Goal: Communication & Community: Answer question/provide support

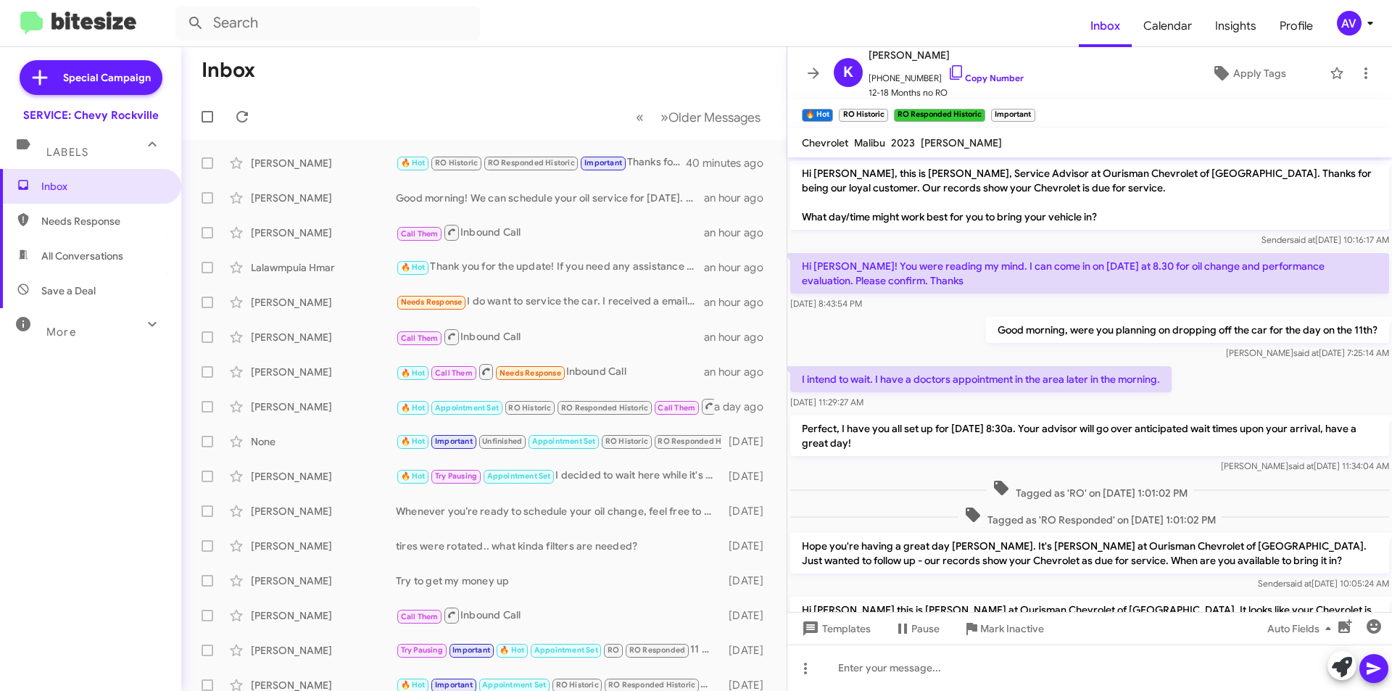
scroll to position [199, 0]
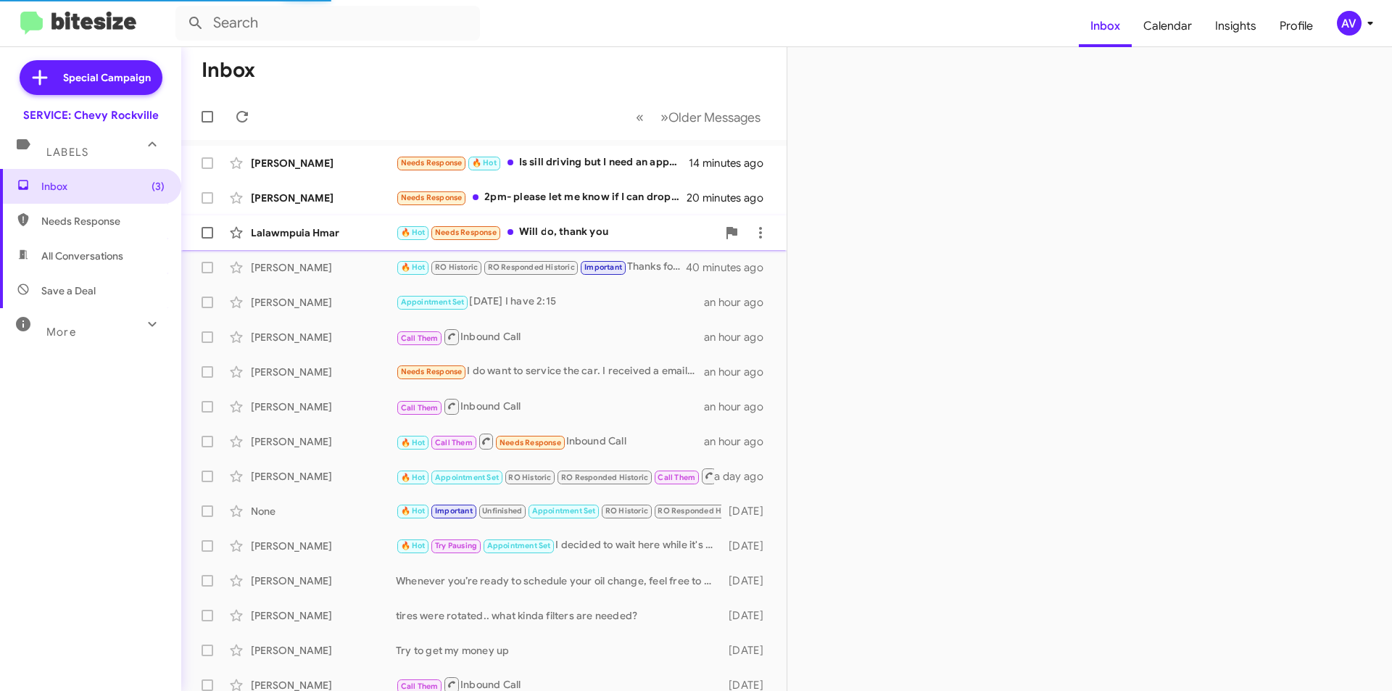
click at [591, 238] on div "🔥 Hot Needs Response Will do, thank you" at bounding box center [556, 232] width 321 height 17
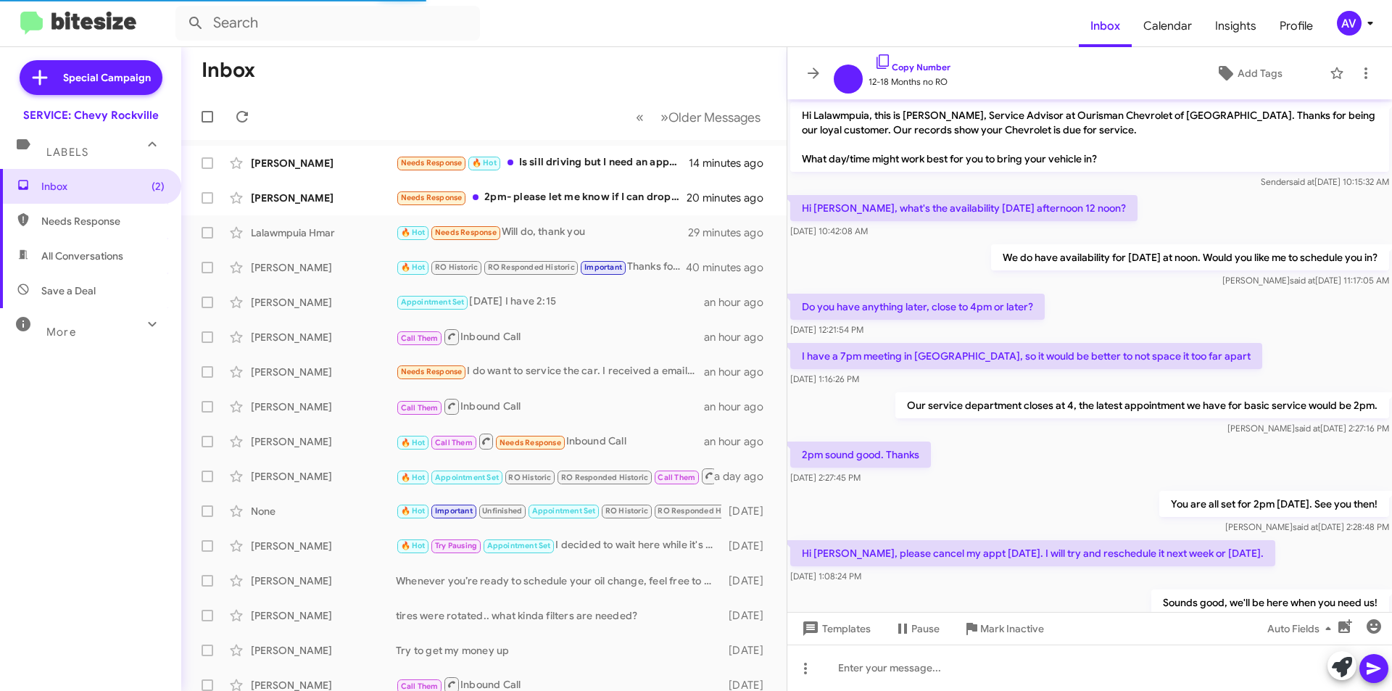
scroll to position [368, 0]
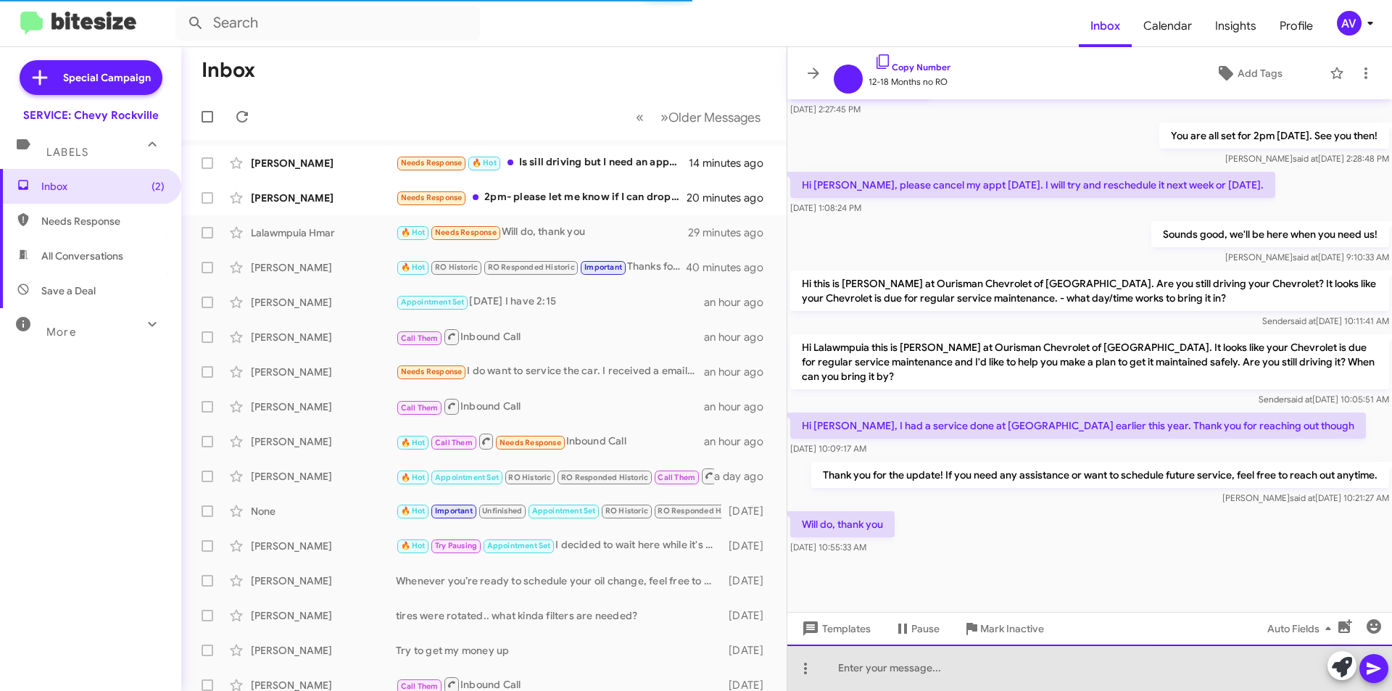
click at [996, 678] on div at bounding box center [1089, 667] width 605 height 46
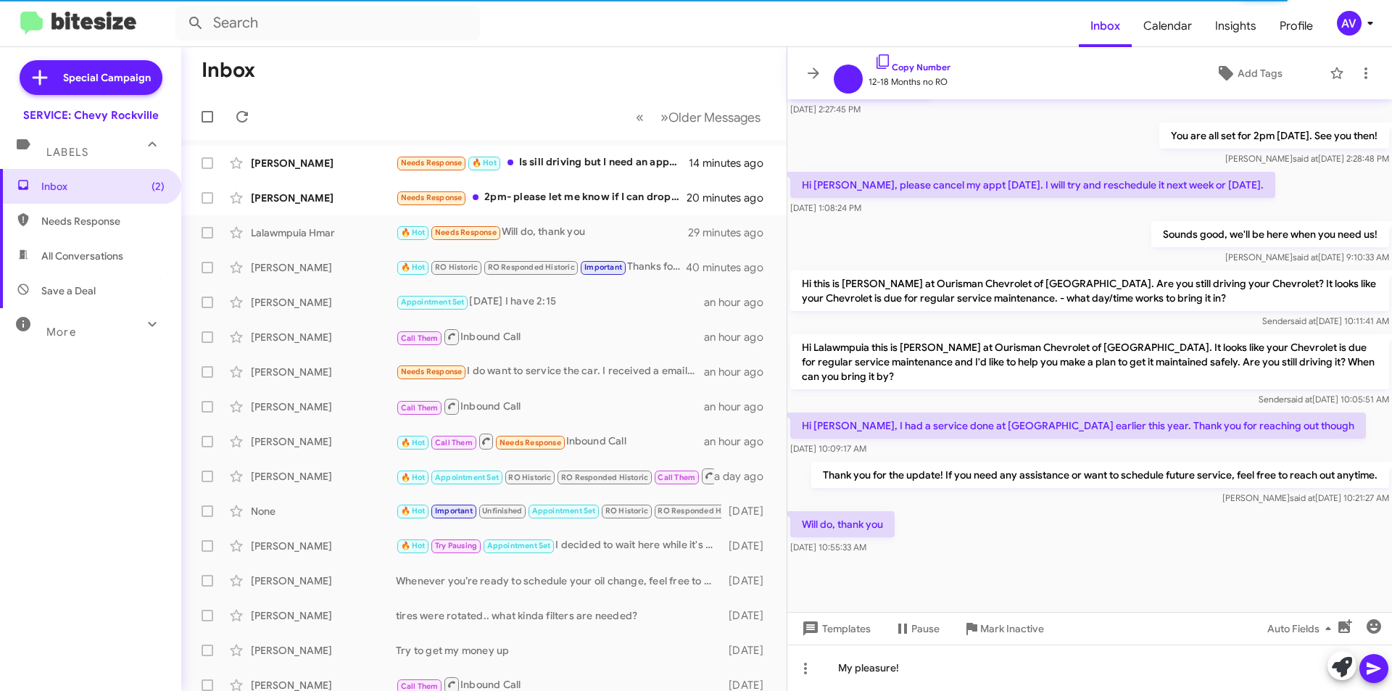
click at [1364, 677] on button at bounding box center [1373, 668] width 29 height 29
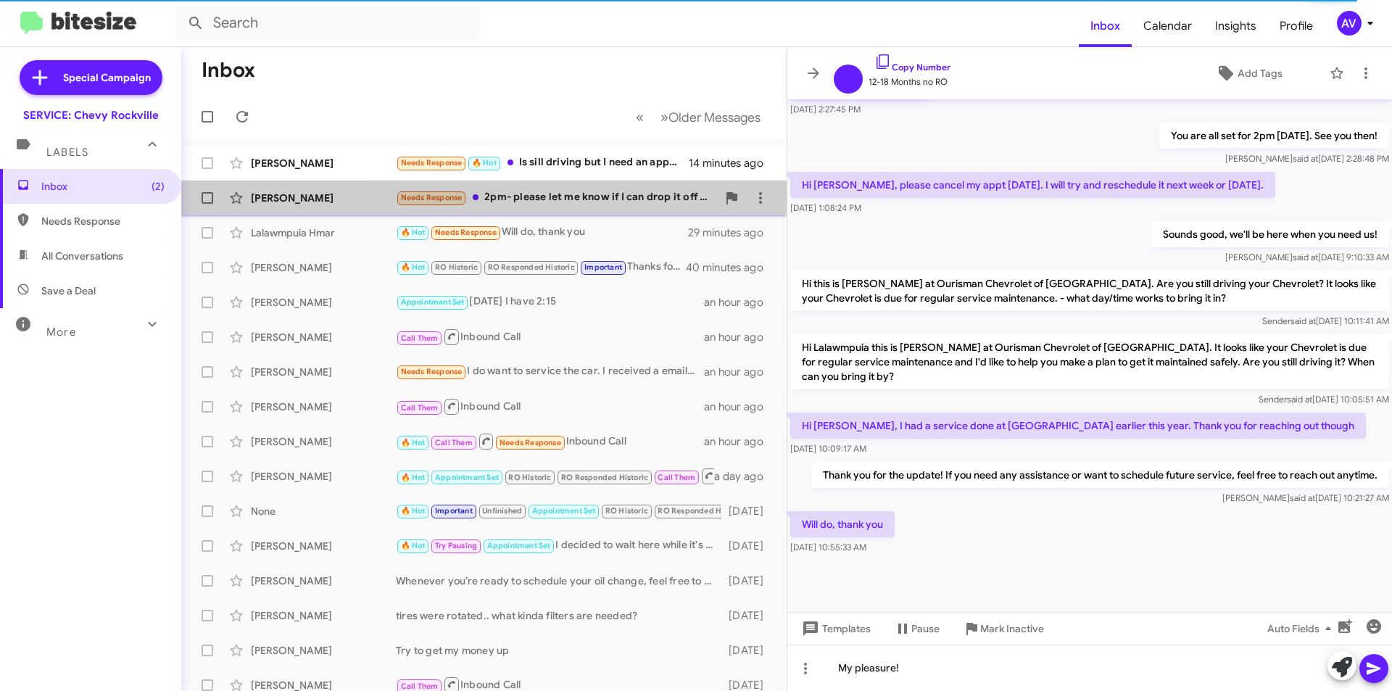
click at [591, 202] on div "Needs Response 2pm- please let me know if I can drop it off day before and what…" at bounding box center [556, 197] width 321 height 17
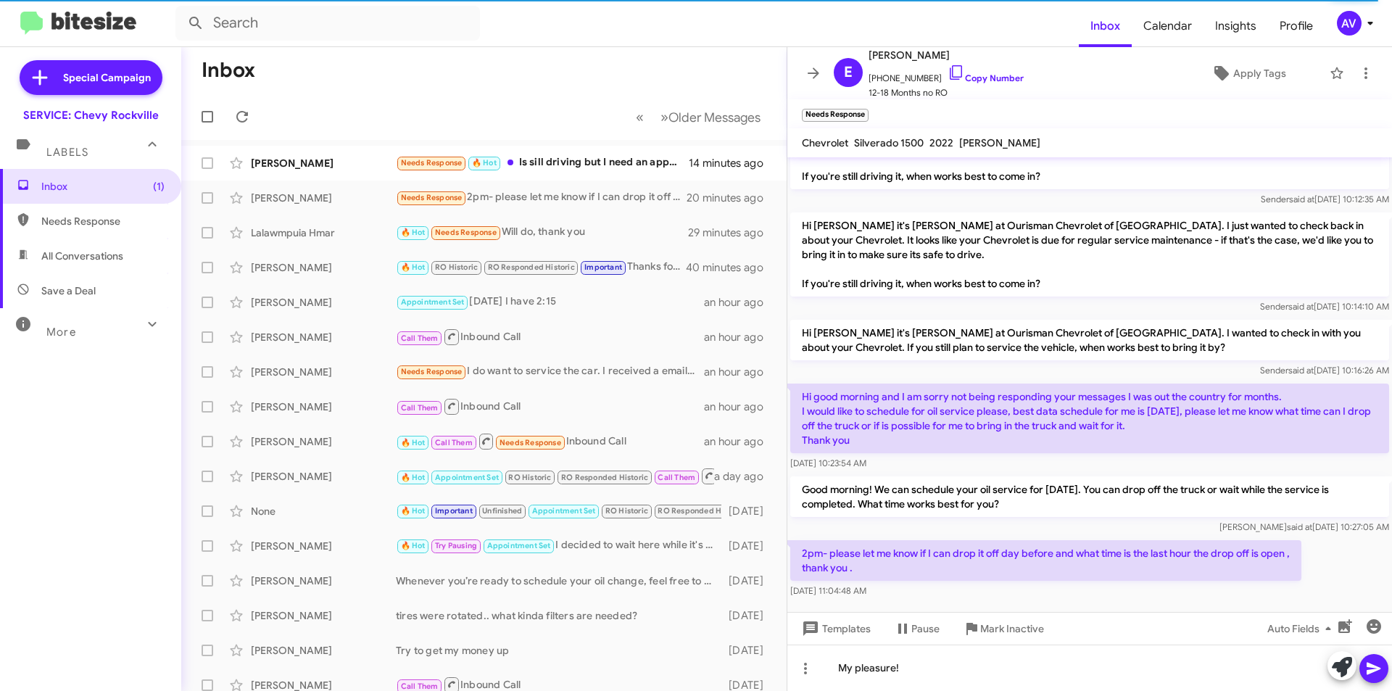
scroll to position [1464, 0]
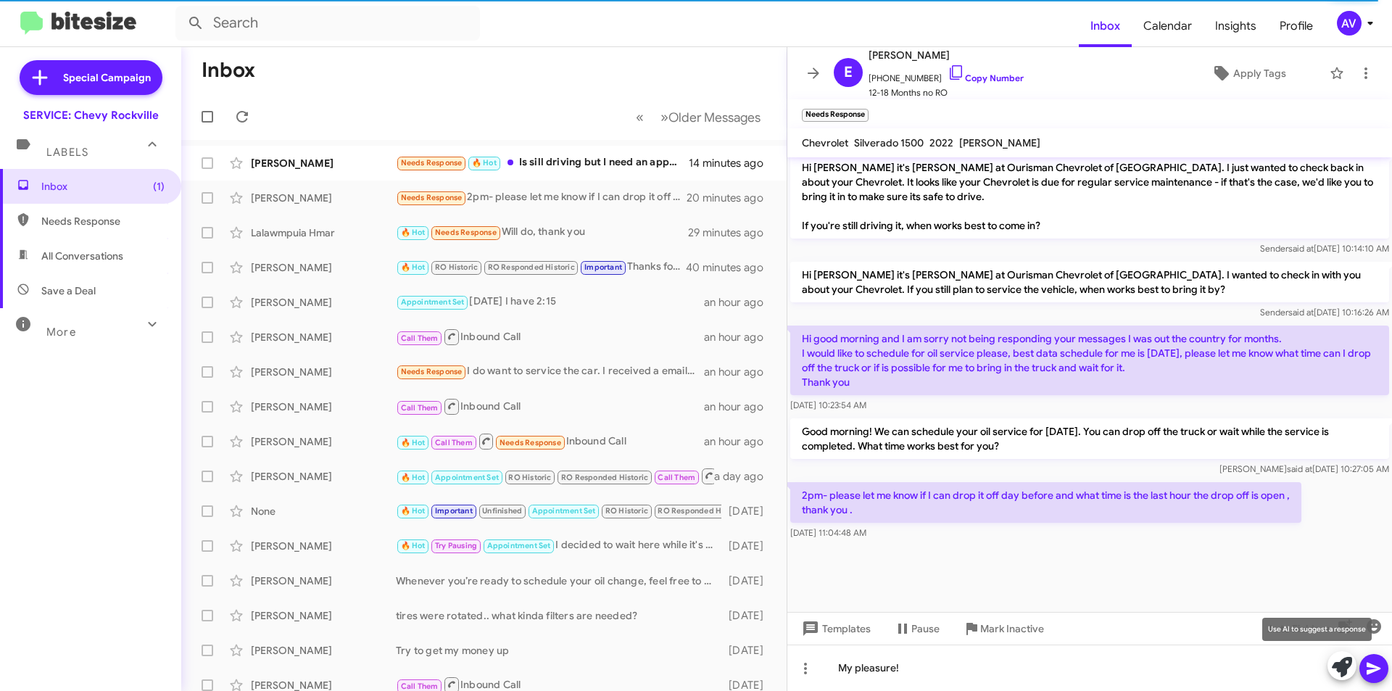
click at [1342, 657] on icon at bounding box center [1342, 667] width 20 height 20
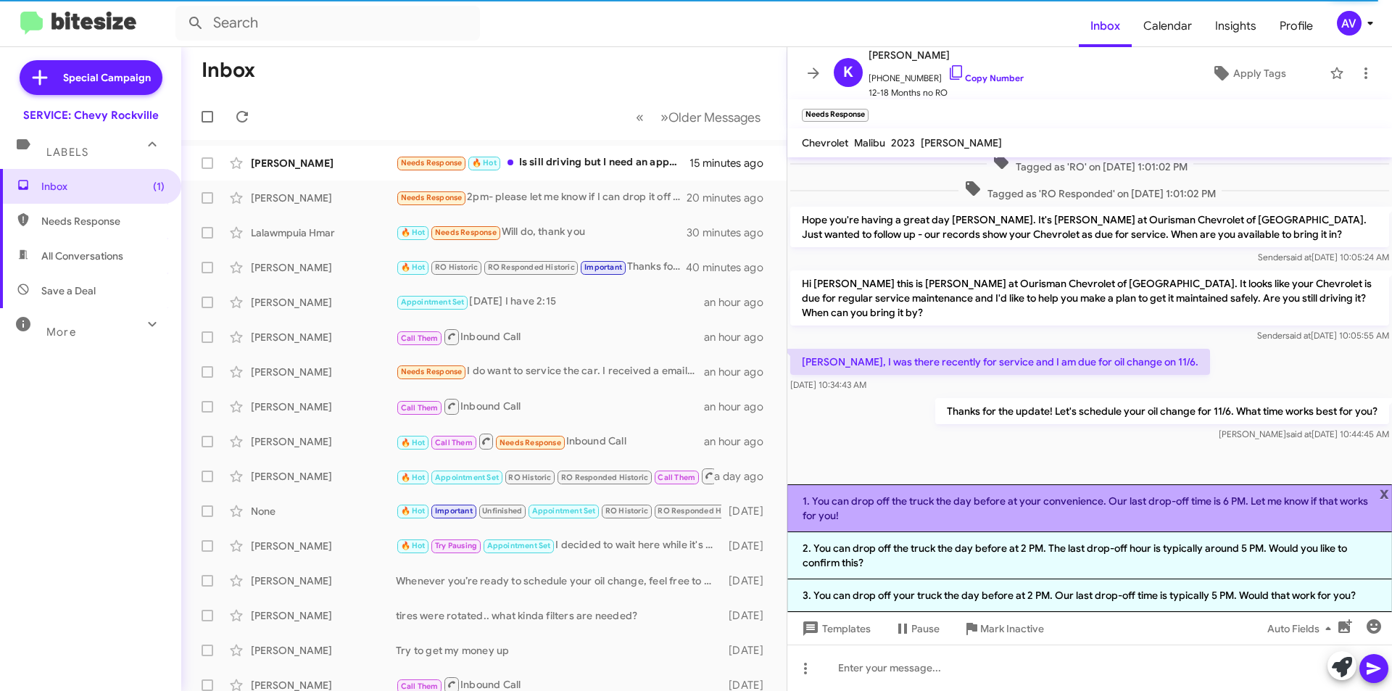
scroll to position [326, 0]
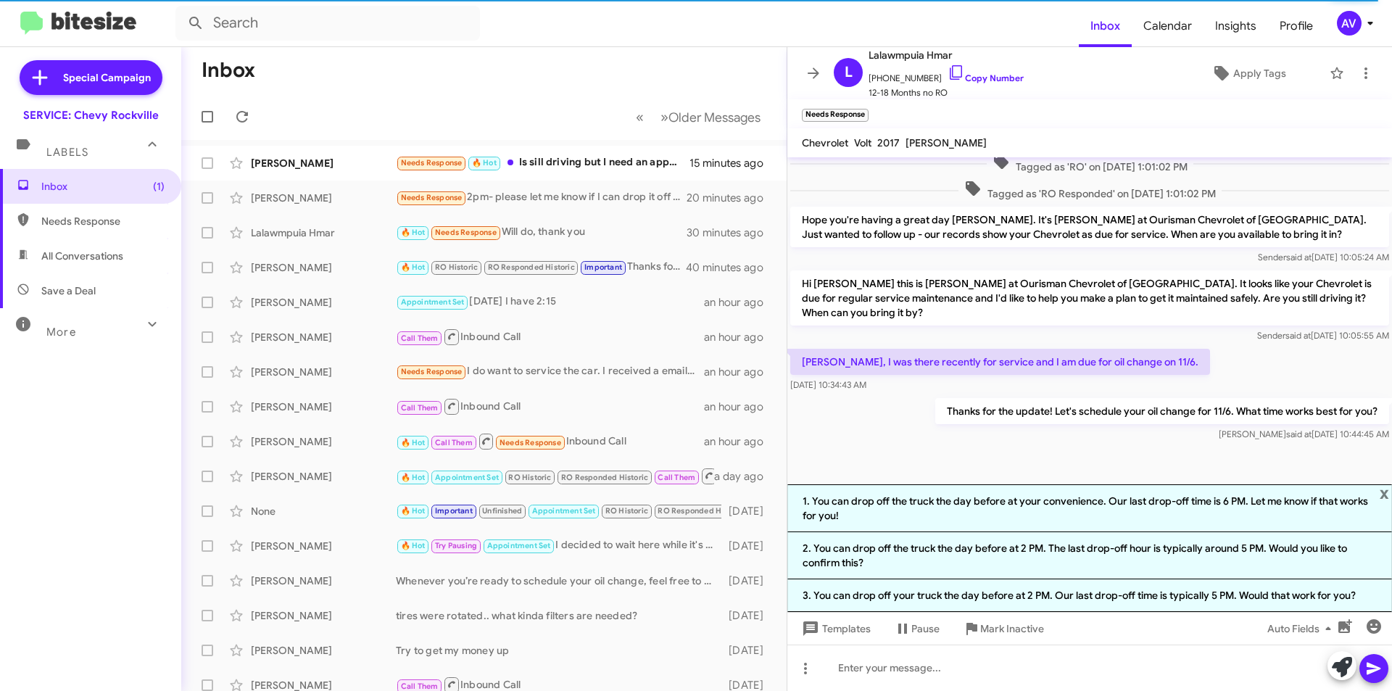
click at [934, 444] on div "Thanks for the update! Let's schedule your oil change for 11/6. What time works…" at bounding box center [1089, 419] width 605 height 49
click at [1384, 494] on span "x" at bounding box center [1383, 492] width 9 height 17
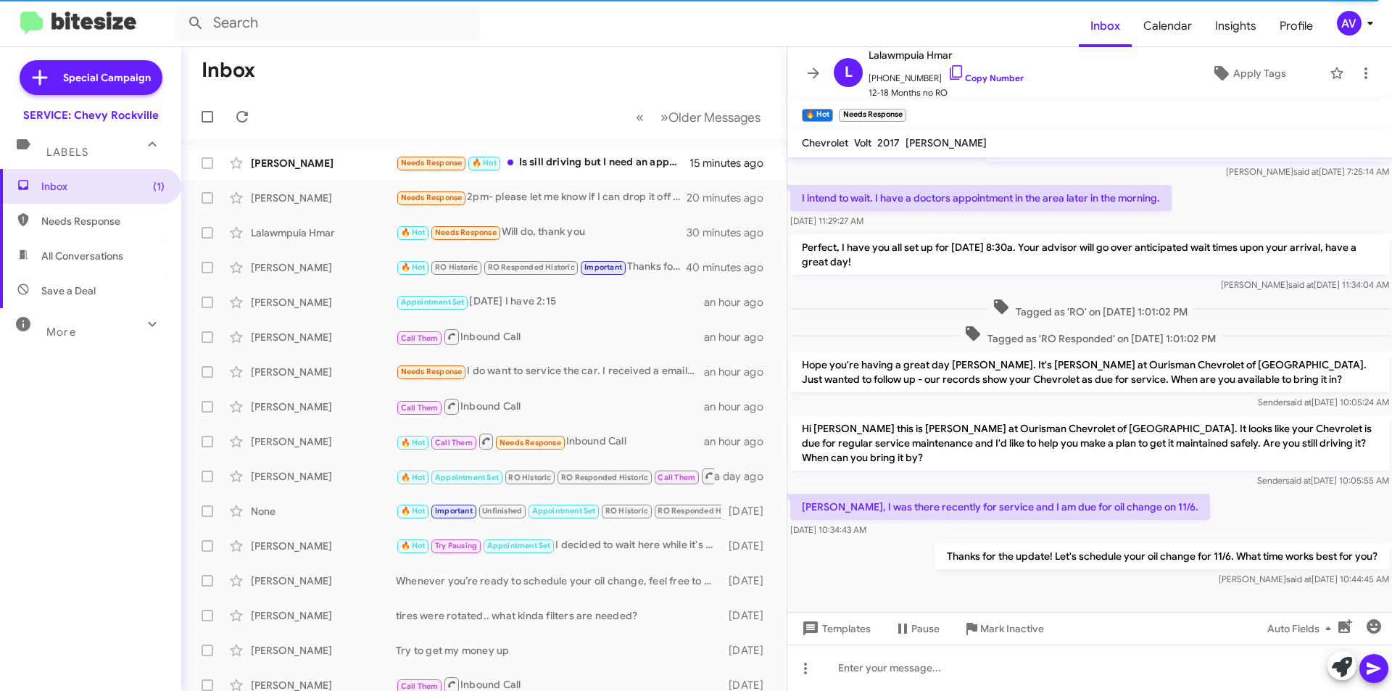
scroll to position [199, 0]
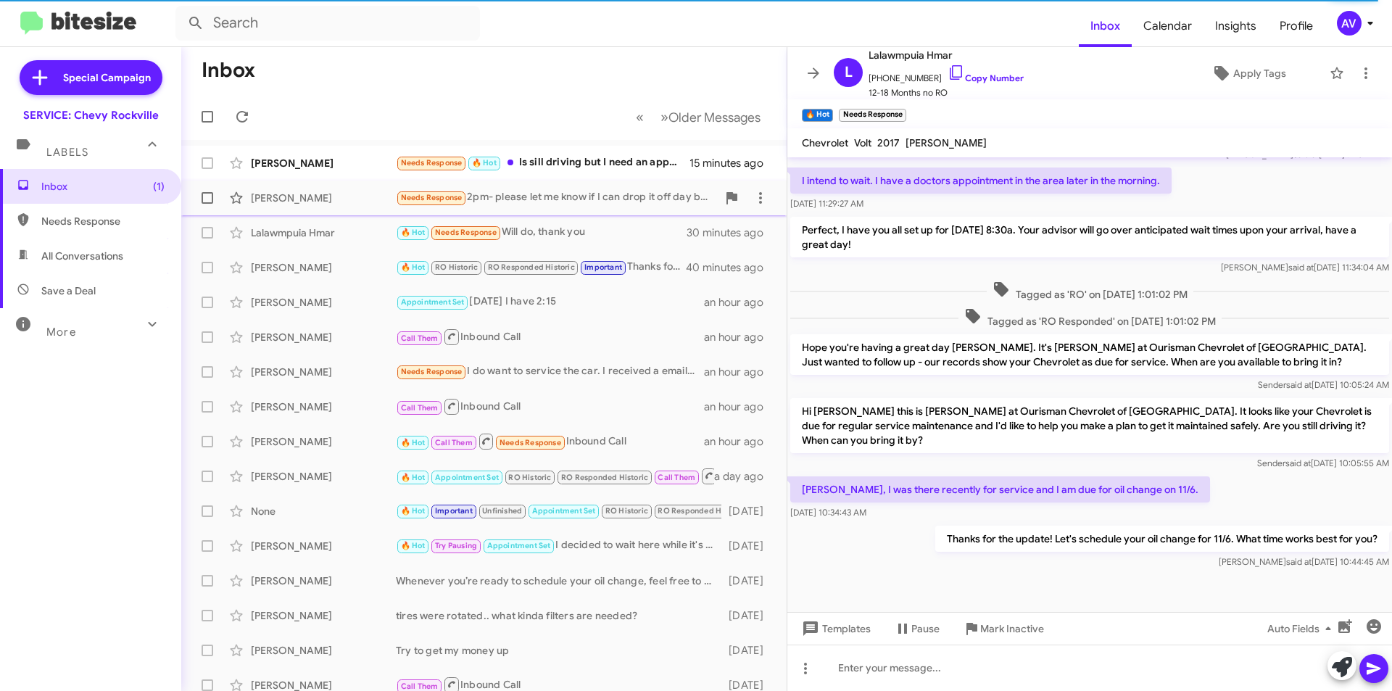
click at [496, 196] on div "Needs Response 2pm- please let me know if I can drop it off day before and what…" at bounding box center [556, 197] width 321 height 17
click at [574, 198] on div "Needs Response 2pm- please let me know if I can drop it off day before and what…" at bounding box center [556, 197] width 321 height 17
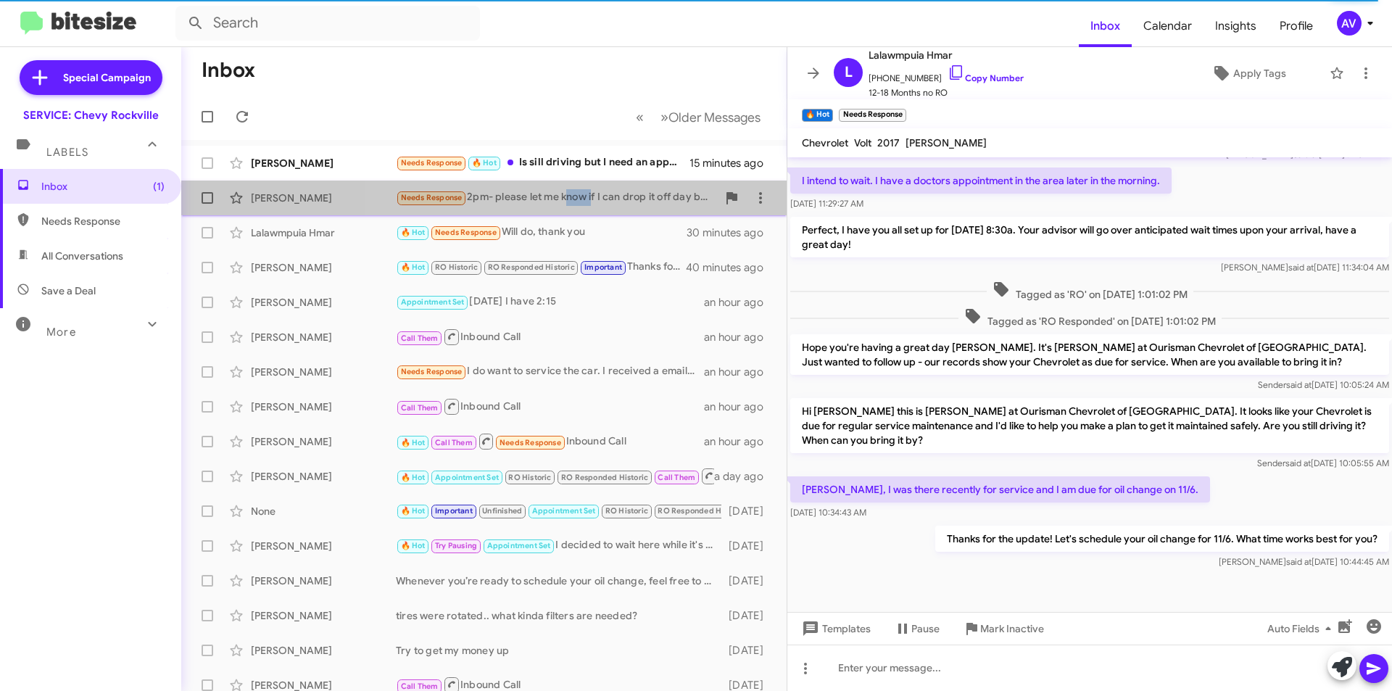
click at [574, 198] on div "Needs Response 2pm- please let me know if I can drop it off day before and what…" at bounding box center [556, 197] width 321 height 17
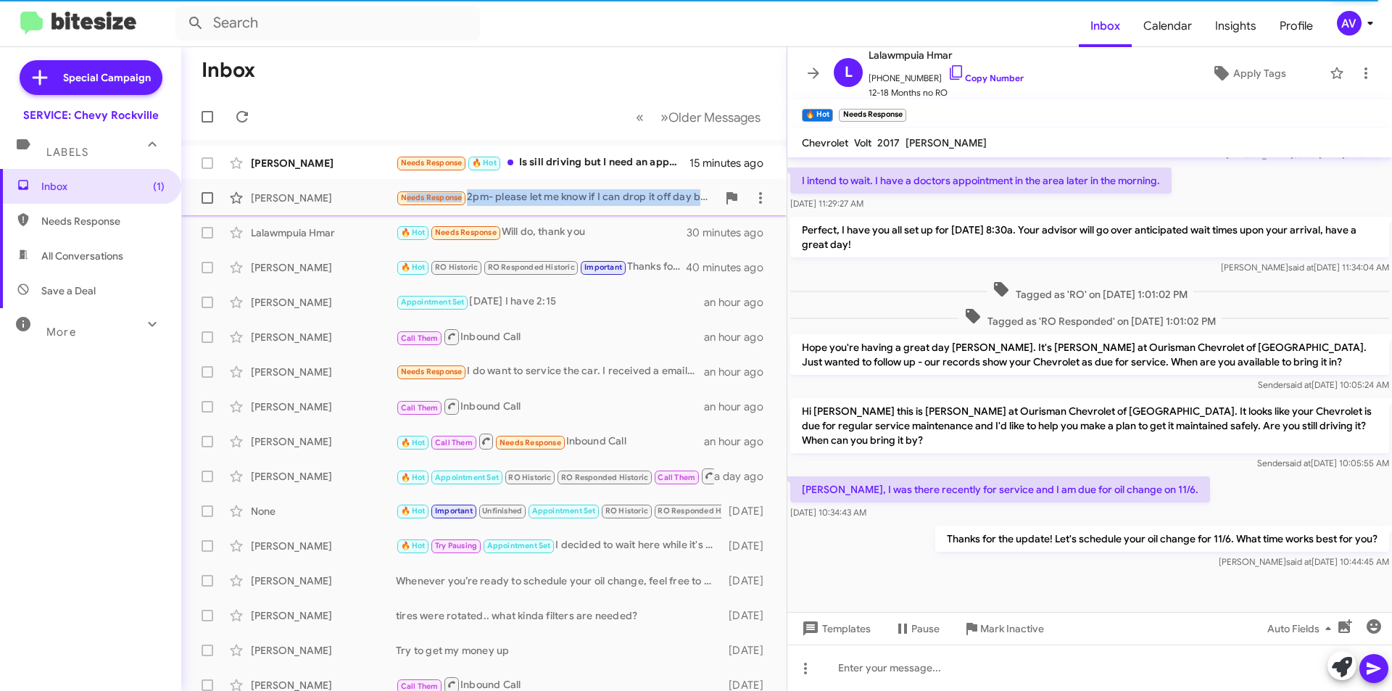
click at [562, 199] on div "Needs Response 2pm- please let me know if I can drop it off day before and what…" at bounding box center [556, 197] width 321 height 17
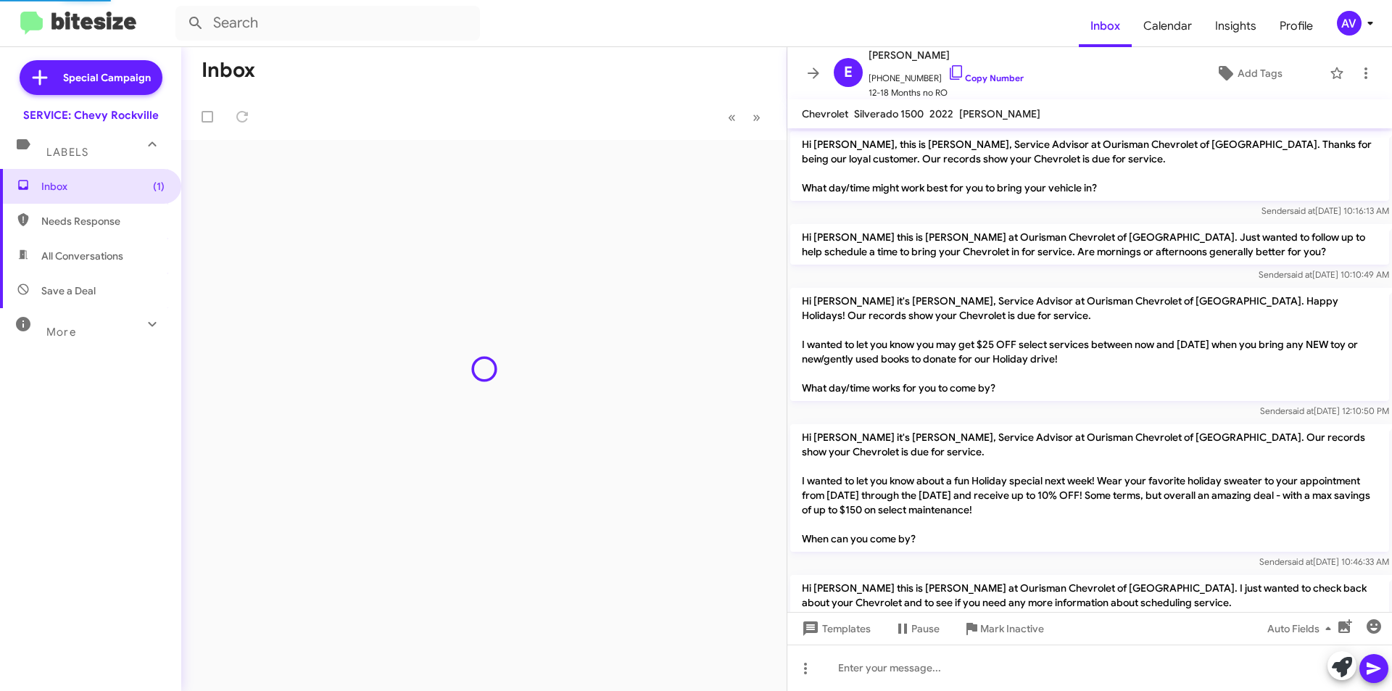
scroll to position [1435, 0]
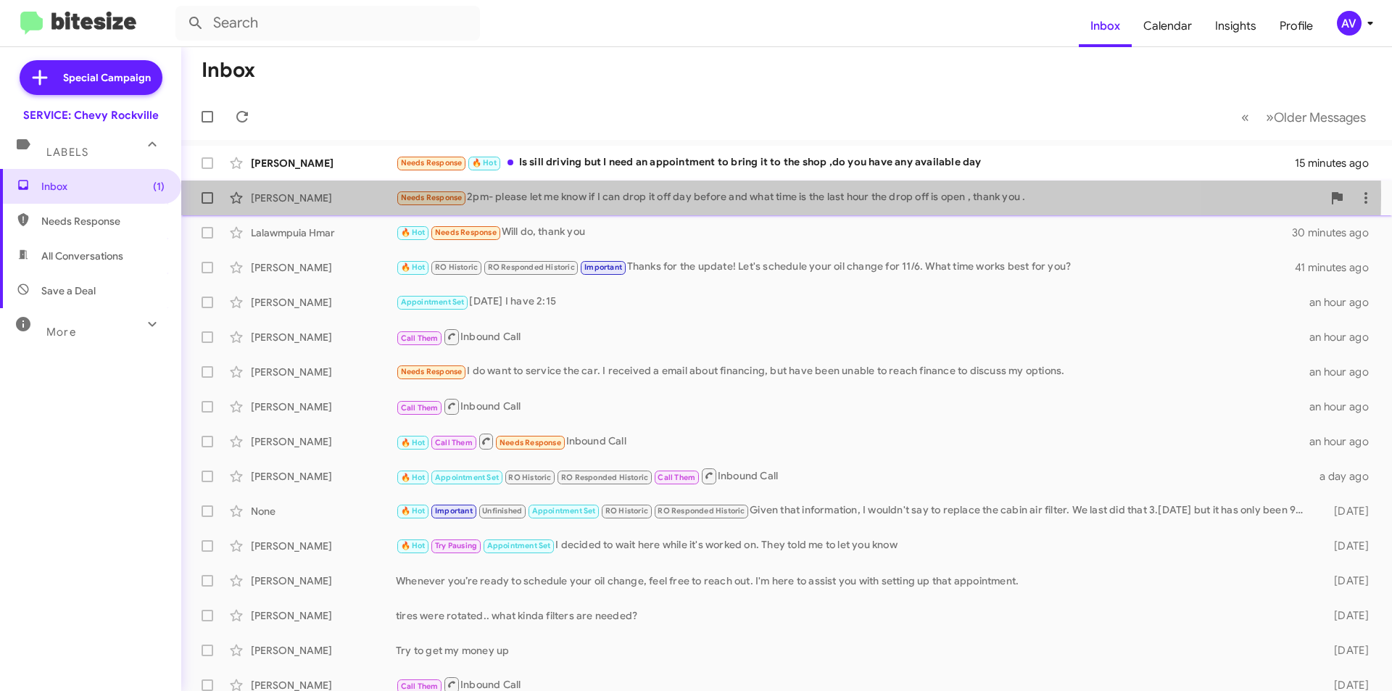
click at [646, 199] on div "Needs Response 2pm- please let me know if I can drop it off day before and what…" at bounding box center [859, 197] width 926 height 17
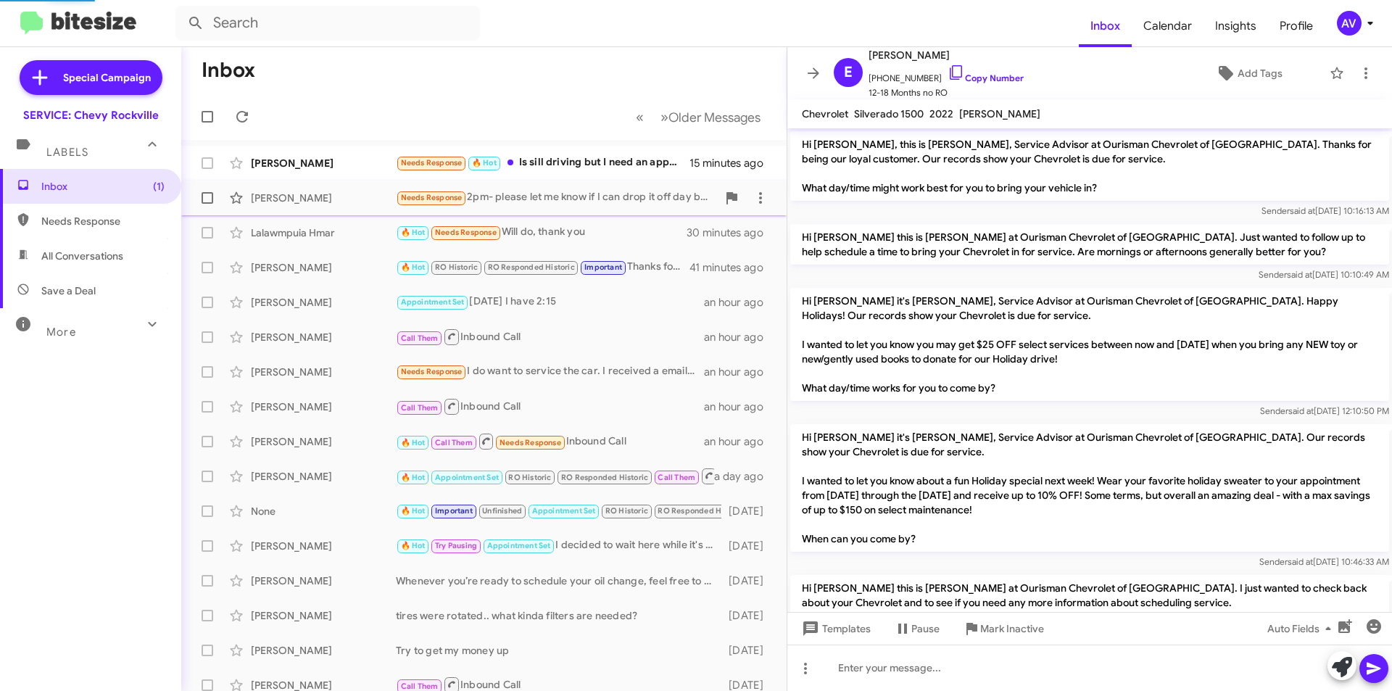
scroll to position [1435, 0]
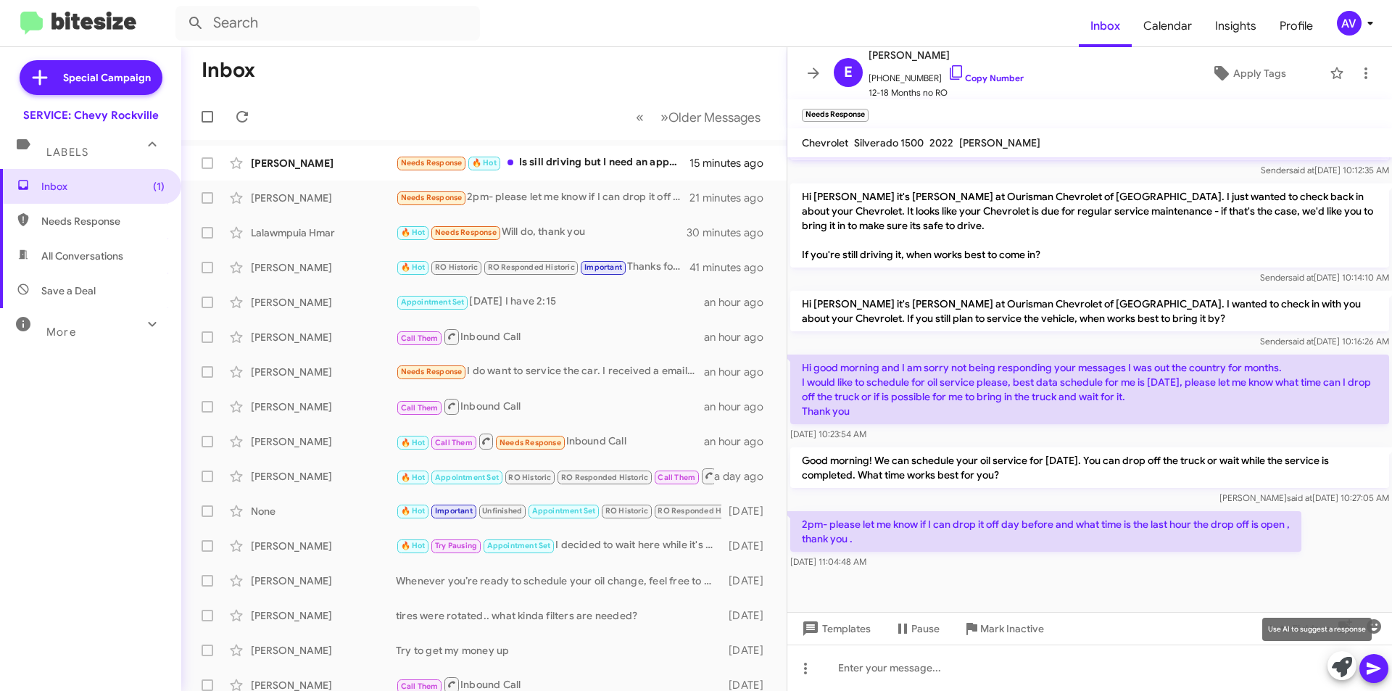
click at [1340, 665] on icon at bounding box center [1342, 667] width 20 height 20
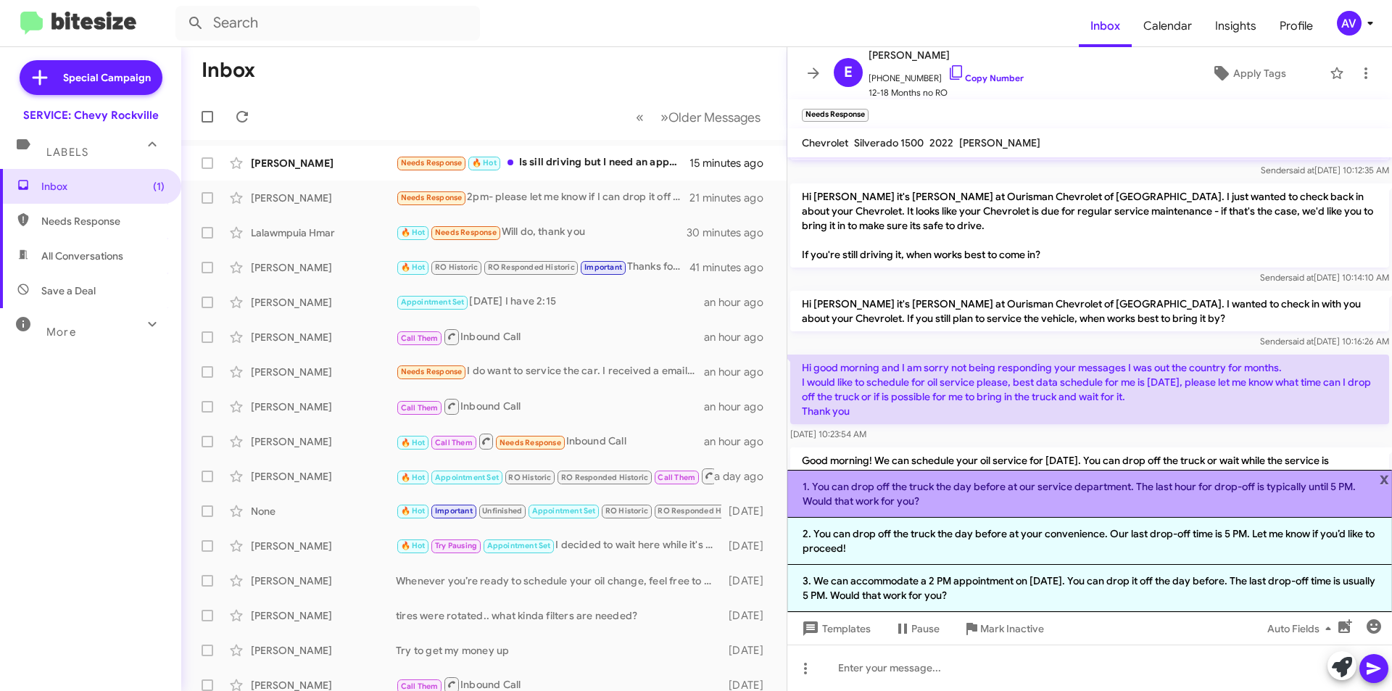
click at [924, 507] on li "1. You can drop off the truck the day before at our service department. The las…" at bounding box center [1089, 494] width 605 height 48
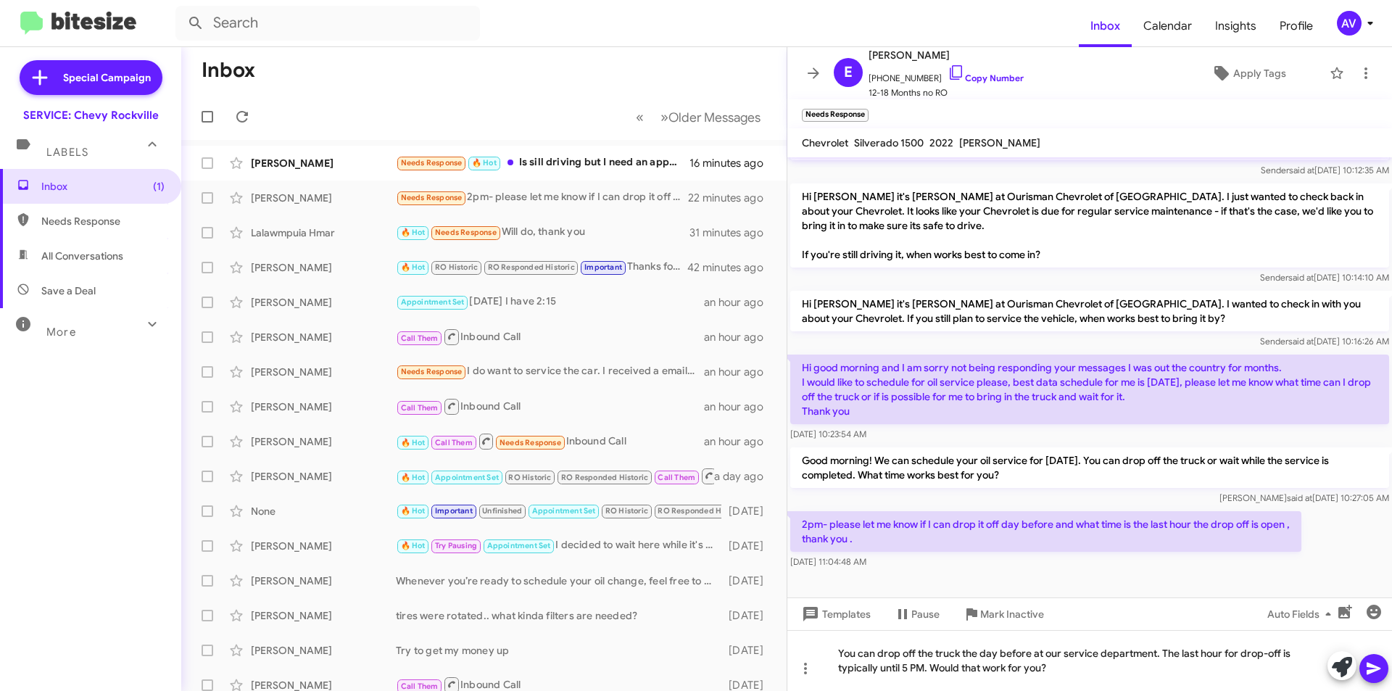
click at [1370, 665] on icon at bounding box center [1373, 668] width 17 height 17
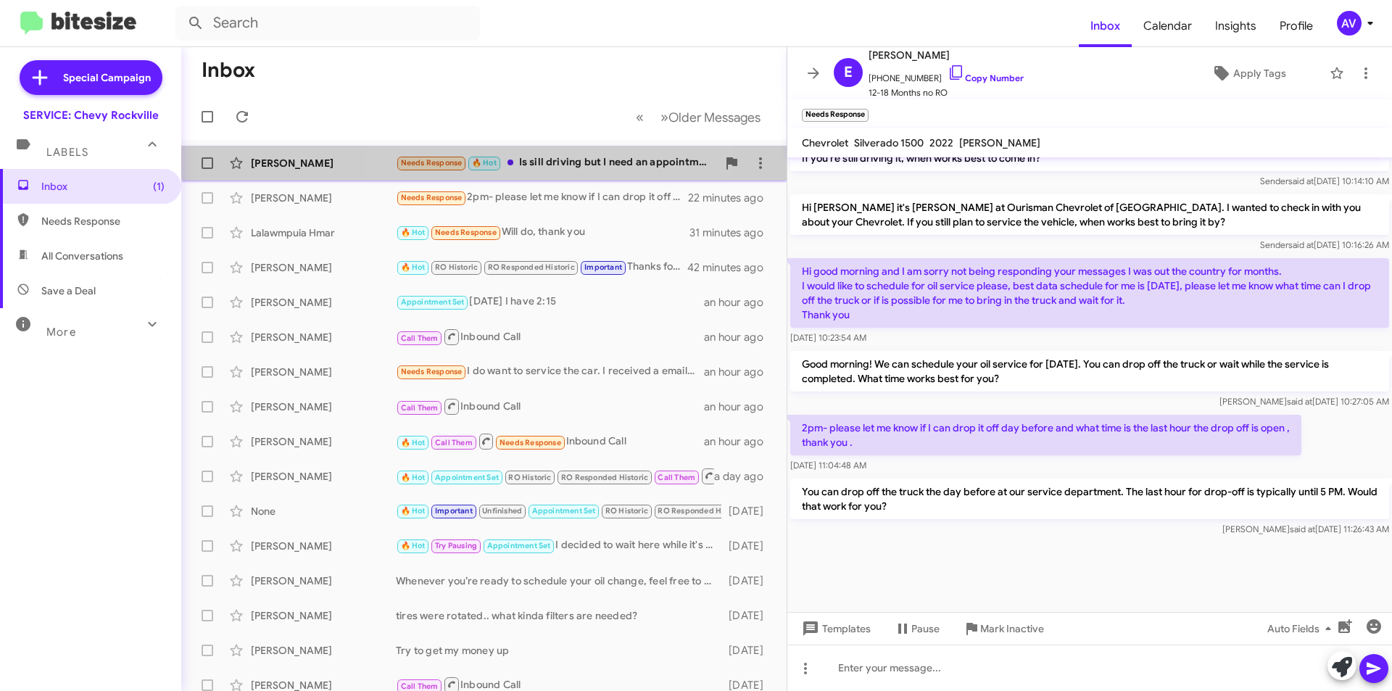
click at [540, 146] on span "Yawobi Bobo Needs Response 🔥 Hot Is sill driving but I need an appointment to b…" at bounding box center [483, 163] width 605 height 35
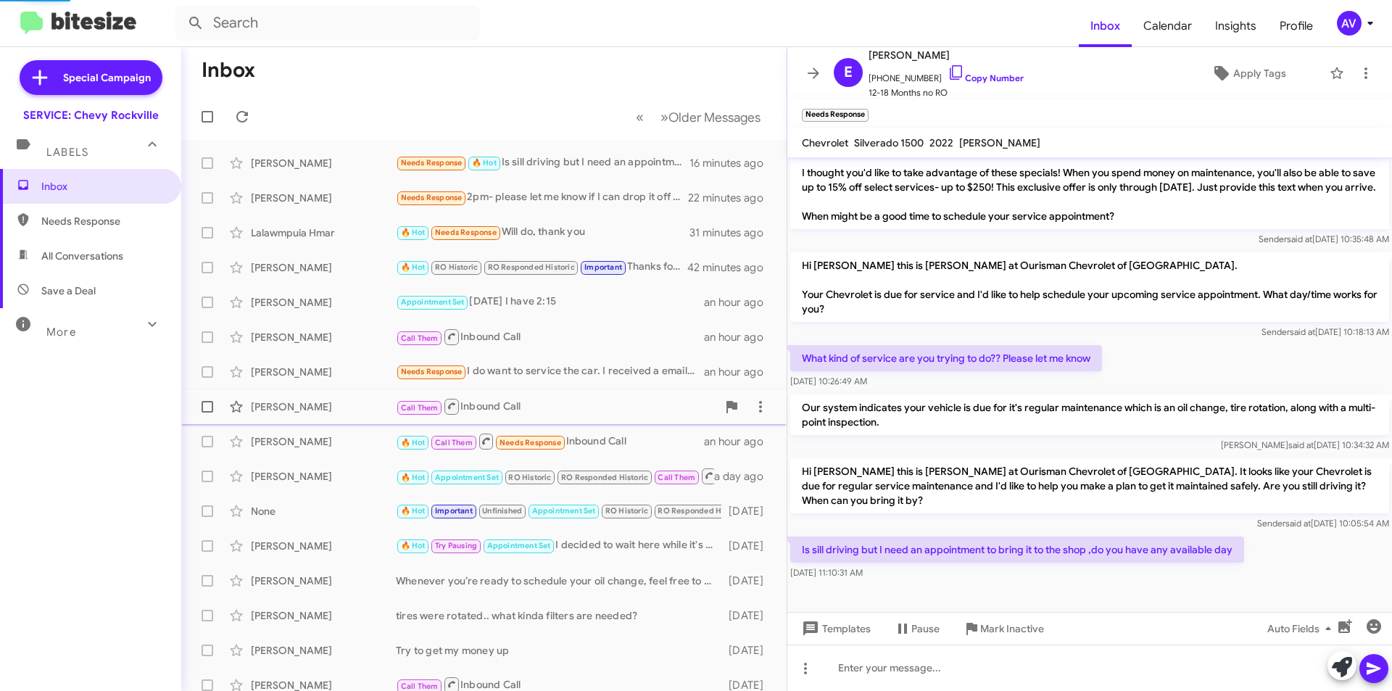
scroll to position [244, 0]
click at [1346, 665] on icon at bounding box center [1342, 667] width 20 height 20
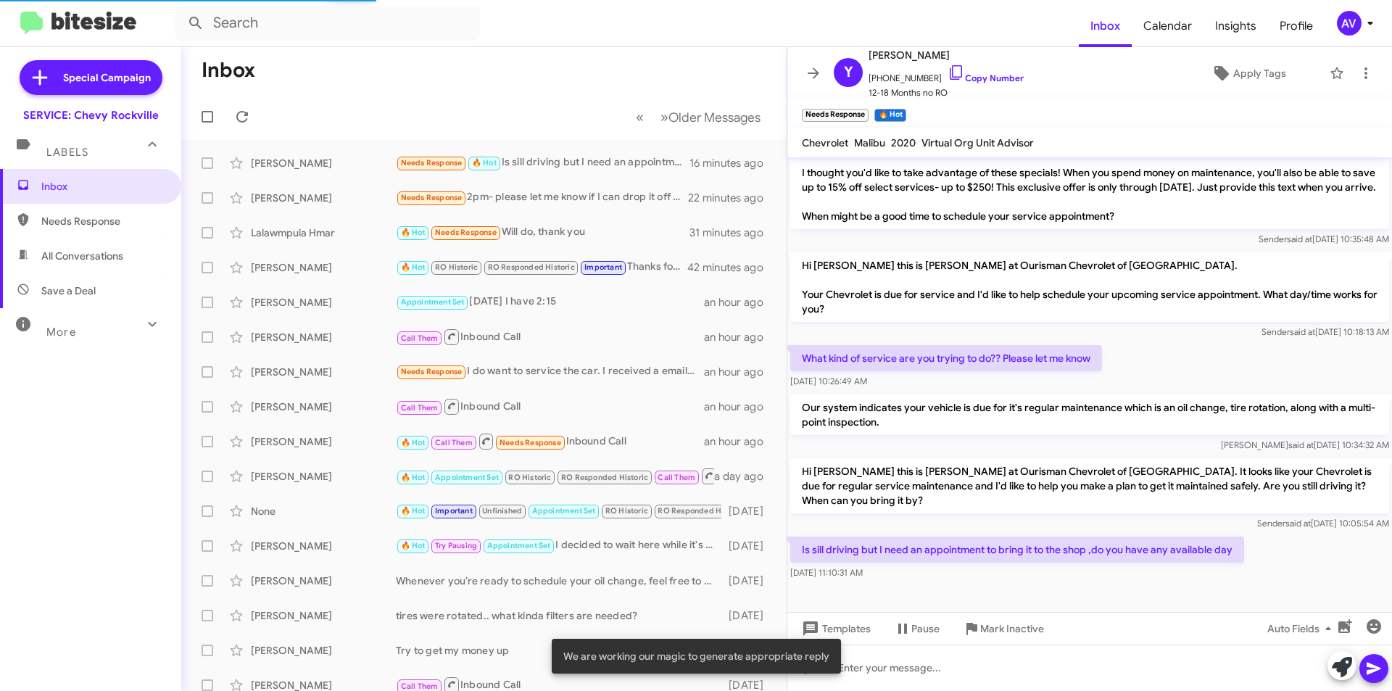
scroll to position [372, 0]
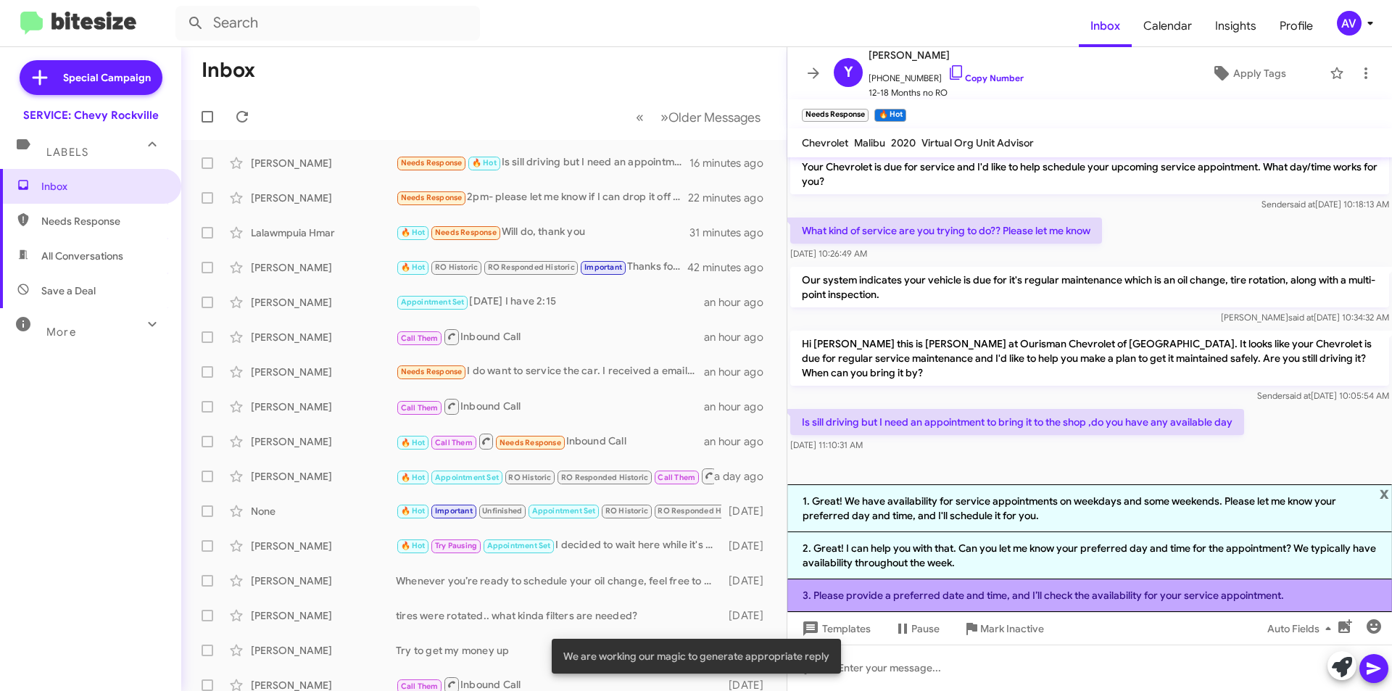
click at [1115, 605] on li "3. Please provide a preferred date and time, and I’ll check the availability fo…" at bounding box center [1089, 595] width 605 height 33
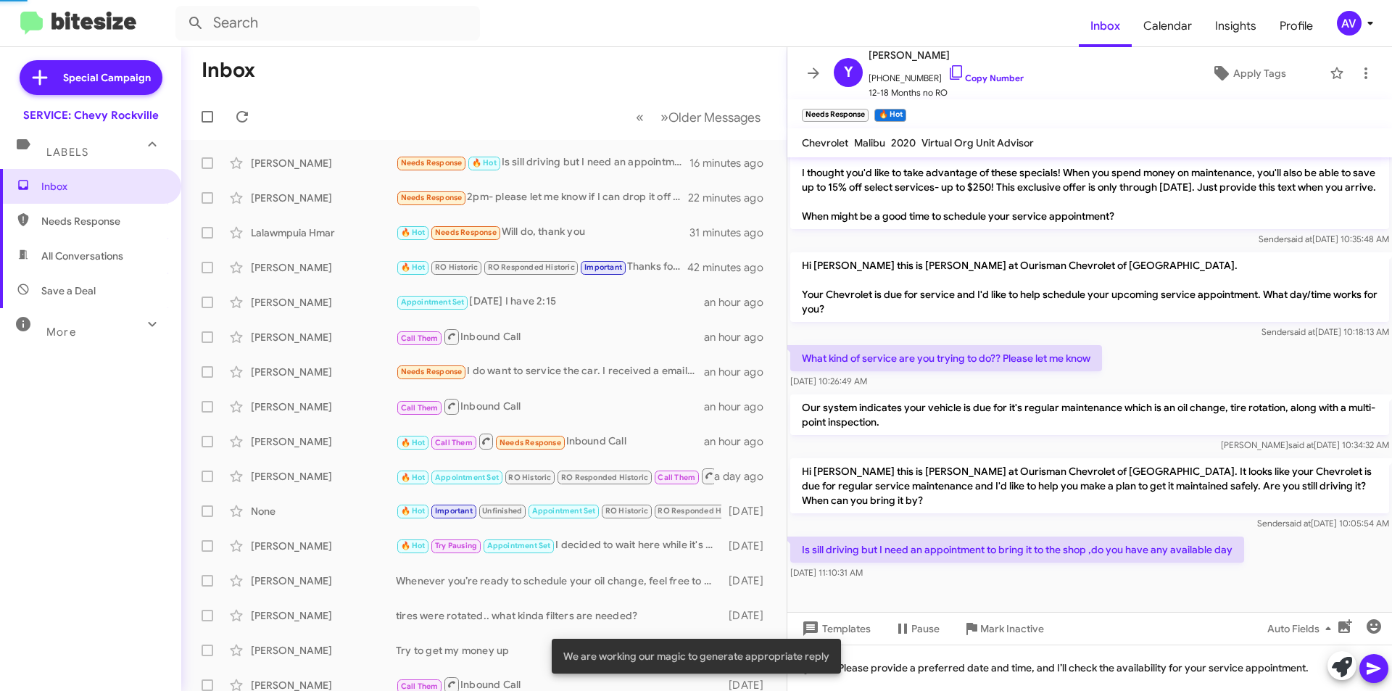
scroll to position [244, 0]
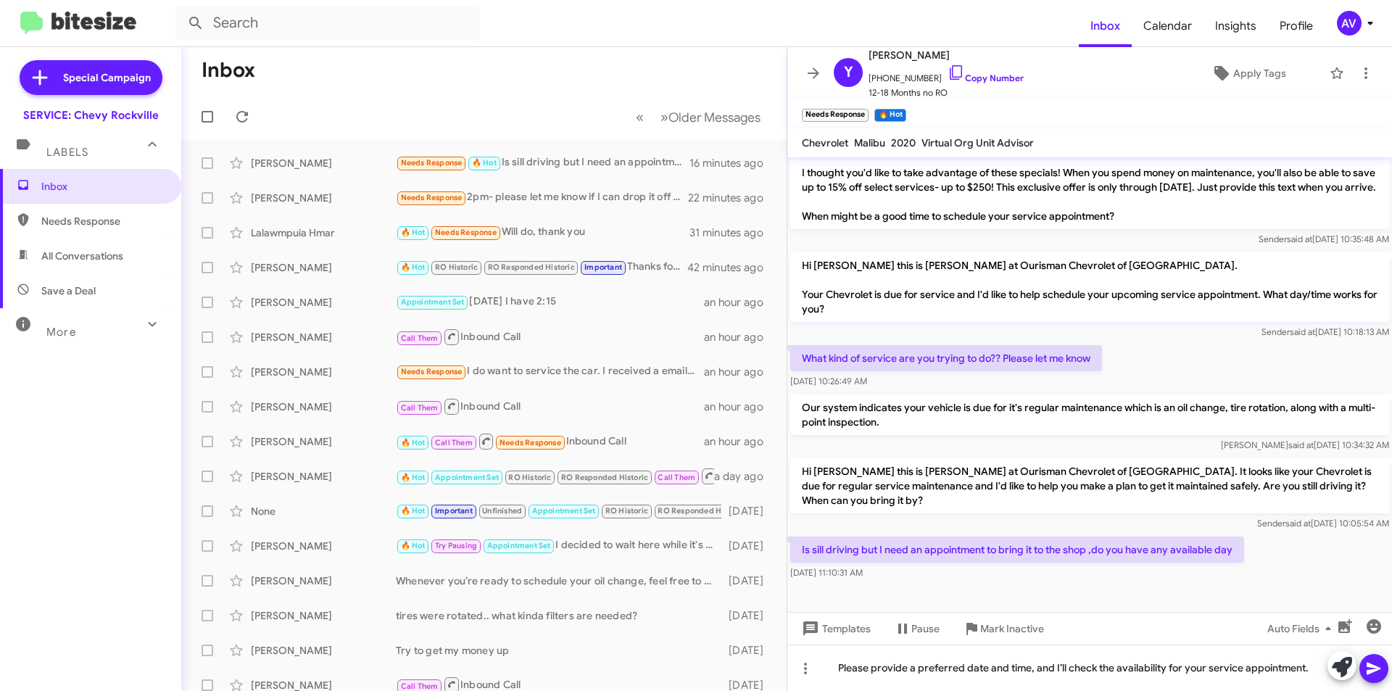
click at [1376, 660] on icon at bounding box center [1373, 668] width 17 height 17
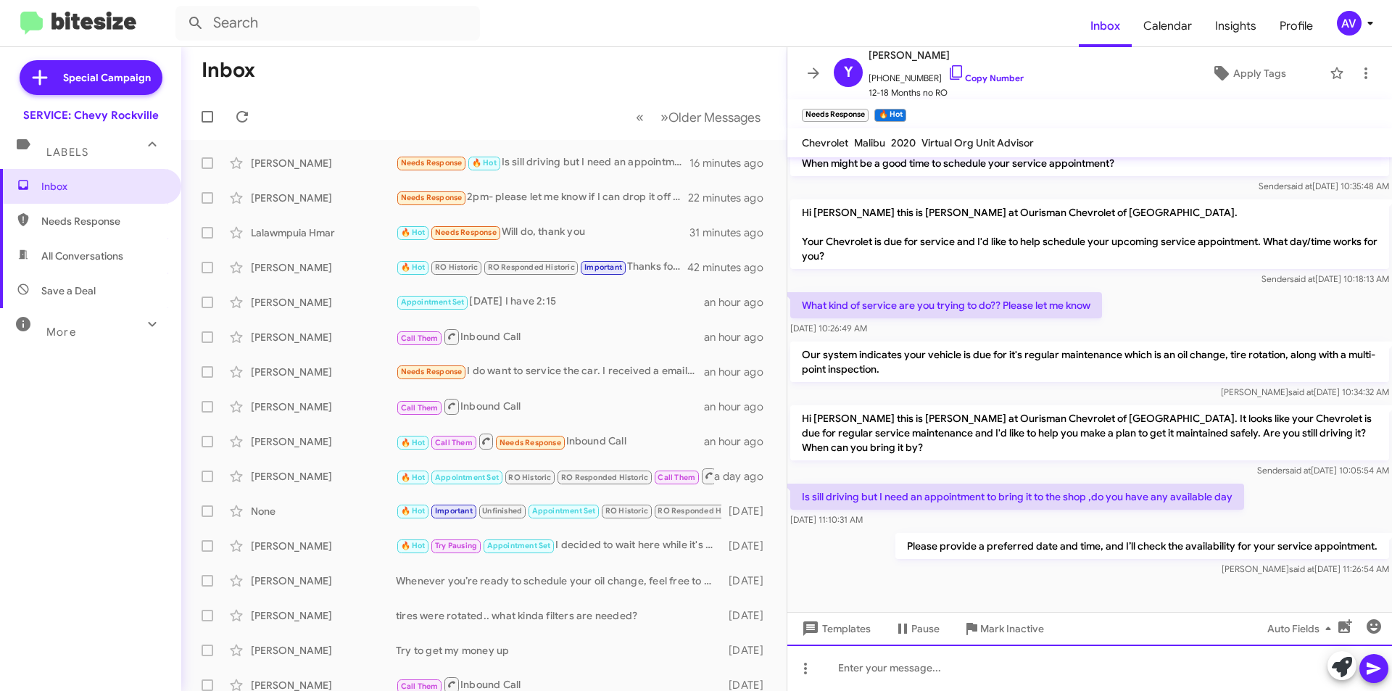
scroll to position [297, 0]
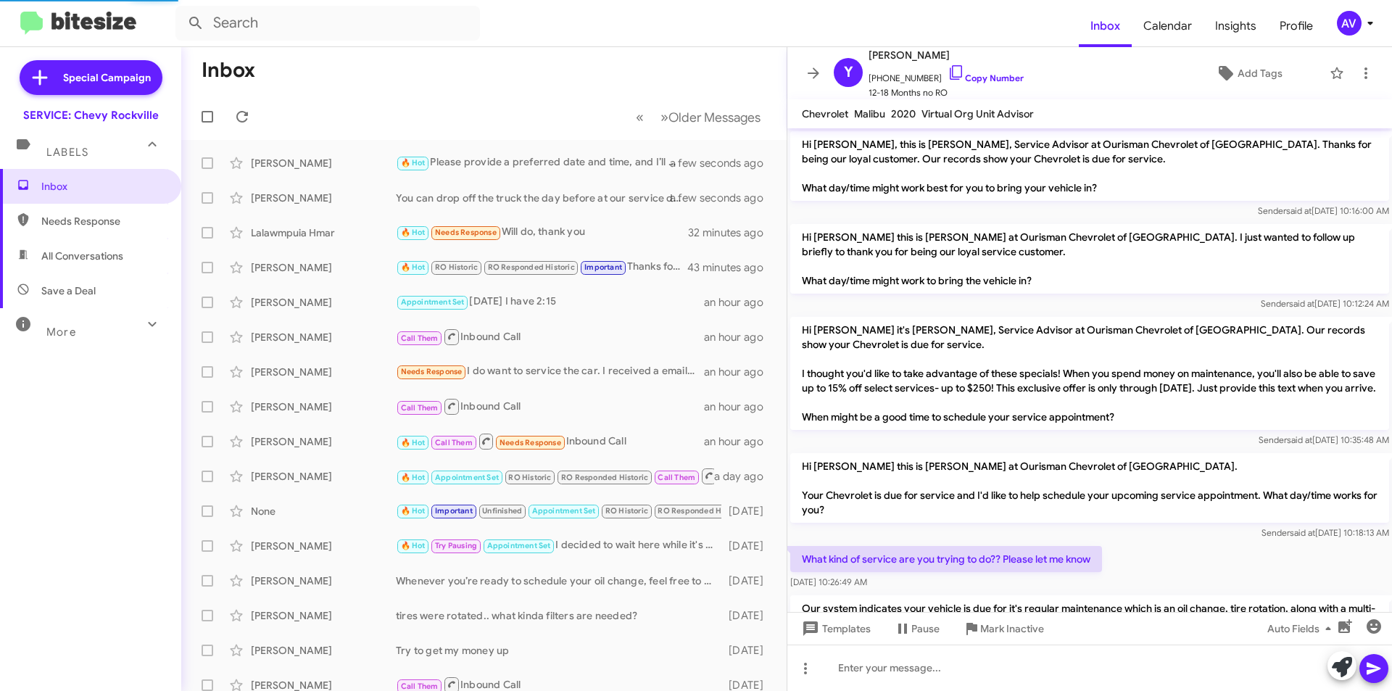
scroll to position [268, 0]
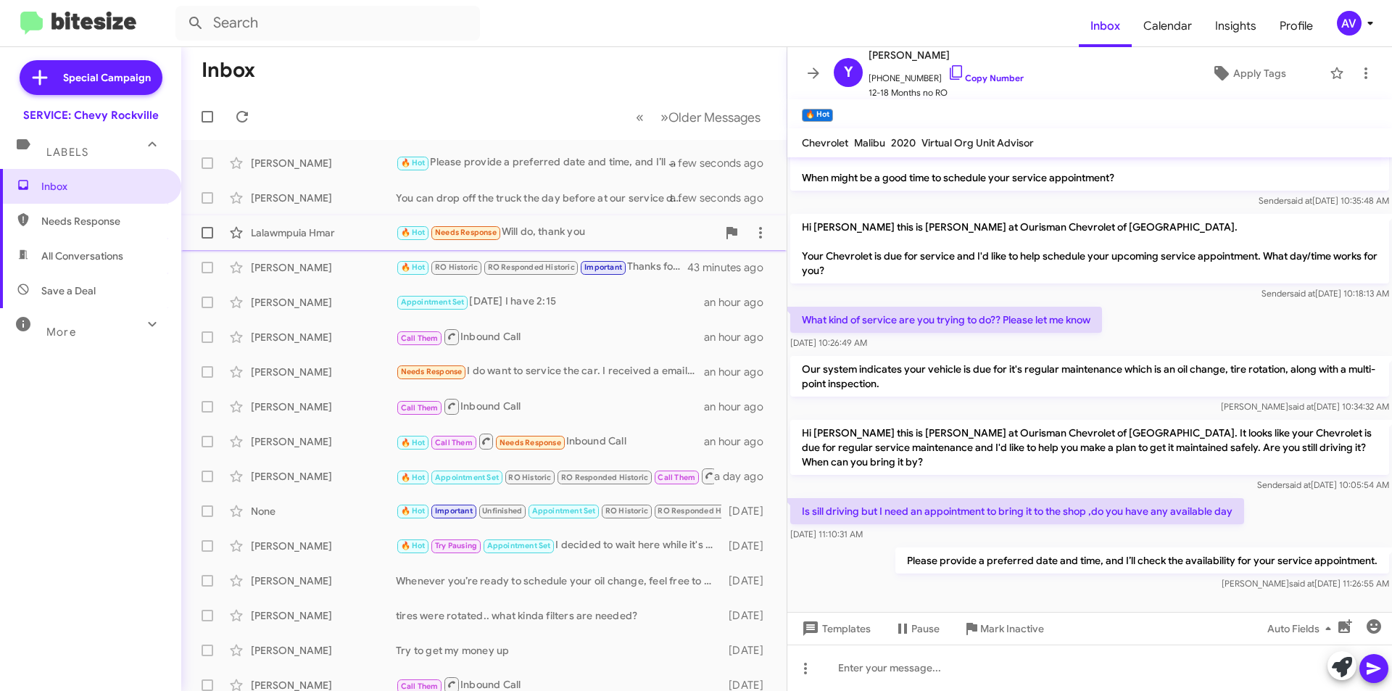
click at [543, 236] on div "🔥 Hot Needs Response Will do, thank you" at bounding box center [556, 232] width 321 height 17
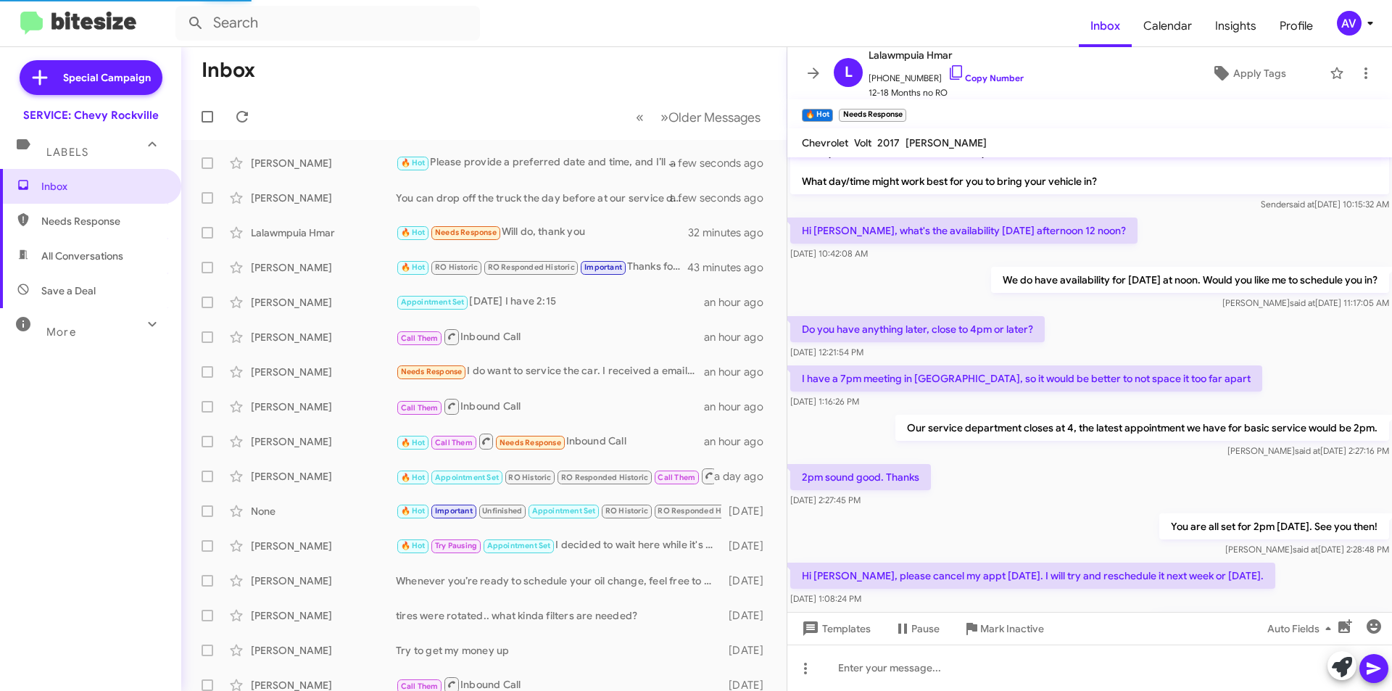
scroll to position [72, 0]
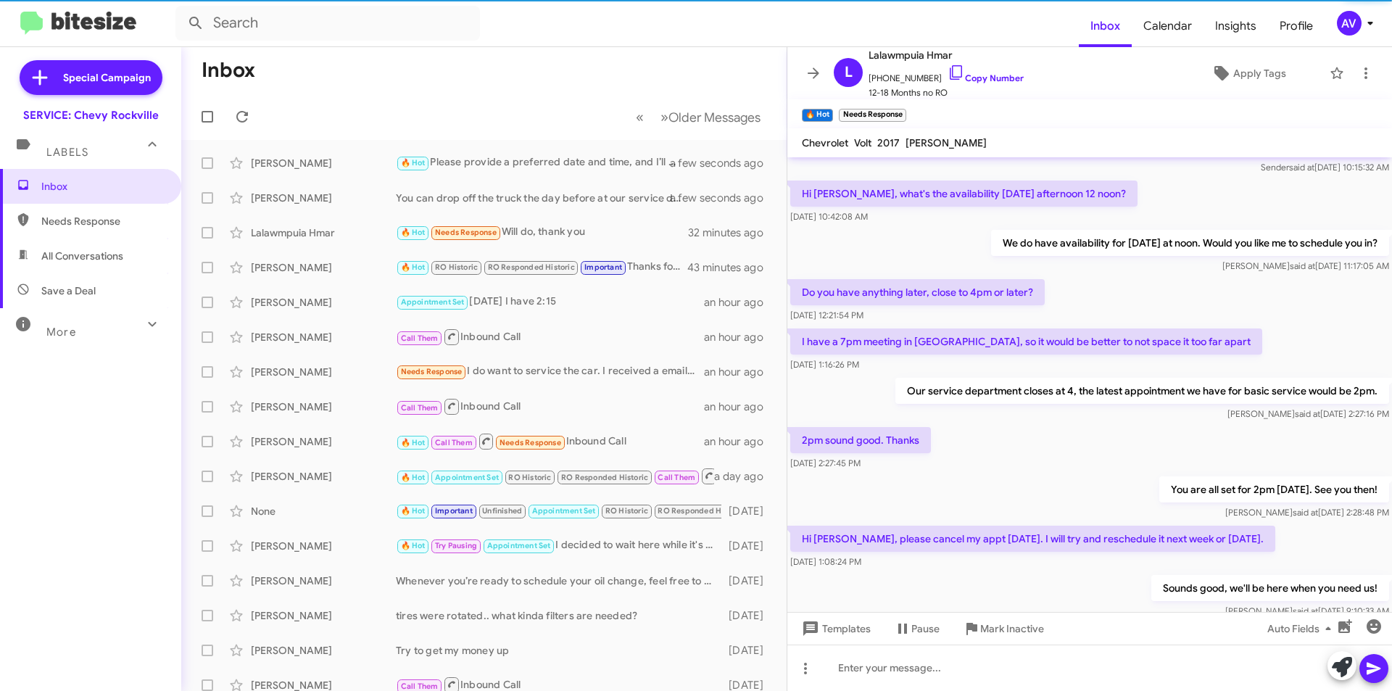
click at [1373, 406] on div "Our service department closes at 4, the latest appointment we have for basic se…" at bounding box center [1142, 399] width 494 height 43
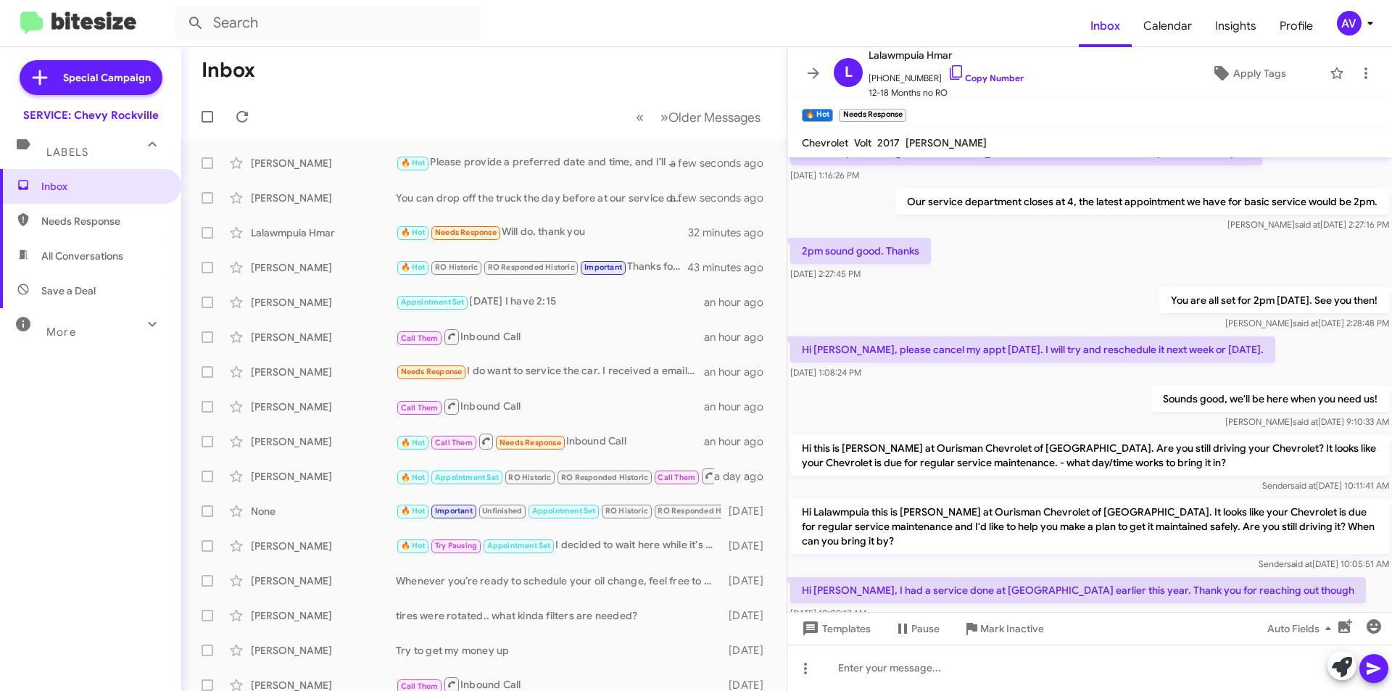
scroll to position [426, 0]
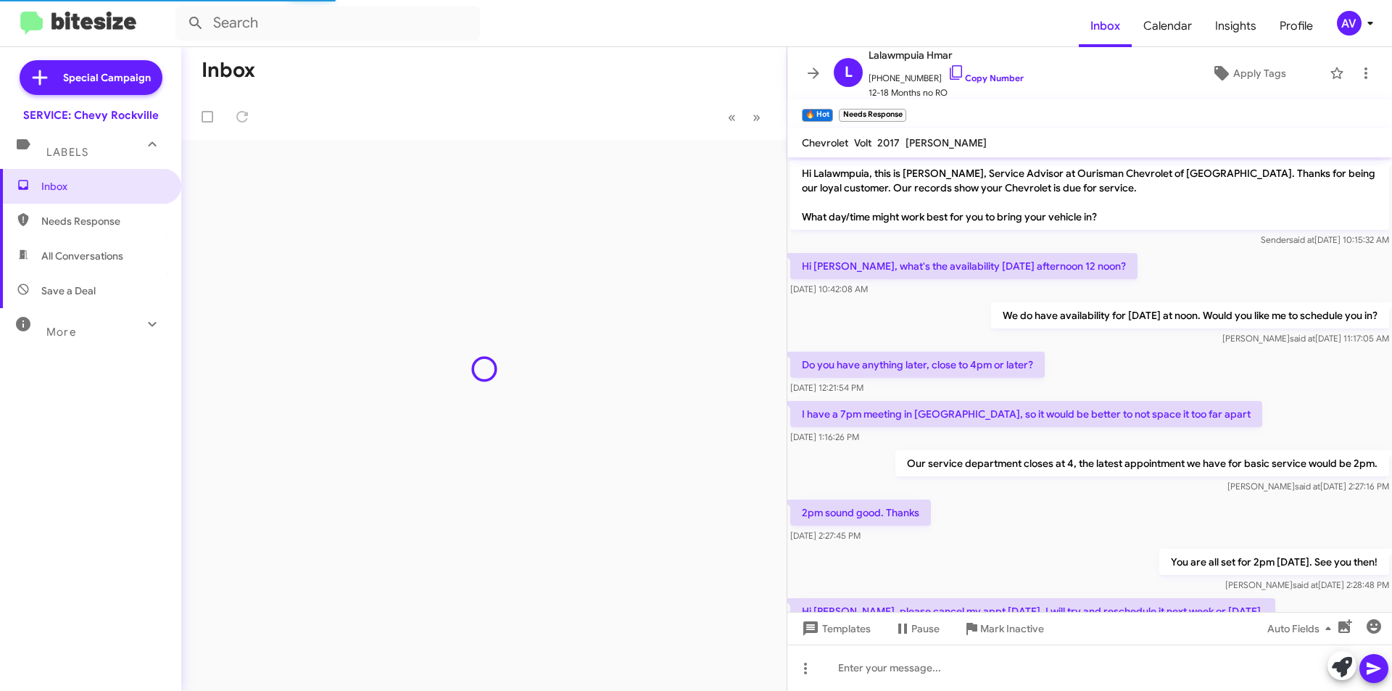
scroll to position [426, 0]
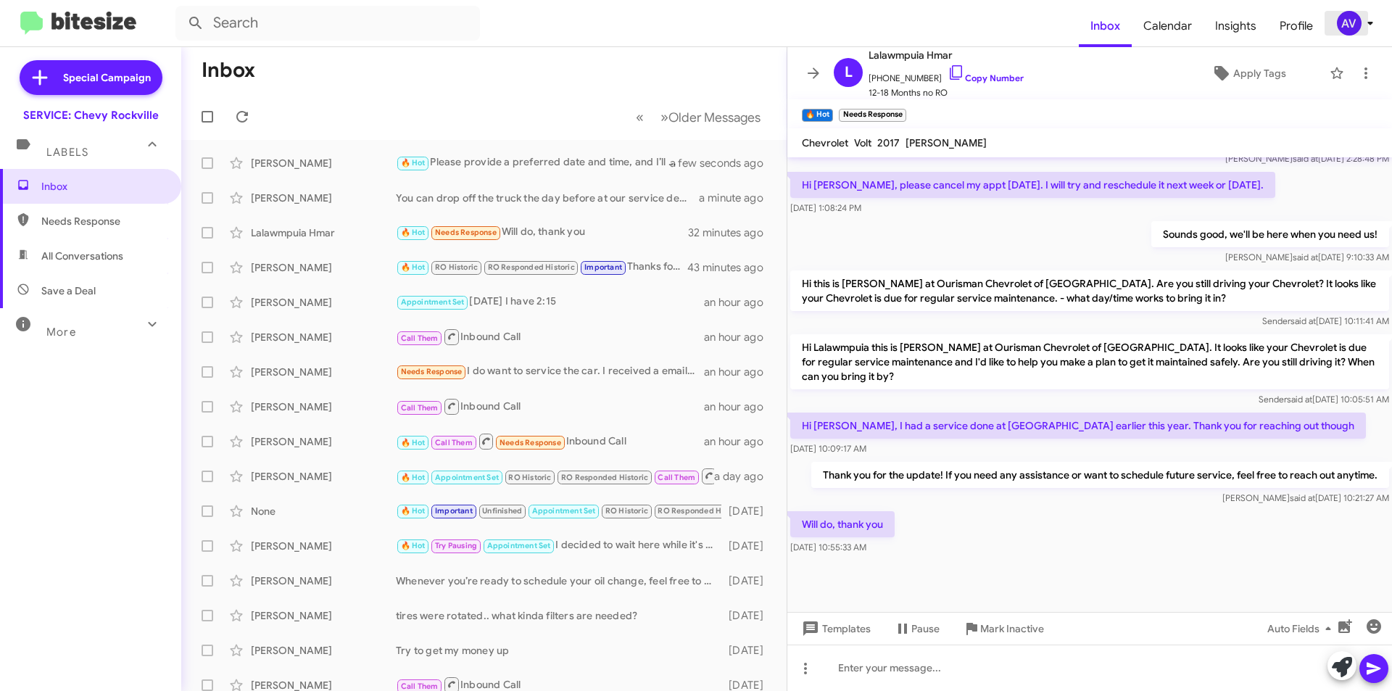
click at [1362, 30] on icon at bounding box center [1369, 22] width 17 height 17
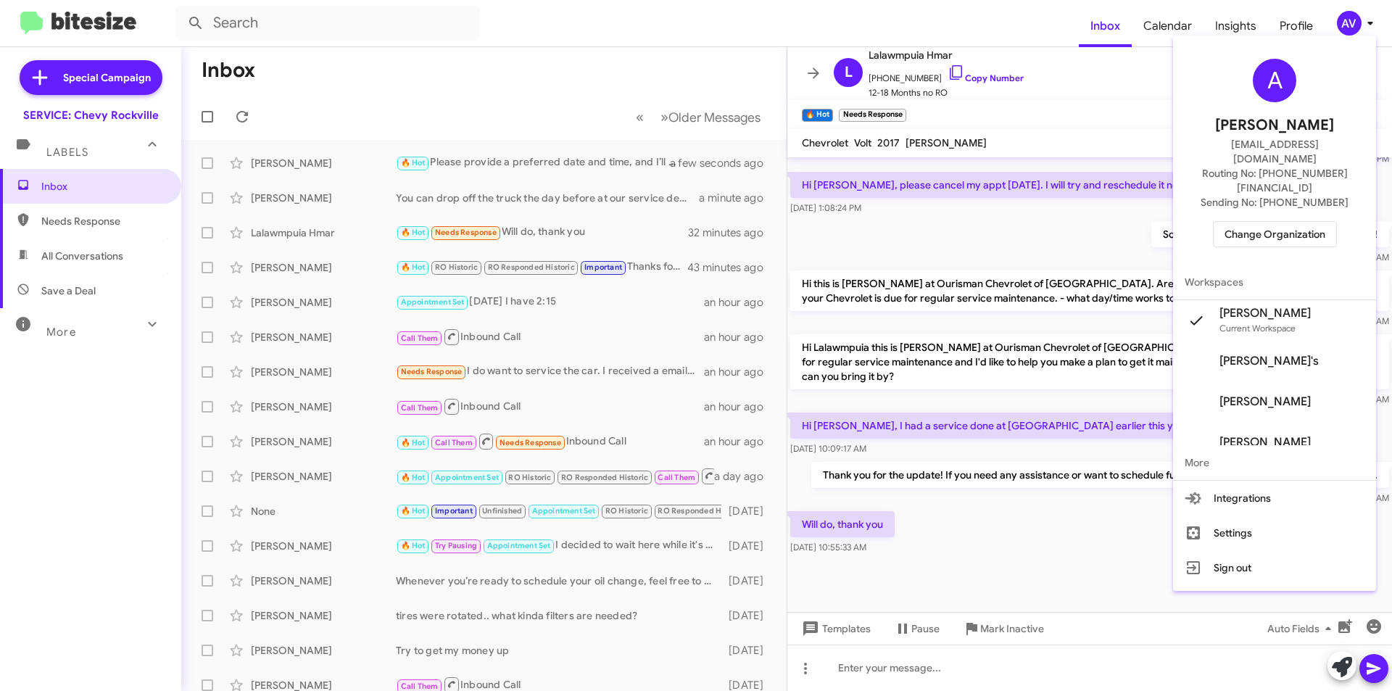
click at [1290, 222] on span "Change Organization" at bounding box center [1274, 234] width 101 height 25
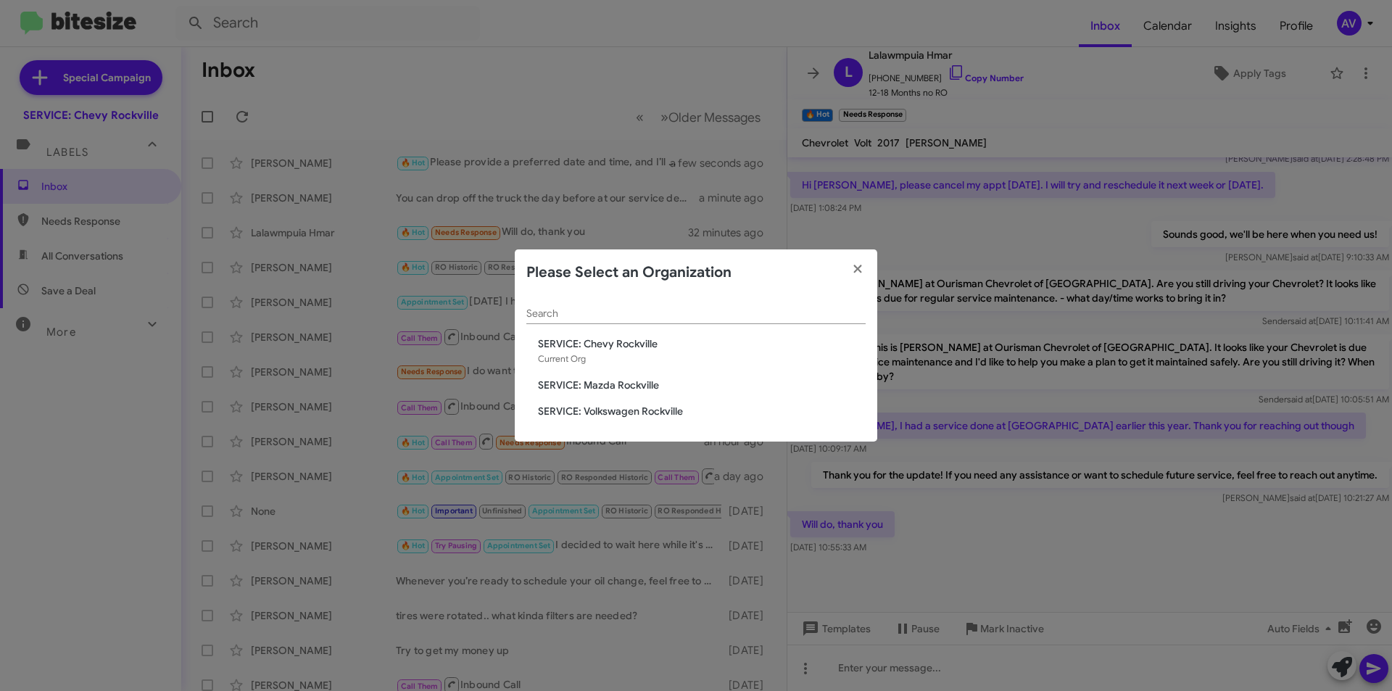
click at [568, 389] on span "SERVICE: Mazda Rockville" at bounding box center [702, 385] width 328 height 14
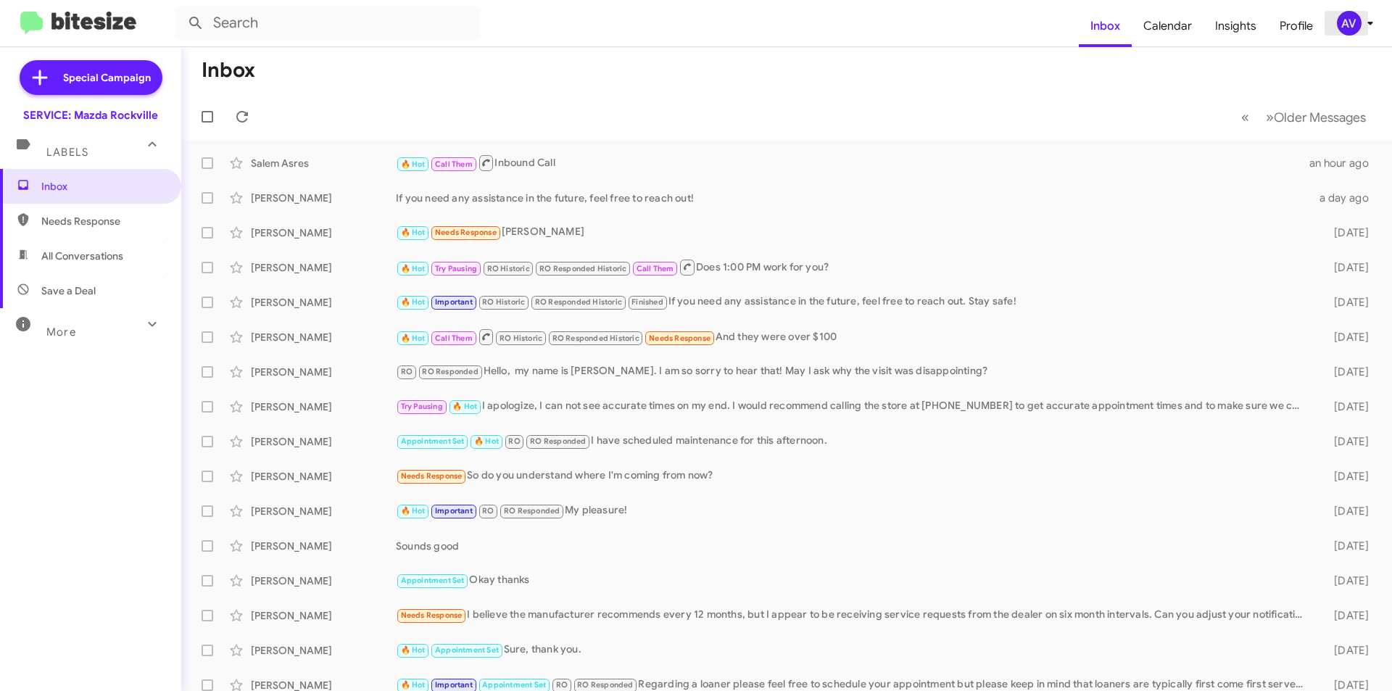
click at [1352, 19] on div "AV" at bounding box center [1349, 23] width 25 height 25
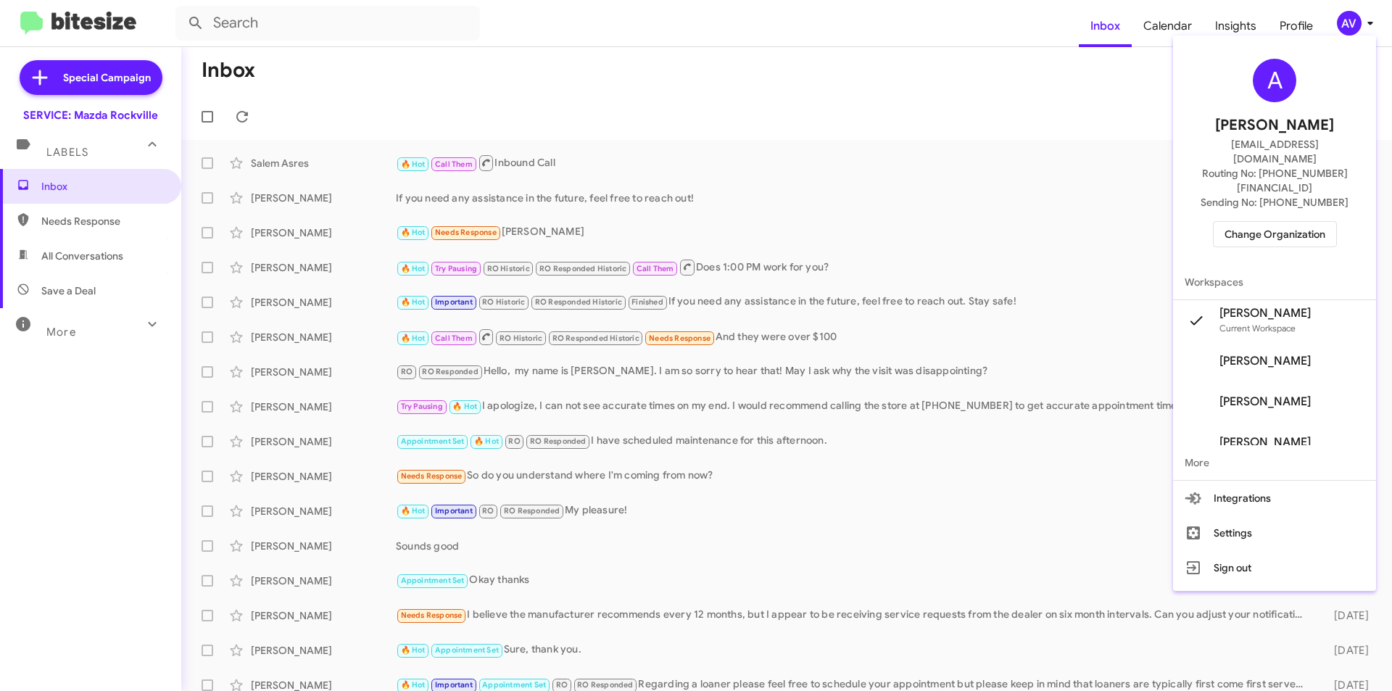
click at [1274, 222] on span "Change Organization" at bounding box center [1274, 234] width 101 height 25
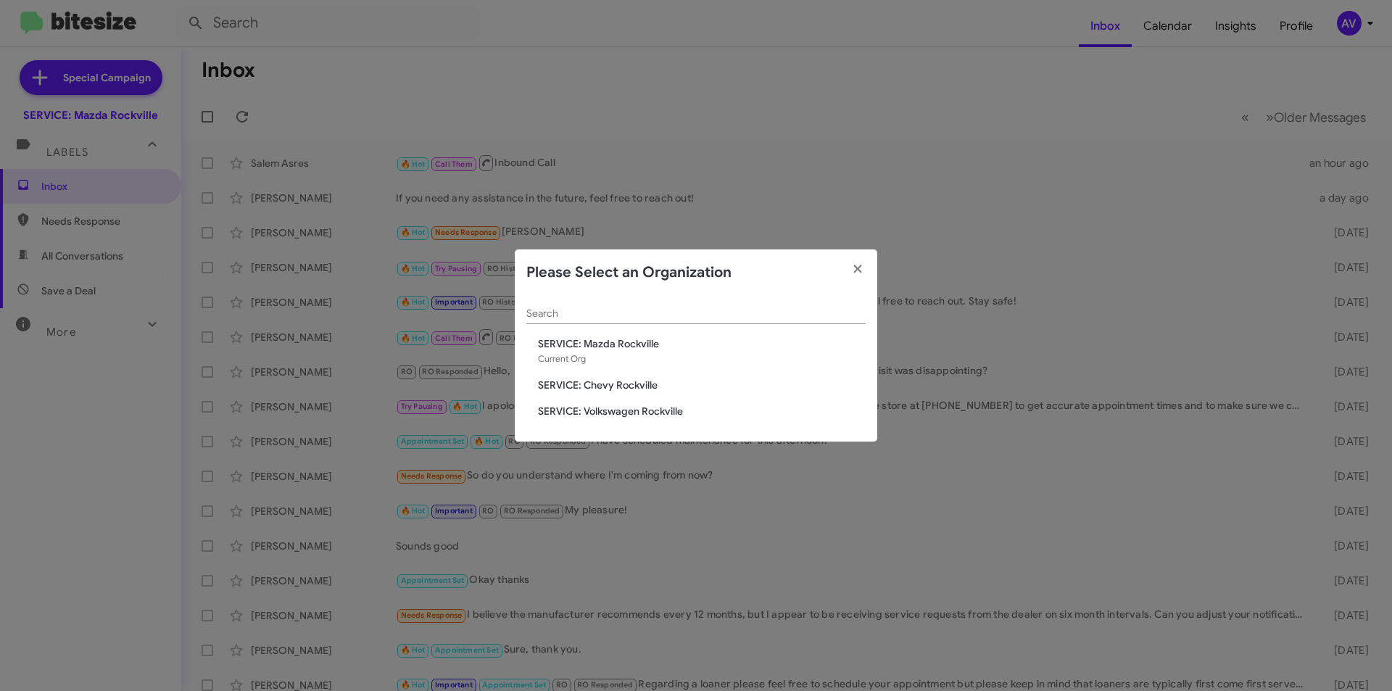
click at [654, 412] on span "SERVICE: Volkswagen Rockville" at bounding box center [702, 411] width 328 height 14
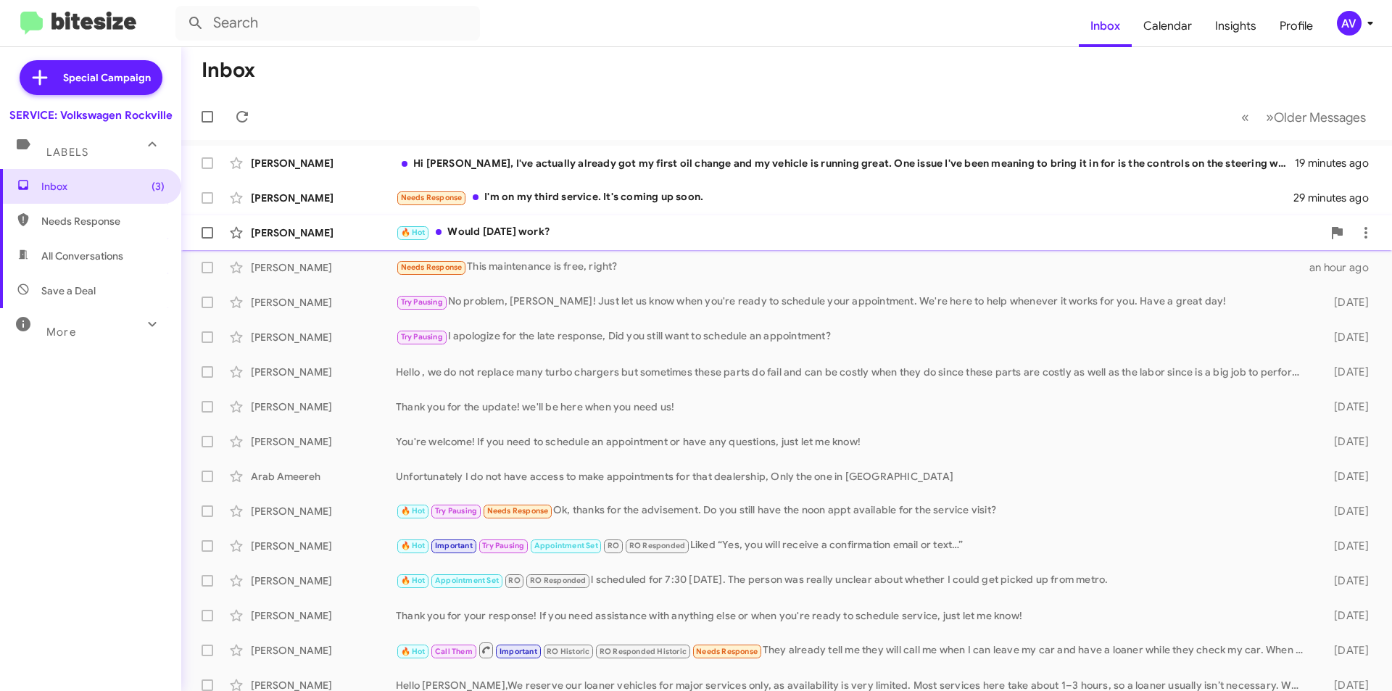
click at [620, 225] on div "🔥 Hot Would Saturday September 6th work?" at bounding box center [859, 232] width 926 height 17
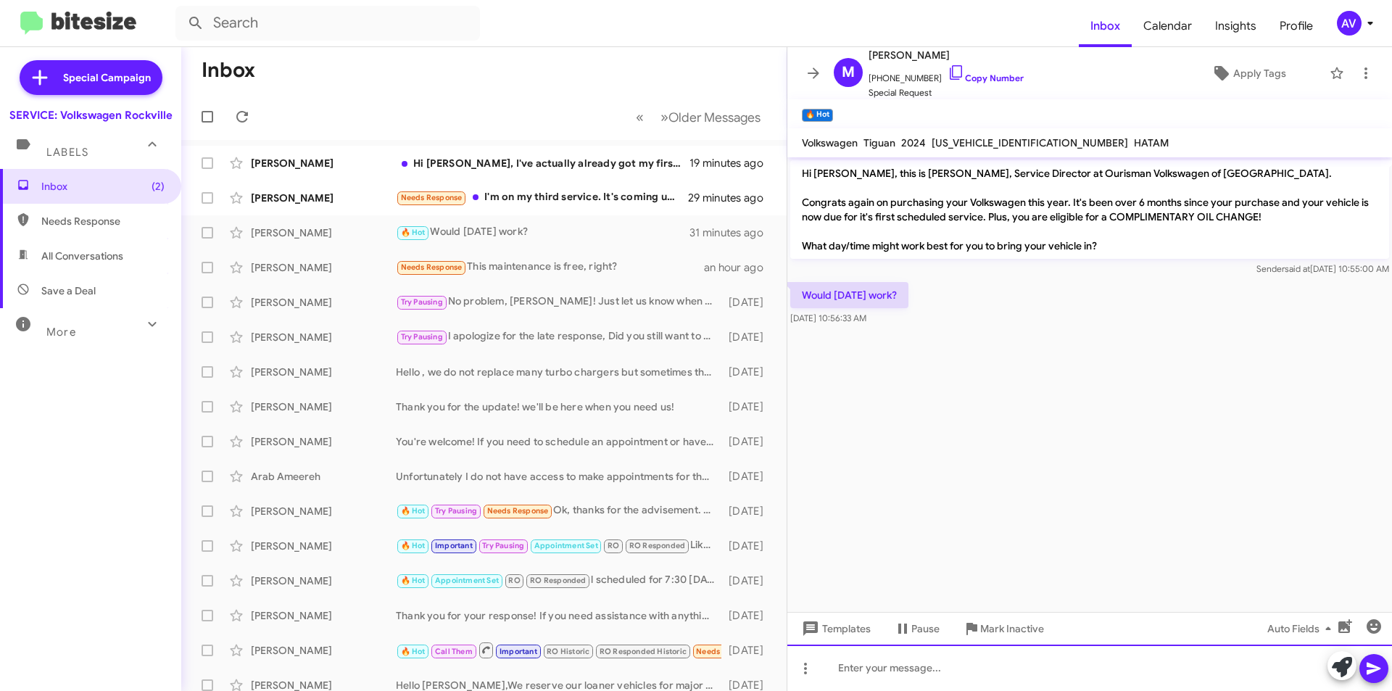
click at [1325, 669] on div at bounding box center [1089, 667] width 605 height 46
click at [1330, 669] on button at bounding box center [1341, 665] width 29 height 29
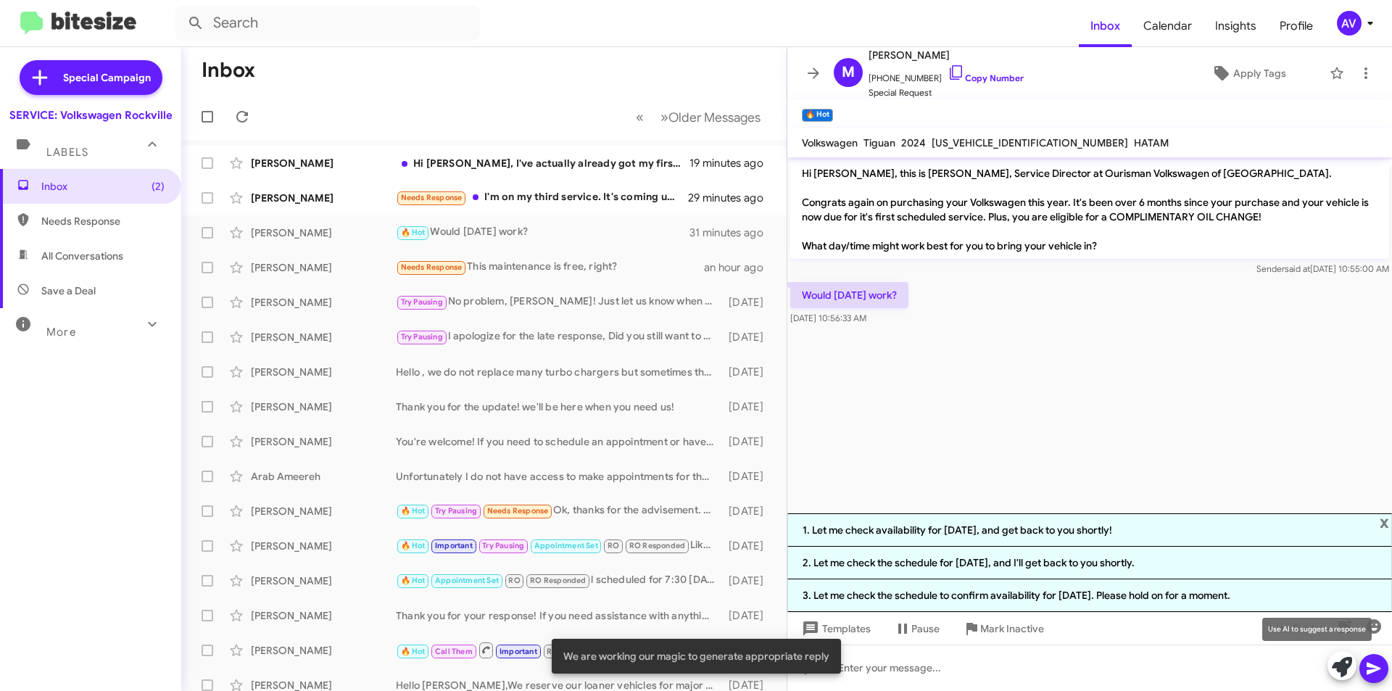
click at [1340, 663] on icon at bounding box center [1342, 667] width 20 height 20
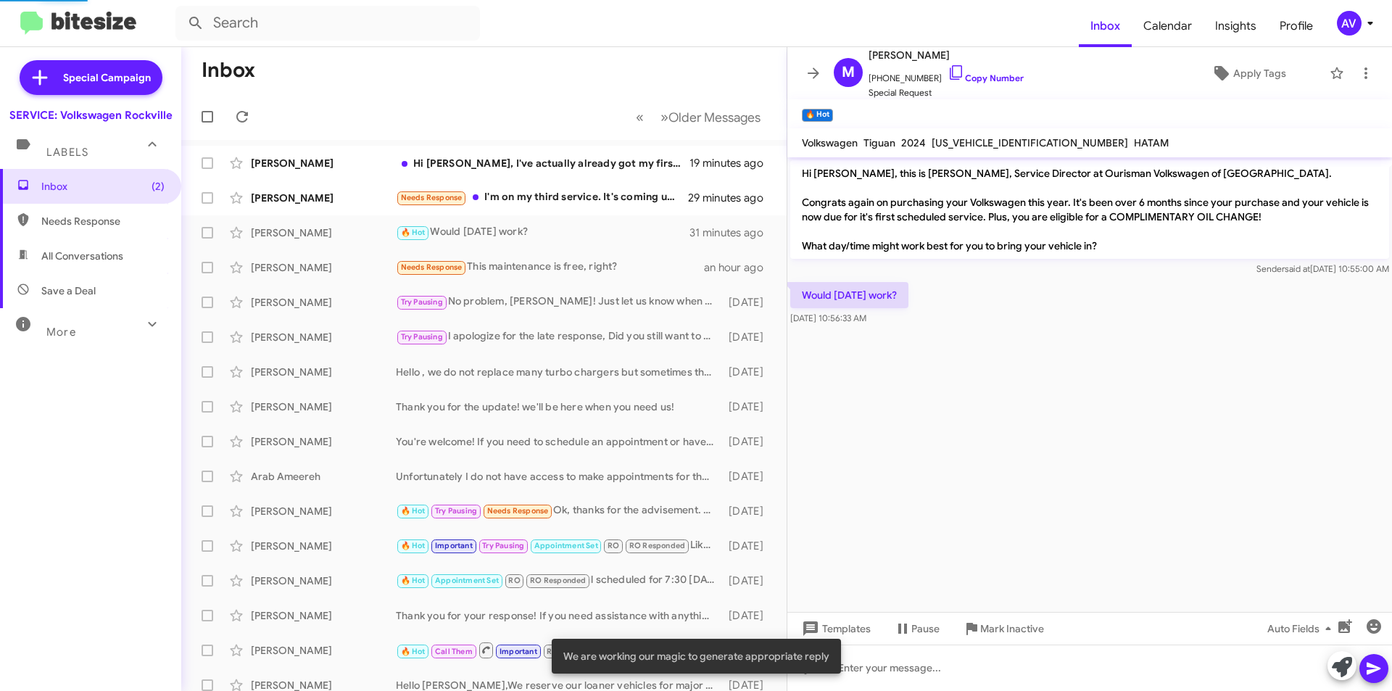
click at [1339, 663] on icon at bounding box center [1342, 667] width 20 height 20
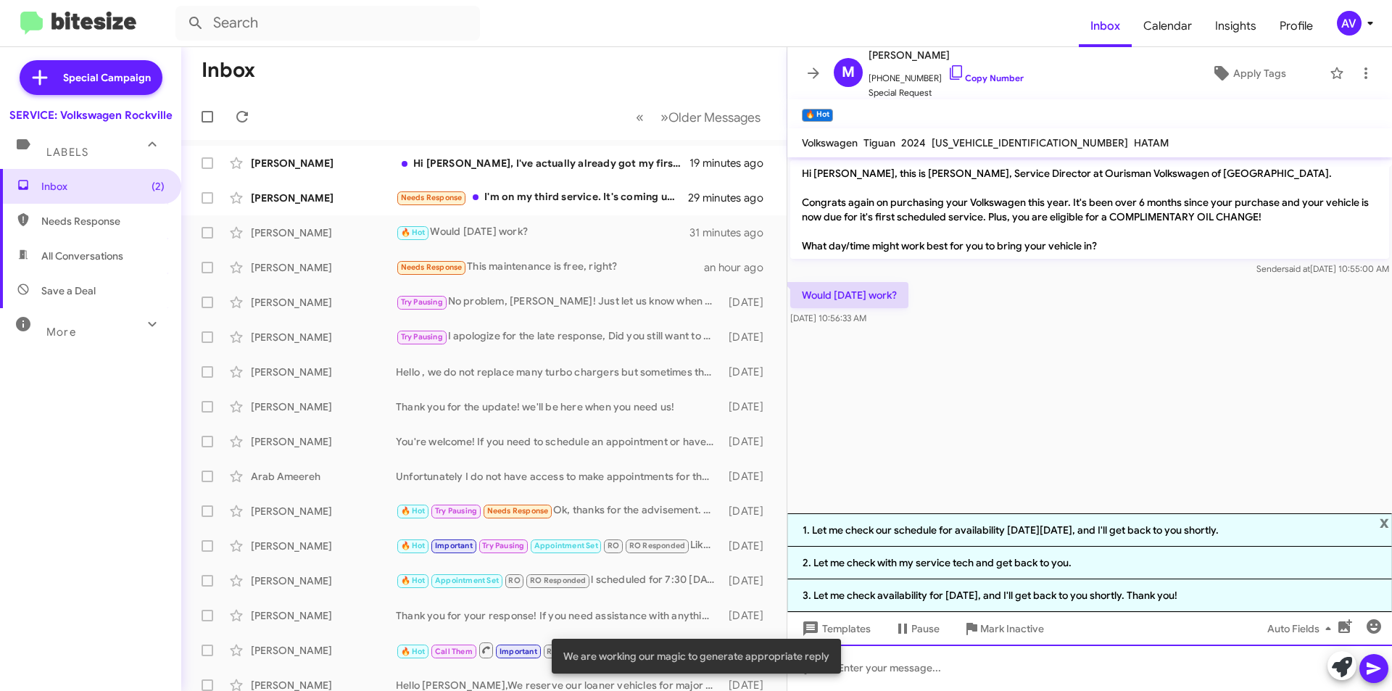
click at [929, 675] on div at bounding box center [1089, 667] width 605 height 46
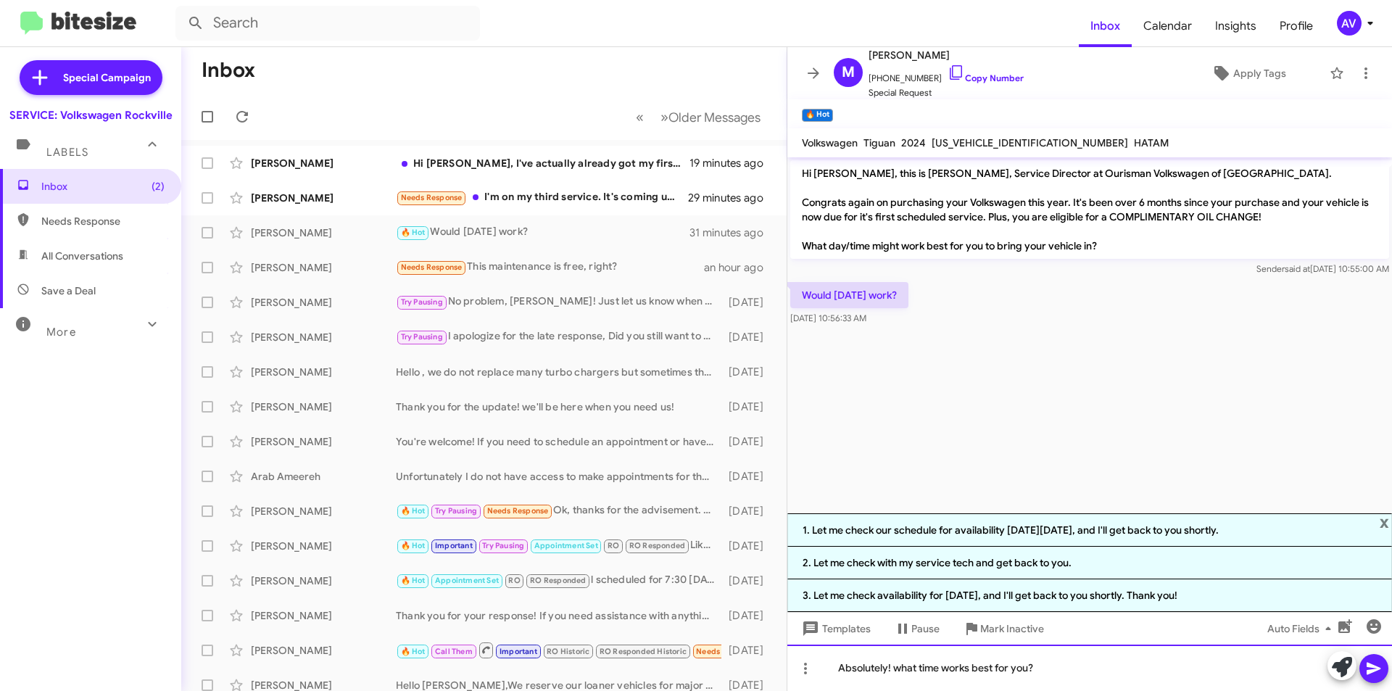
click at [901, 668] on div "Absolutely! what time works best for you?" at bounding box center [1089, 667] width 605 height 46
click at [1363, 662] on button at bounding box center [1373, 668] width 29 height 29
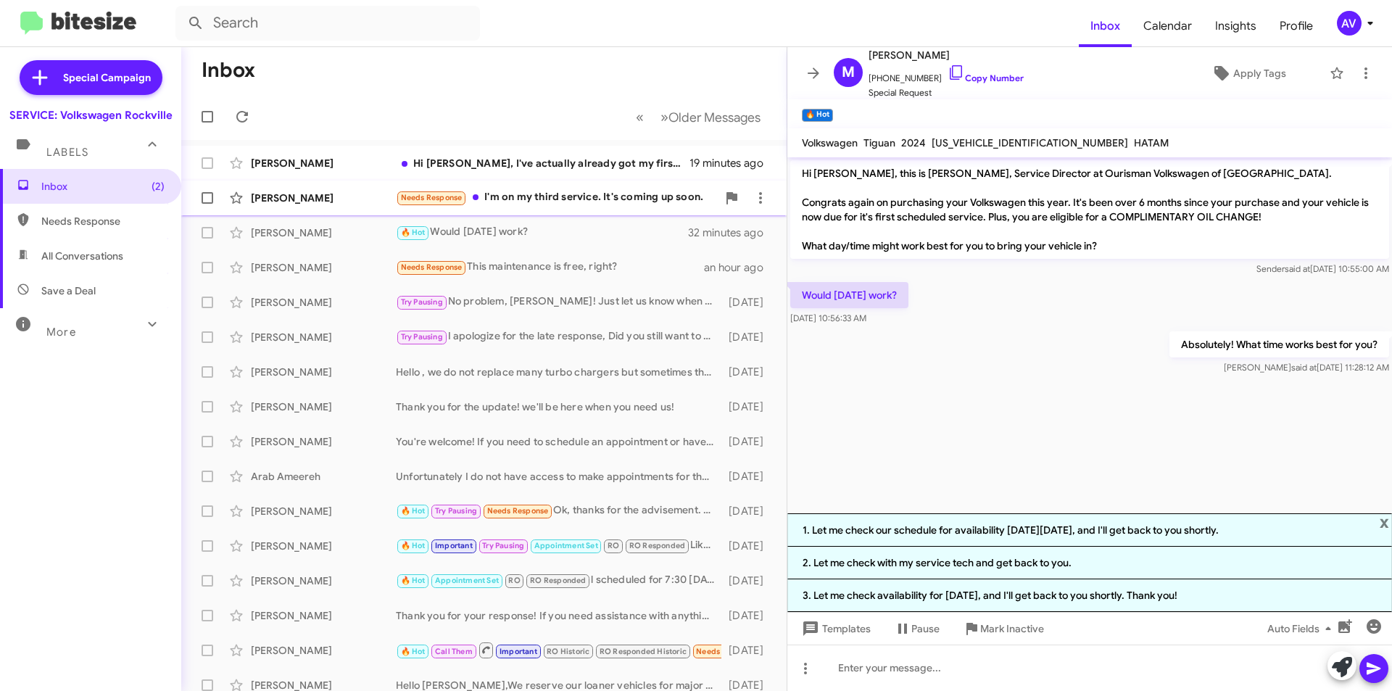
click at [588, 196] on div "Needs Response I'm on my third service. It's coming up soon." at bounding box center [556, 197] width 321 height 17
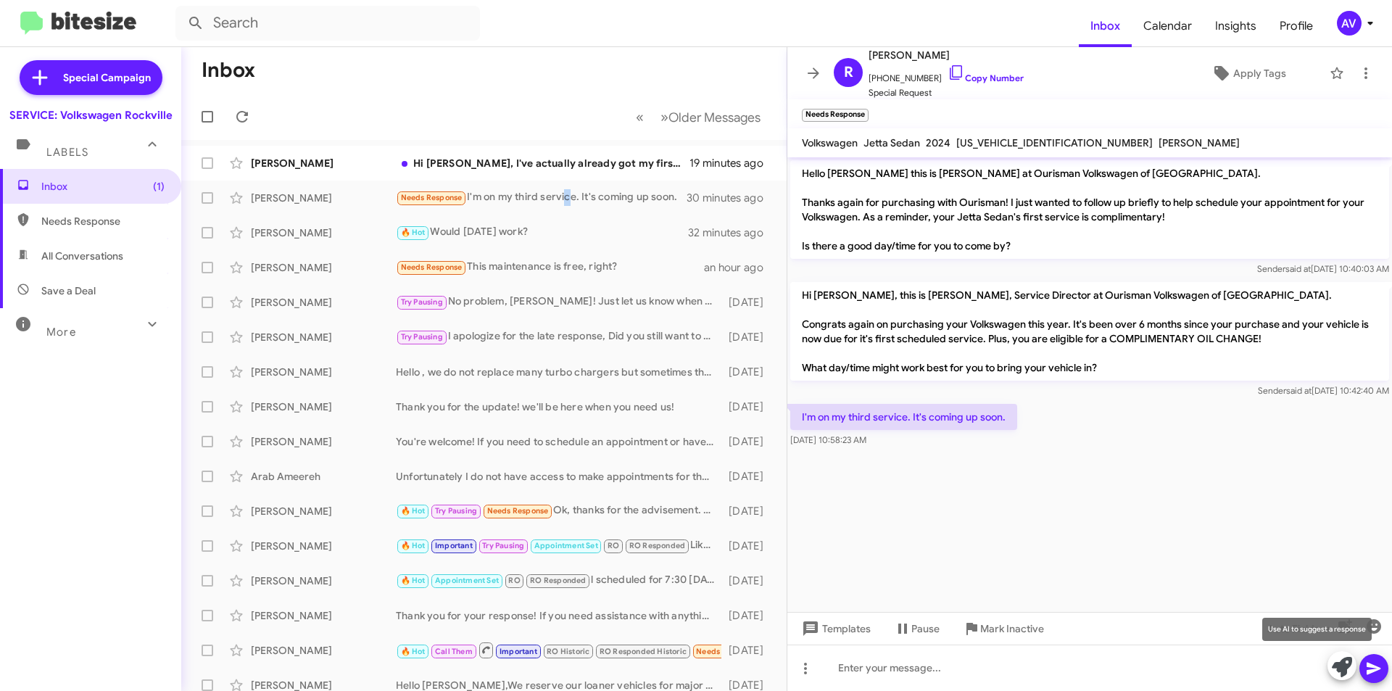
click at [1338, 665] on icon at bounding box center [1342, 667] width 20 height 20
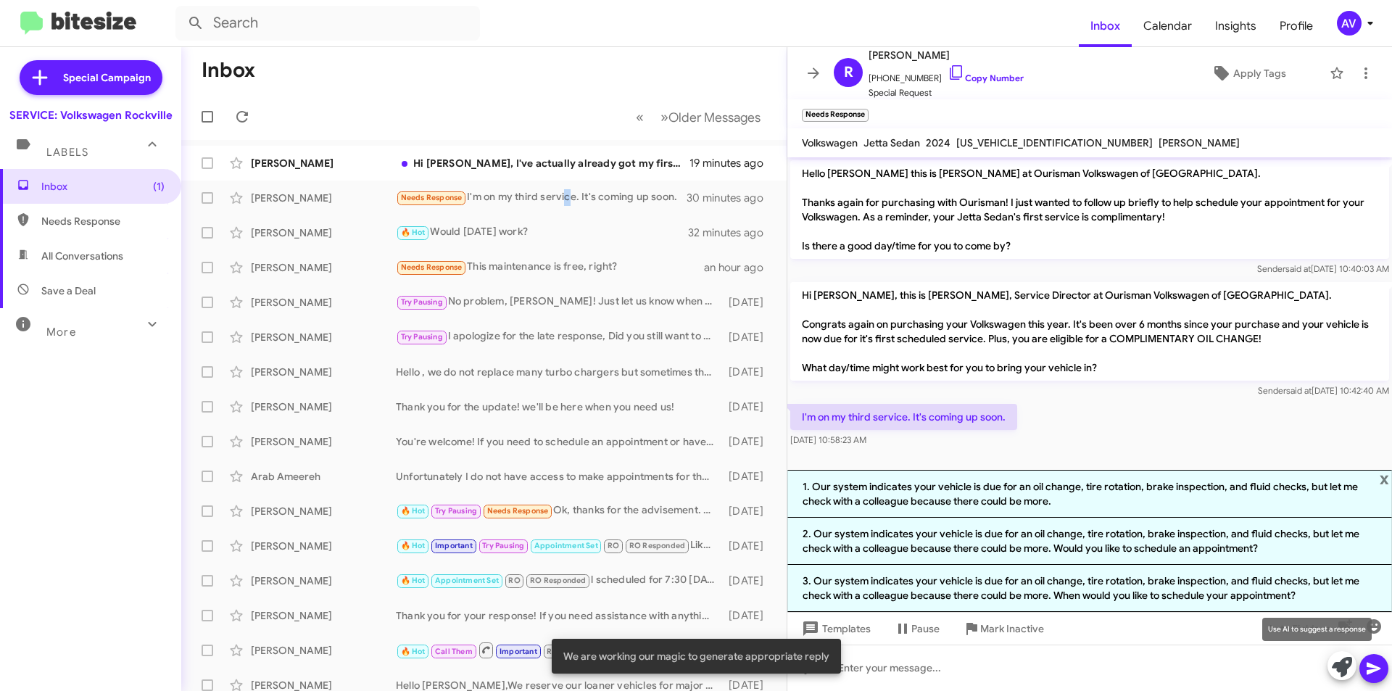
click at [1345, 668] on icon at bounding box center [1342, 667] width 20 height 20
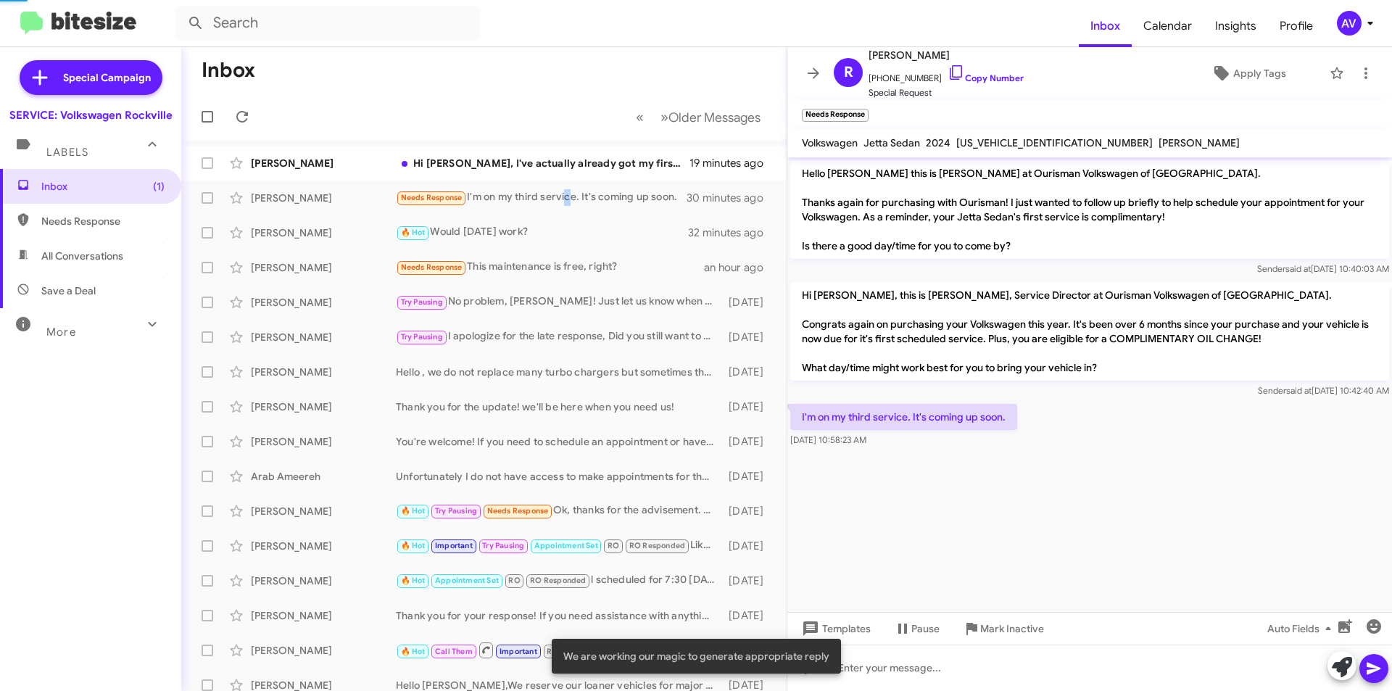
click at [1345, 668] on icon at bounding box center [1342, 667] width 20 height 20
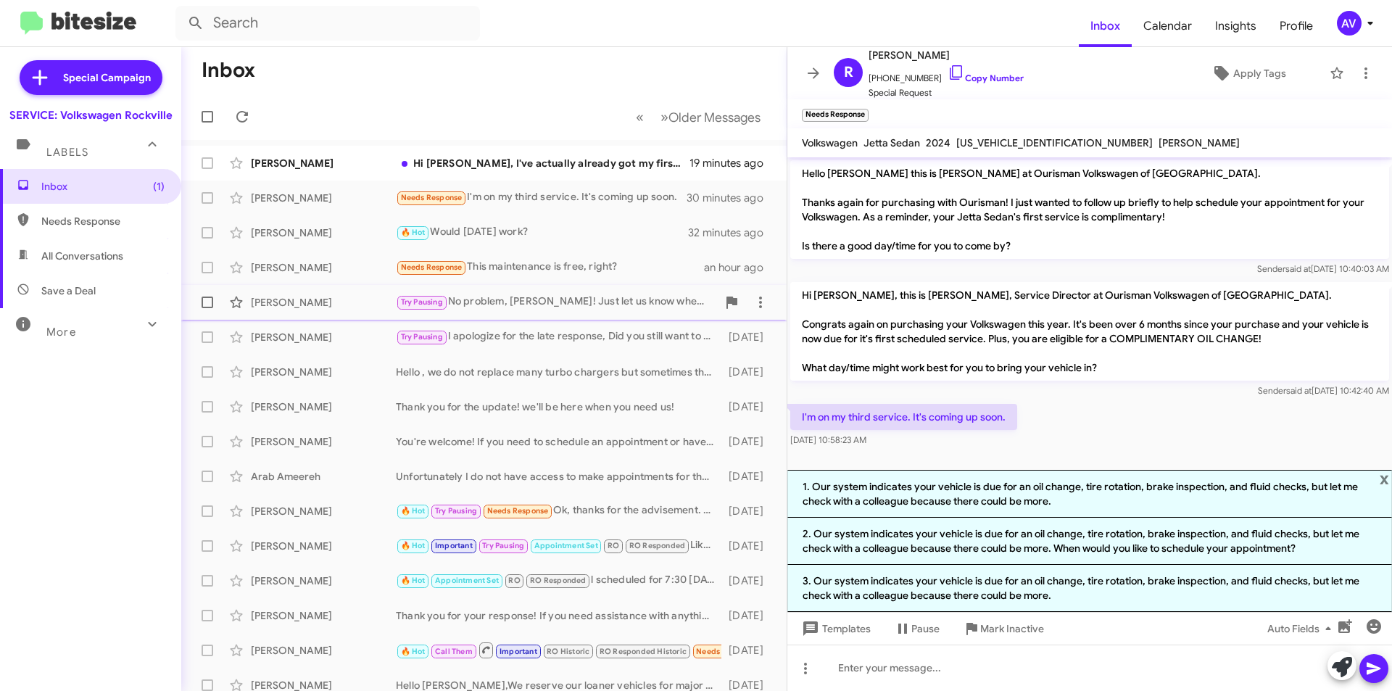
click at [578, 312] on div "Helene Flanagan Try Pausing No problem, Helene! Just let us know when you're re…" at bounding box center [484, 302] width 582 height 29
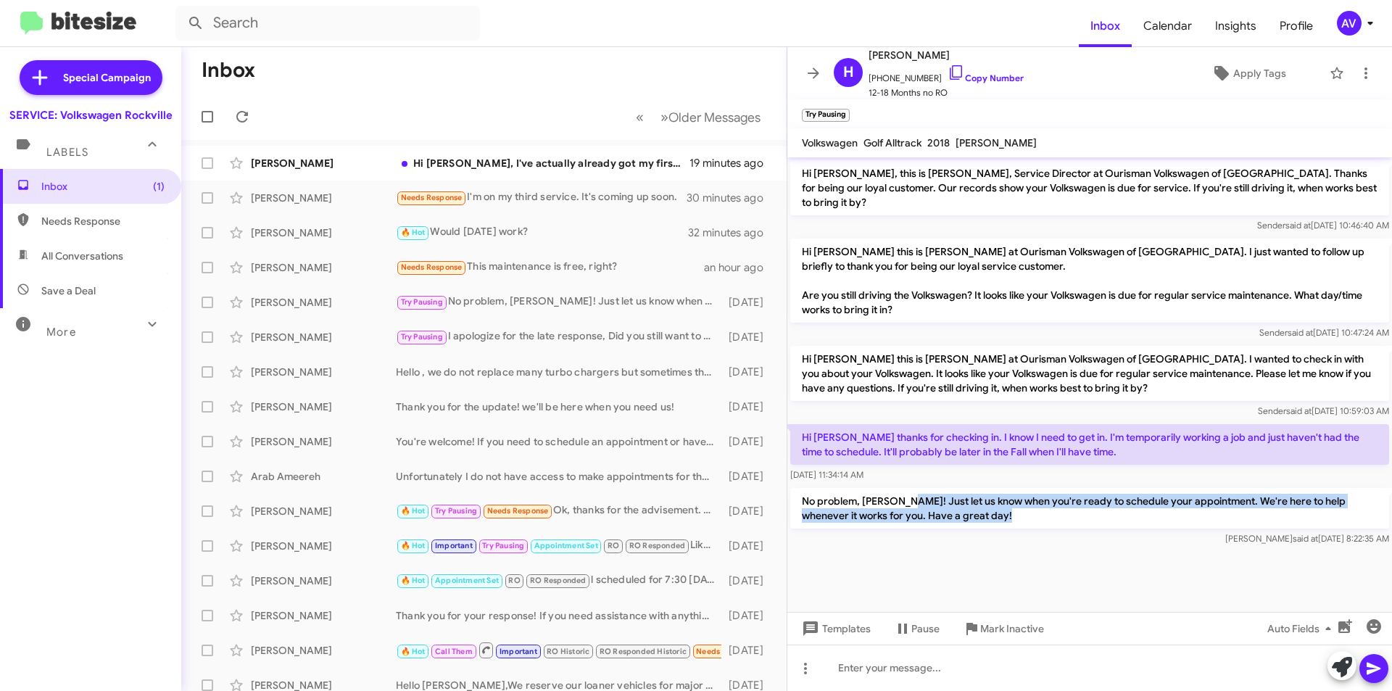
drag, startPoint x: 903, startPoint y: 489, endPoint x: 1017, endPoint y: 527, distance: 119.9
click at [1017, 527] on div "No problem, Helene! Just let us know when you're ready to schedule your appoint…" at bounding box center [1089, 517] width 599 height 58
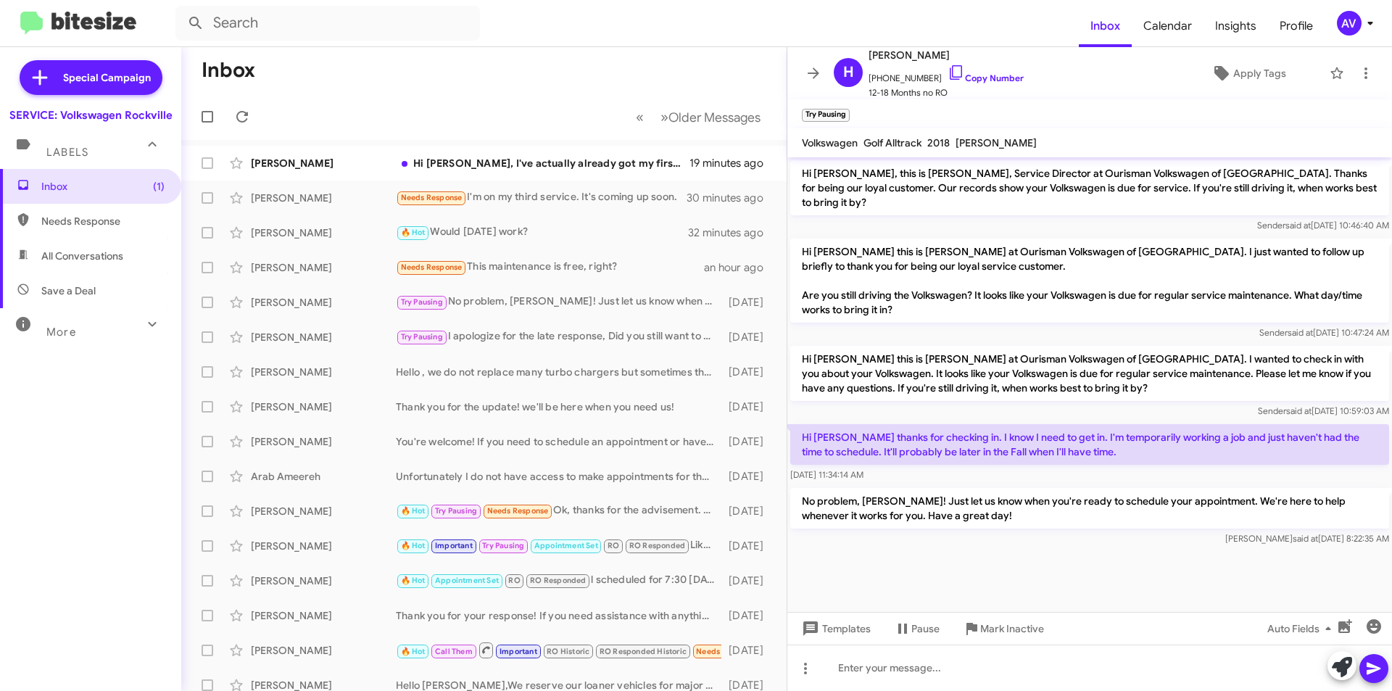
click at [974, 563] on cdk-virtual-scroll-viewport "Hi Helene, this is Keith Jones, Service Director at Ourisman Volkswagen of Rock…" at bounding box center [1089, 384] width 605 height 454
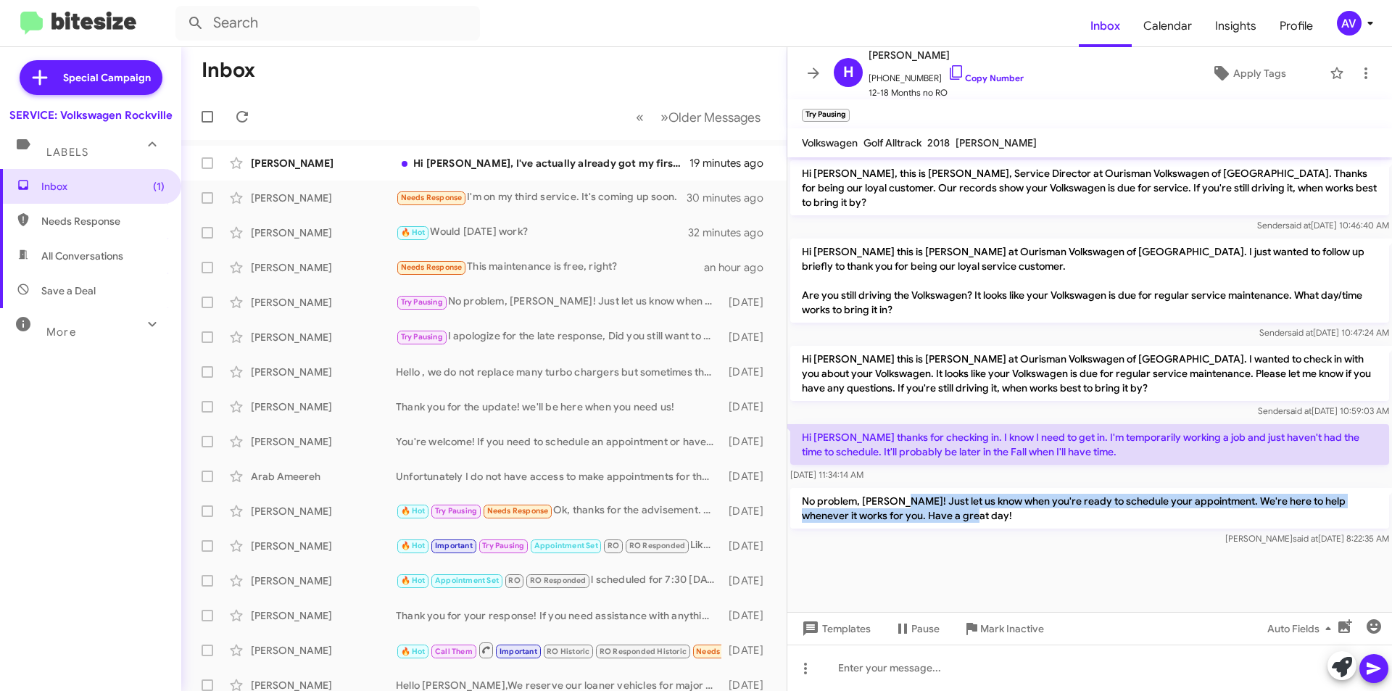
drag, startPoint x: 902, startPoint y: 485, endPoint x: 956, endPoint y: 502, distance: 56.2
click at [956, 502] on p "No problem, [PERSON_NAME]! Just let us know when you're ready to schedule your …" at bounding box center [1089, 508] width 599 height 41
copy p "Just let us know when you're ready to schedule your appointment. We're here to …"
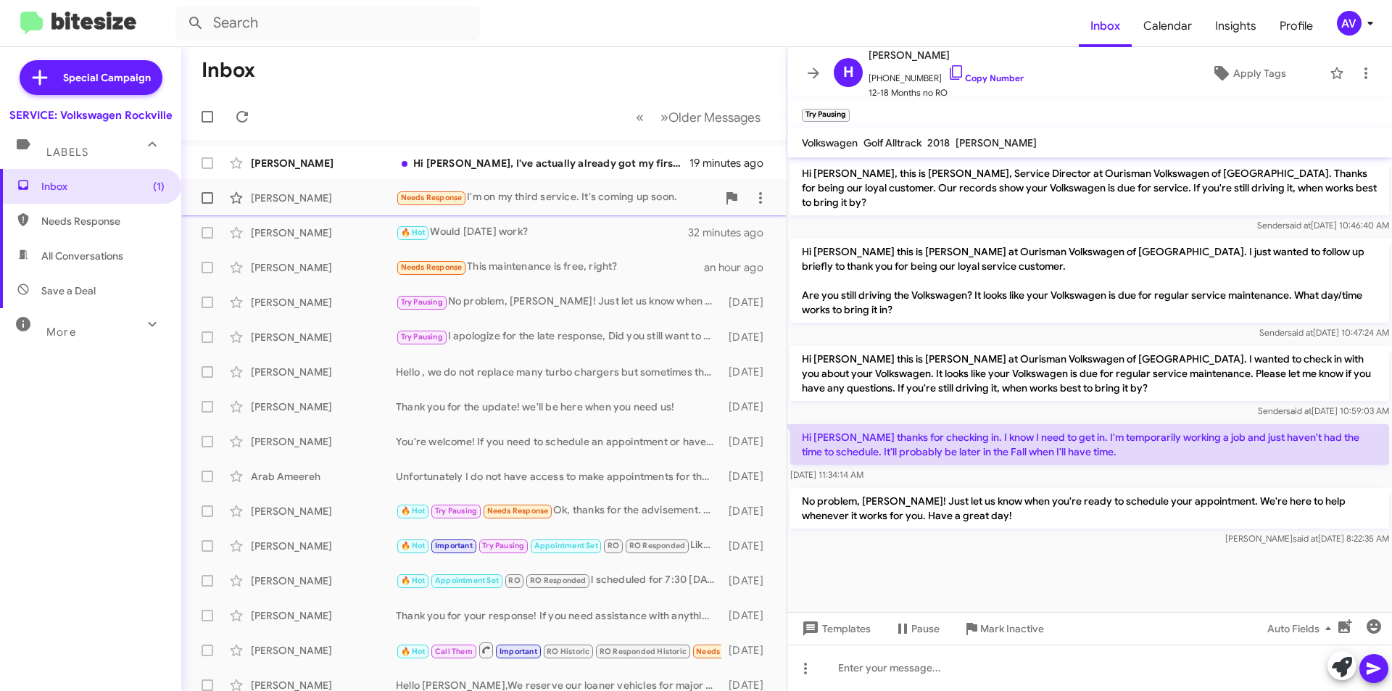
click at [519, 198] on div "Needs Response I'm on my third service. It's coming up soon." at bounding box center [556, 197] width 321 height 17
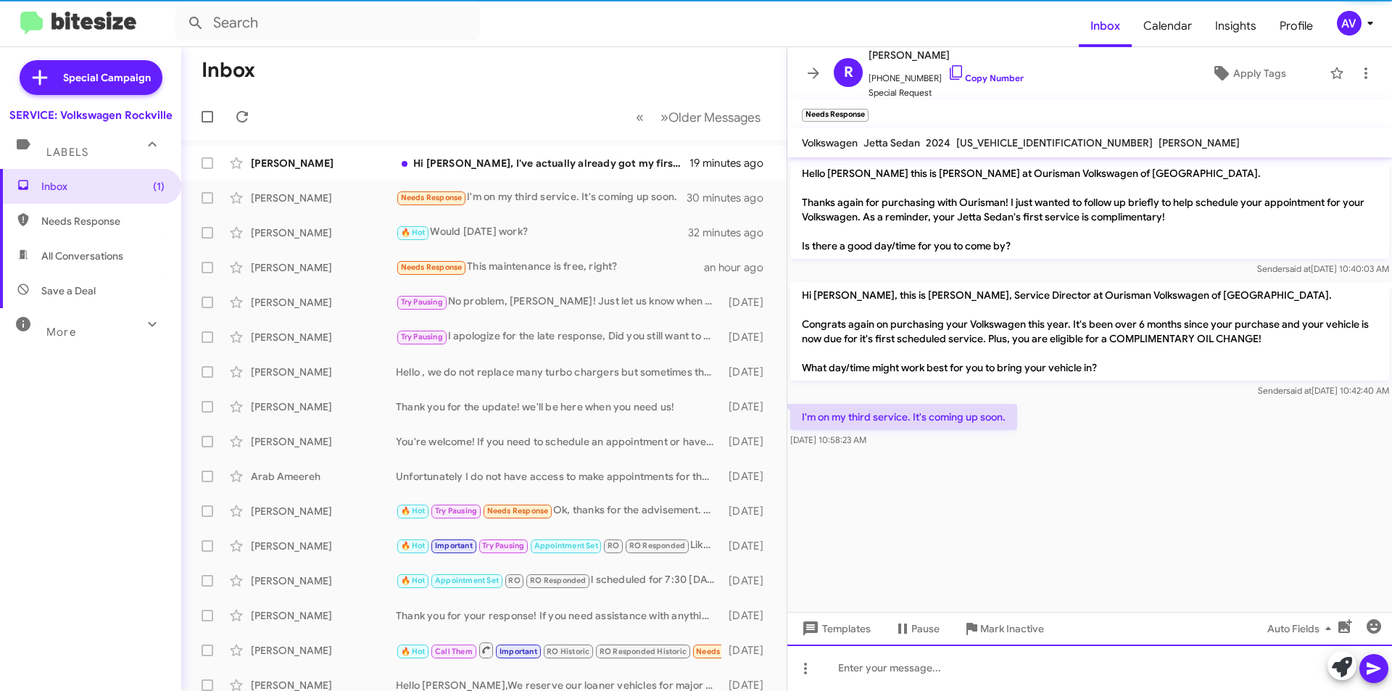
click at [859, 670] on div at bounding box center [1089, 667] width 605 height 46
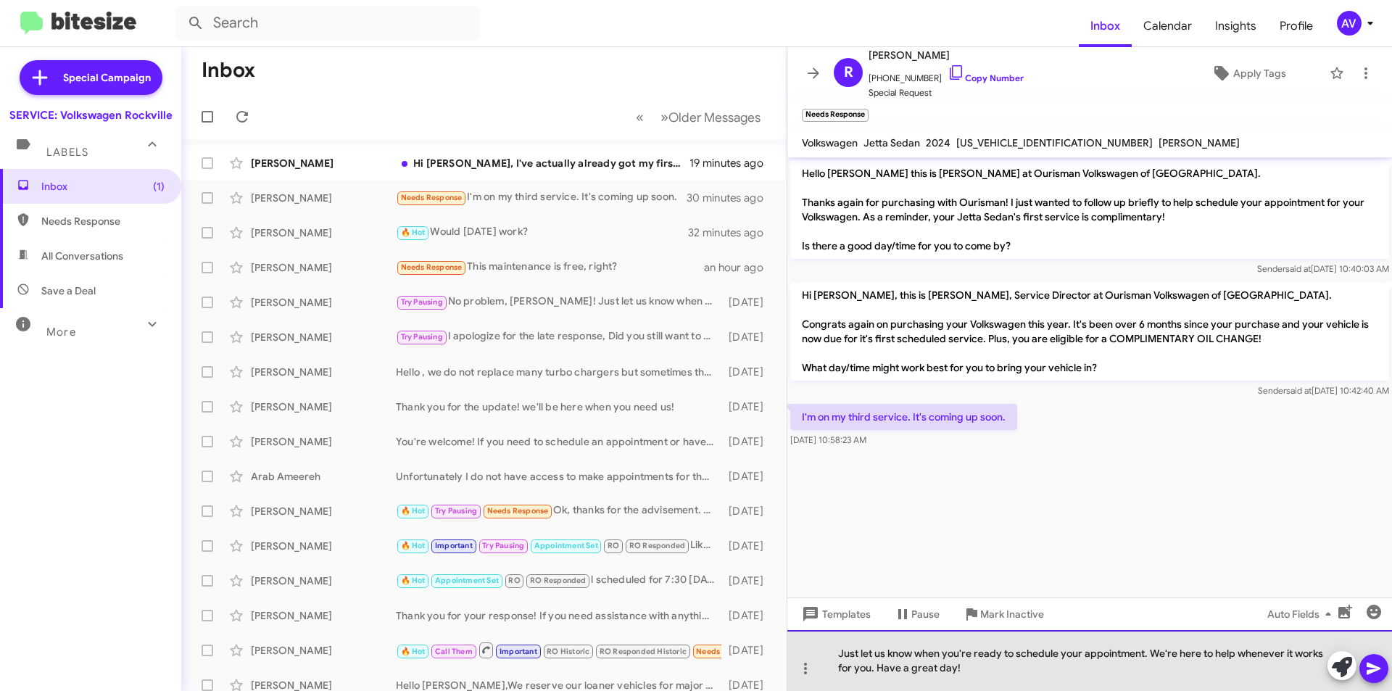
click at [834, 652] on div "Just let us know when you're ready to schedule your appointment. We're here to …" at bounding box center [1089, 660] width 605 height 61
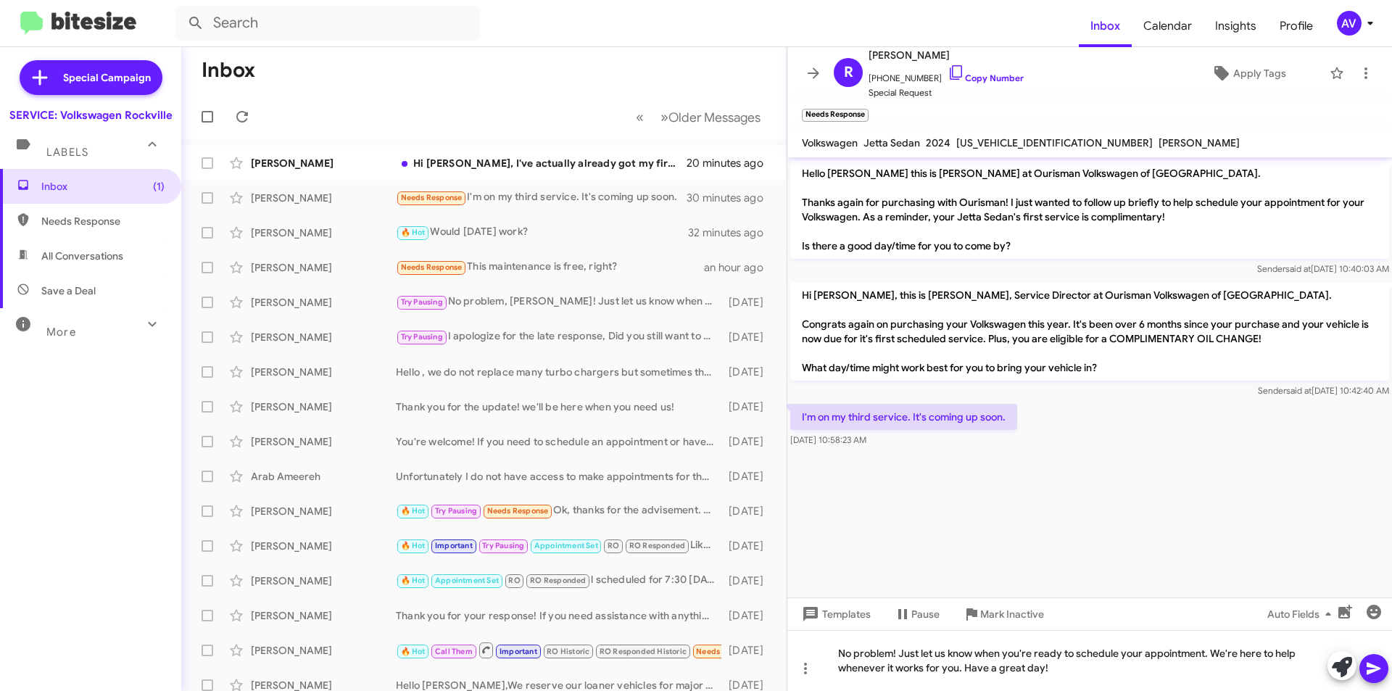
click at [1372, 662] on icon at bounding box center [1373, 668] width 17 height 17
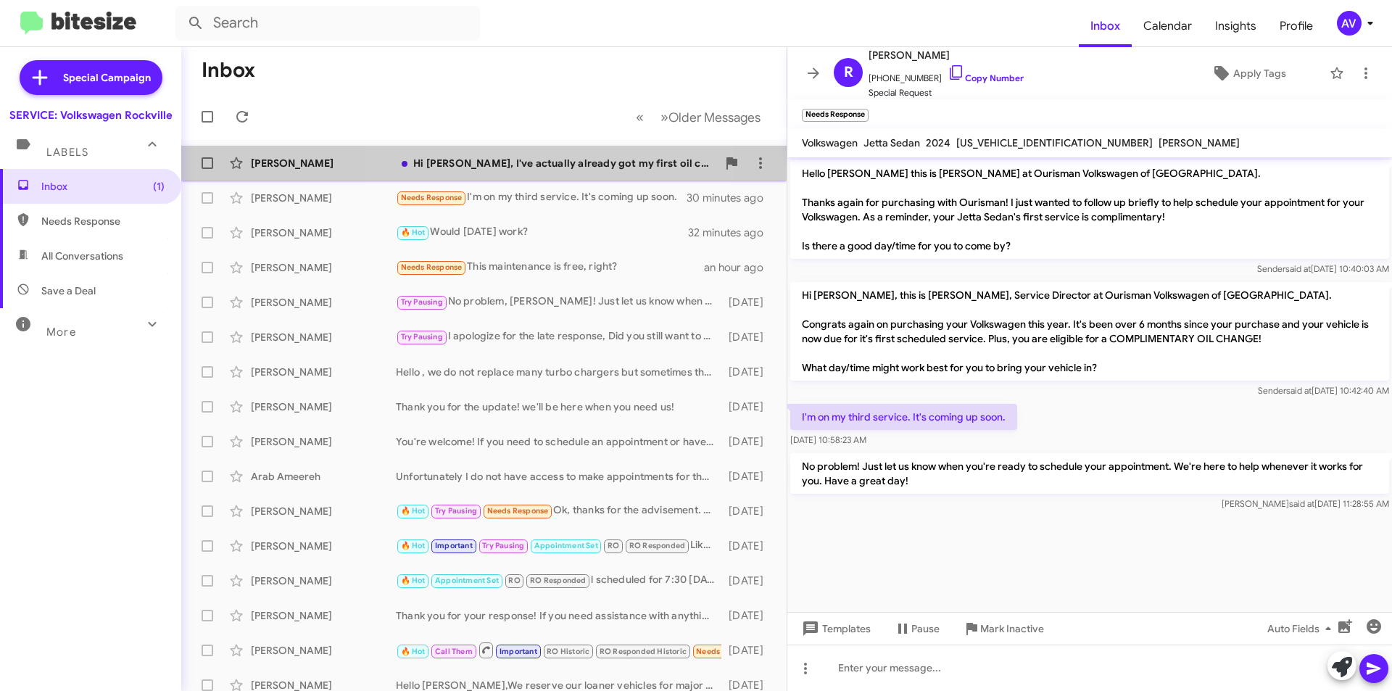
click at [566, 170] on div "Hi [PERSON_NAME], I've actually already got my first oil change and my vehicle …" at bounding box center [556, 163] width 321 height 14
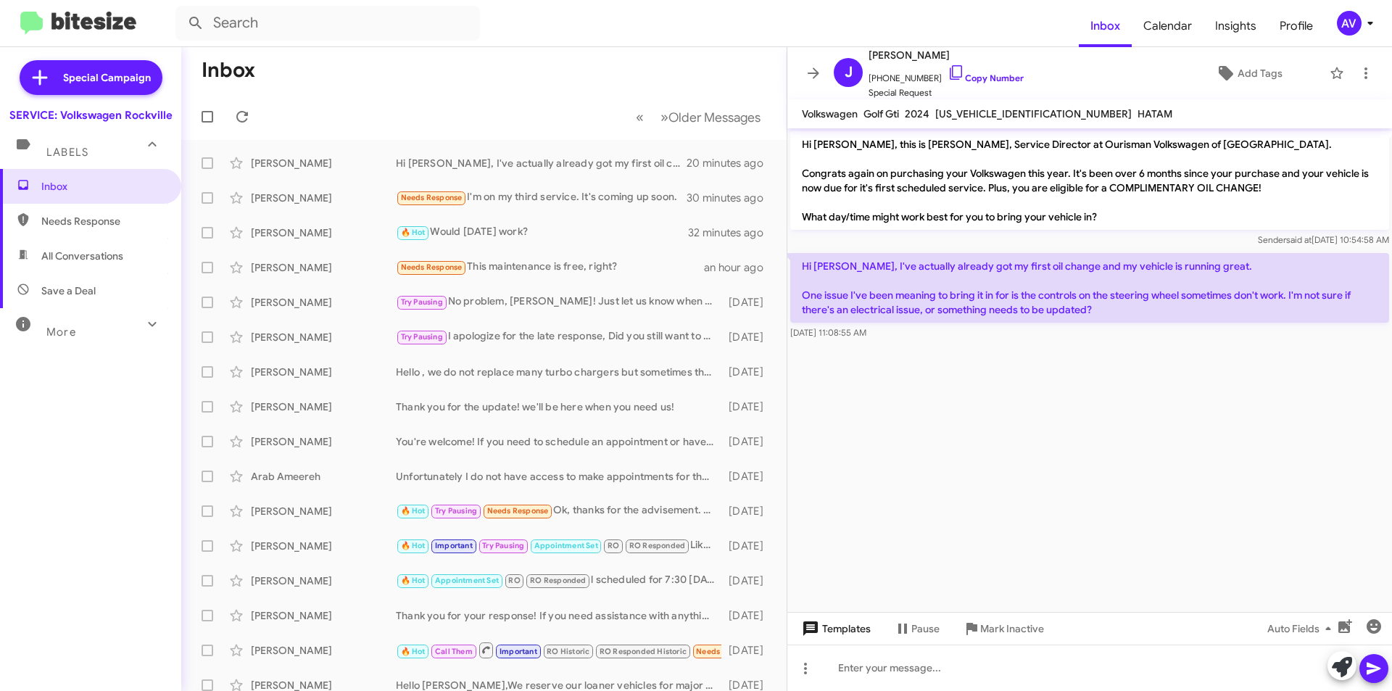
click at [858, 636] on span "Templates" at bounding box center [835, 628] width 72 height 26
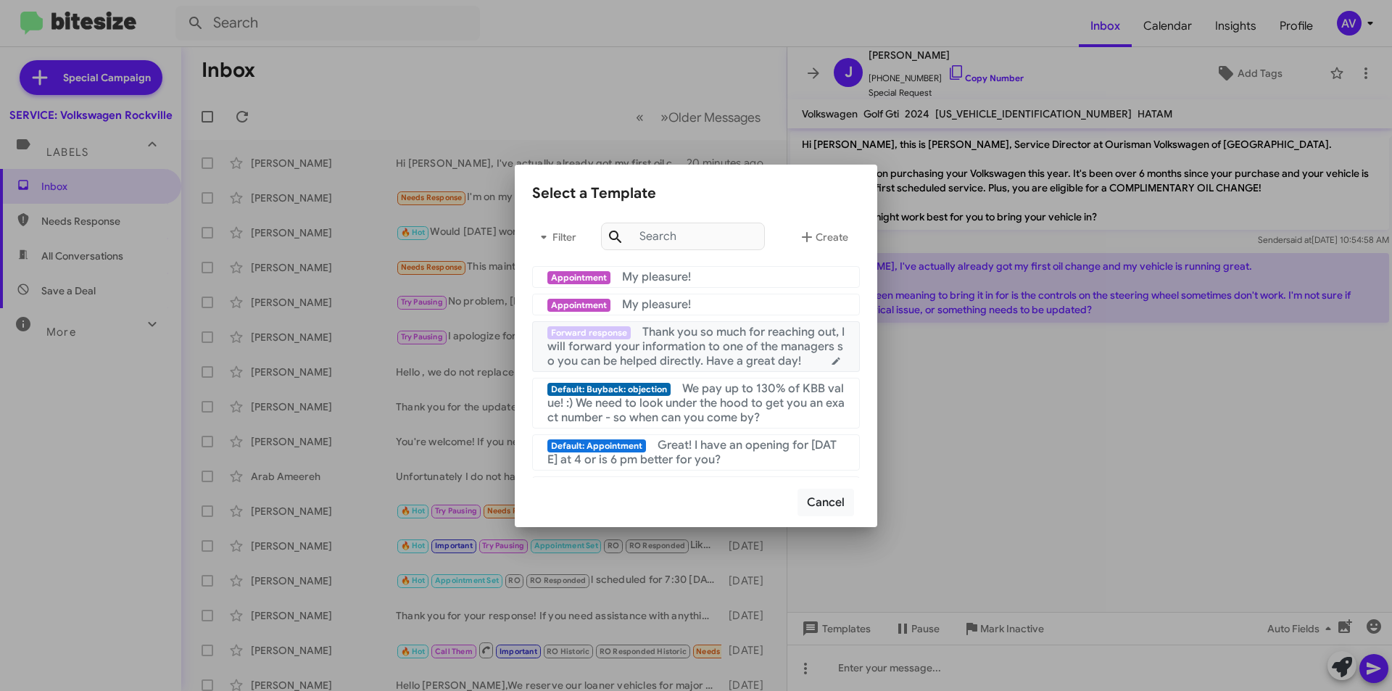
click at [711, 344] on span "Thank you so much for reaching out, I will forward your information to one of t…" at bounding box center [695, 346] width 297 height 43
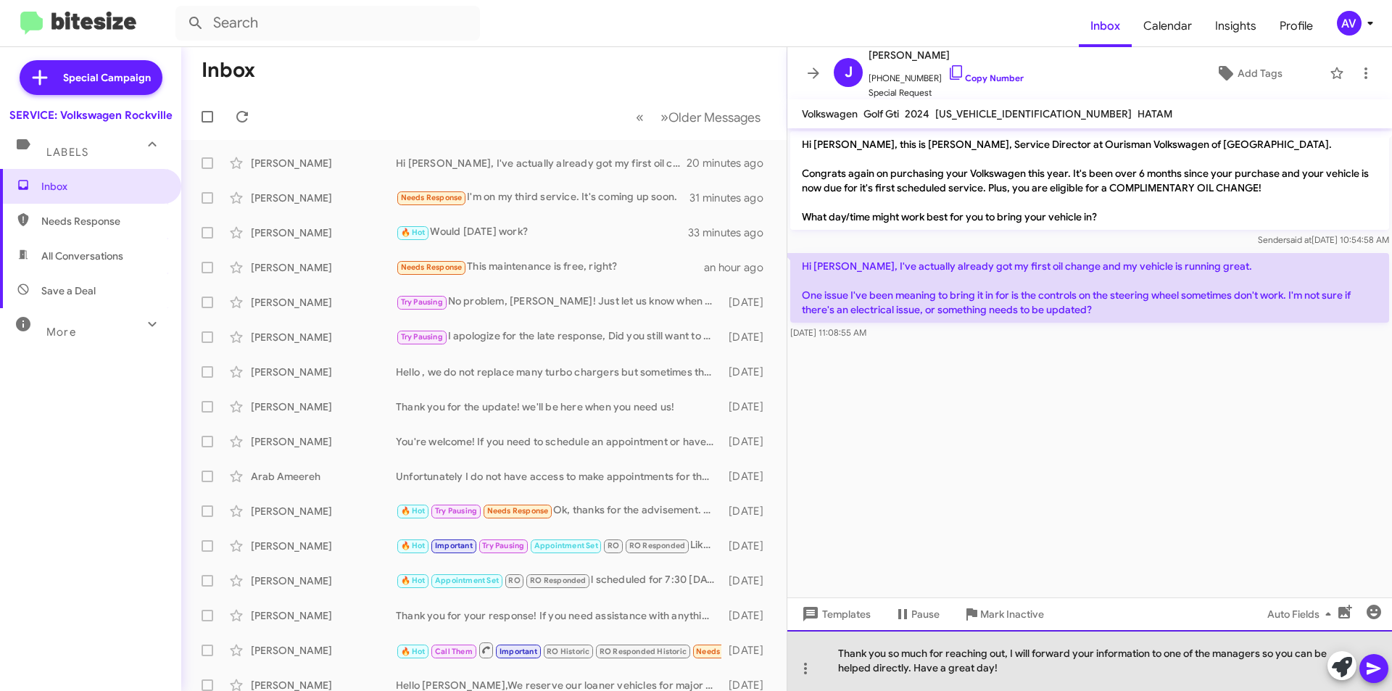
click at [1033, 676] on div "Thank you so much for reaching out, I will forward your information to one of t…" at bounding box center [1089, 660] width 605 height 61
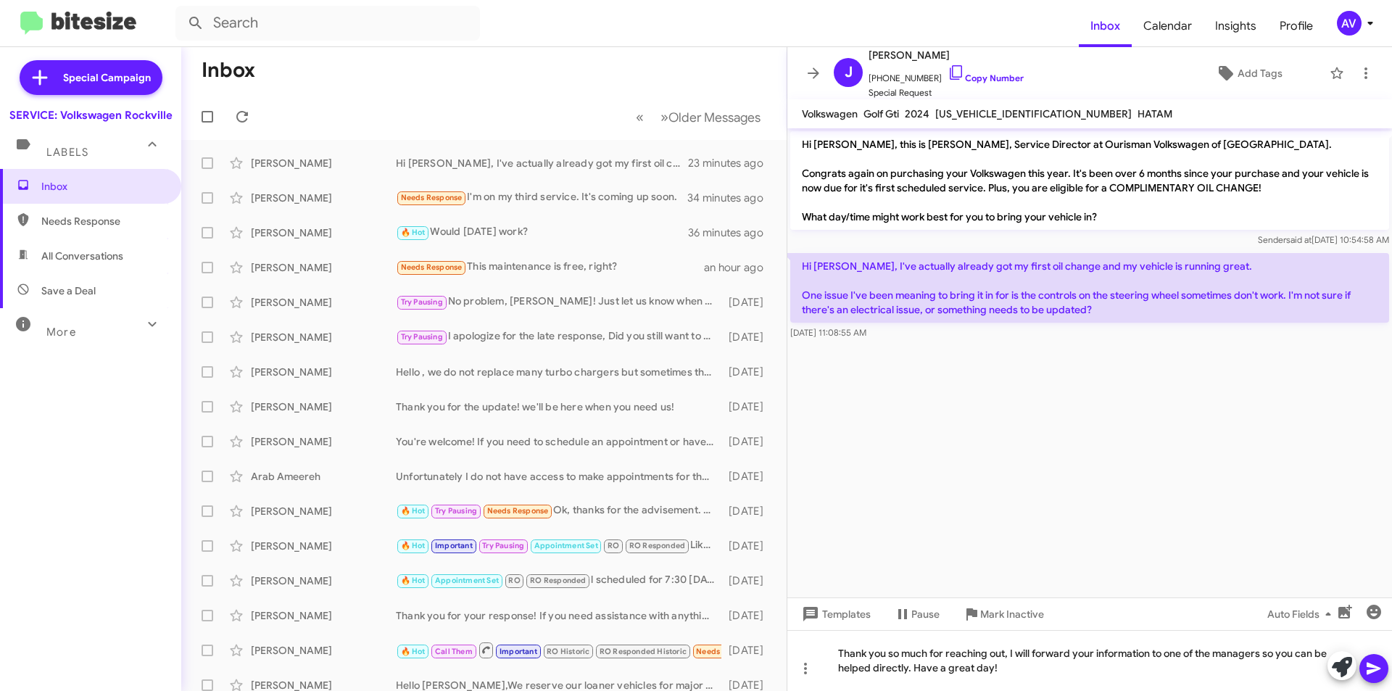
click at [1371, 679] on span at bounding box center [1373, 668] width 17 height 29
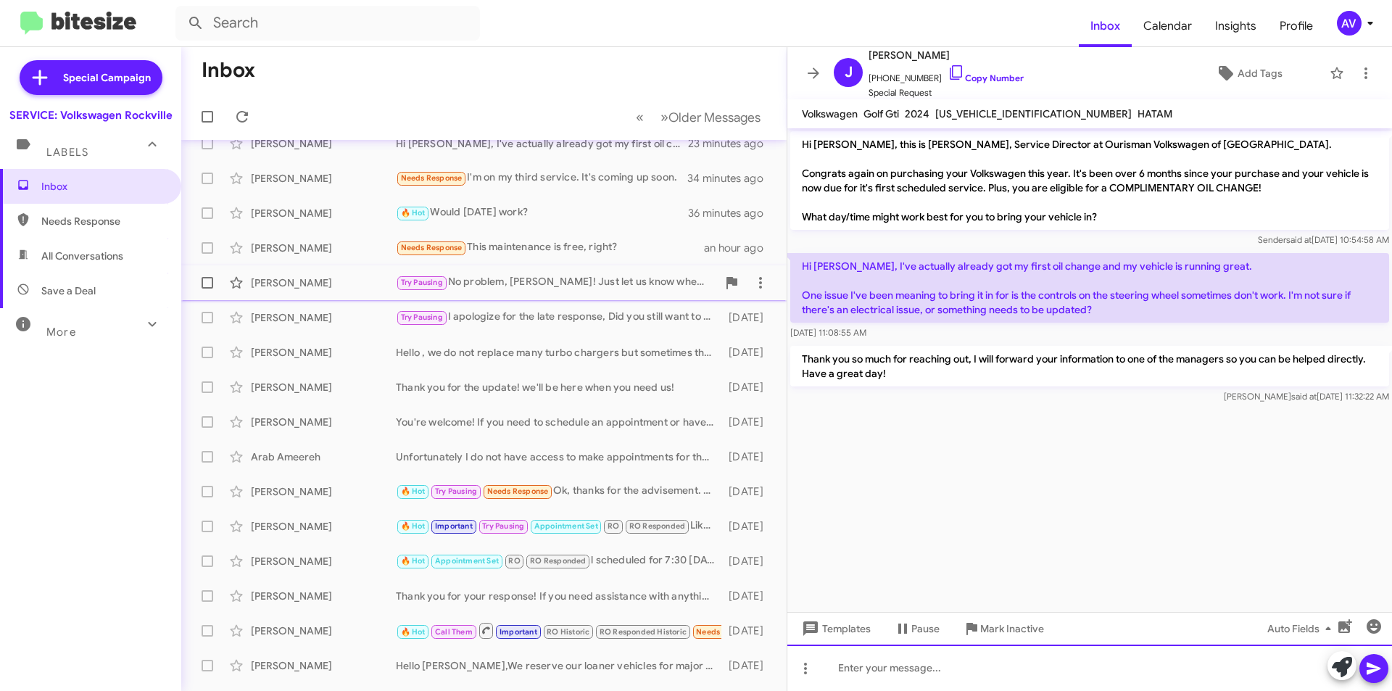
scroll to position [24, 0]
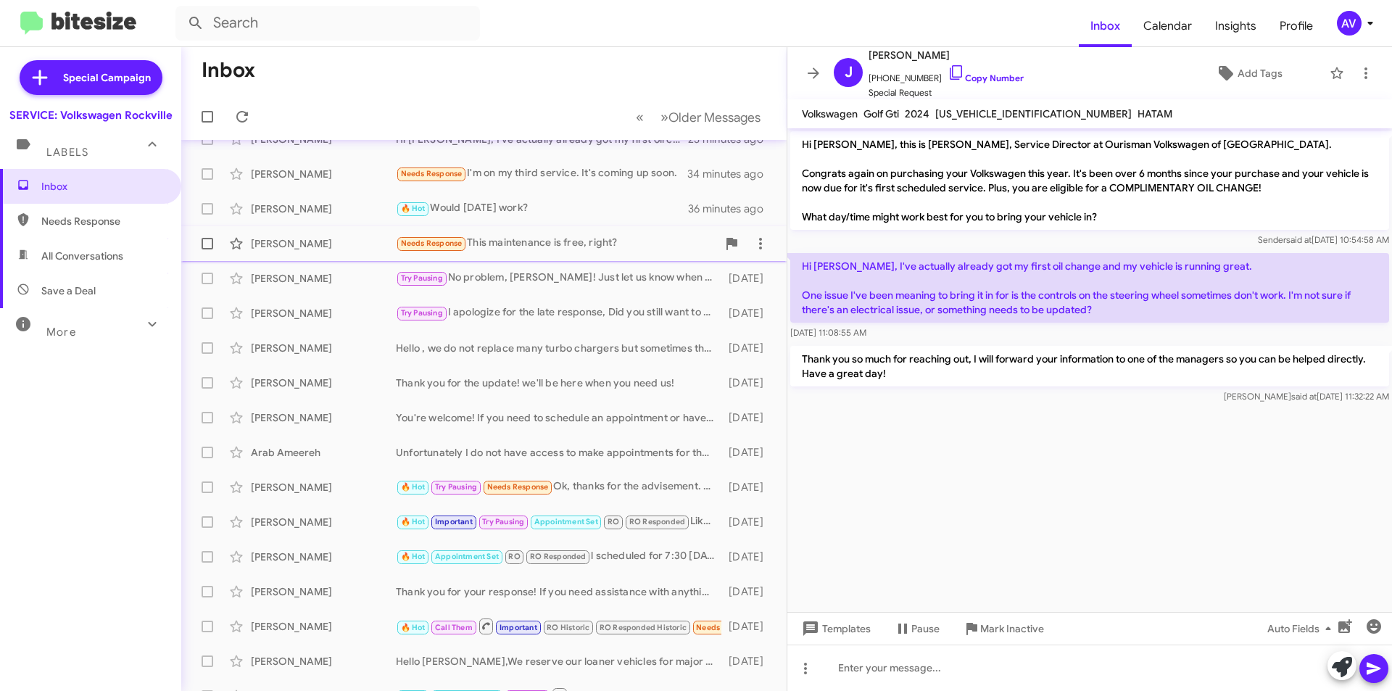
click at [636, 244] on div "Needs Response This maintenance is free, right?" at bounding box center [556, 243] width 321 height 17
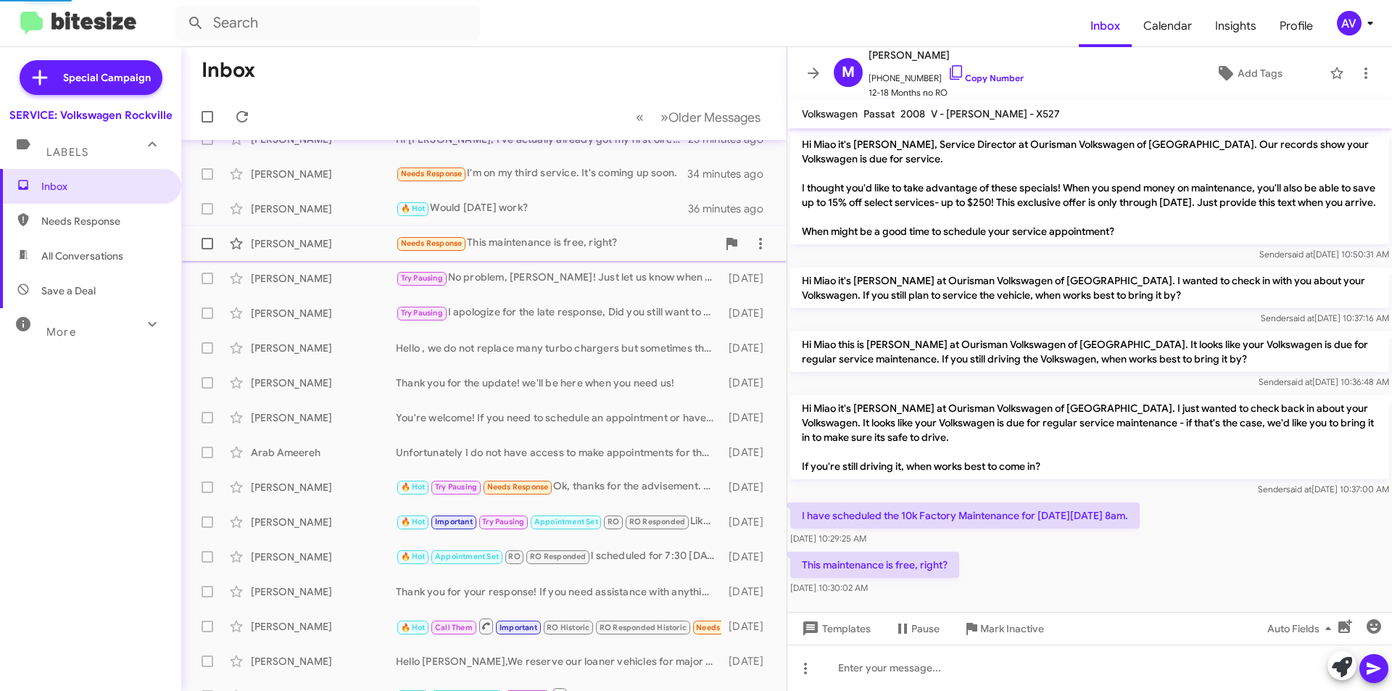
scroll to position [22, 0]
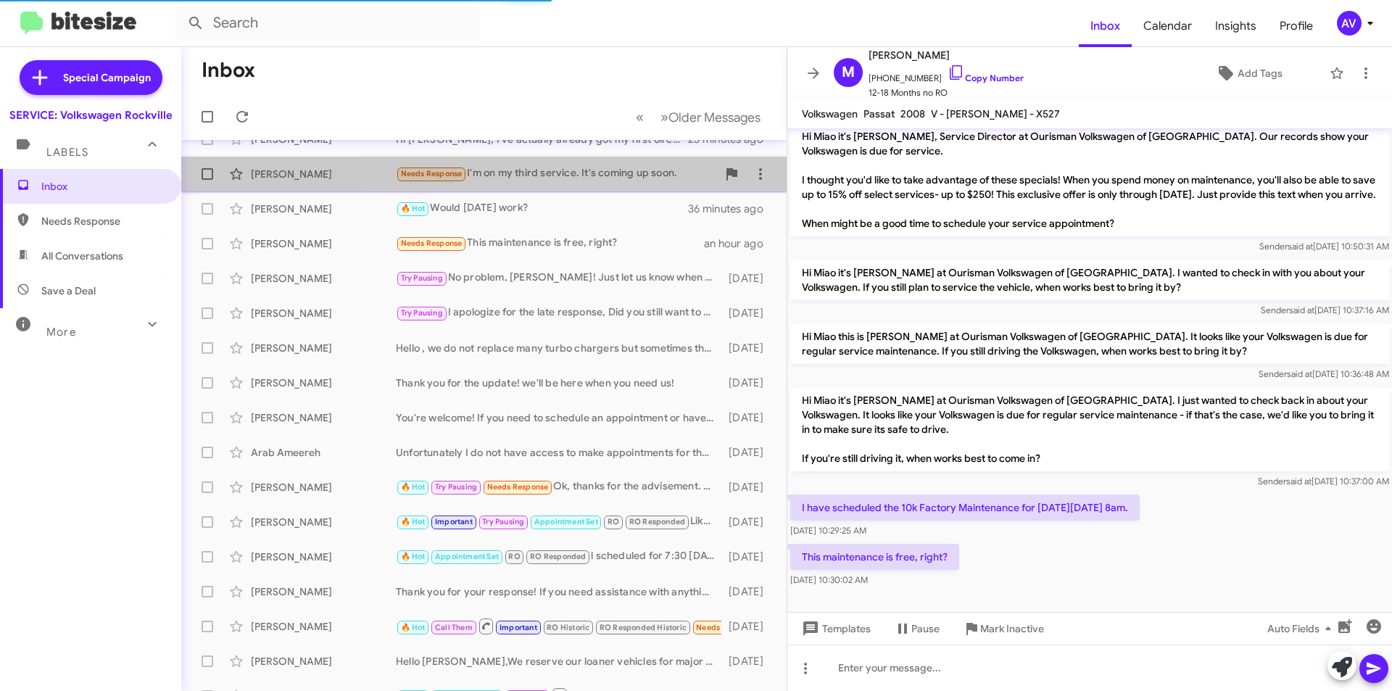
click at [635, 173] on div "Needs Response I'm on my third service. It's coming up soon." at bounding box center [556, 173] width 321 height 17
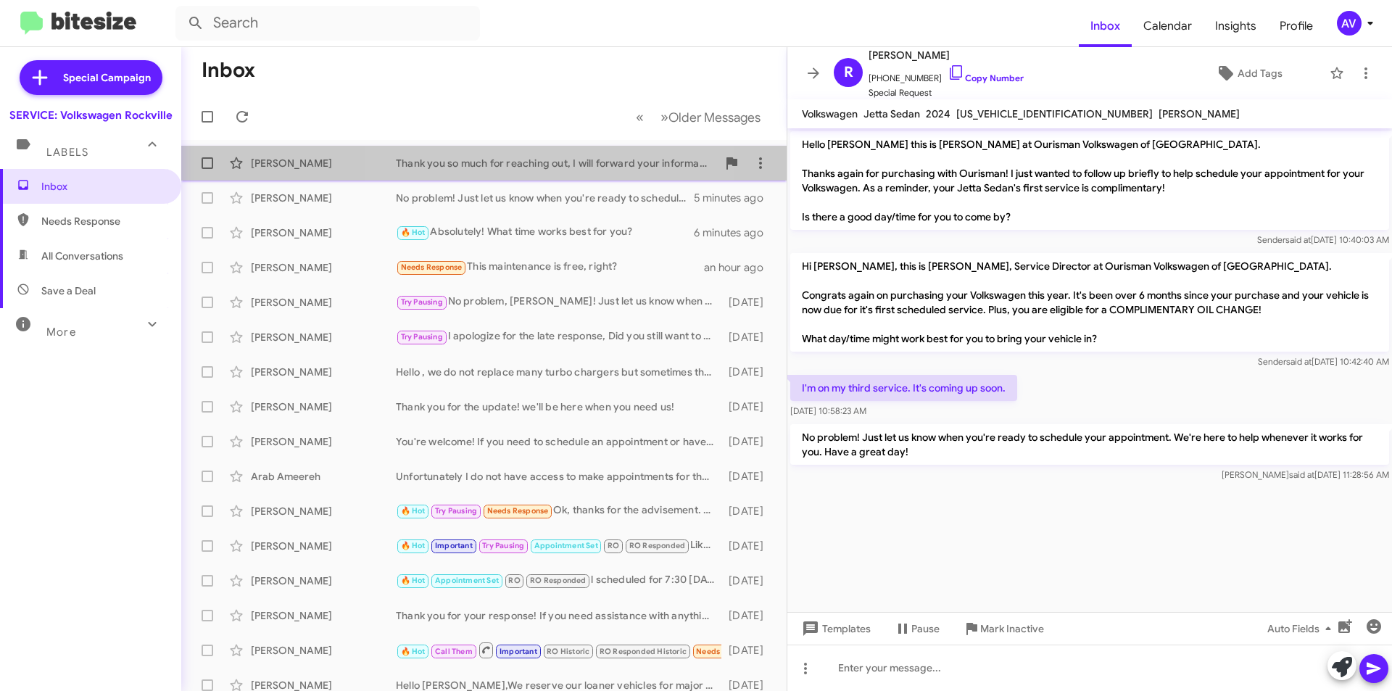
click at [535, 166] on div "Thank you so much for reaching out, I will forward your information to one of t…" at bounding box center [556, 163] width 321 height 14
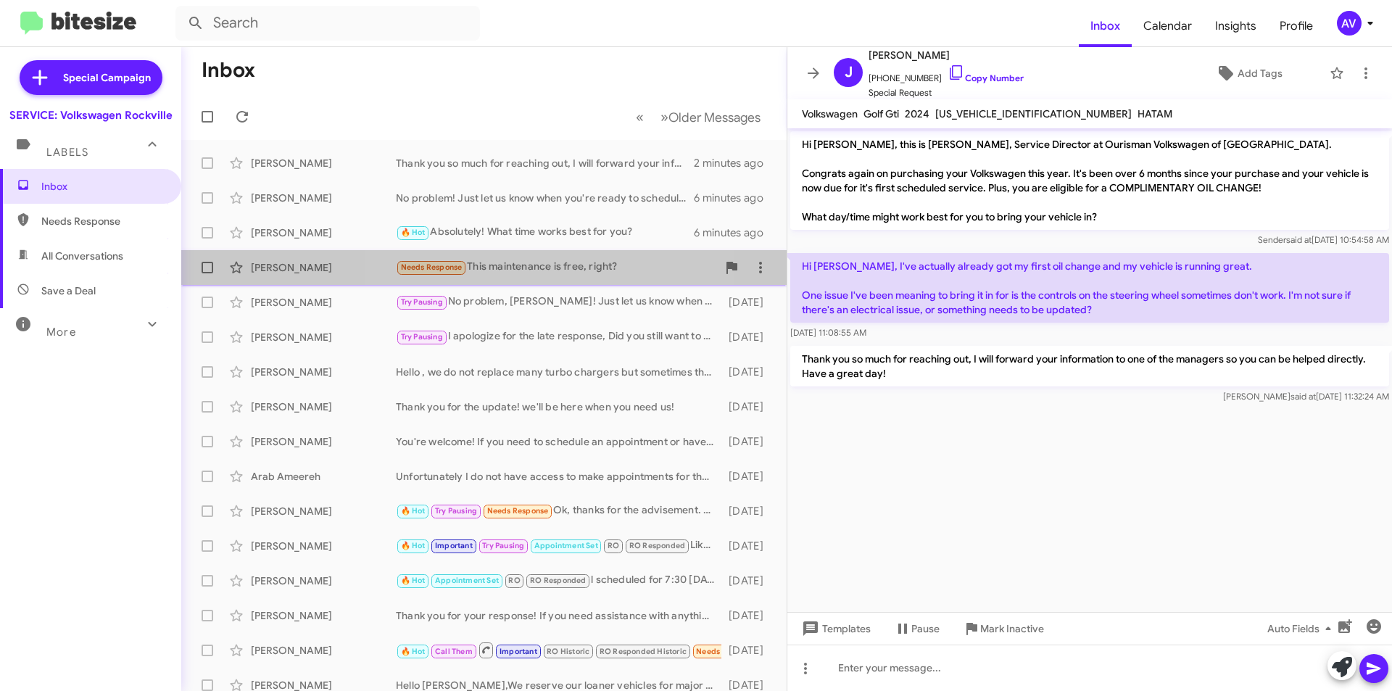
click at [551, 273] on div "Needs Response This maintenance is free, right?" at bounding box center [556, 267] width 321 height 17
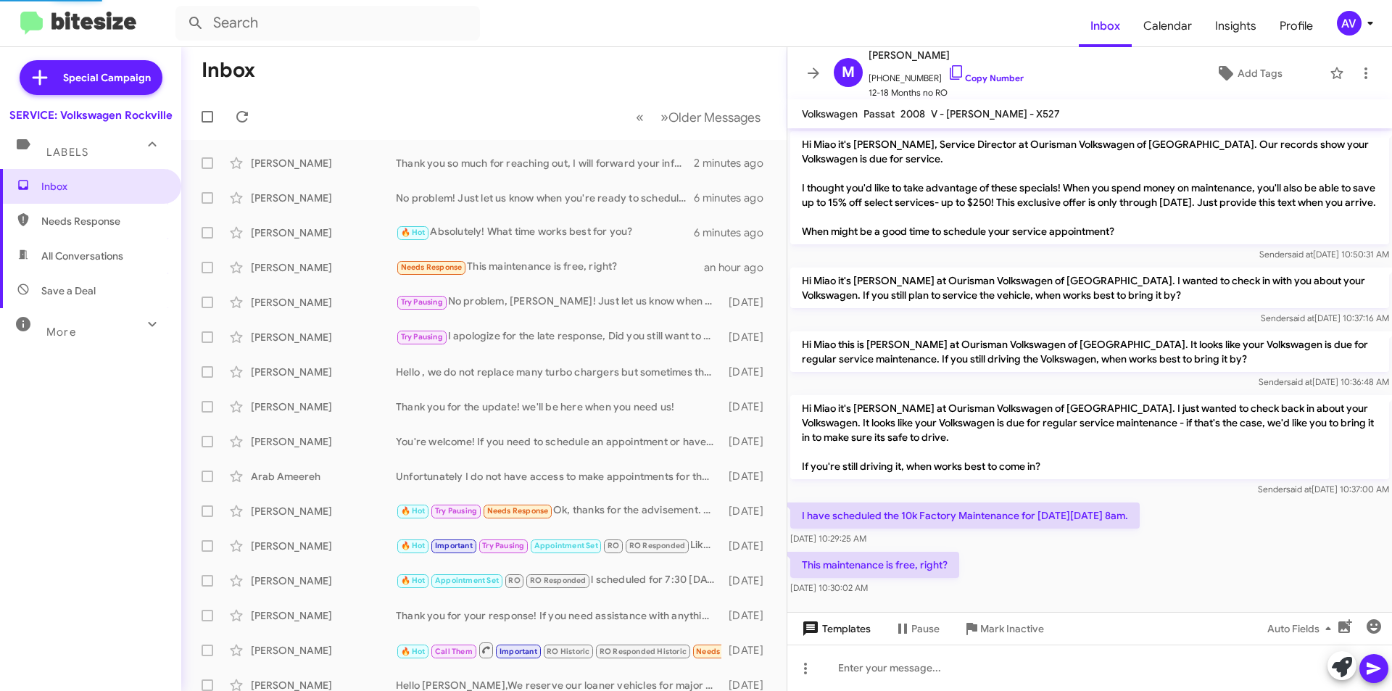
scroll to position [22, 0]
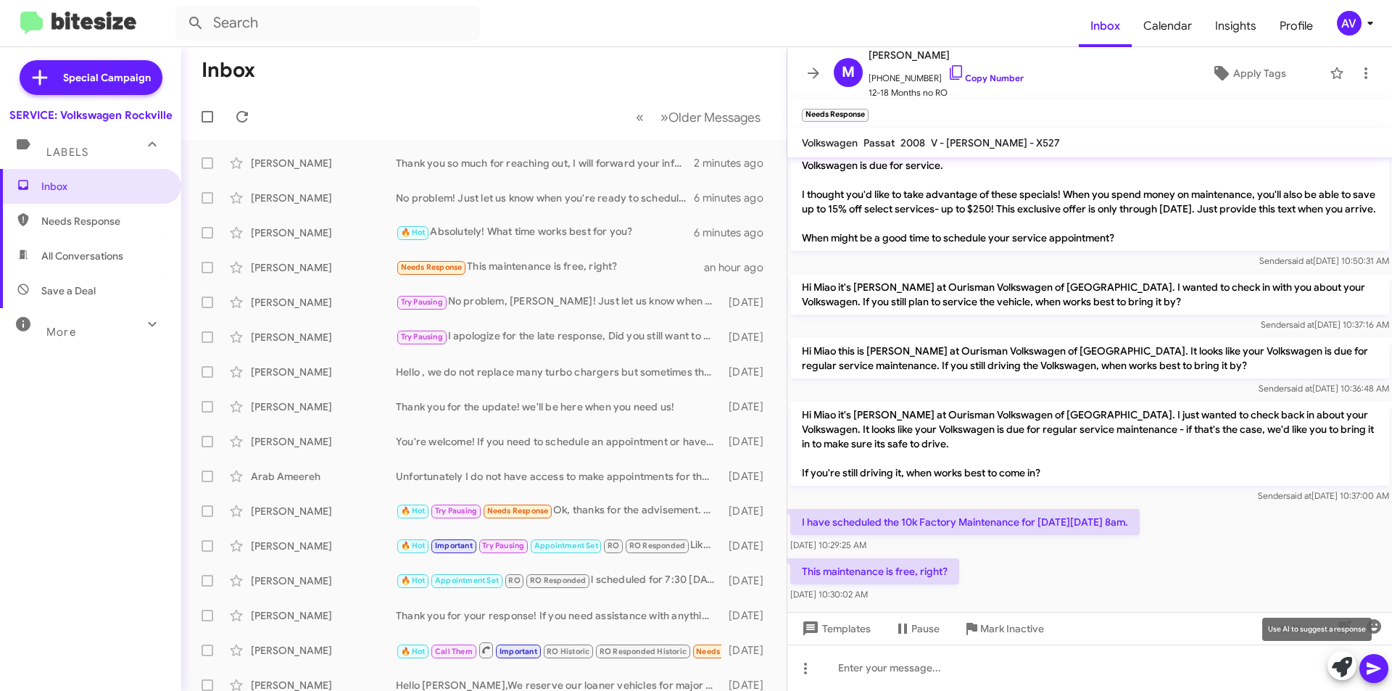
click at [1345, 662] on icon at bounding box center [1342, 667] width 20 height 20
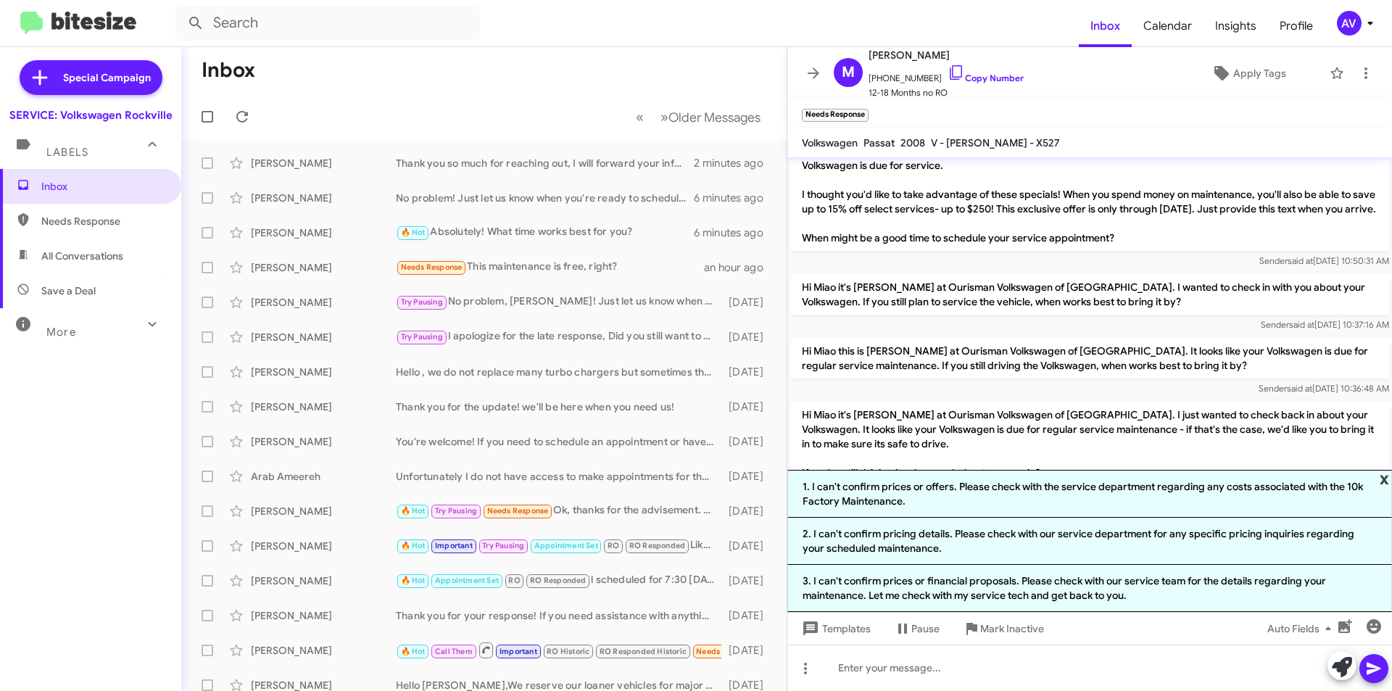
click at [1386, 481] on span "x" at bounding box center [1383, 478] width 9 height 17
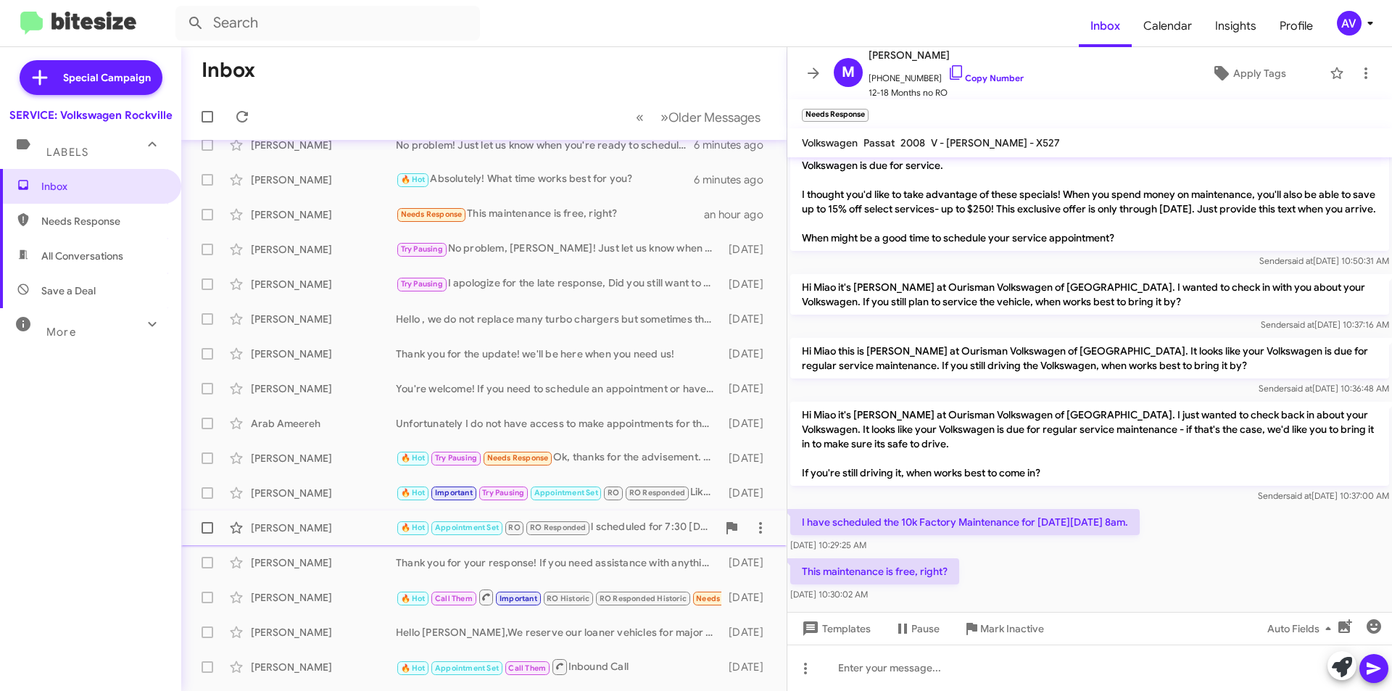
scroll to position [30, 0]
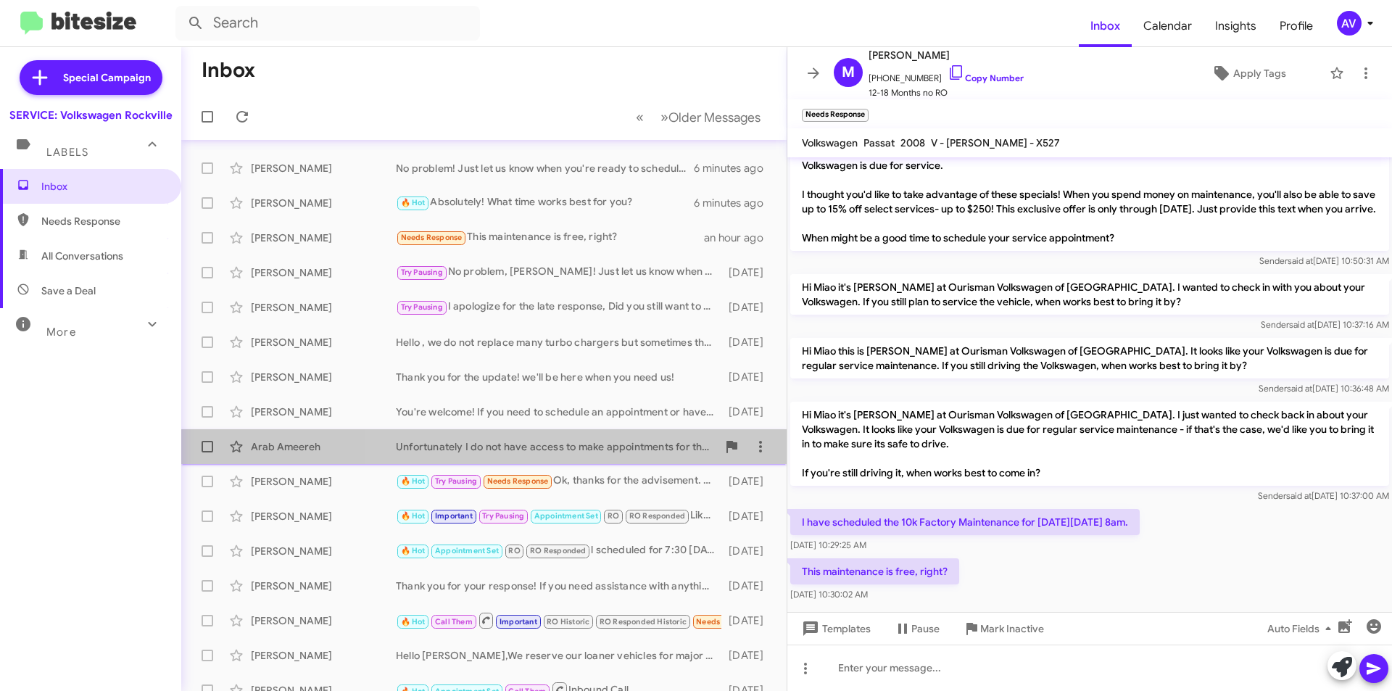
click at [625, 454] on div "[DEMOGRAPHIC_DATA] Ameereh Unfortunately I do not have access to make appointme…" at bounding box center [484, 446] width 582 height 29
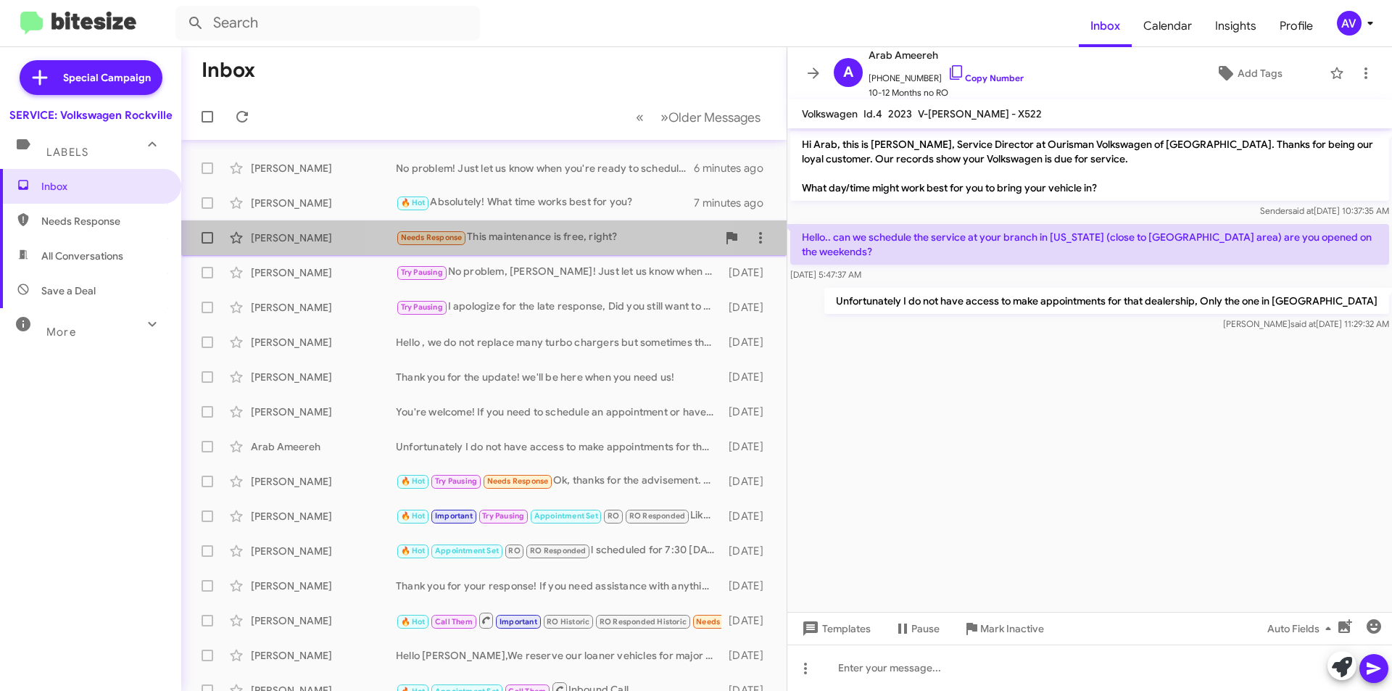
click at [514, 232] on div "Needs Response This maintenance is free, right?" at bounding box center [556, 237] width 321 height 17
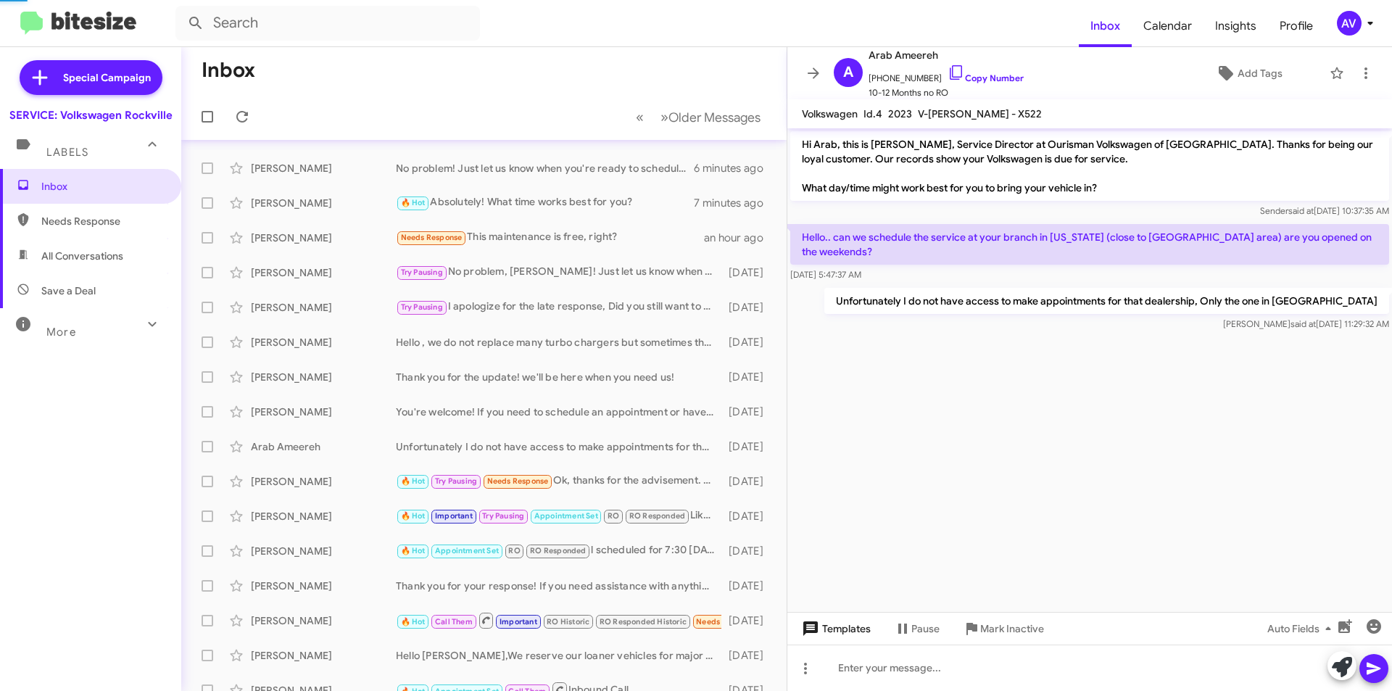
scroll to position [22, 0]
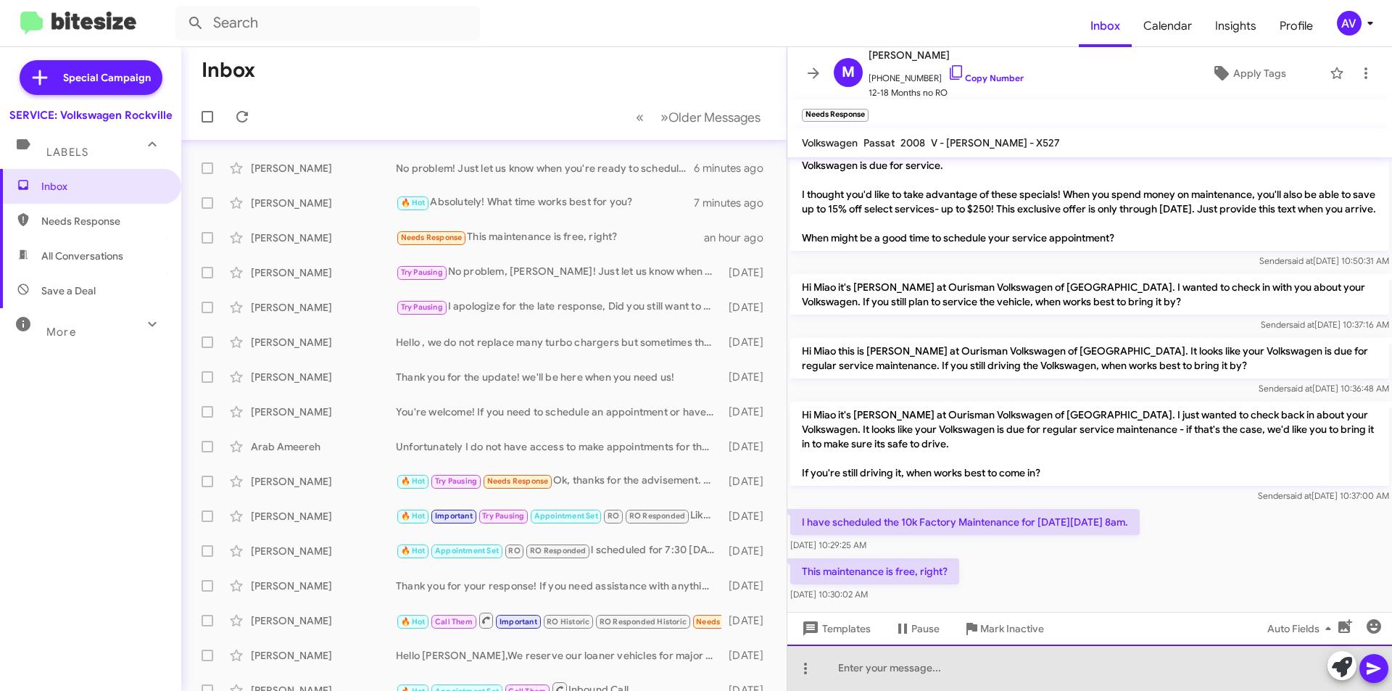
click at [900, 673] on div at bounding box center [1089, 667] width 605 height 46
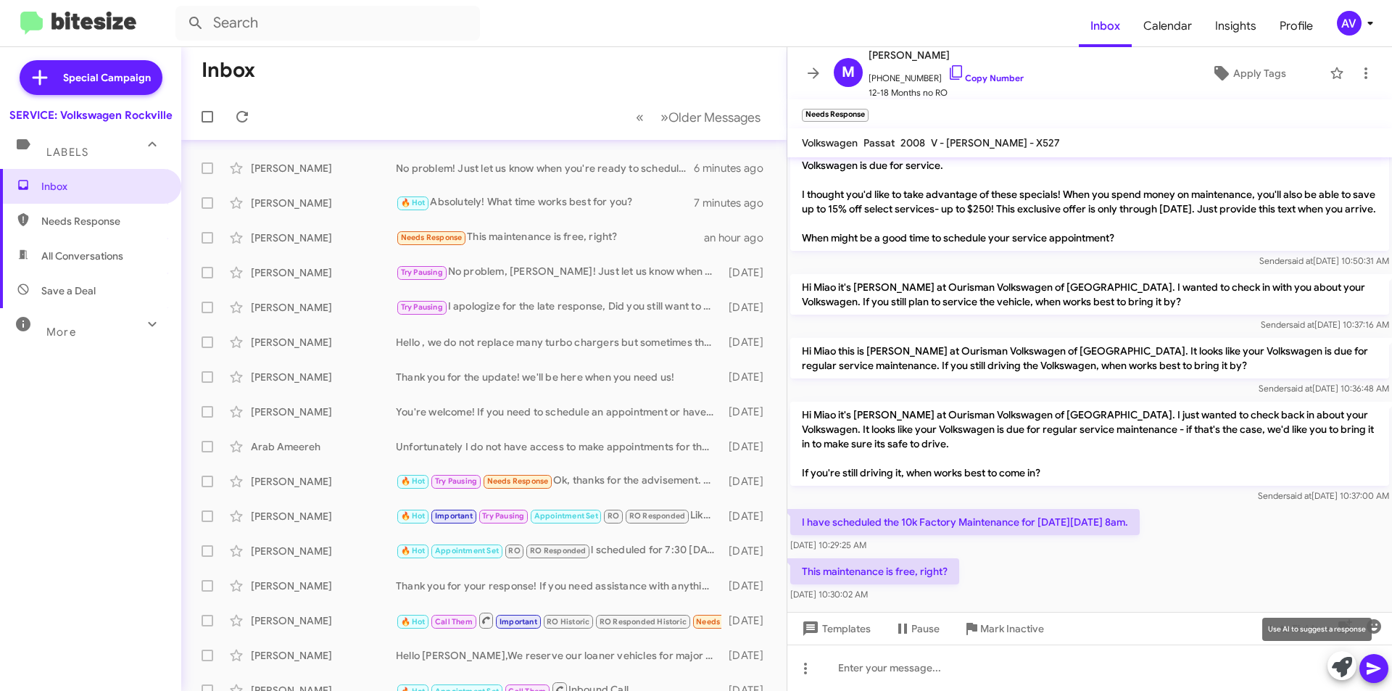
click at [1336, 664] on icon at bounding box center [1342, 667] width 20 height 20
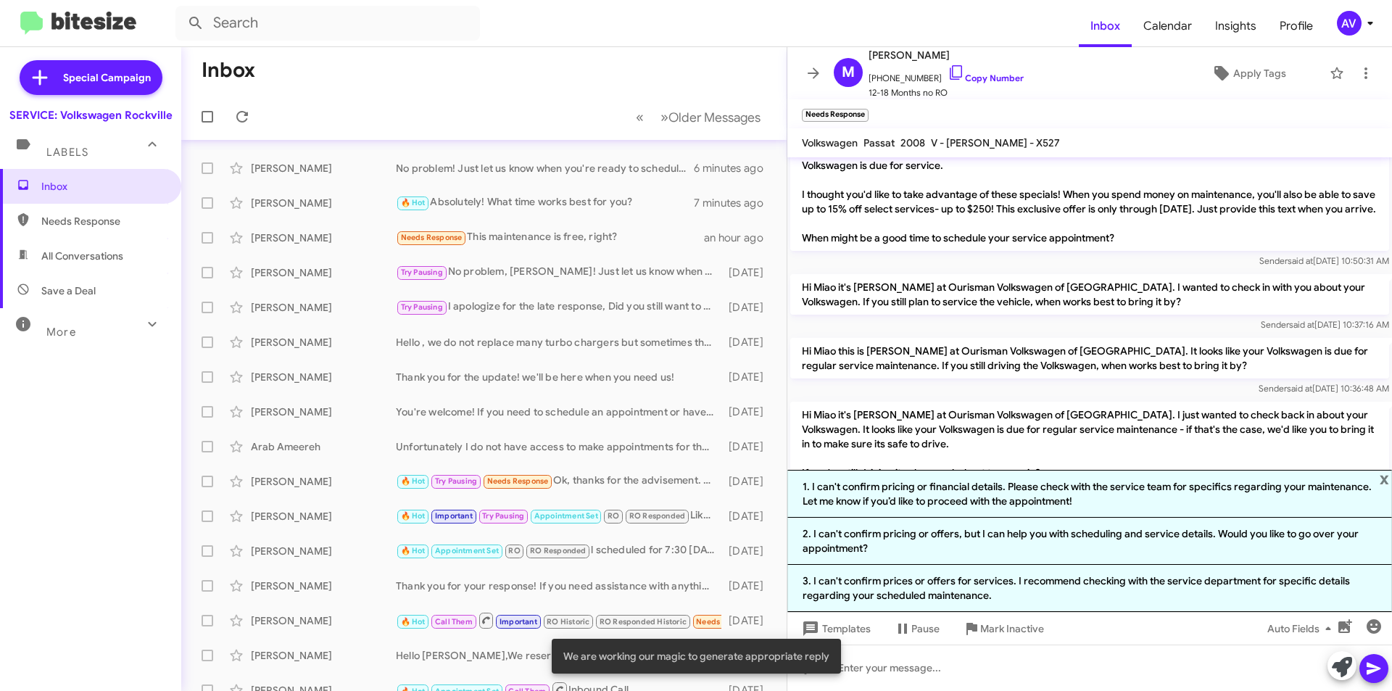
click at [1334, 665] on icon at bounding box center [1342, 667] width 20 height 20
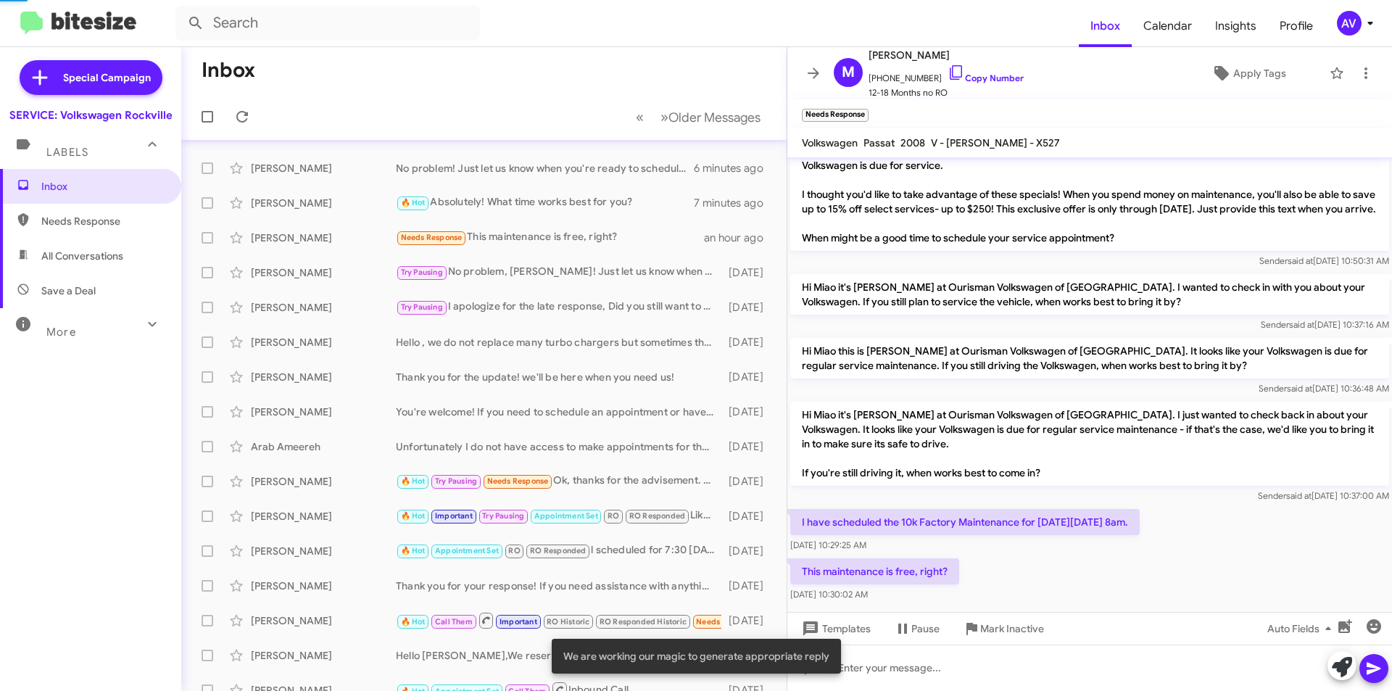
click at [1334, 665] on icon at bounding box center [1342, 667] width 20 height 20
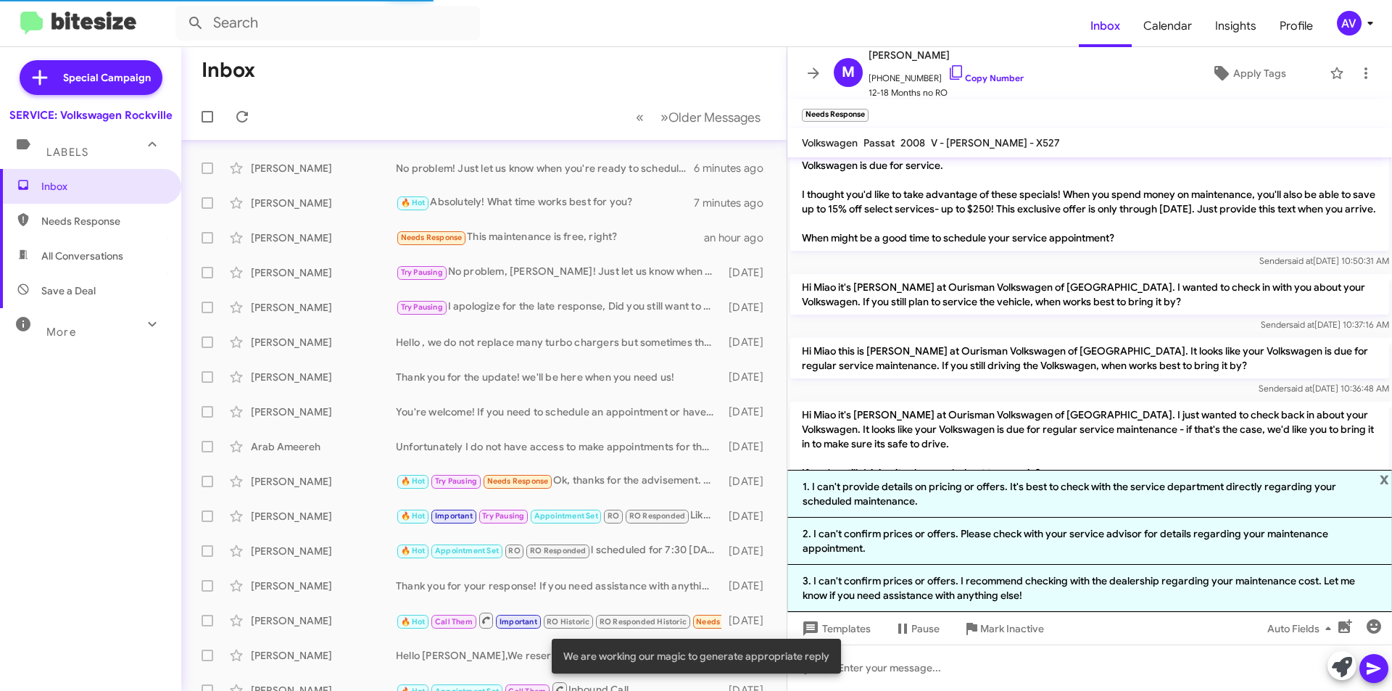
click at [1334, 670] on icon at bounding box center [1342, 667] width 20 height 20
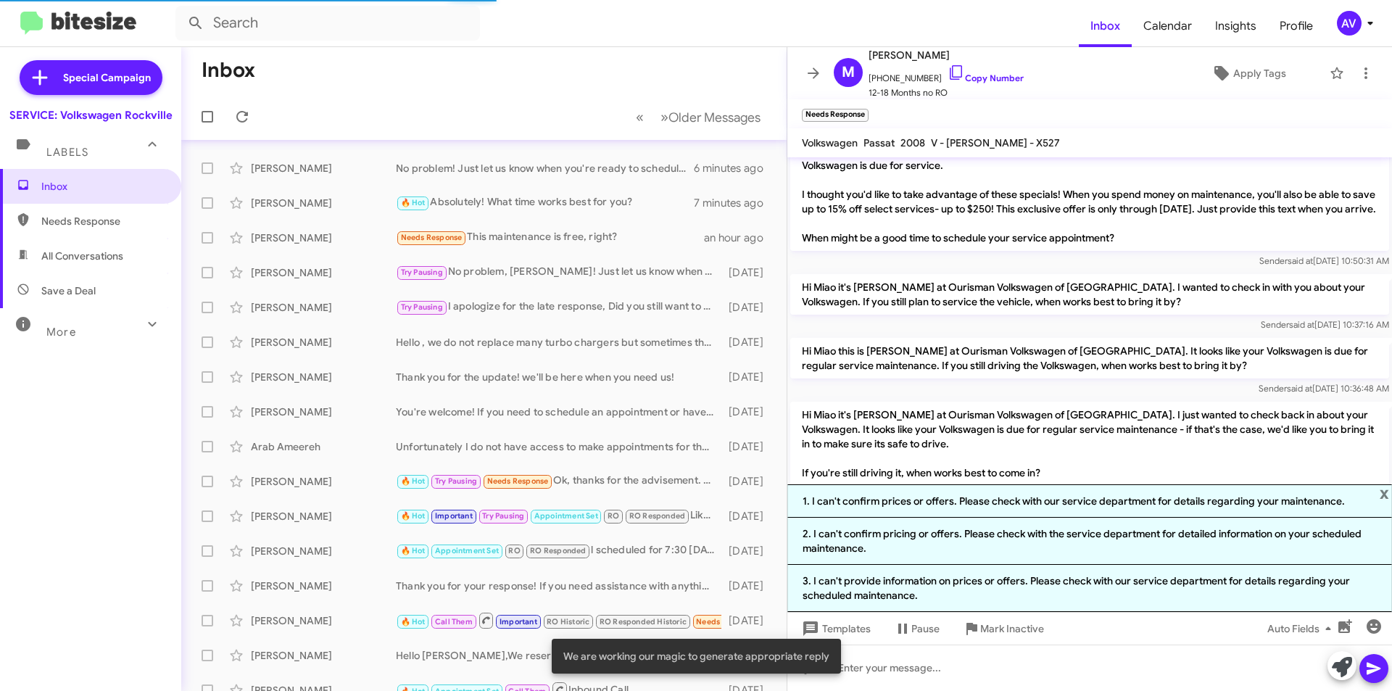
click at [1334, 670] on icon at bounding box center [1342, 667] width 20 height 20
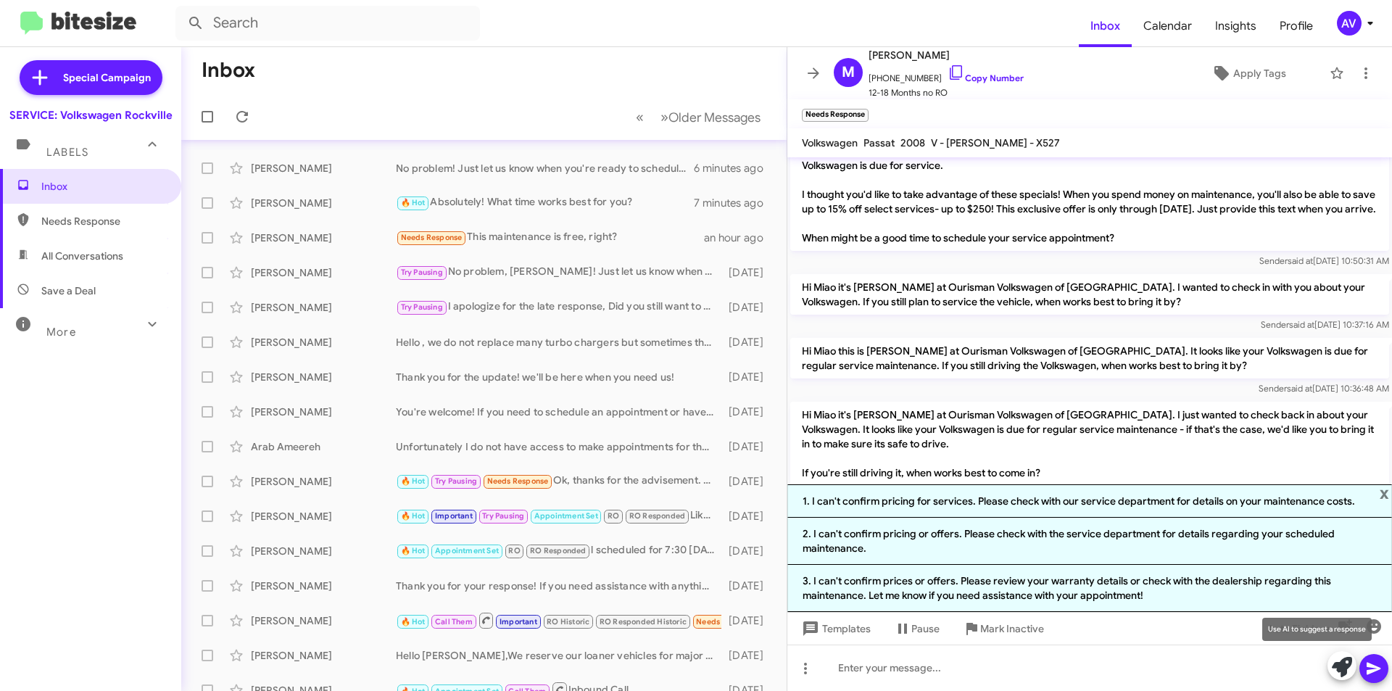
click at [1341, 673] on icon at bounding box center [1342, 667] width 20 height 20
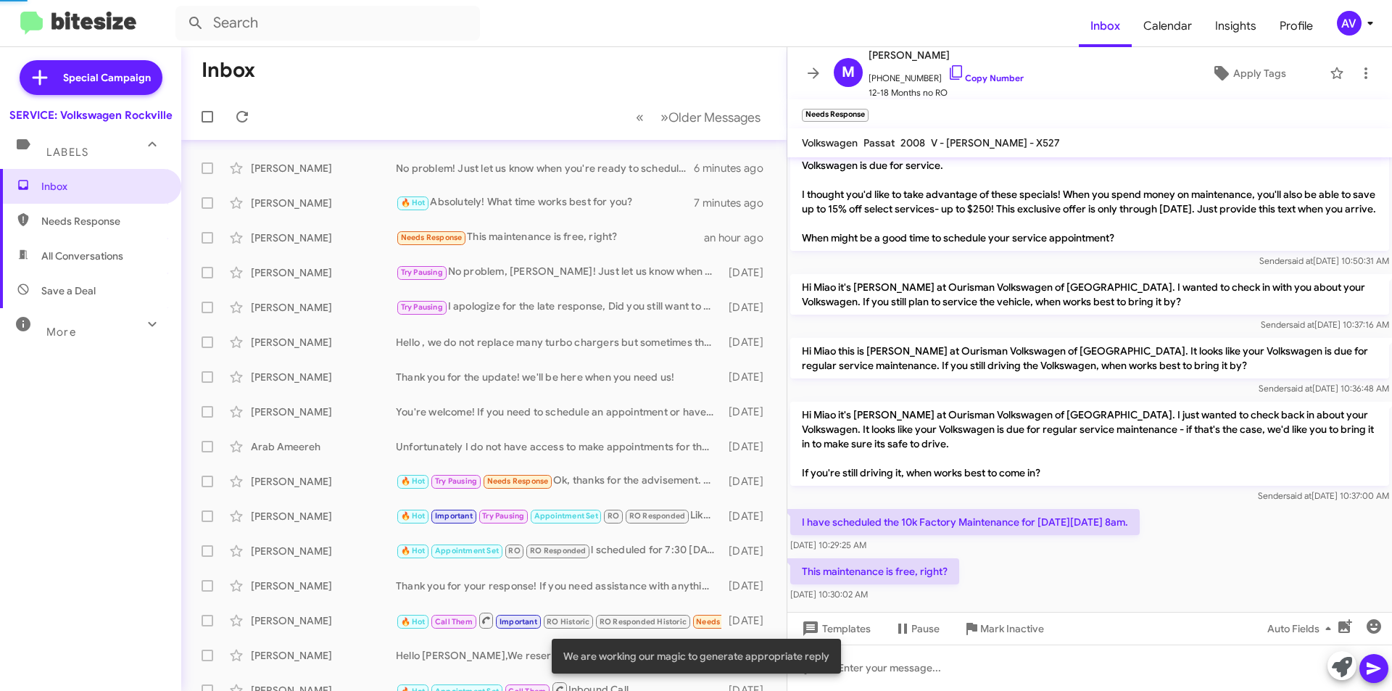
click at [1341, 673] on icon at bounding box center [1342, 667] width 20 height 20
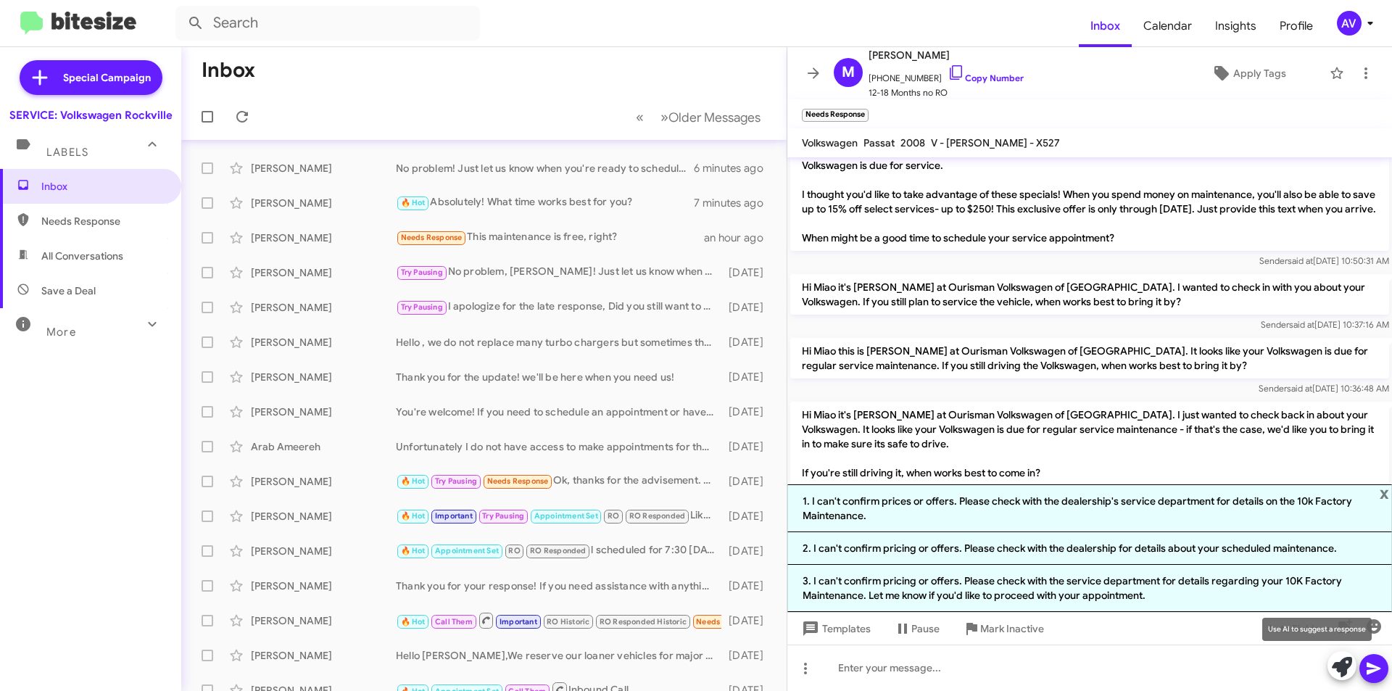
click at [1329, 665] on button at bounding box center [1341, 665] width 29 height 29
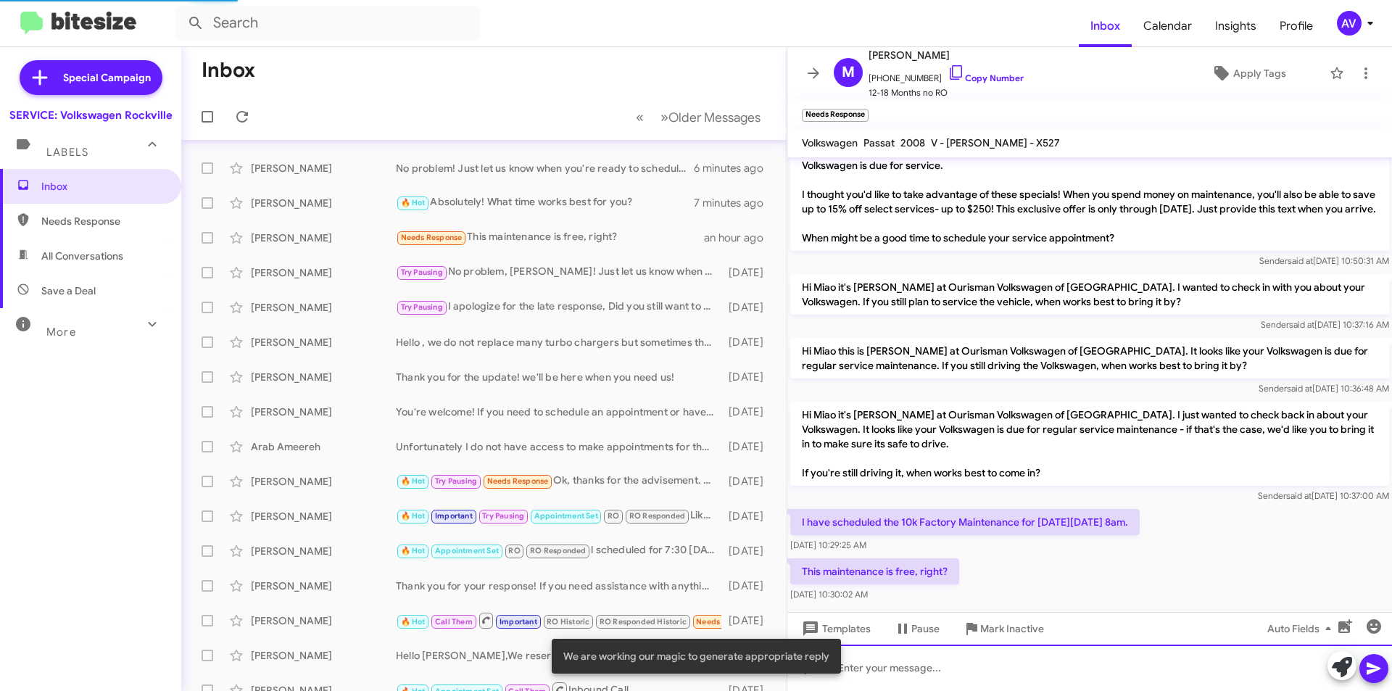
click at [910, 675] on div at bounding box center [1089, 667] width 605 height 46
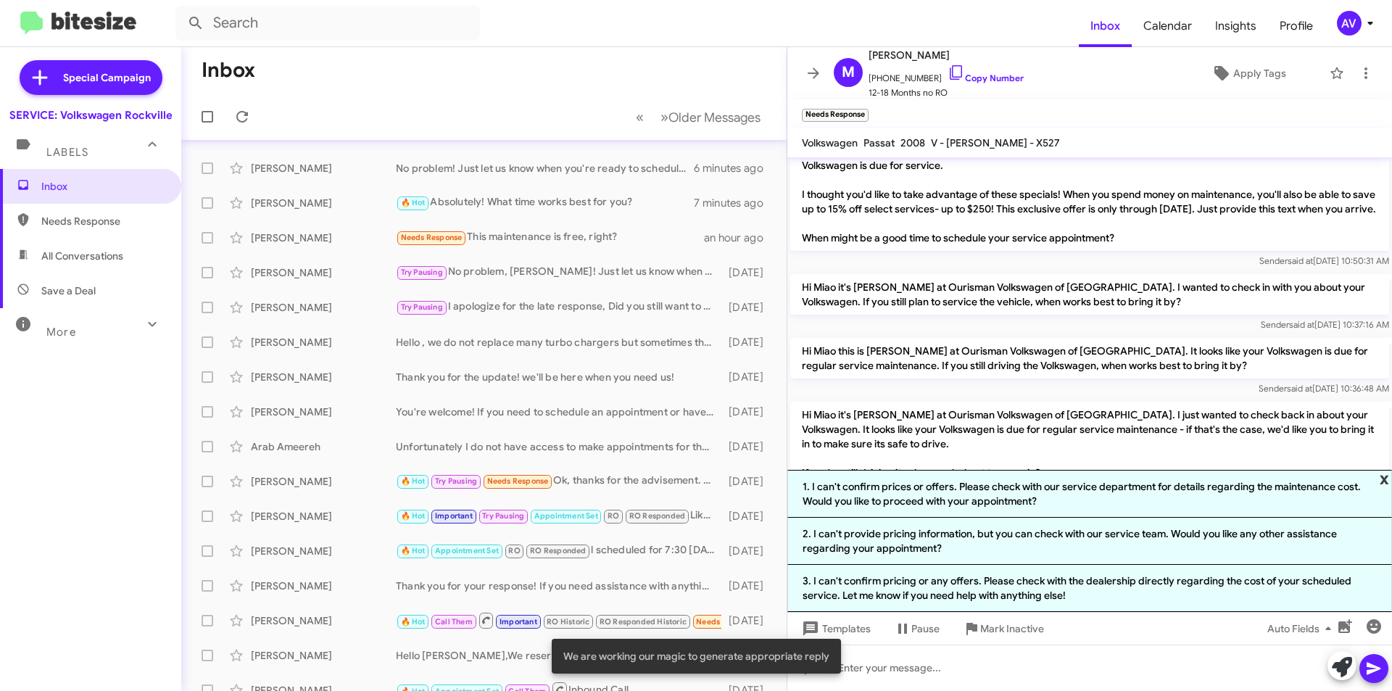
click at [1384, 477] on span "x" at bounding box center [1383, 478] width 9 height 17
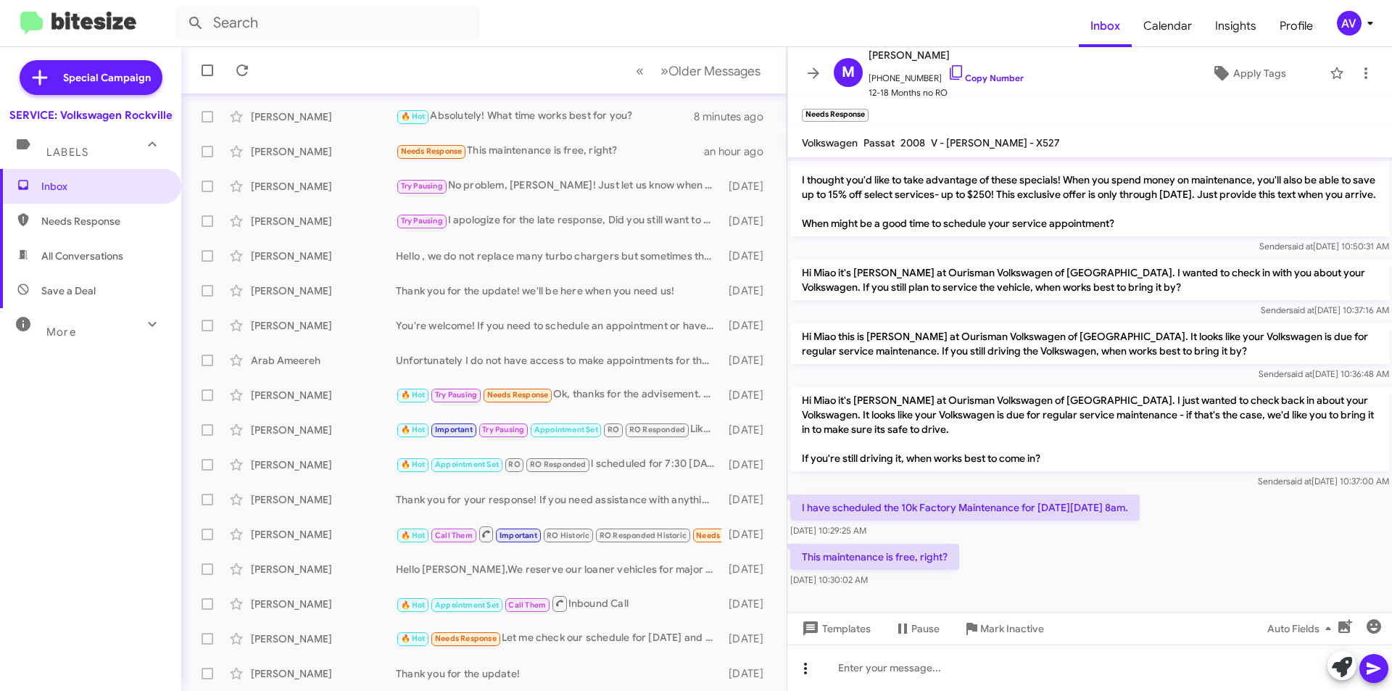
scroll to position [151, 0]
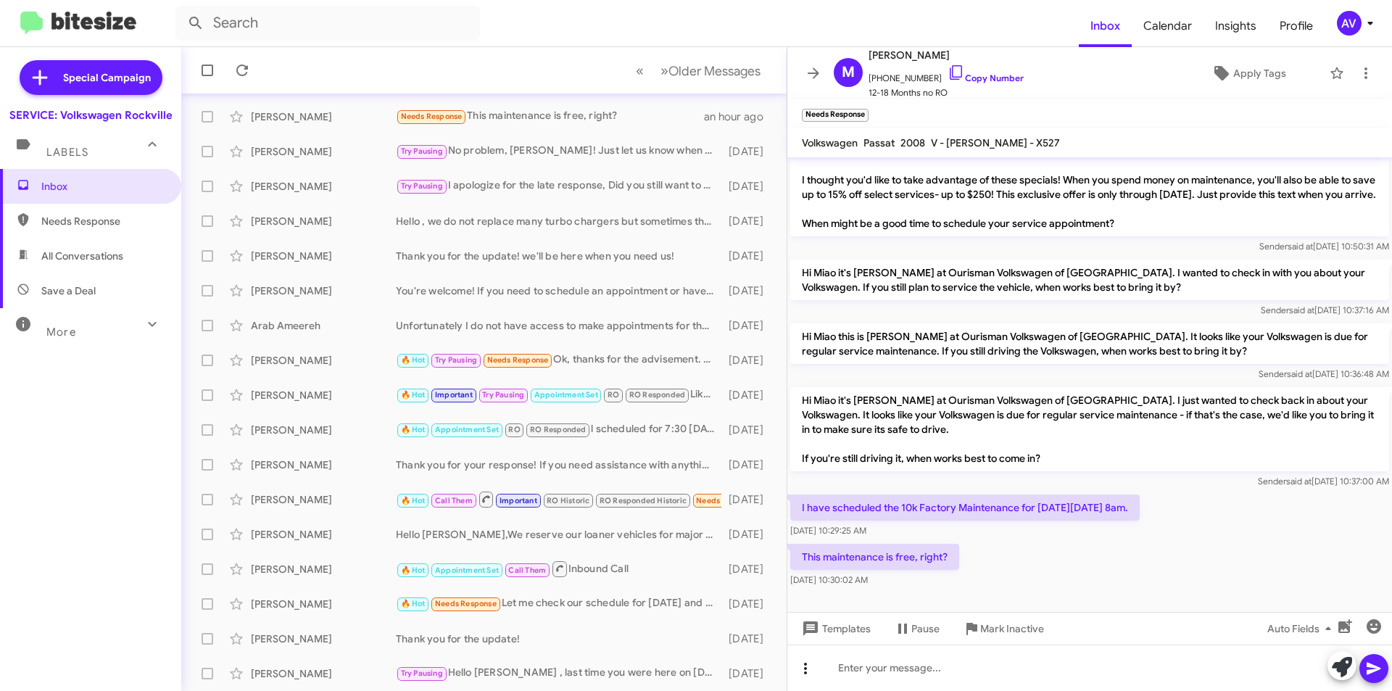
click at [805, 669] on icon at bounding box center [805, 669] width 3 height 12
click at [831, 638] on button "note" at bounding box center [836, 630] width 90 height 35
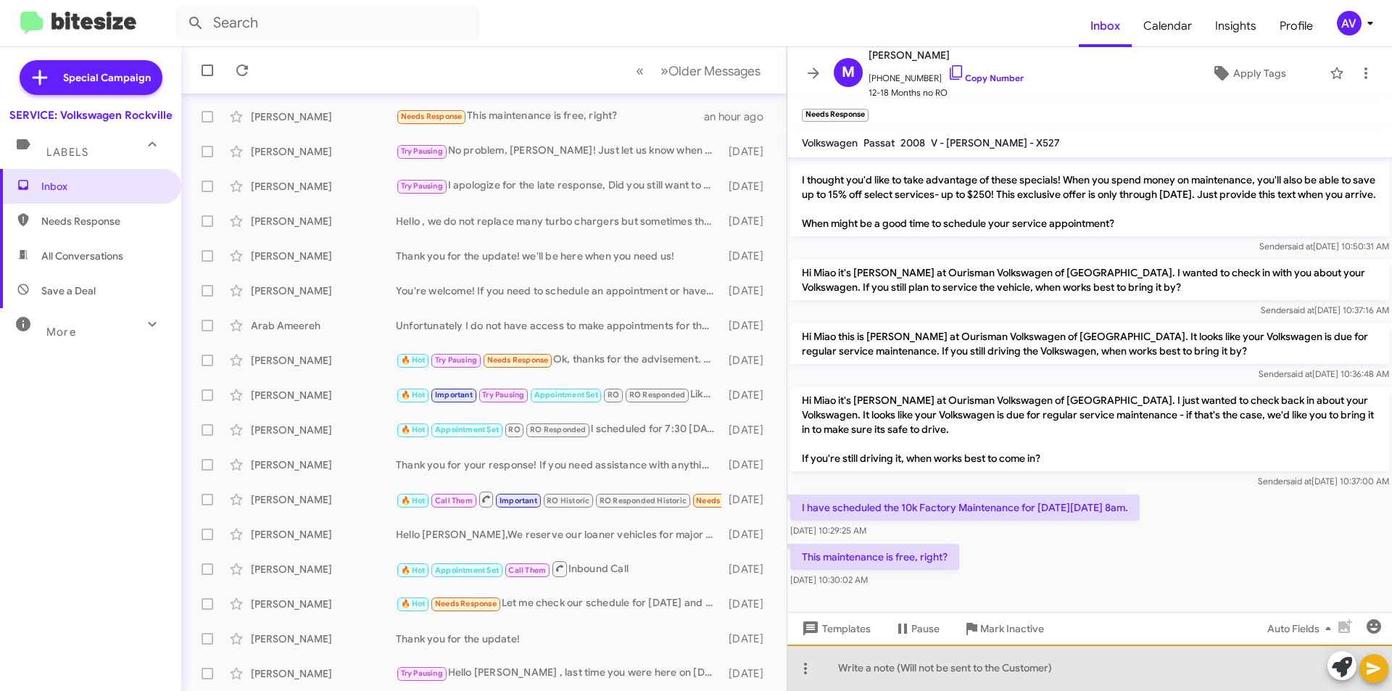
click at [860, 668] on div at bounding box center [1089, 667] width 605 height 46
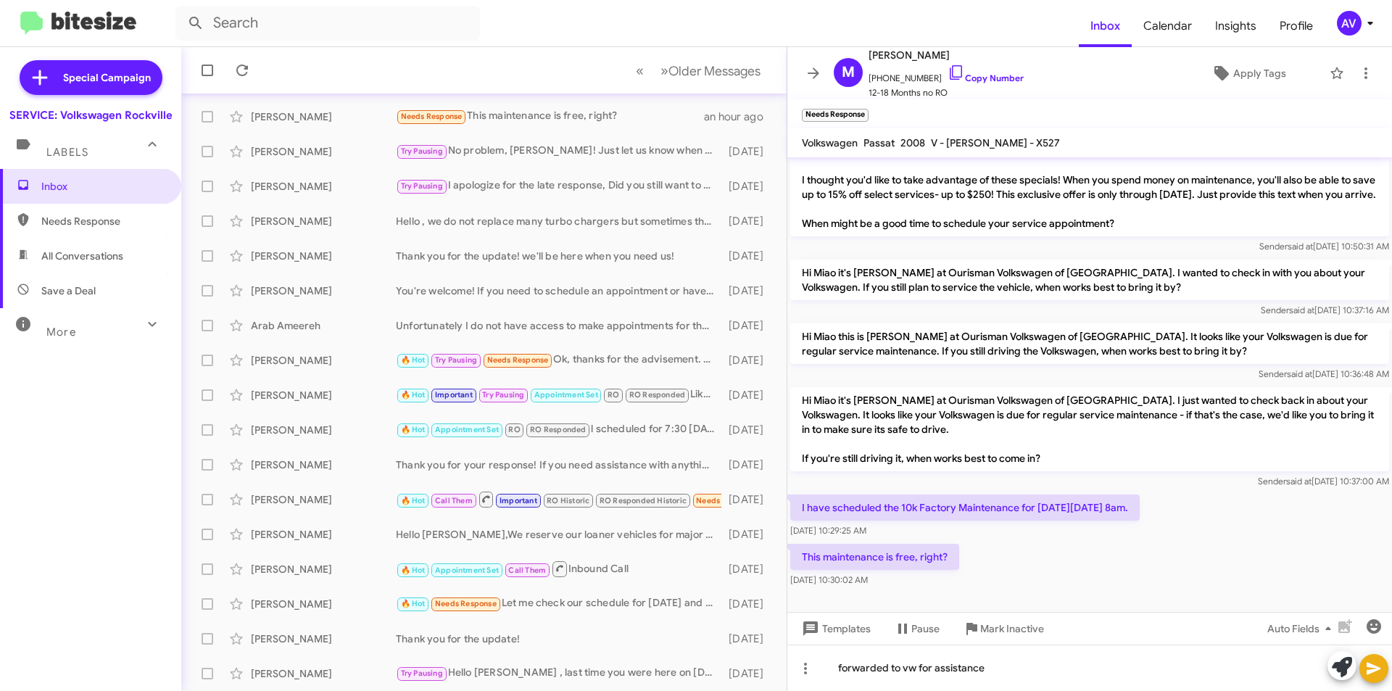
click at [1365, 665] on icon at bounding box center [1373, 668] width 17 height 17
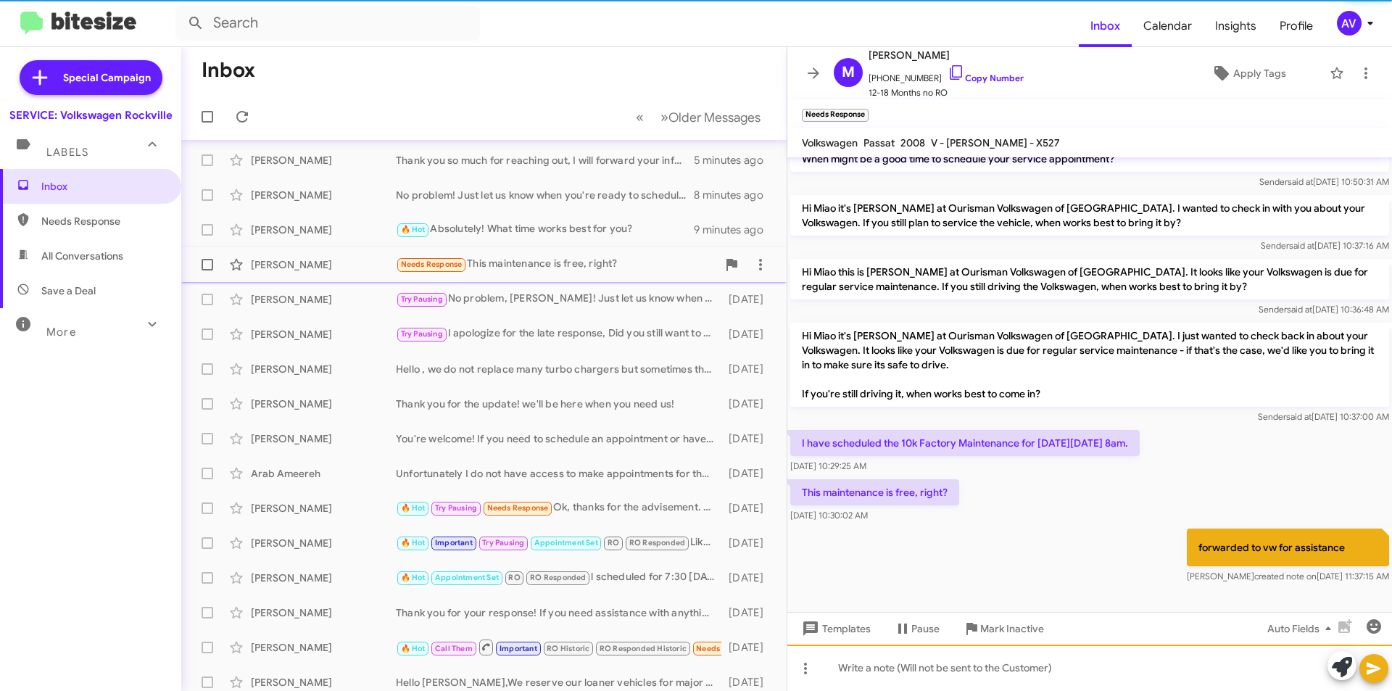
scroll to position [0, 0]
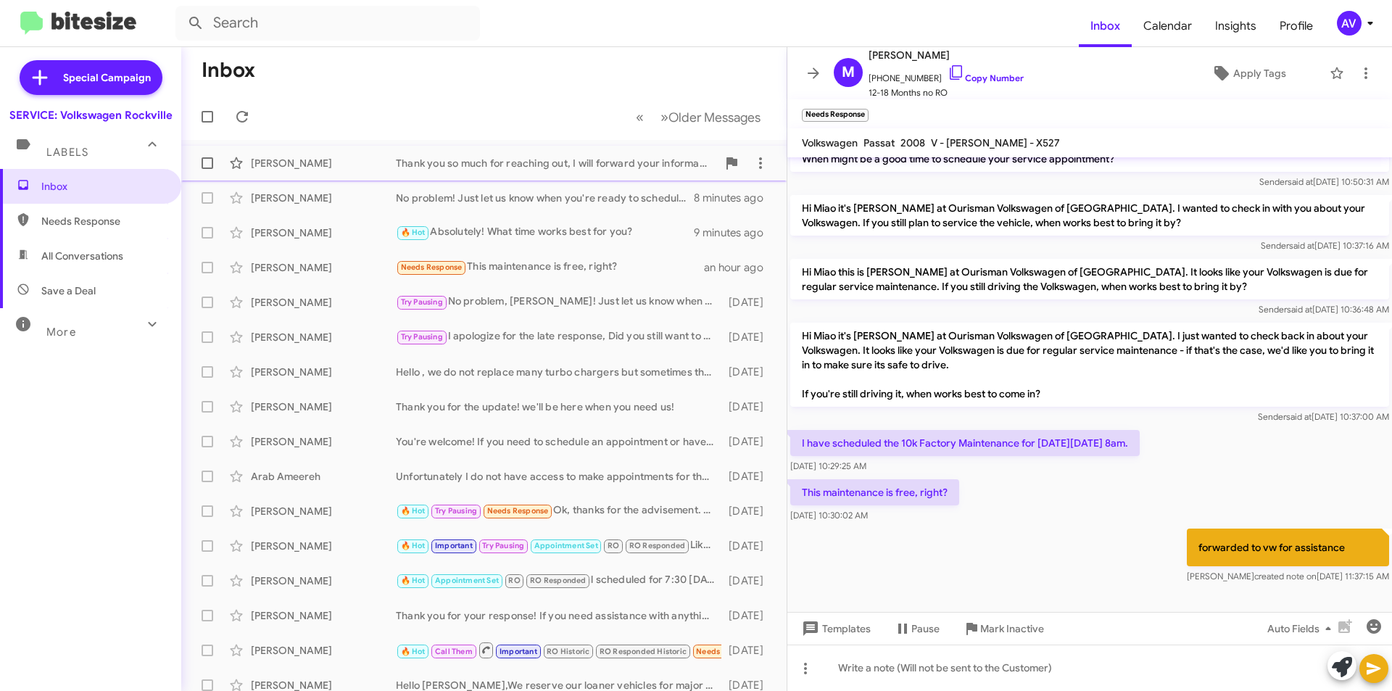
click at [515, 162] on div "Thank you so much for reaching out, I will forward your information to one of t…" at bounding box center [556, 163] width 321 height 14
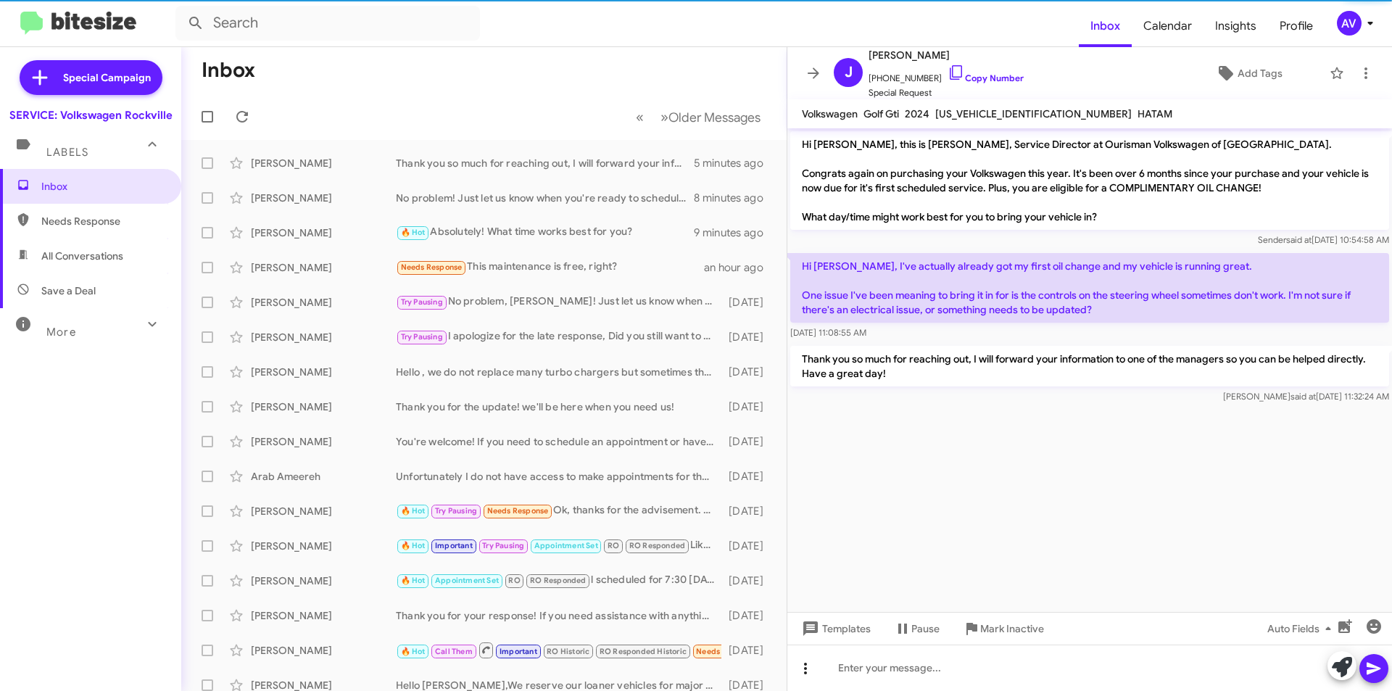
click at [808, 668] on icon at bounding box center [805, 668] width 17 height 17
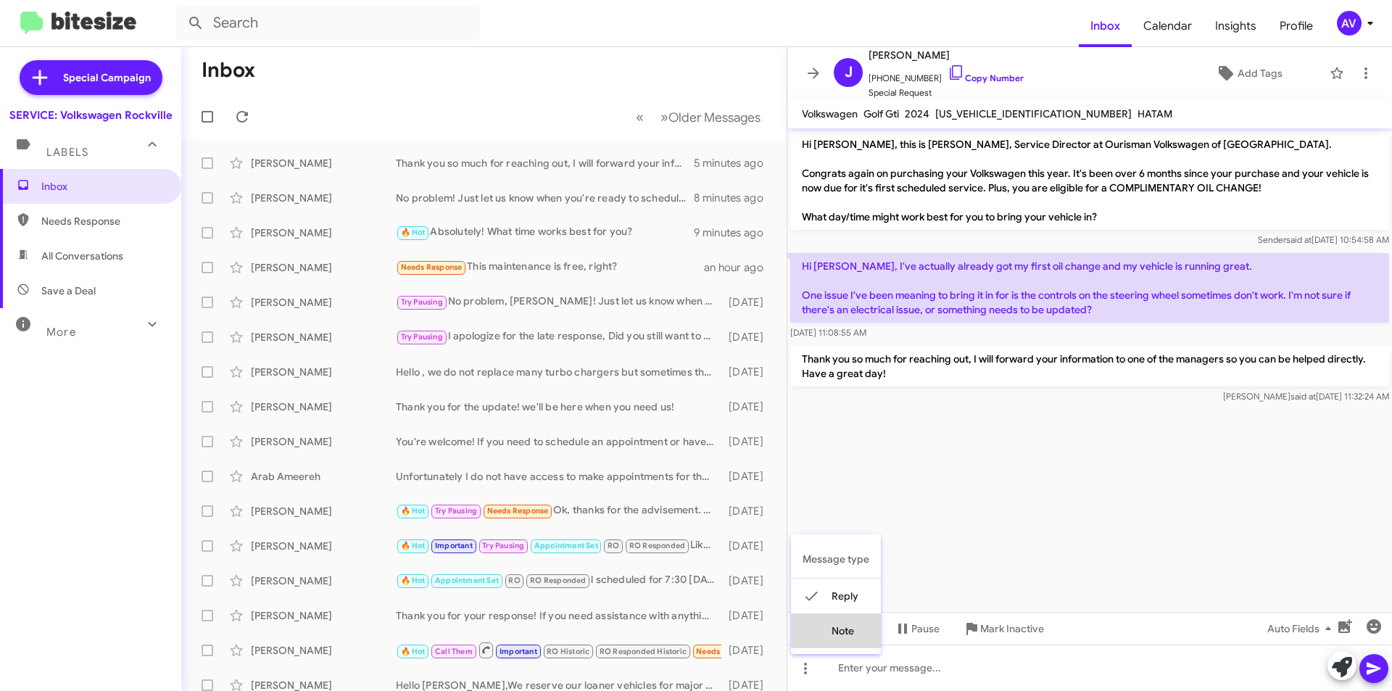
click at [827, 643] on button "note" at bounding box center [836, 630] width 90 height 35
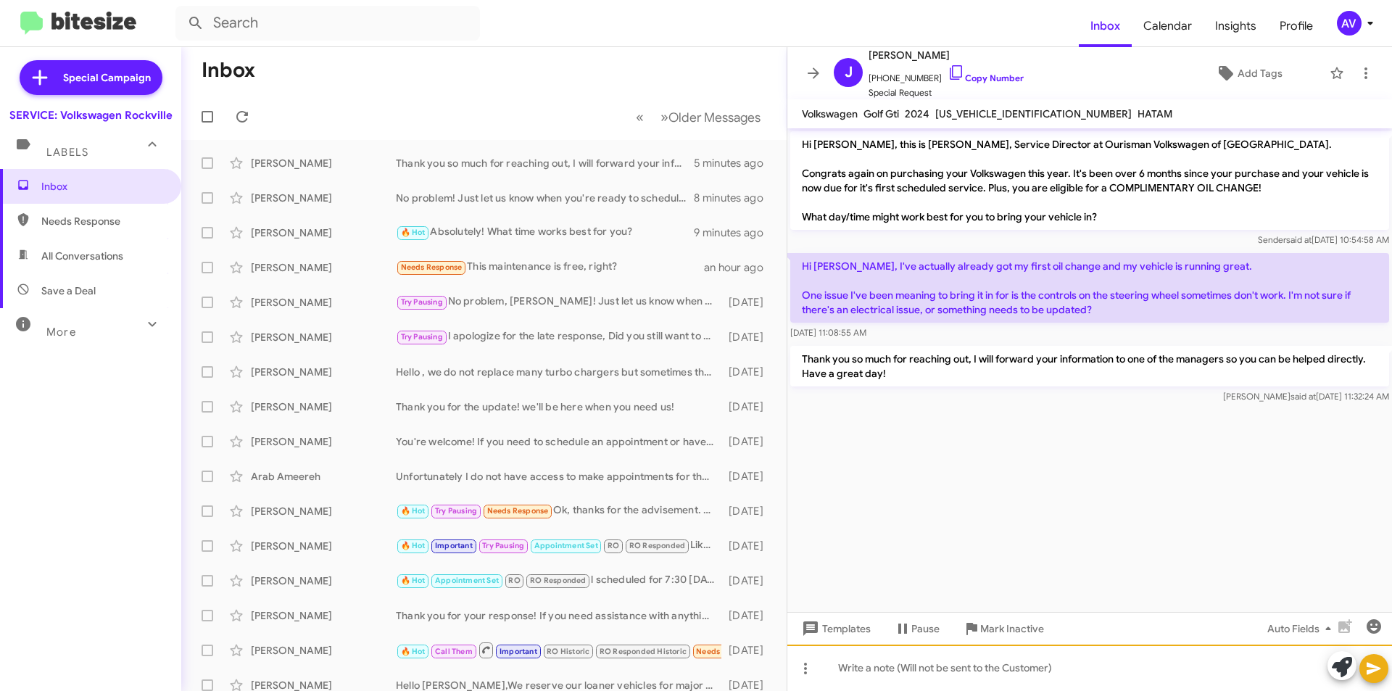
click at [865, 671] on div at bounding box center [1089, 667] width 605 height 46
click at [1363, 663] on button at bounding box center [1373, 668] width 29 height 29
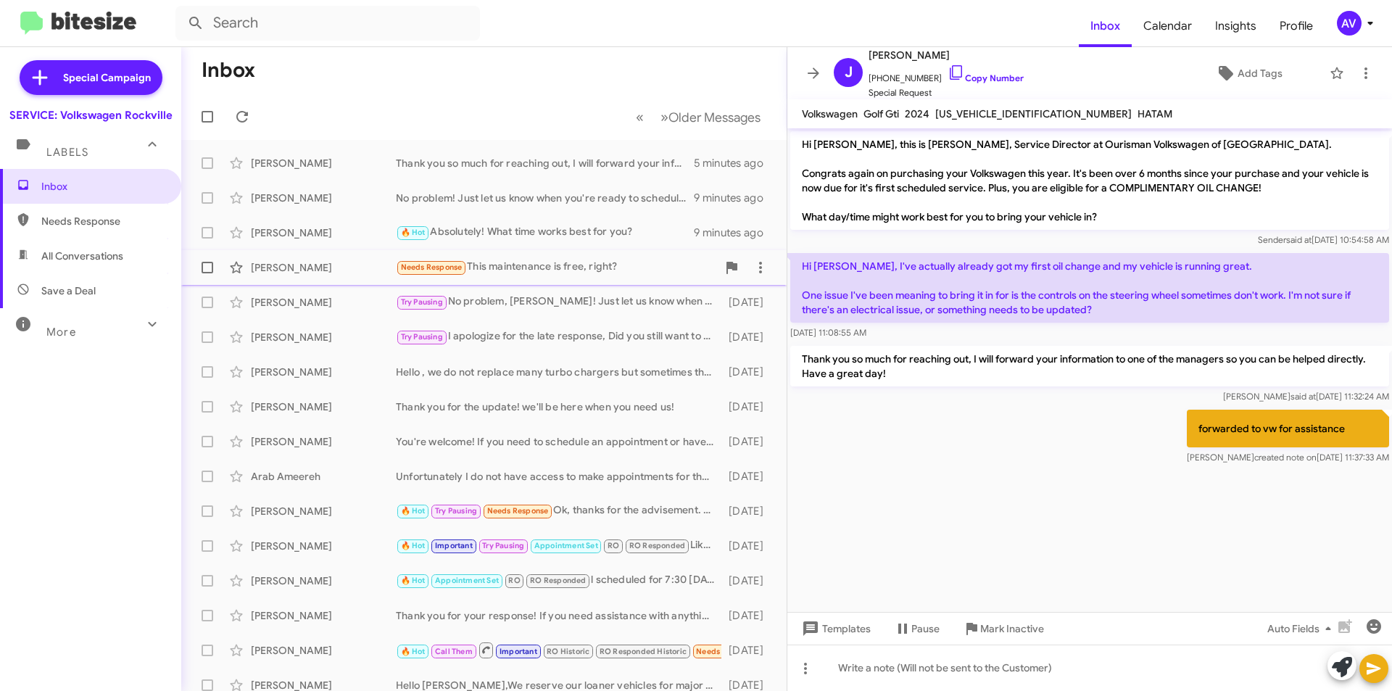
click at [513, 266] on div "Needs Response This maintenance is free, right?" at bounding box center [556, 267] width 321 height 17
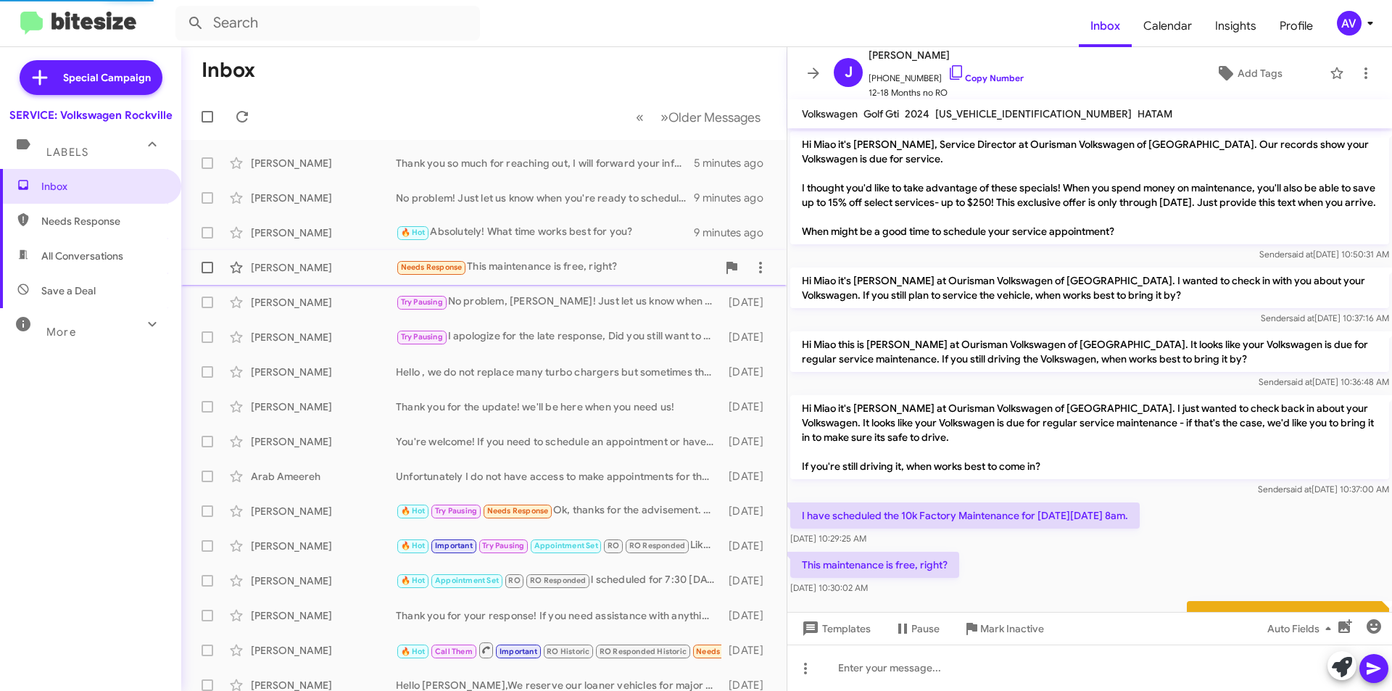
scroll to position [87, 0]
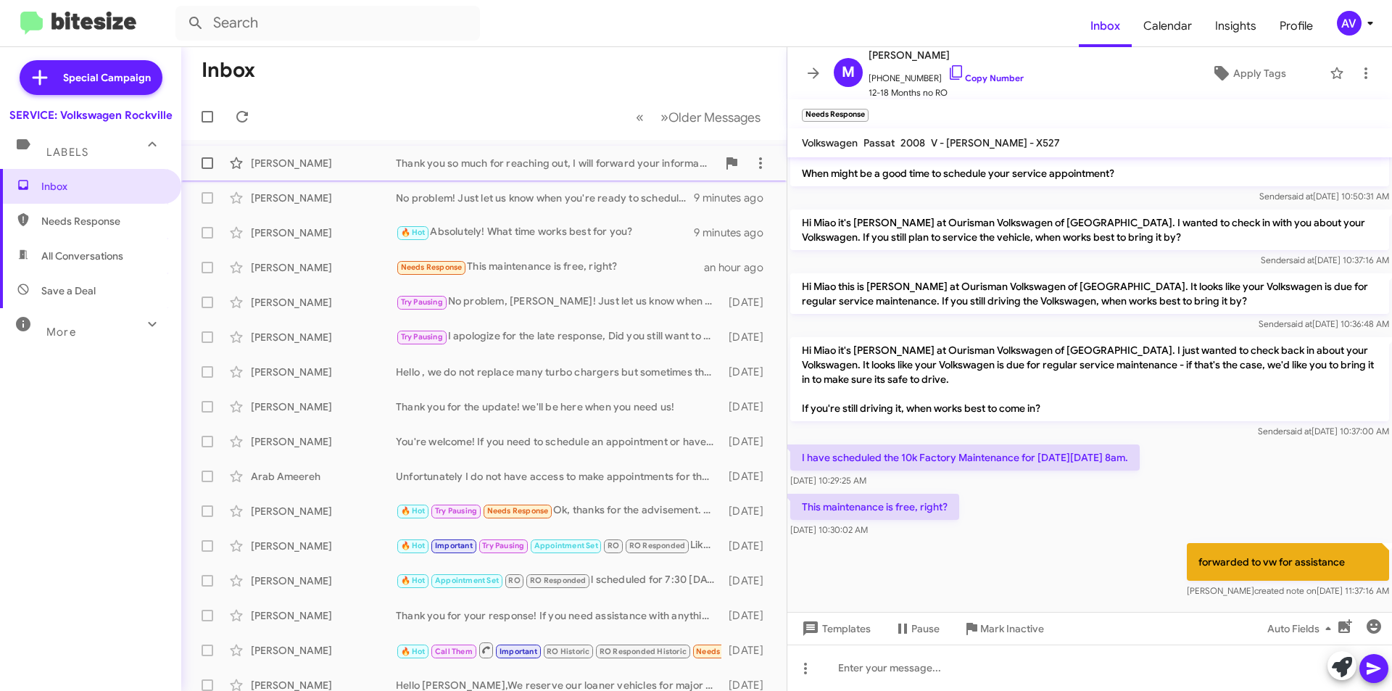
click at [516, 165] on div "Thank you so much for reaching out, I will forward your information to one of t…" at bounding box center [556, 163] width 321 height 14
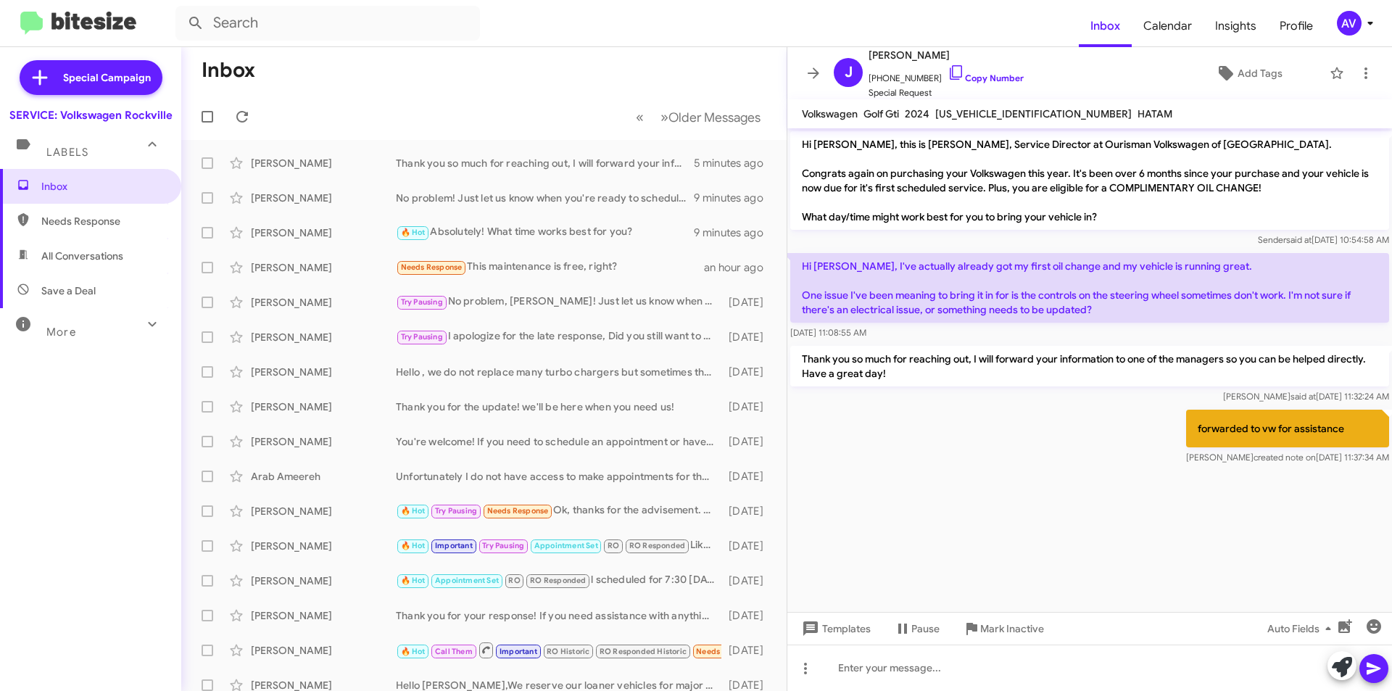
click at [1349, 9] on mat-toolbar "Inbox Calendar Insights Profile AV" at bounding box center [696, 23] width 1392 height 46
click at [1353, 17] on div "AV" at bounding box center [1349, 23] width 25 height 25
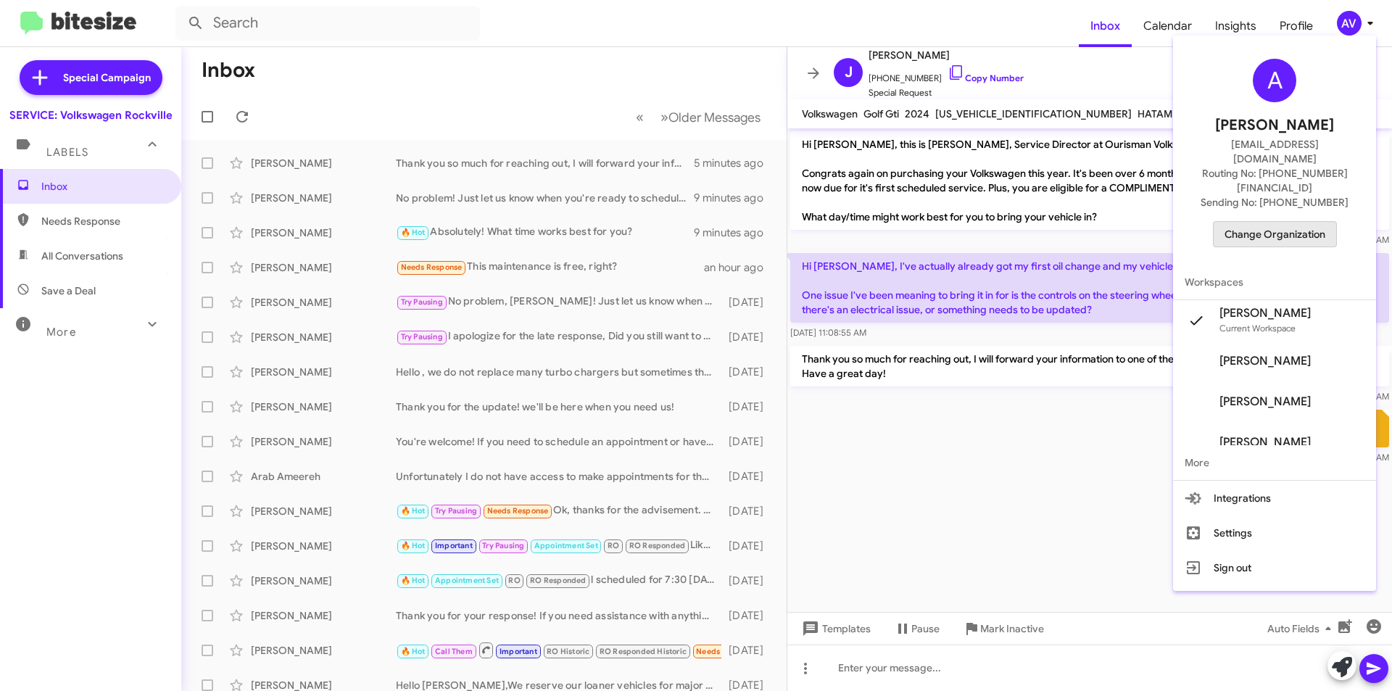
click at [1306, 222] on span "Change Organization" at bounding box center [1274, 234] width 101 height 25
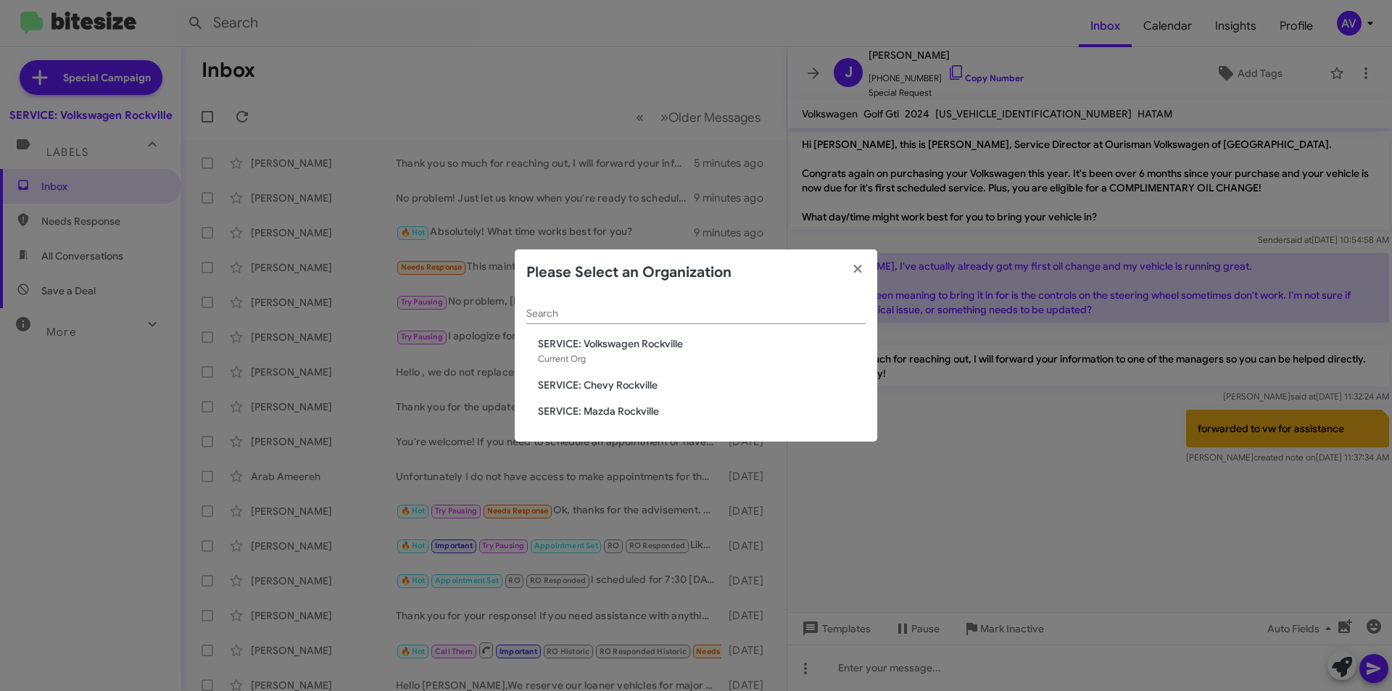
click at [572, 381] on span "SERVICE: Chevy Rockville" at bounding box center [702, 385] width 328 height 14
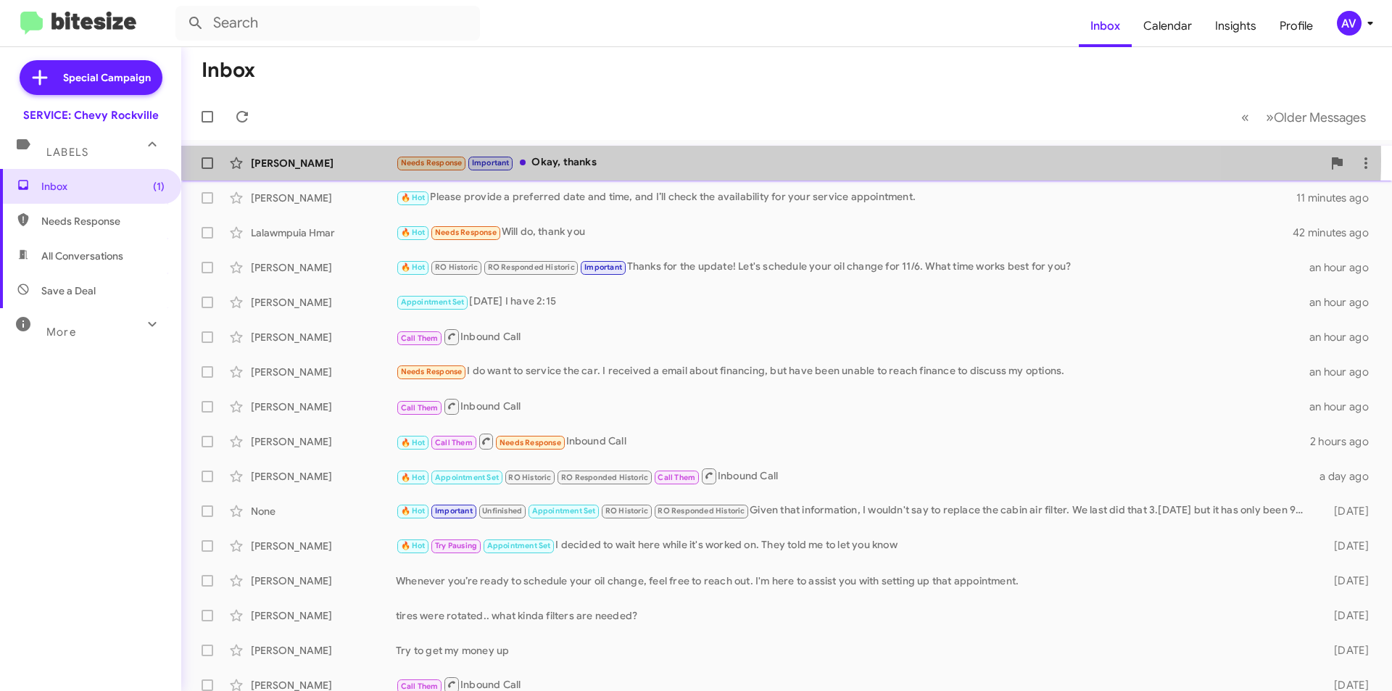
click at [656, 159] on div "Needs Response Important Okay, thanks" at bounding box center [859, 162] width 926 height 17
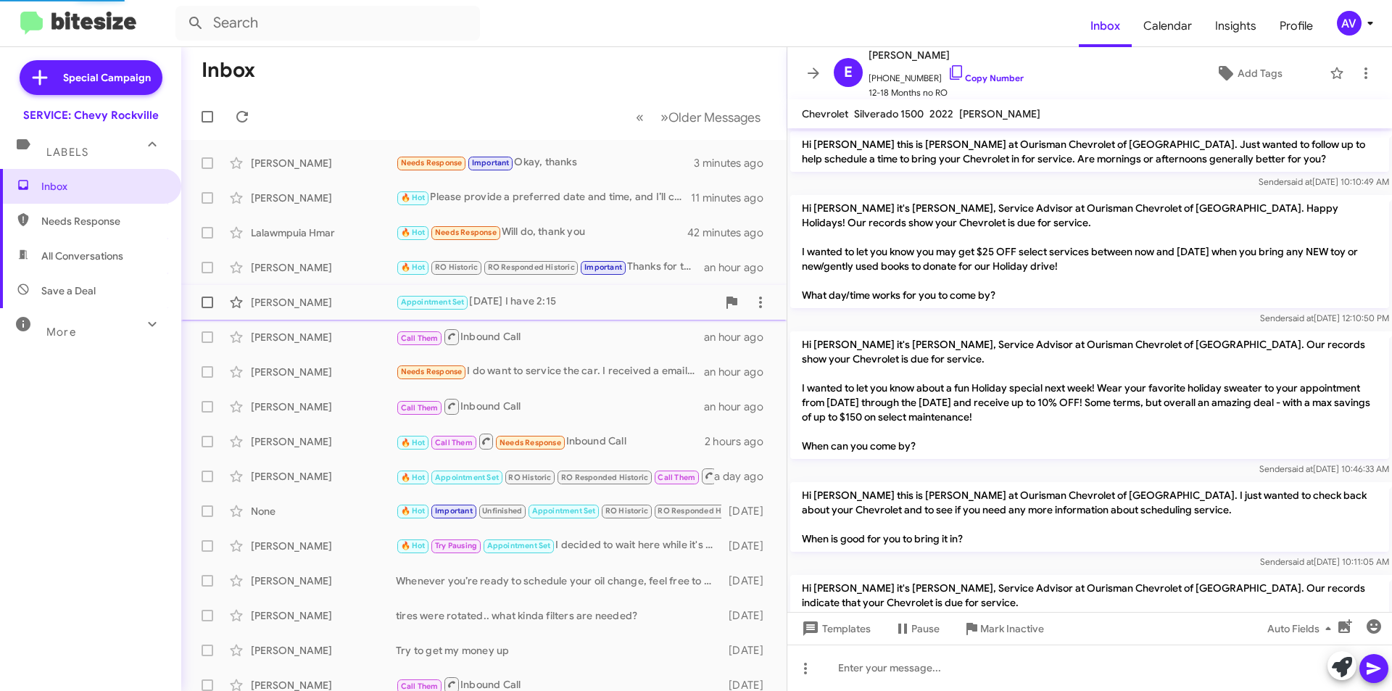
scroll to position [1459, 0]
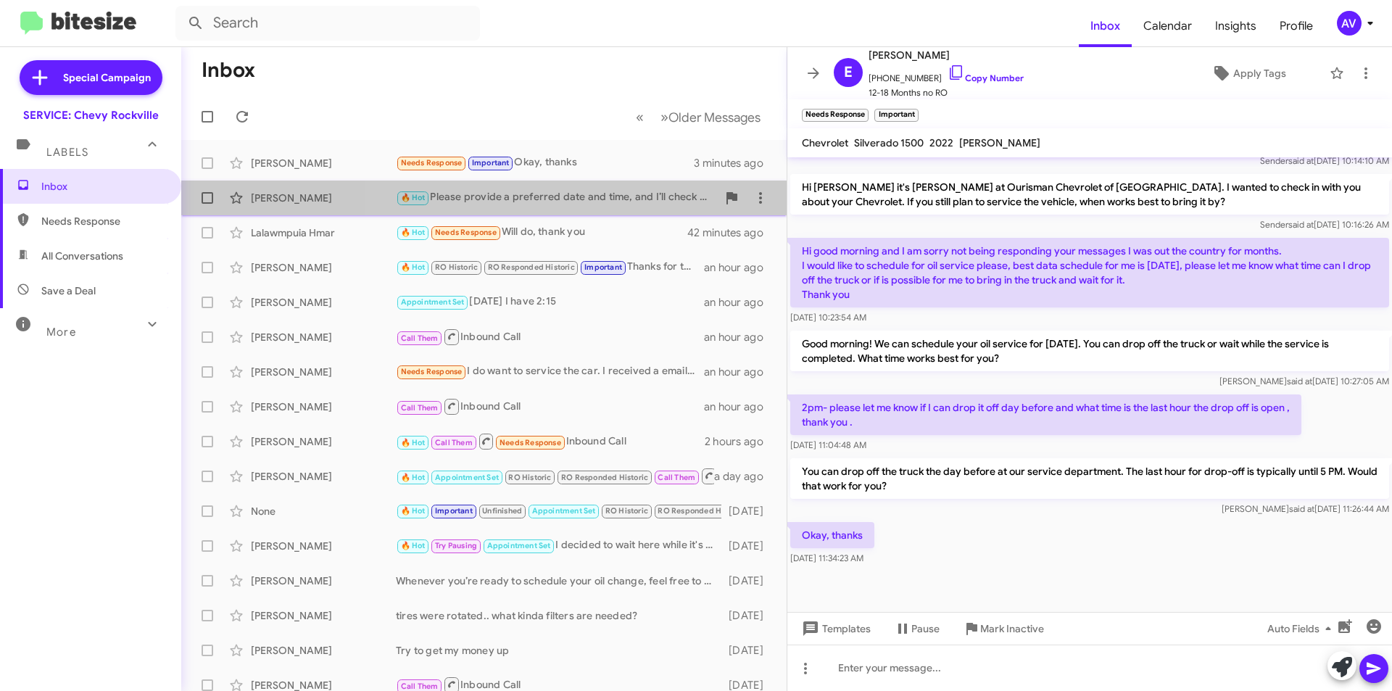
click at [596, 196] on div "🔥 Hot Please provide a preferred date and time, and I’ll check the availability…" at bounding box center [556, 197] width 321 height 17
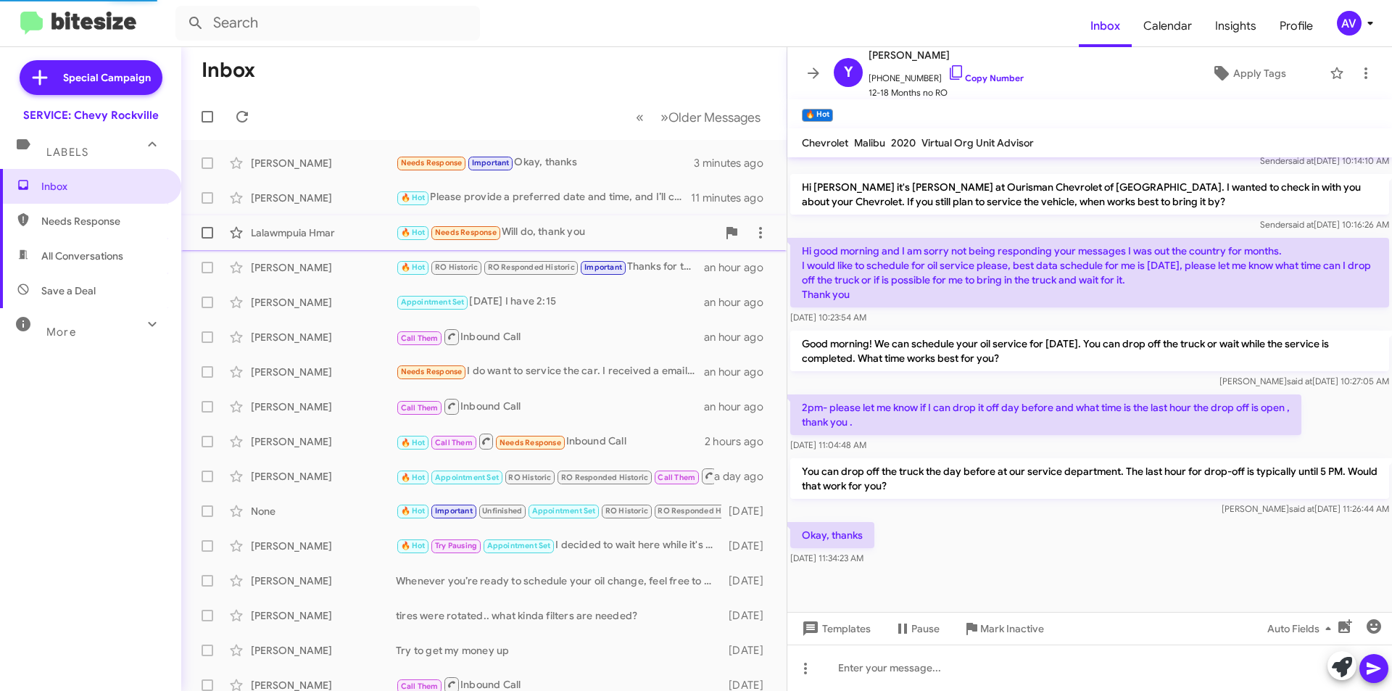
scroll to position [297, 0]
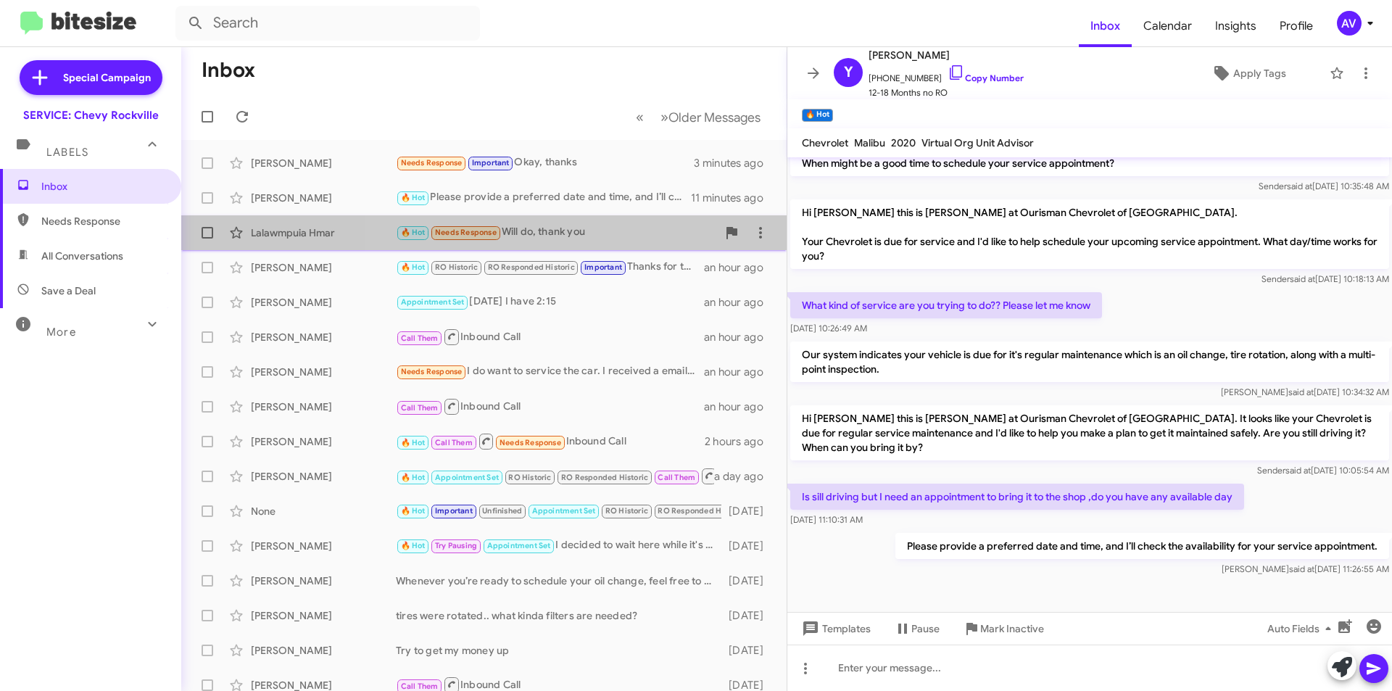
click at [594, 238] on div "🔥 Hot Needs Response Will do, thank you" at bounding box center [556, 232] width 321 height 17
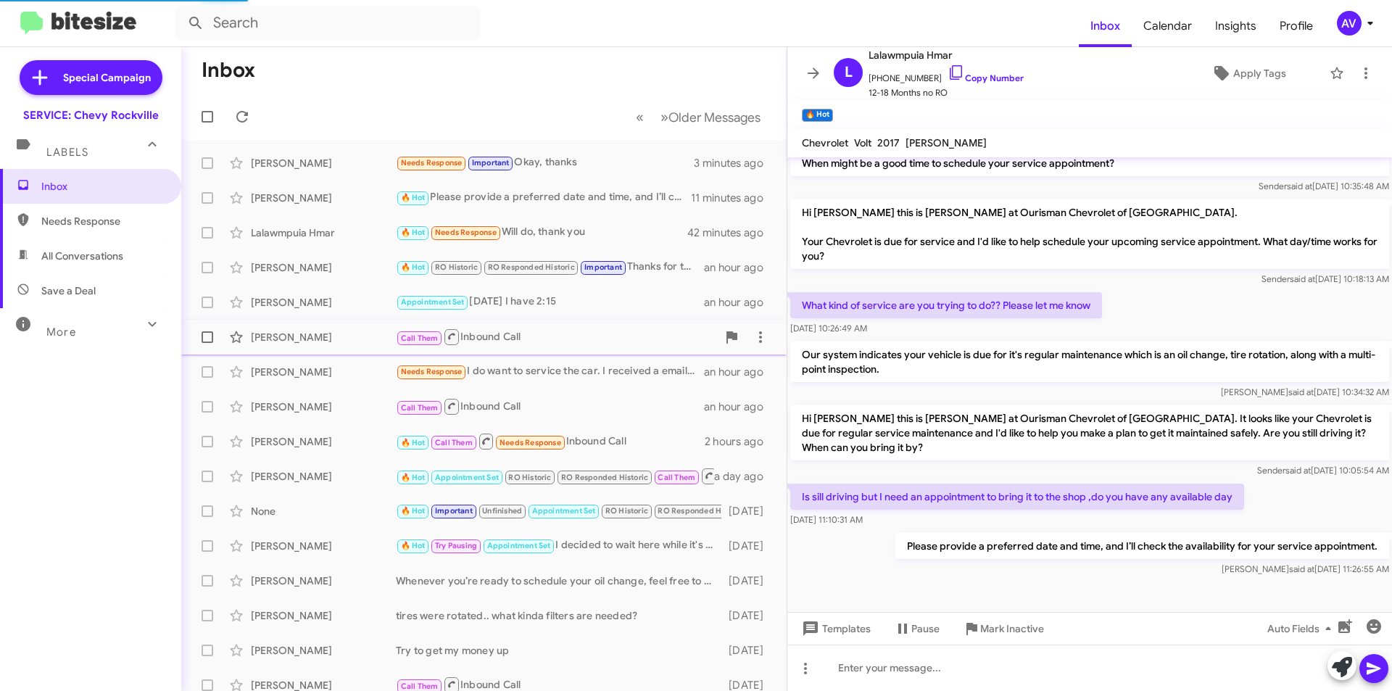
scroll to position [426, 0]
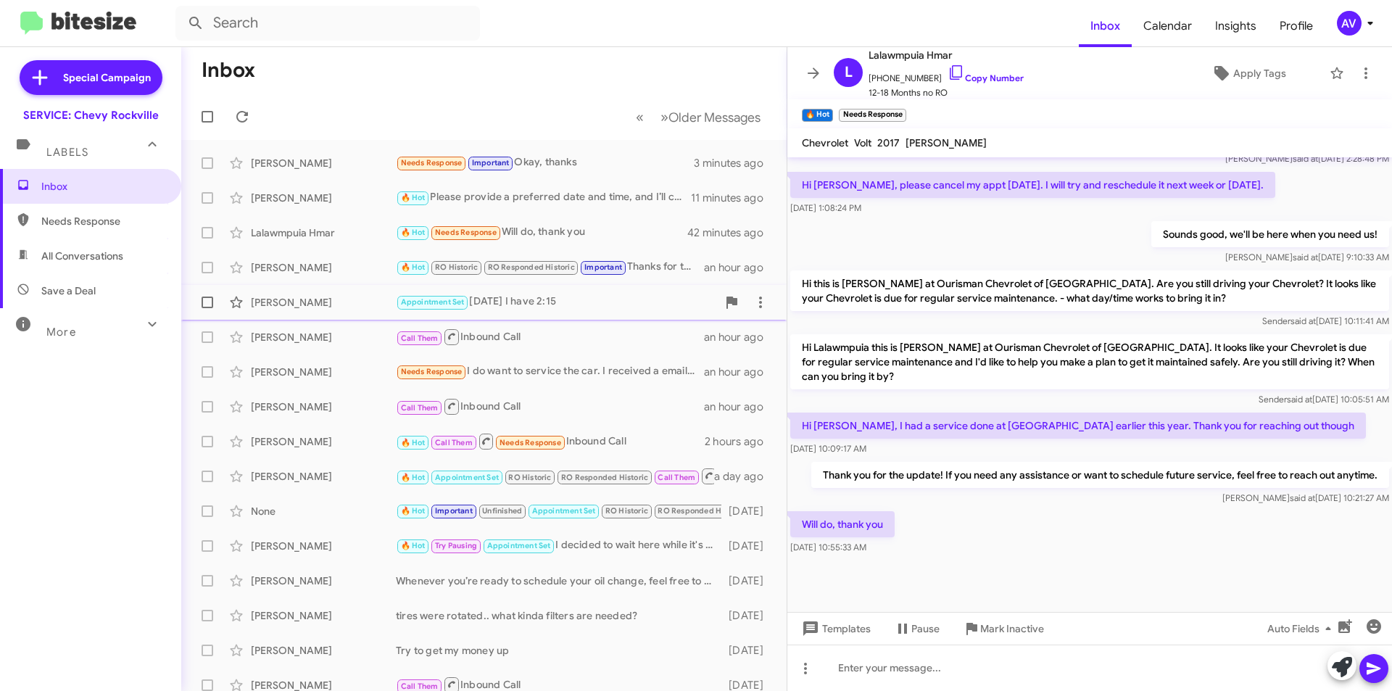
click at [602, 307] on div "Appointment Set [DATE] I have 2:15" at bounding box center [556, 302] width 321 height 17
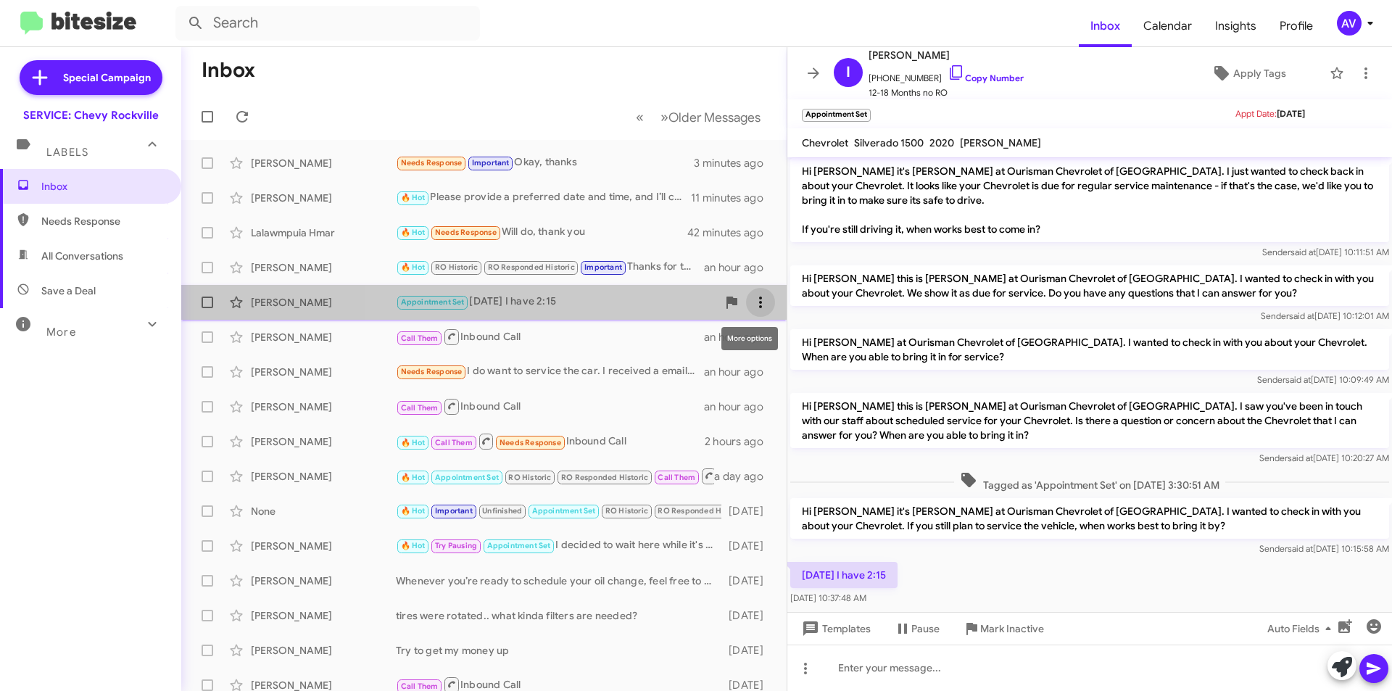
click at [759, 299] on icon at bounding box center [760, 302] width 3 height 12
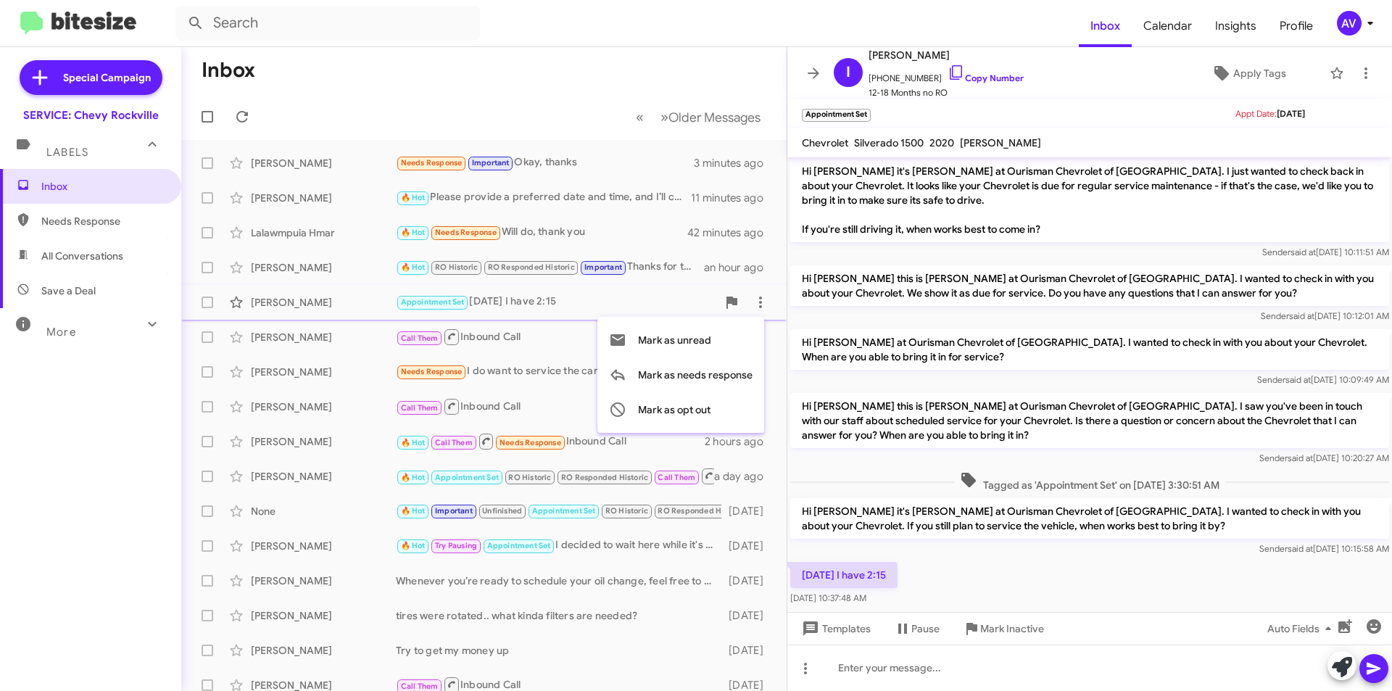
click at [1340, 668] on div at bounding box center [696, 345] width 1392 height 691
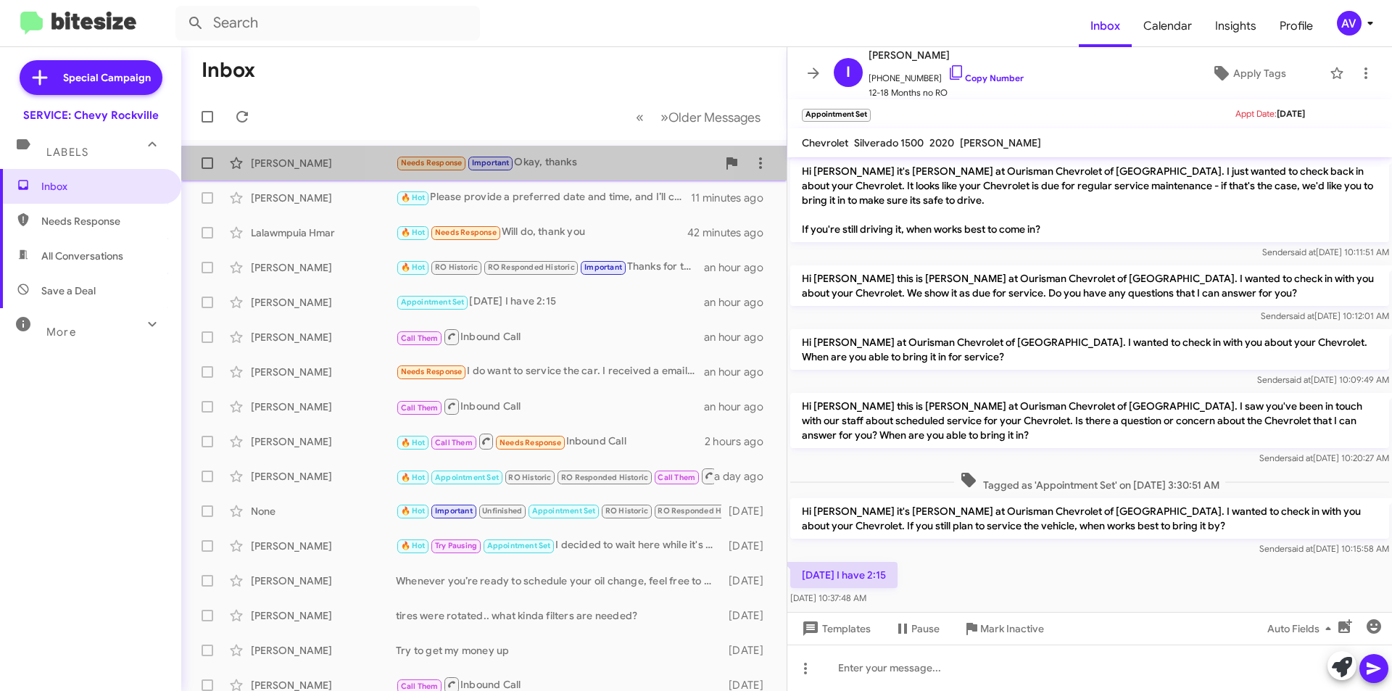
click at [538, 170] on div "Needs Response Important Okay, thanks" at bounding box center [556, 162] width 321 height 17
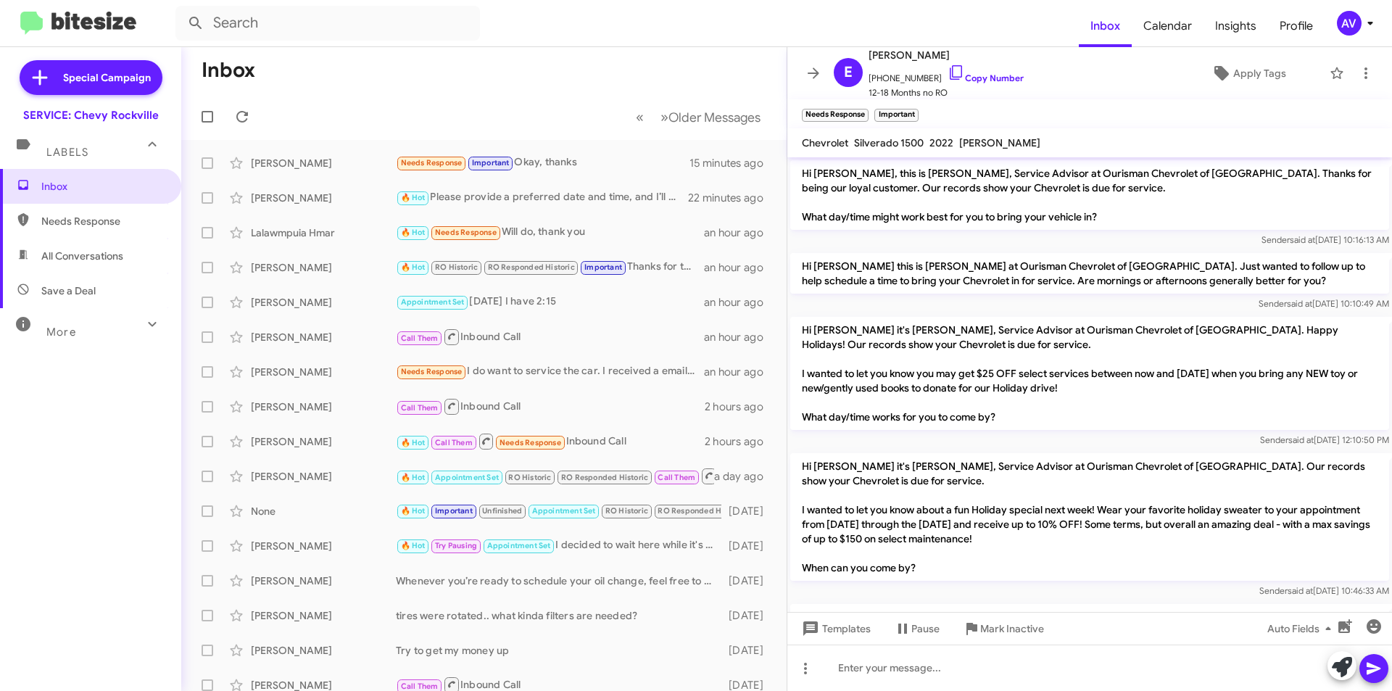
scroll to position [72, 0]
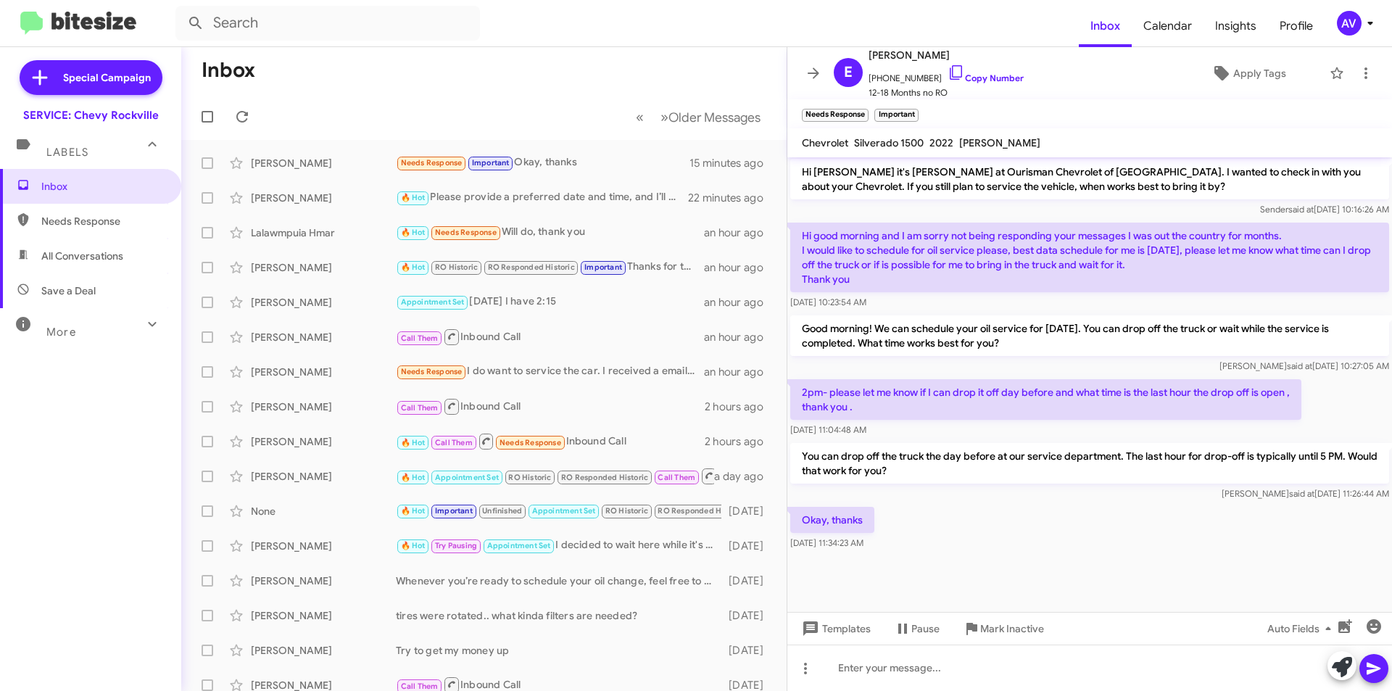
scroll to position [1488, 0]
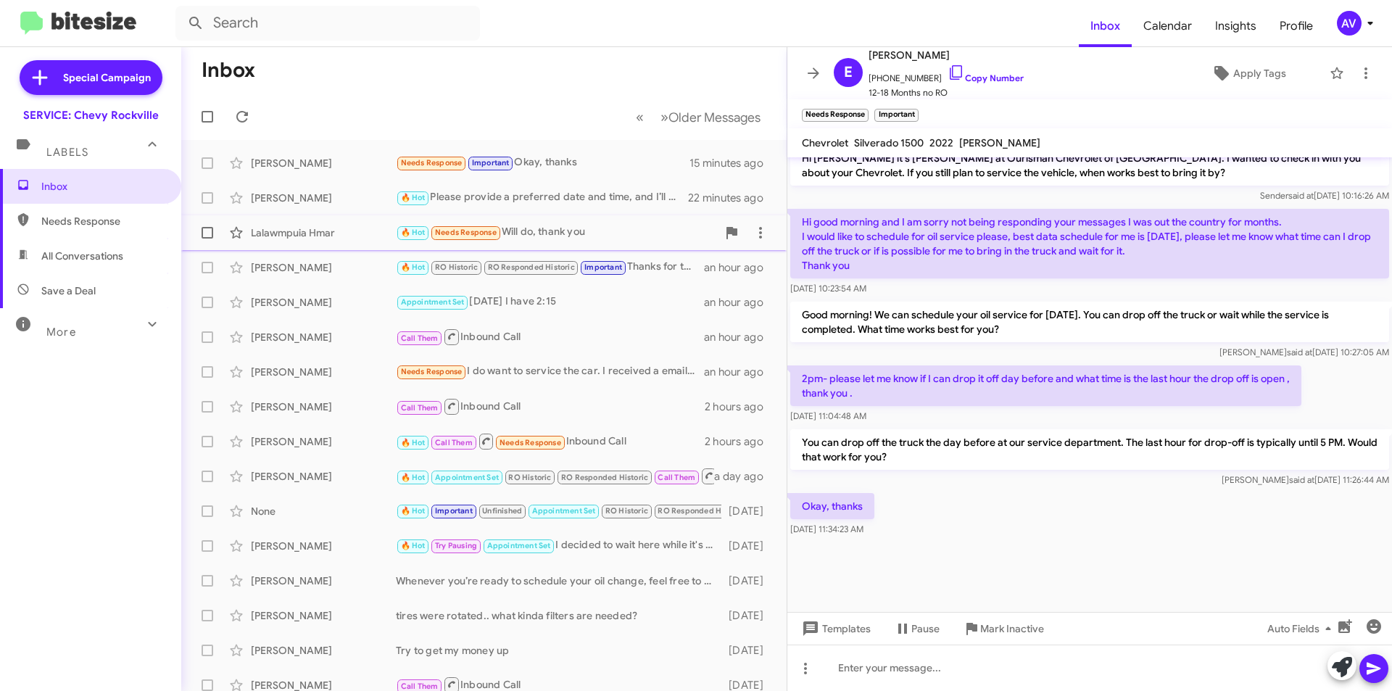
click at [568, 234] on div "🔥 Hot Needs Response Will do, thank you" at bounding box center [556, 232] width 321 height 17
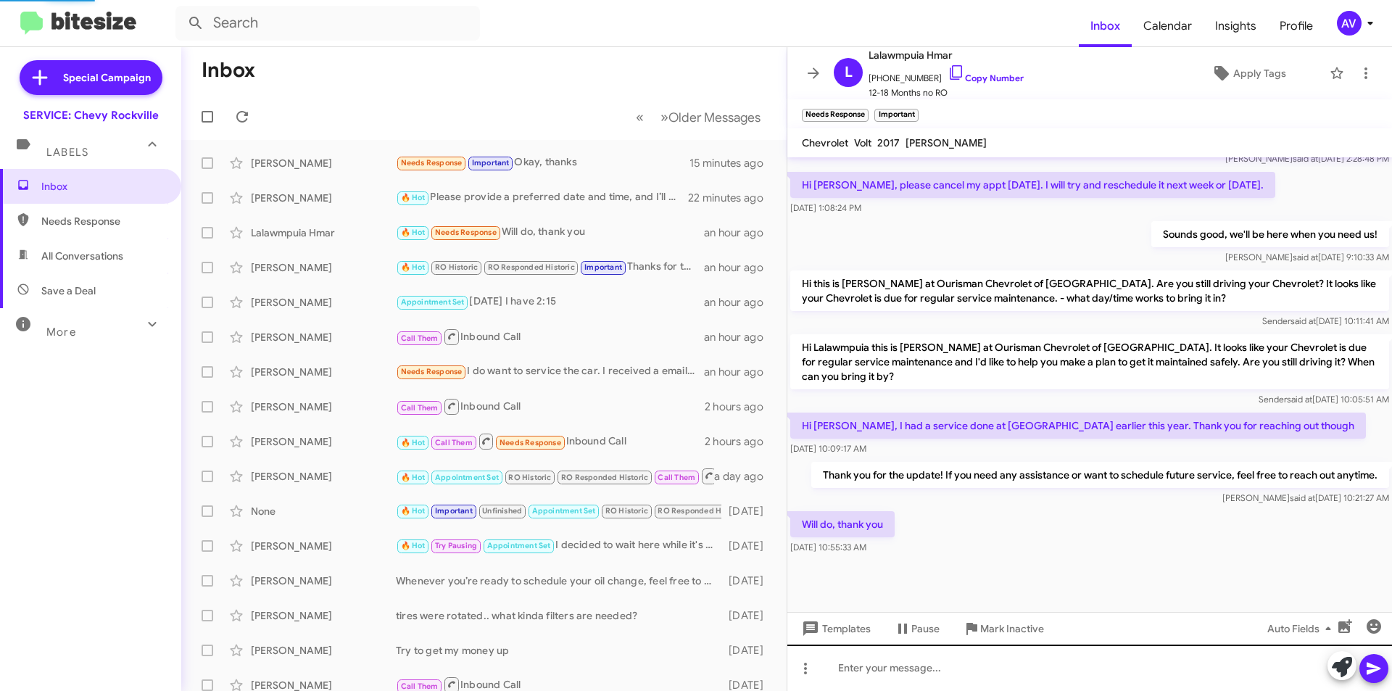
scroll to position [426, 0]
click at [1334, 20] on button "AV" at bounding box center [1349, 23] width 51 height 25
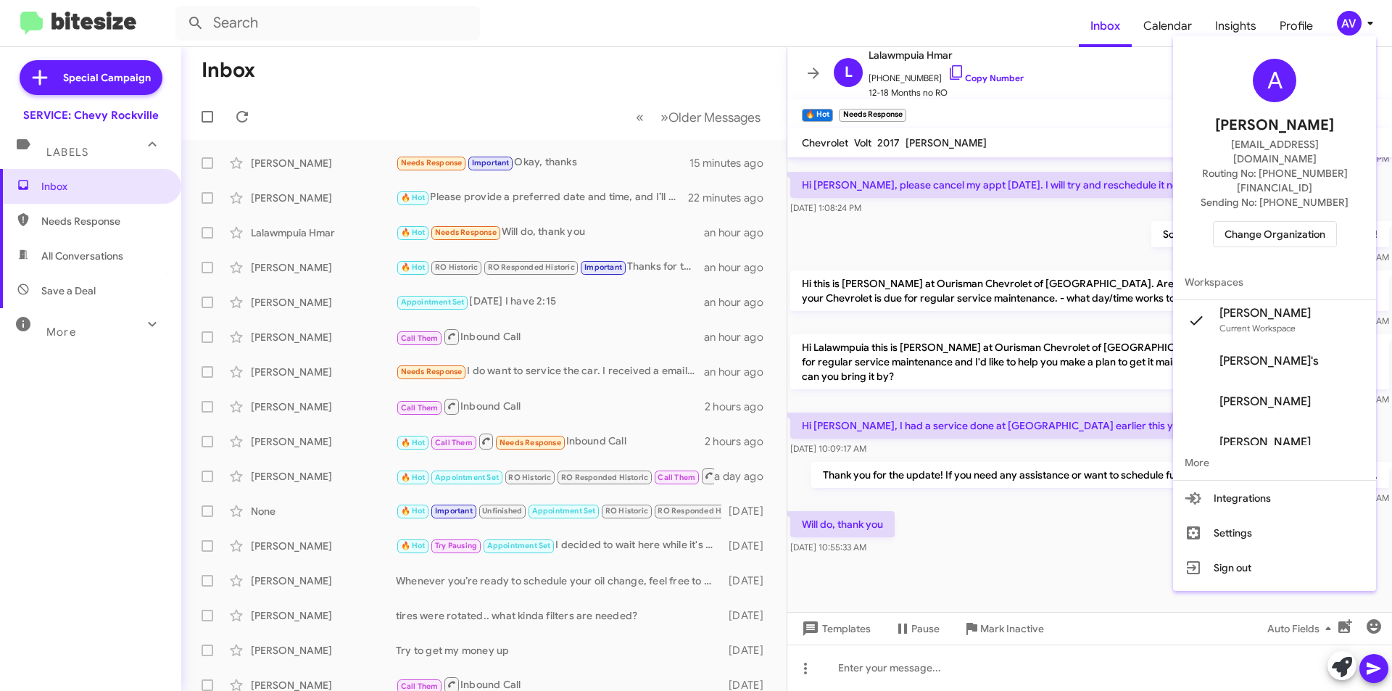
click at [1311, 222] on span "Change Organization" at bounding box center [1274, 234] width 101 height 25
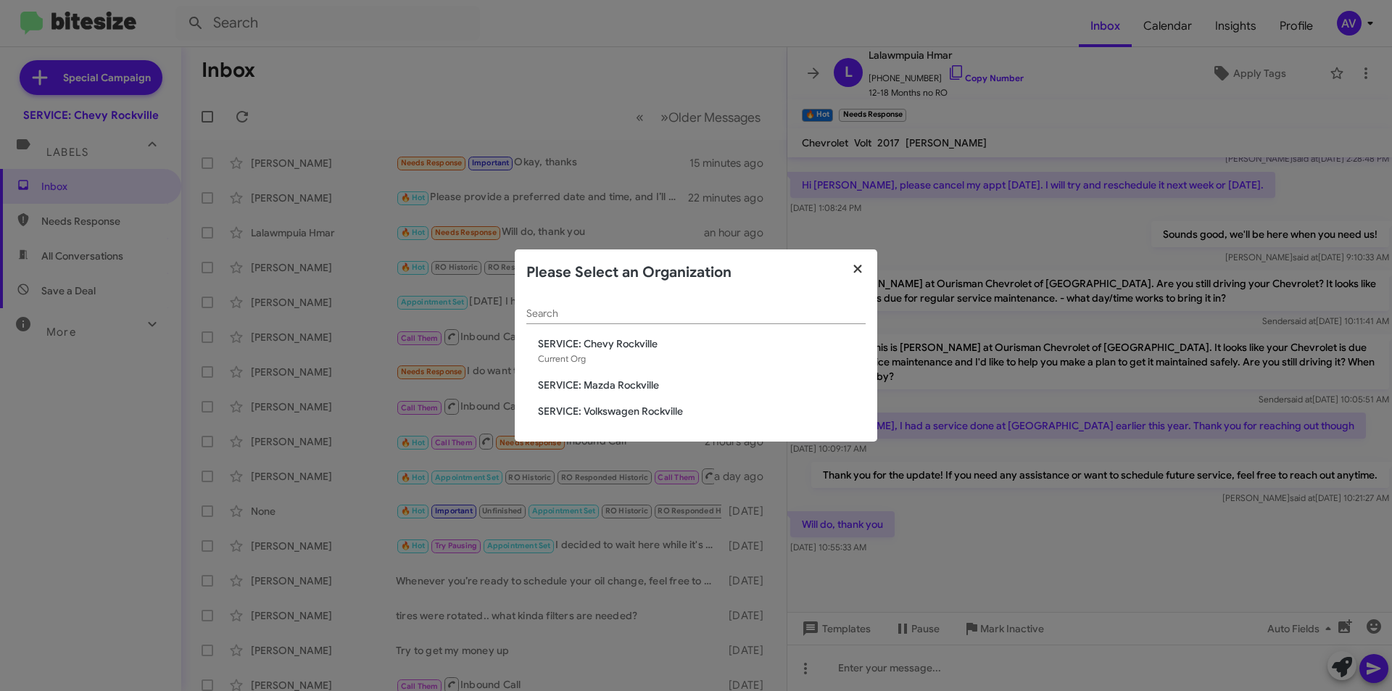
click at [860, 267] on icon "button" at bounding box center [858, 268] width 17 height 13
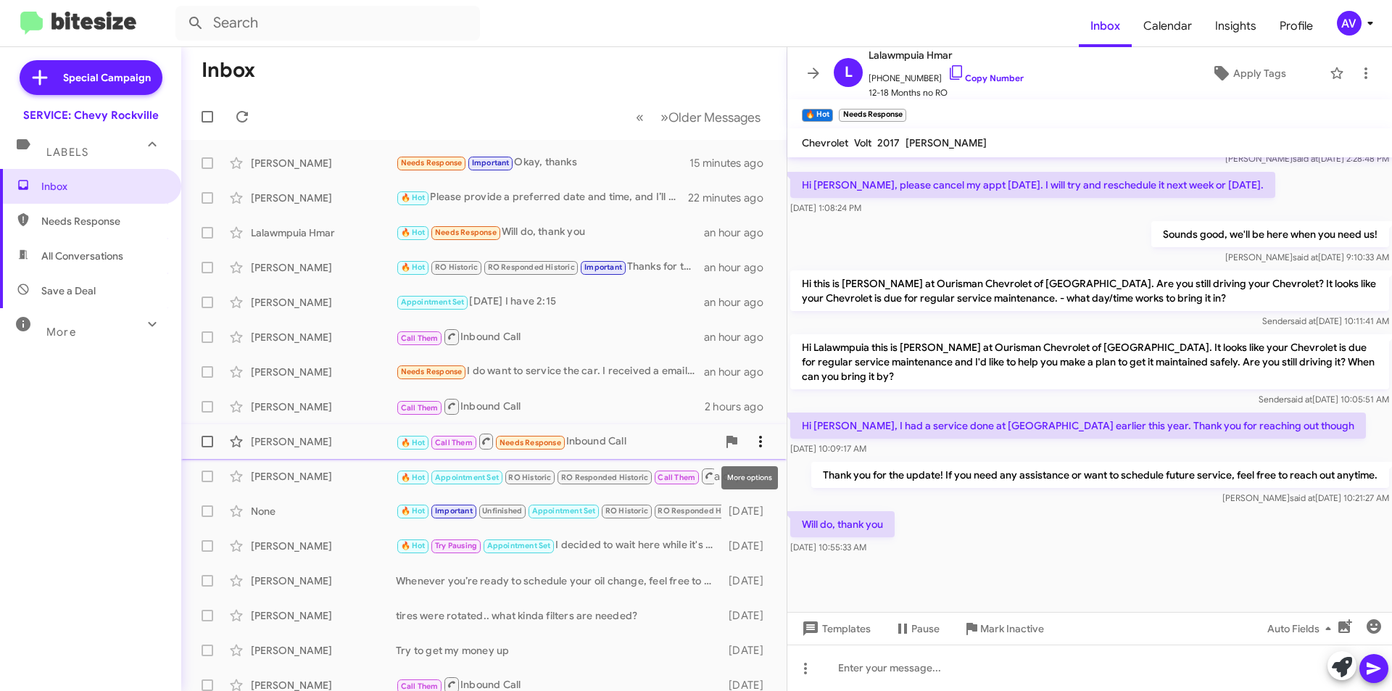
click at [753, 435] on icon at bounding box center [760, 441] width 17 height 17
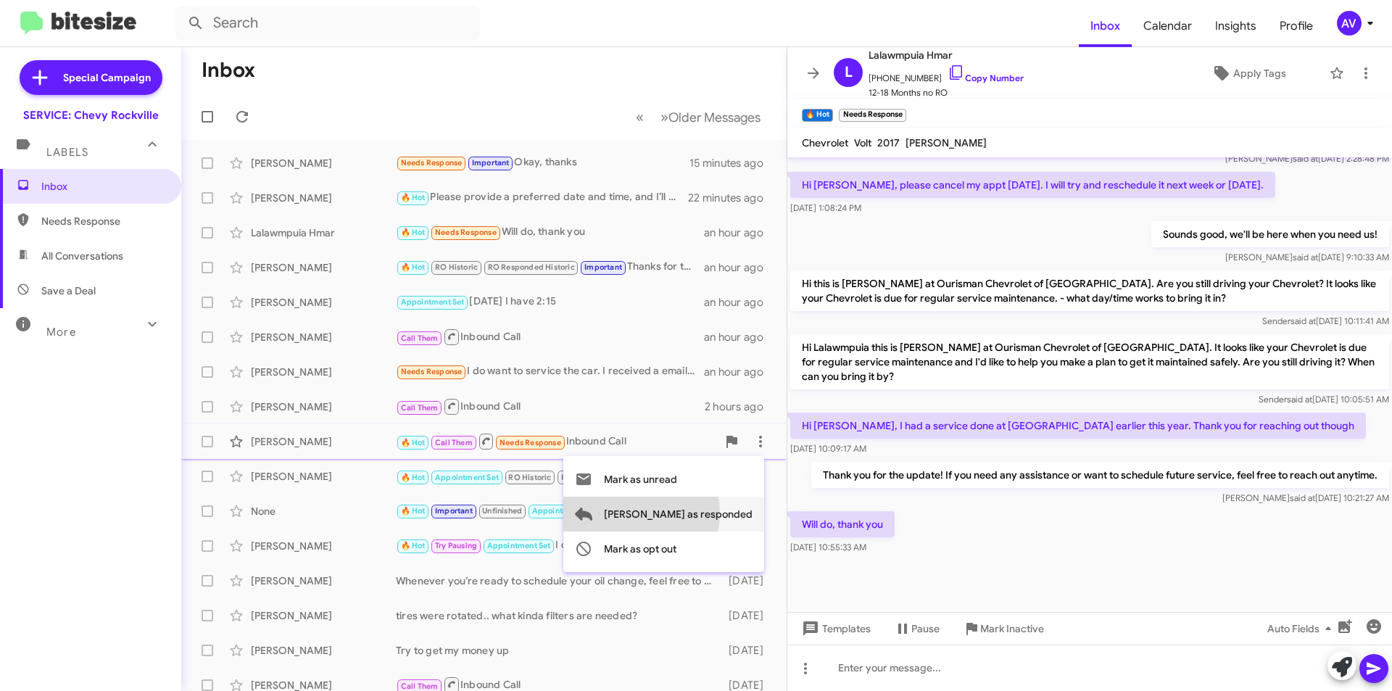
click at [699, 513] on span "[PERSON_NAME] as responded" at bounding box center [678, 514] width 149 height 35
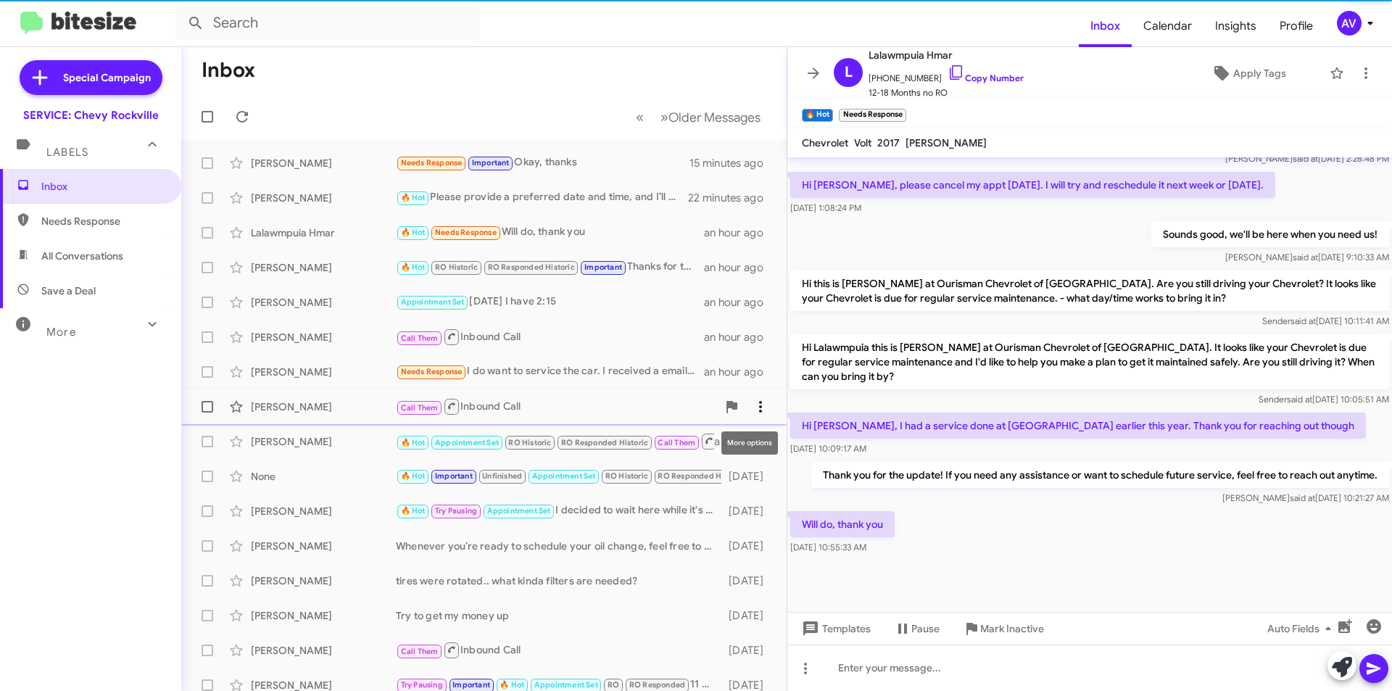
click at [759, 404] on icon at bounding box center [760, 407] width 3 height 12
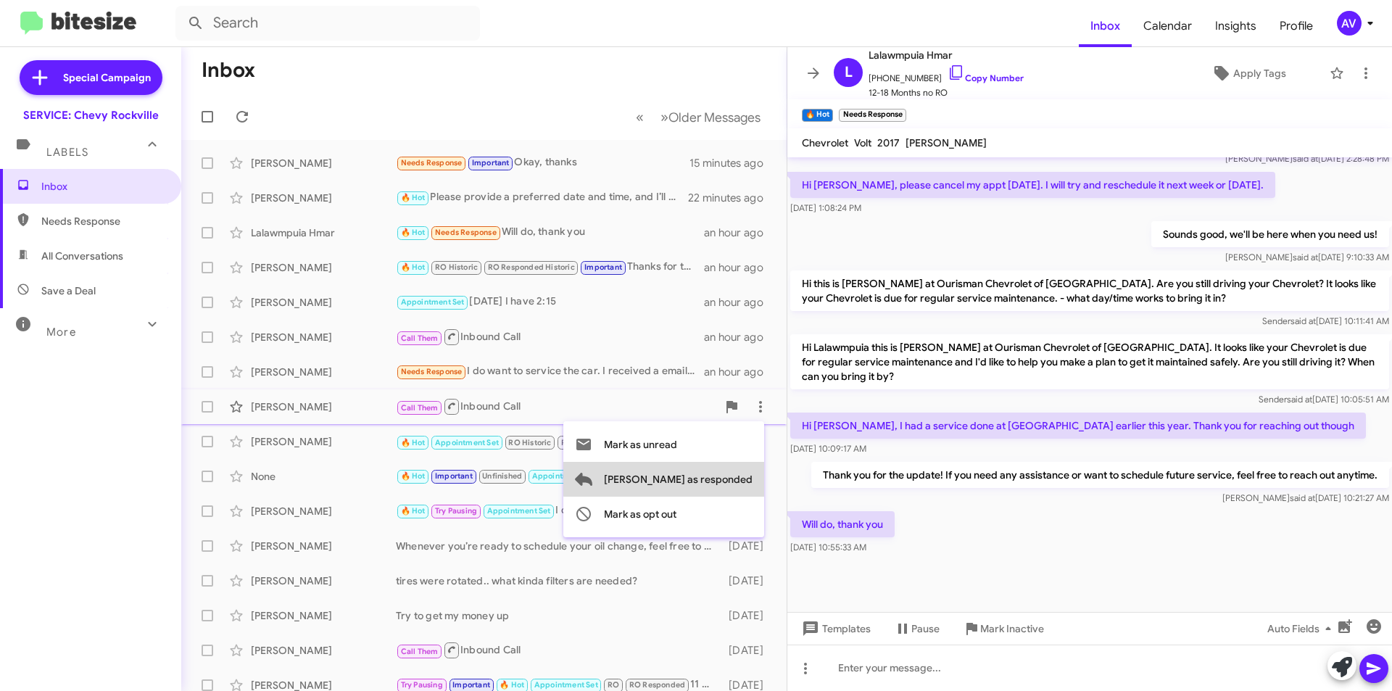
click at [736, 473] on span "[PERSON_NAME] as responded" at bounding box center [678, 479] width 149 height 35
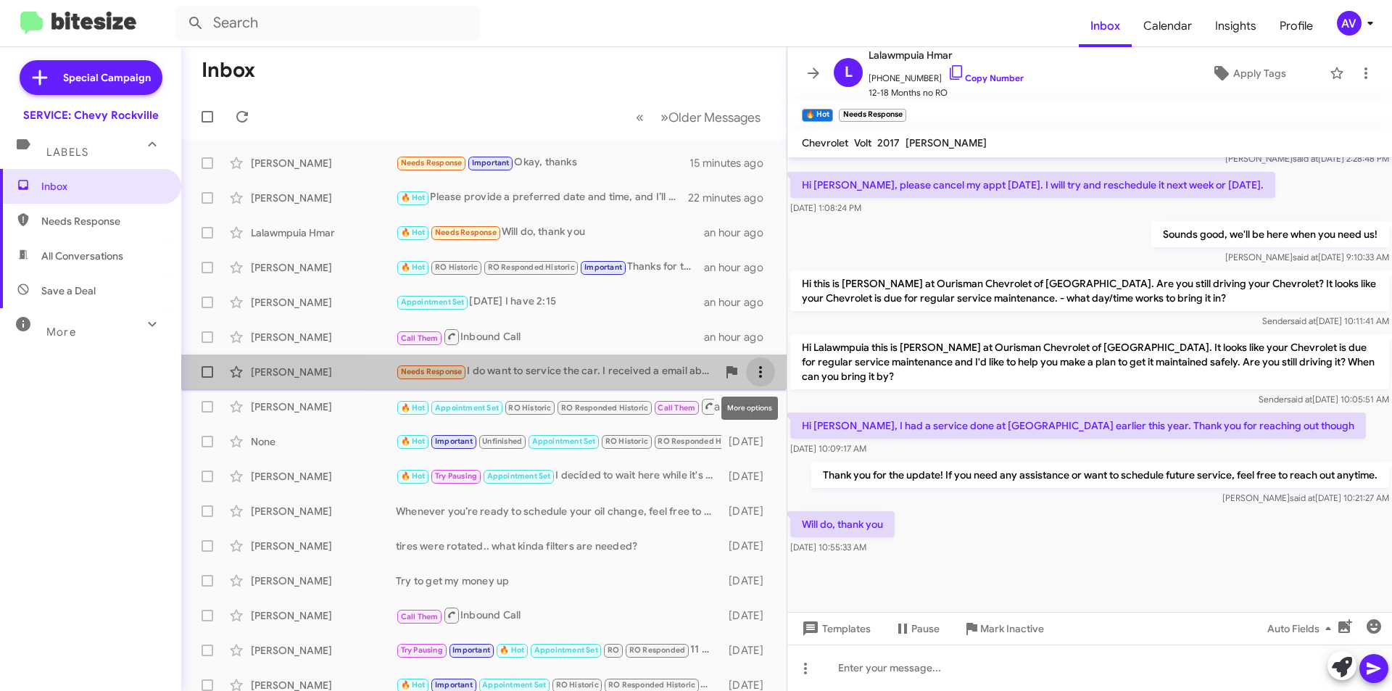
click at [752, 368] on icon at bounding box center [760, 371] width 17 height 17
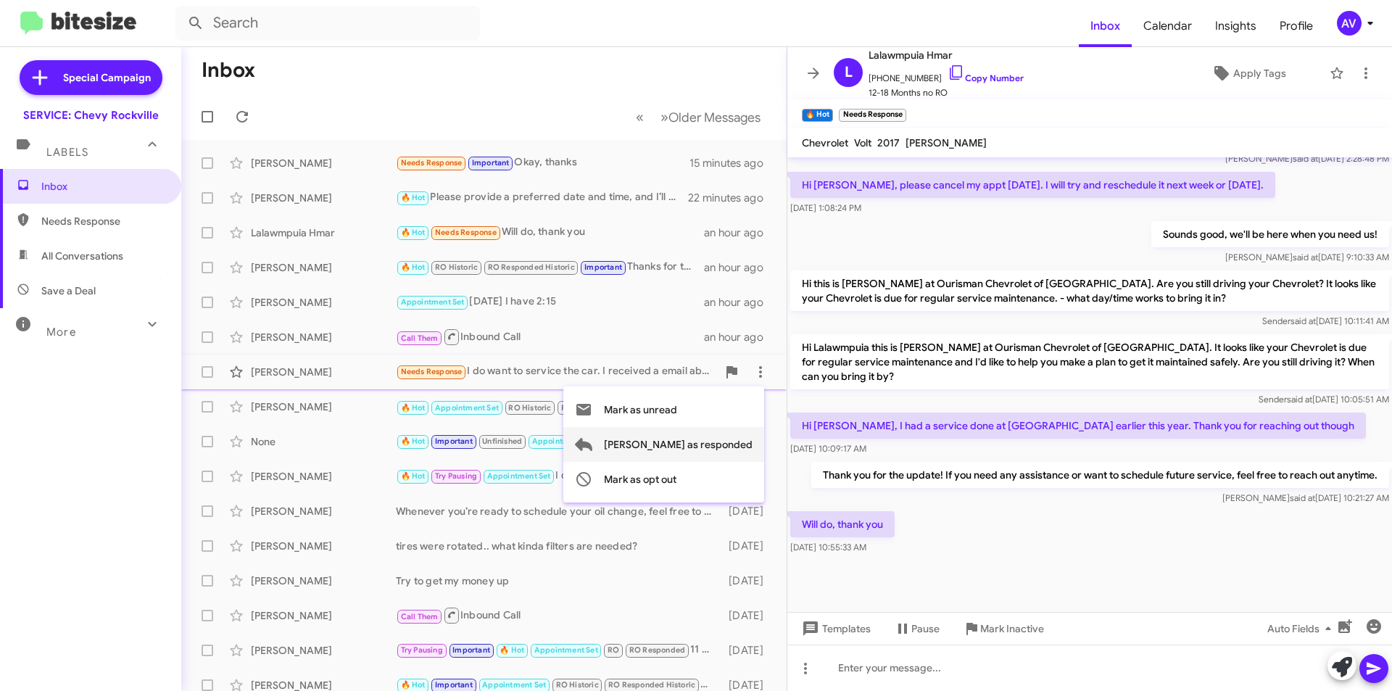
click at [731, 438] on span "[PERSON_NAME] as responded" at bounding box center [678, 444] width 149 height 35
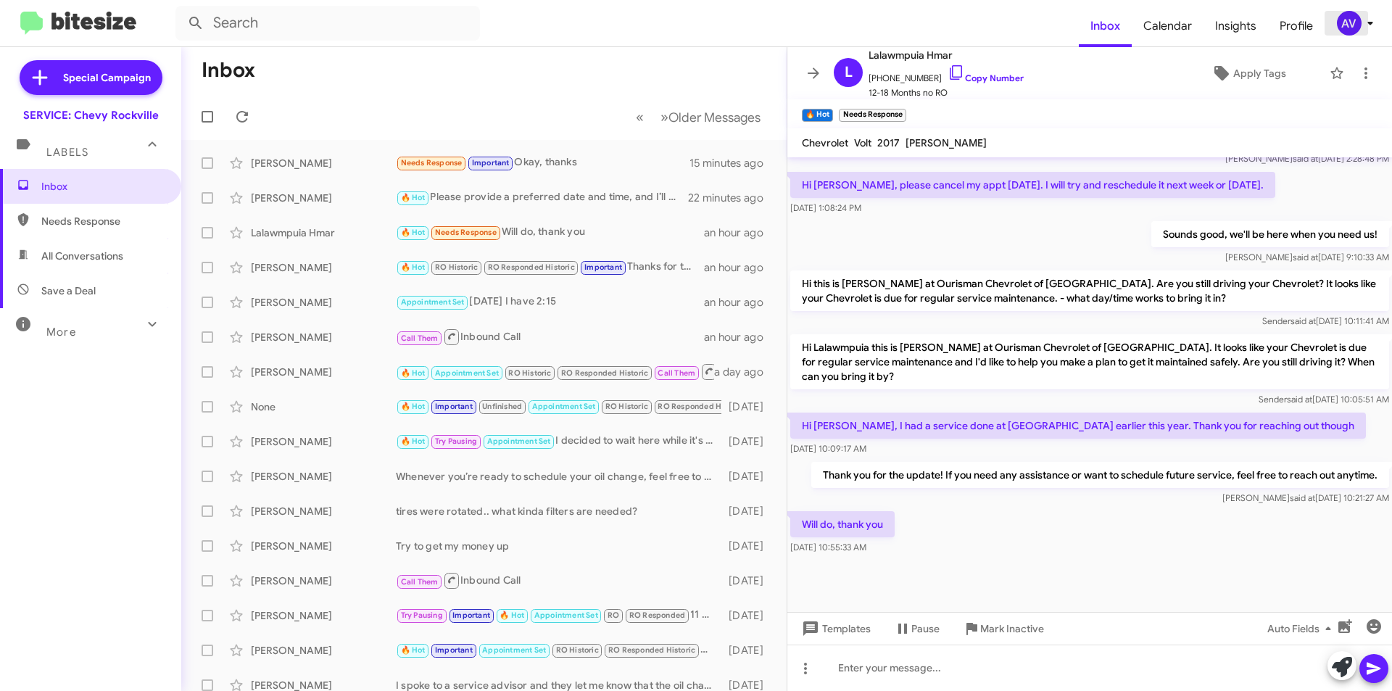
click at [1337, 23] on div "AV" at bounding box center [1349, 23] width 25 height 25
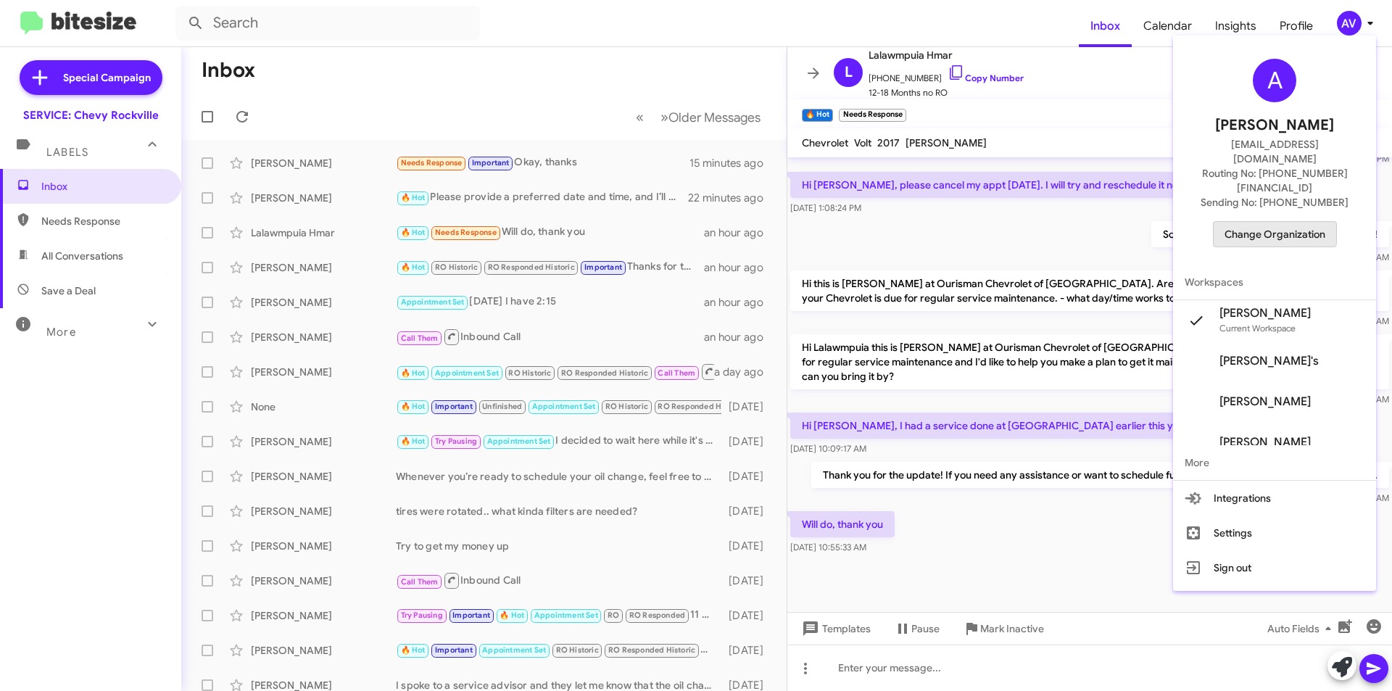
click at [1269, 222] on span "Change Organization" at bounding box center [1274, 234] width 101 height 25
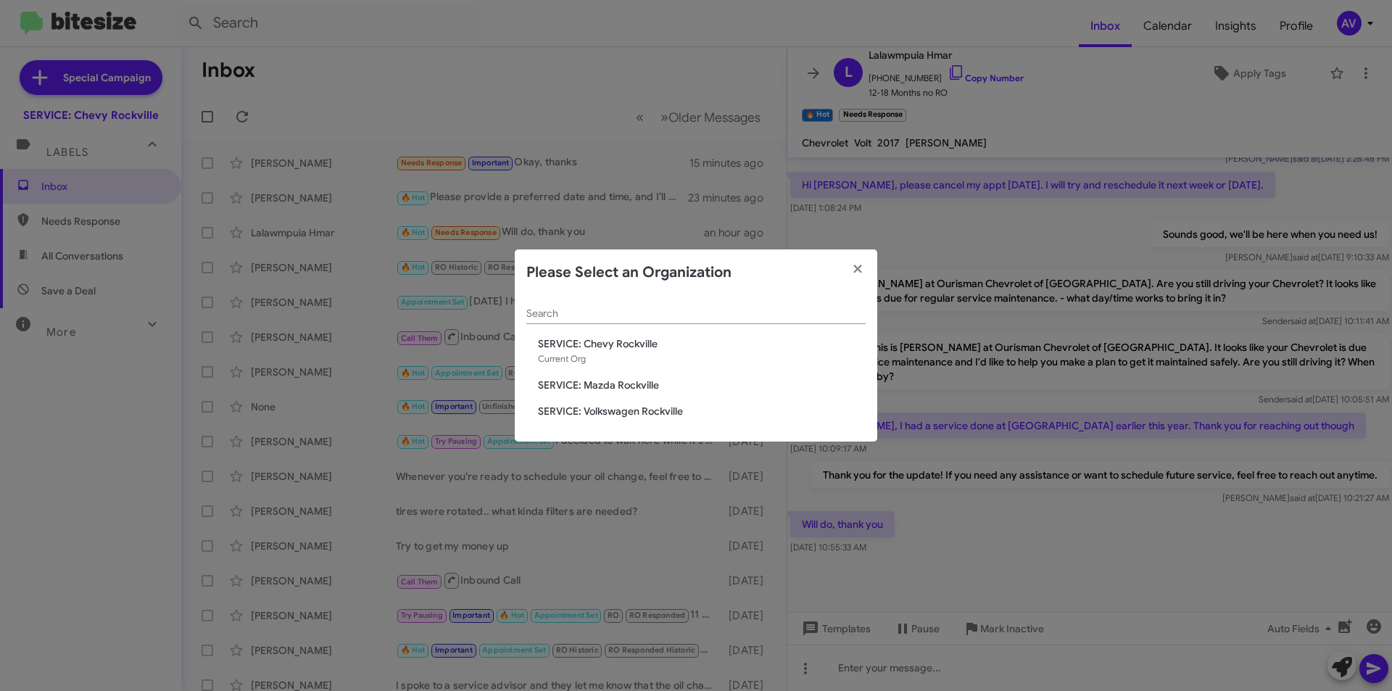
click at [607, 415] on span "SERVICE: Volkswagen Rockville" at bounding box center [702, 411] width 328 height 14
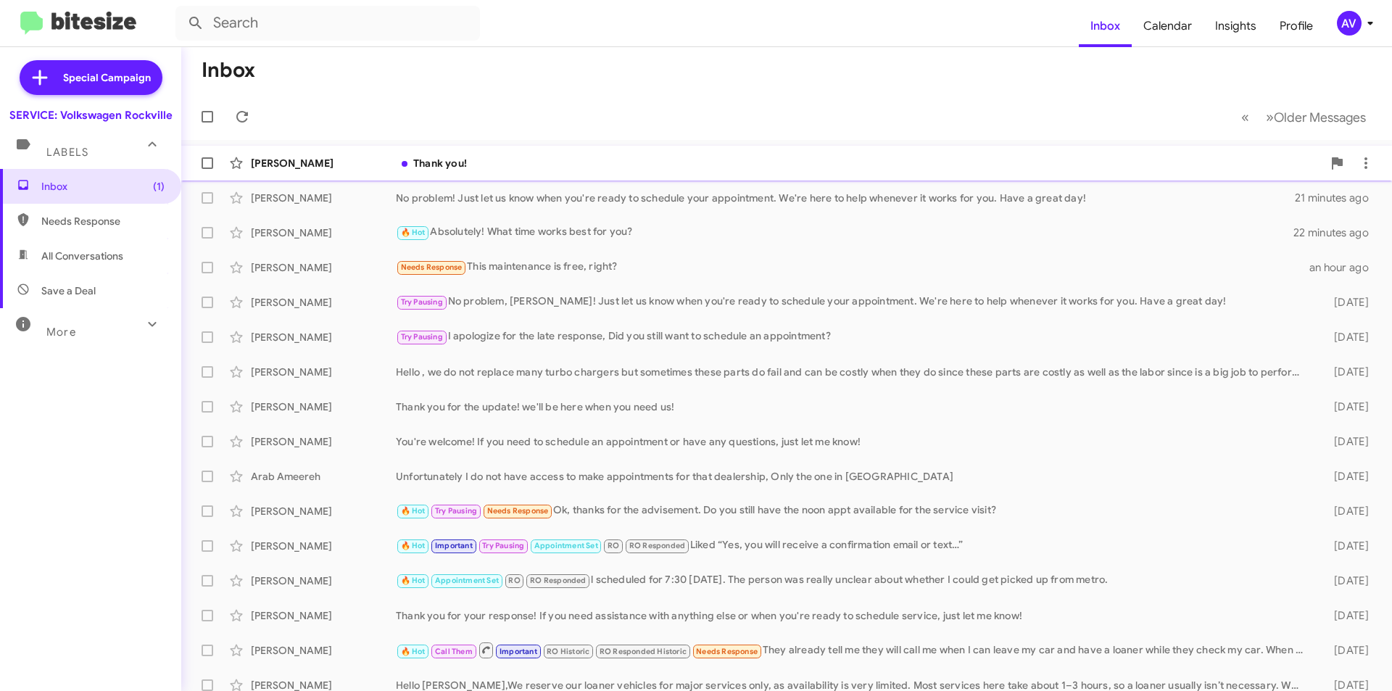
click at [747, 174] on div "Jeffrey Kress Thank you! 8 minutes ago" at bounding box center [786, 163] width 1187 height 29
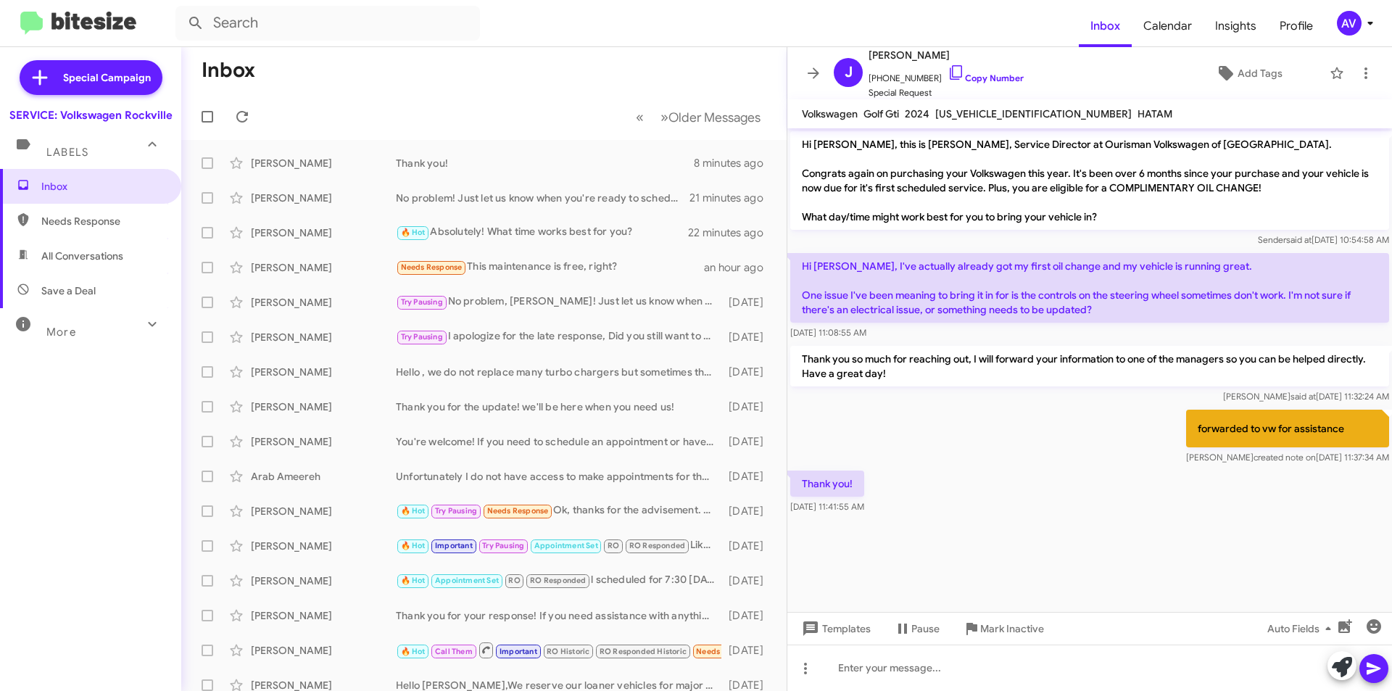
click at [1345, 42] on mat-toolbar "Inbox Calendar Insights Profile AV" at bounding box center [696, 23] width 1392 height 46
click at [1345, 30] on div "AV" at bounding box center [1349, 23] width 25 height 25
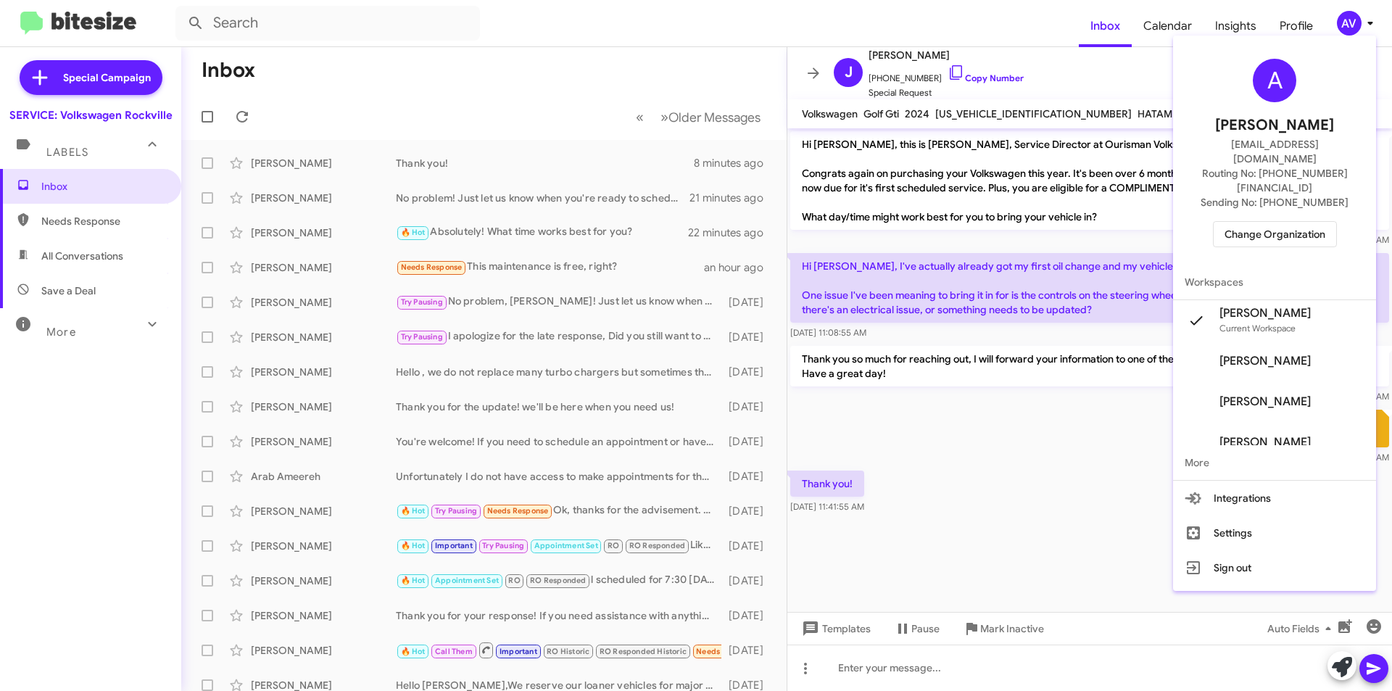
click at [1287, 222] on span "Change Organization" at bounding box center [1274, 234] width 101 height 25
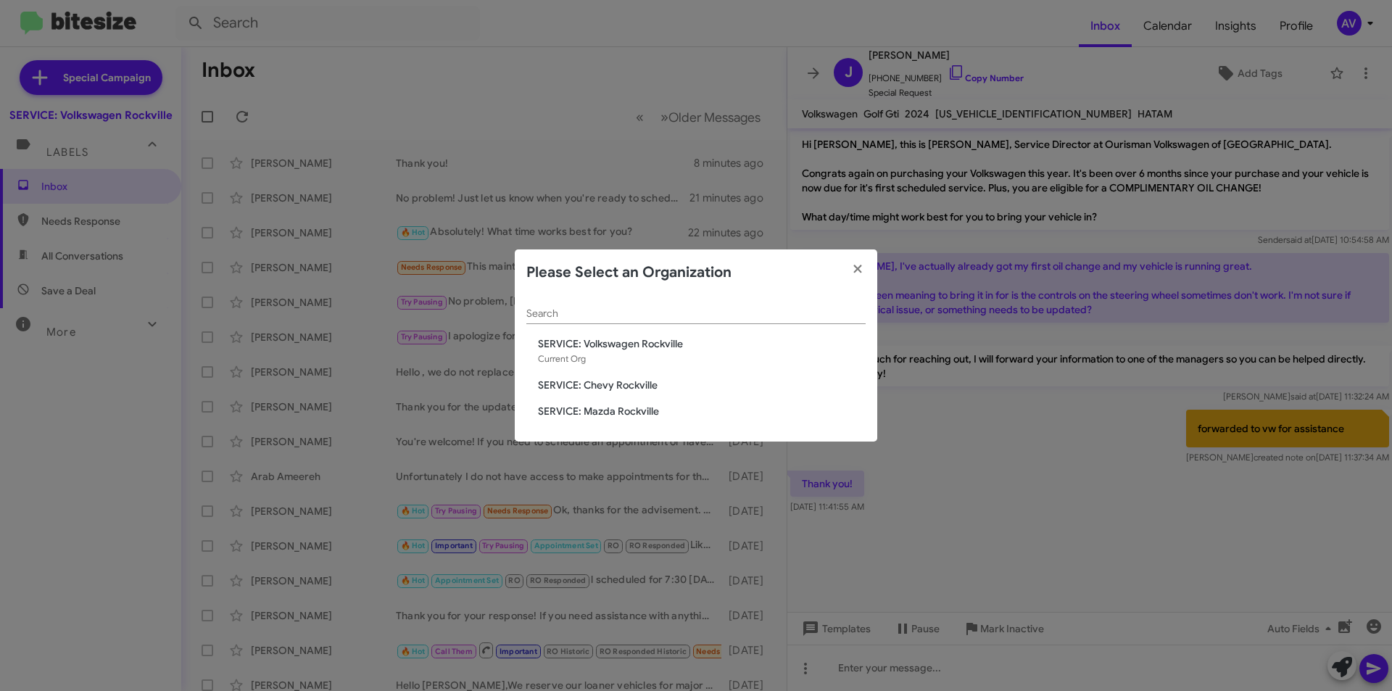
click at [655, 389] on span "SERVICE: Chevy Rockville" at bounding box center [702, 385] width 328 height 14
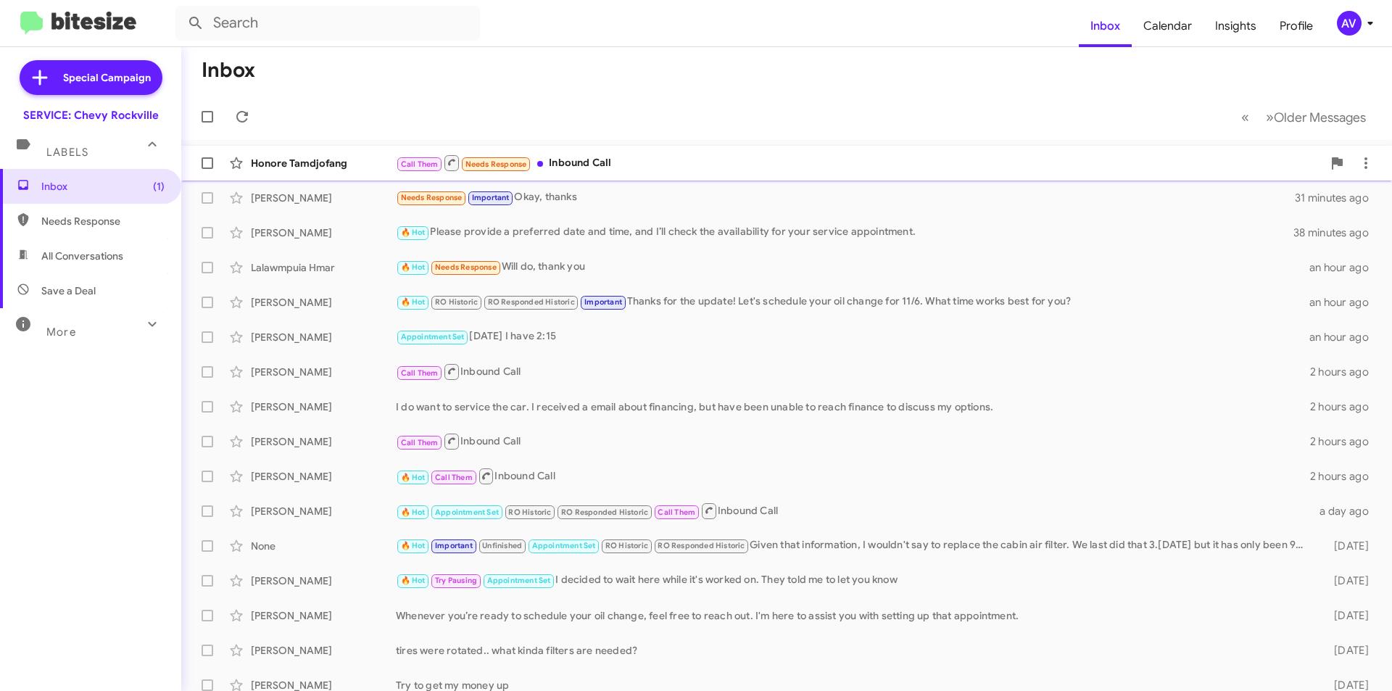
click at [684, 170] on div "Call Them Needs Response Inbound Call" at bounding box center [859, 163] width 926 height 18
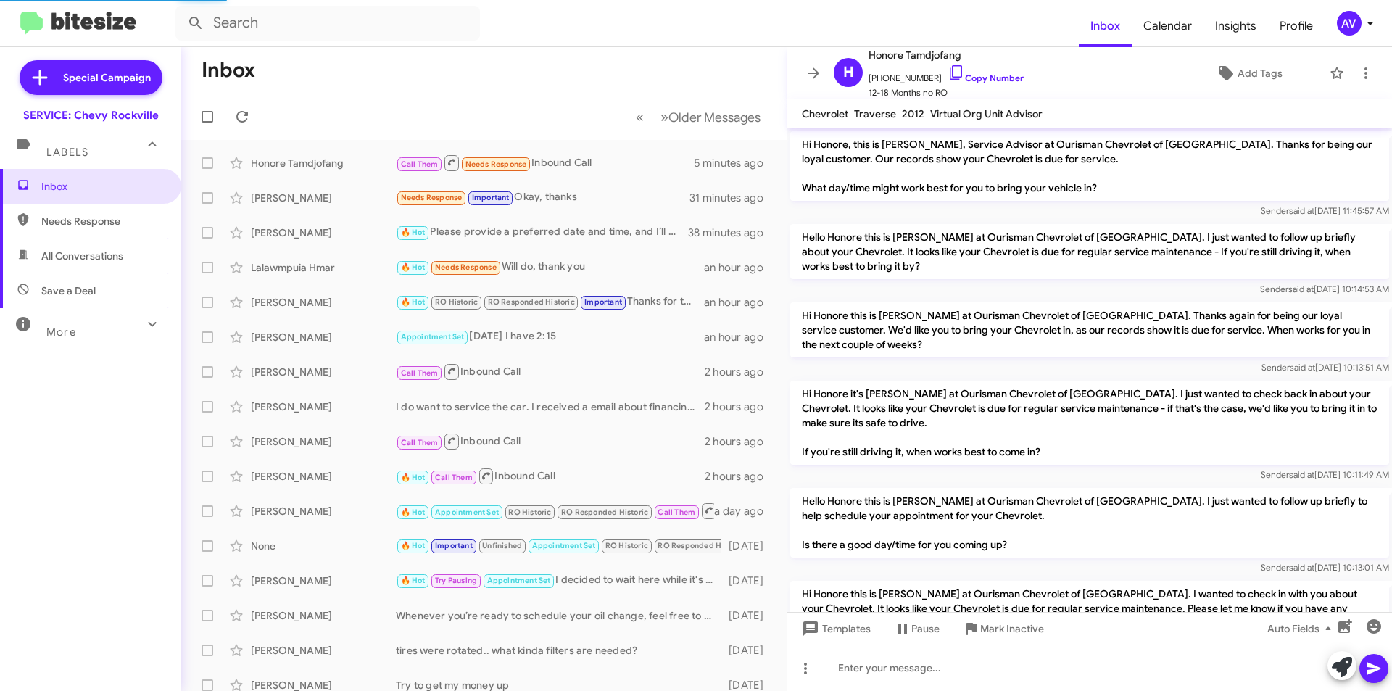
scroll to position [352, 0]
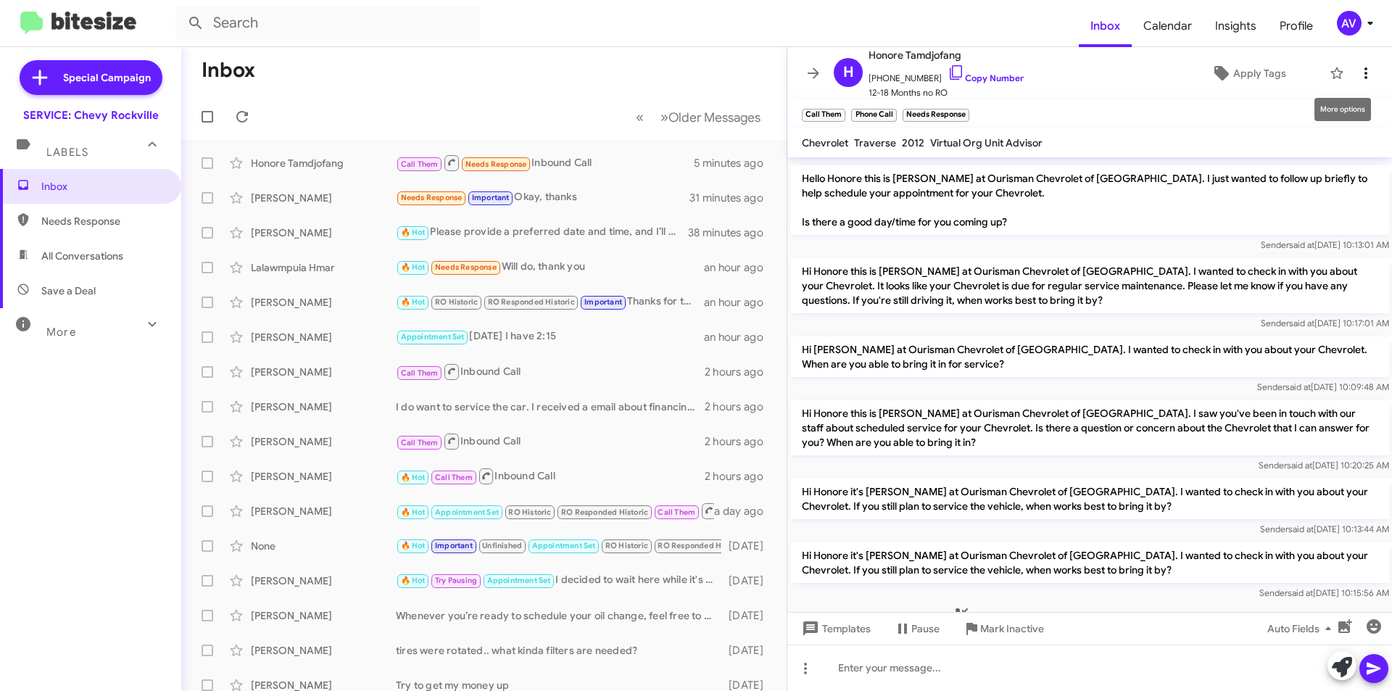
click at [1353, 82] on button at bounding box center [1365, 73] width 29 height 29
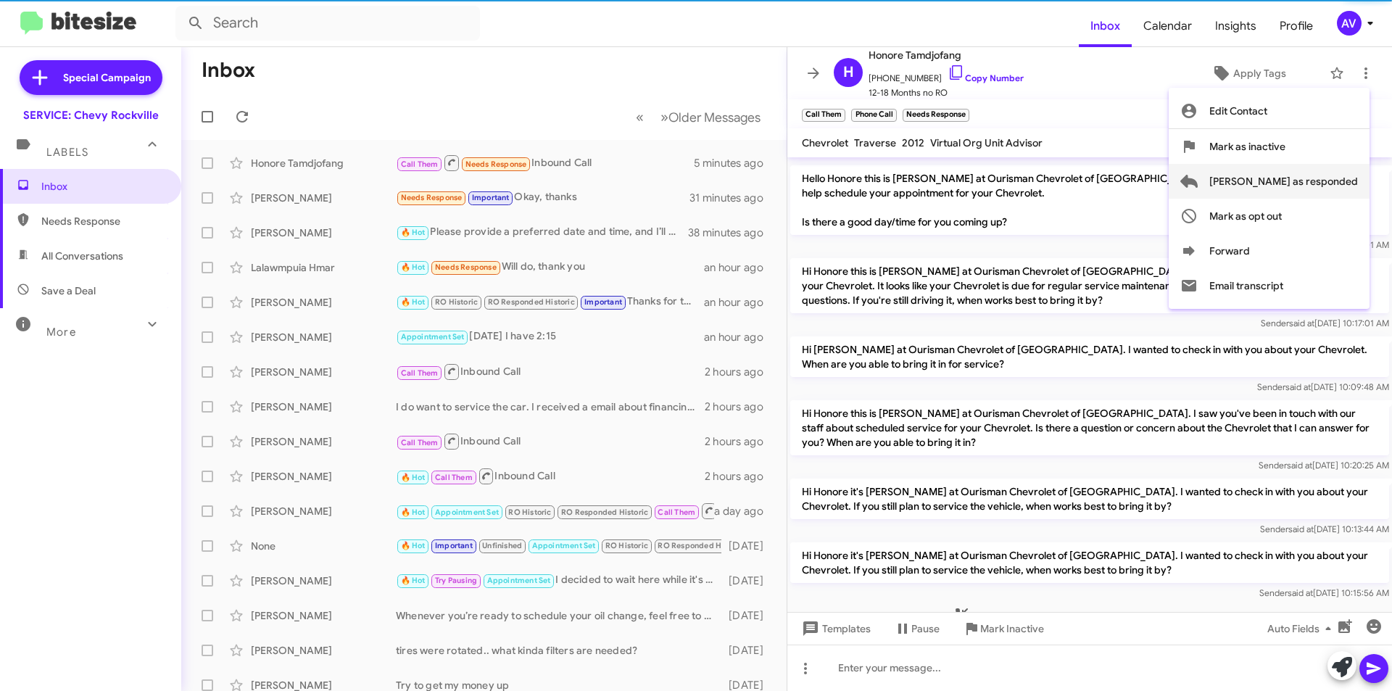
click at [1330, 172] on span "Mark as responded" at bounding box center [1283, 181] width 149 height 35
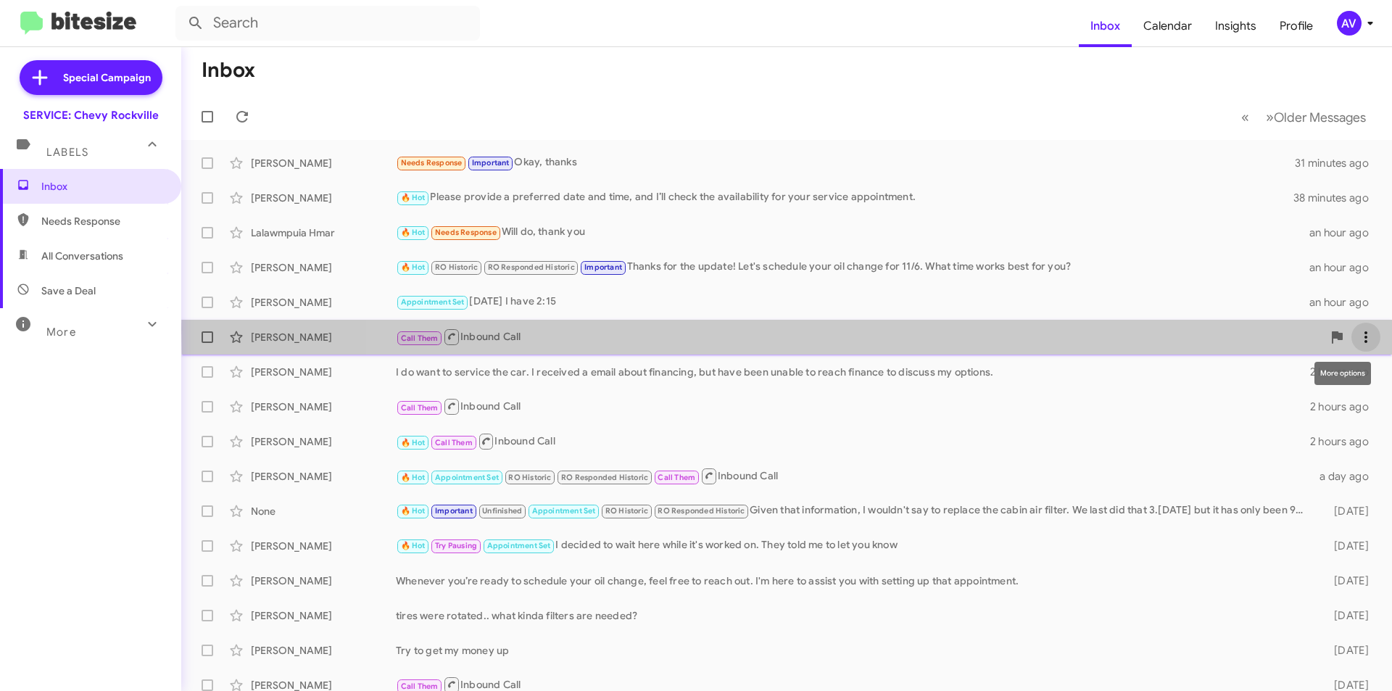
click at [1361, 329] on icon at bounding box center [1365, 336] width 17 height 17
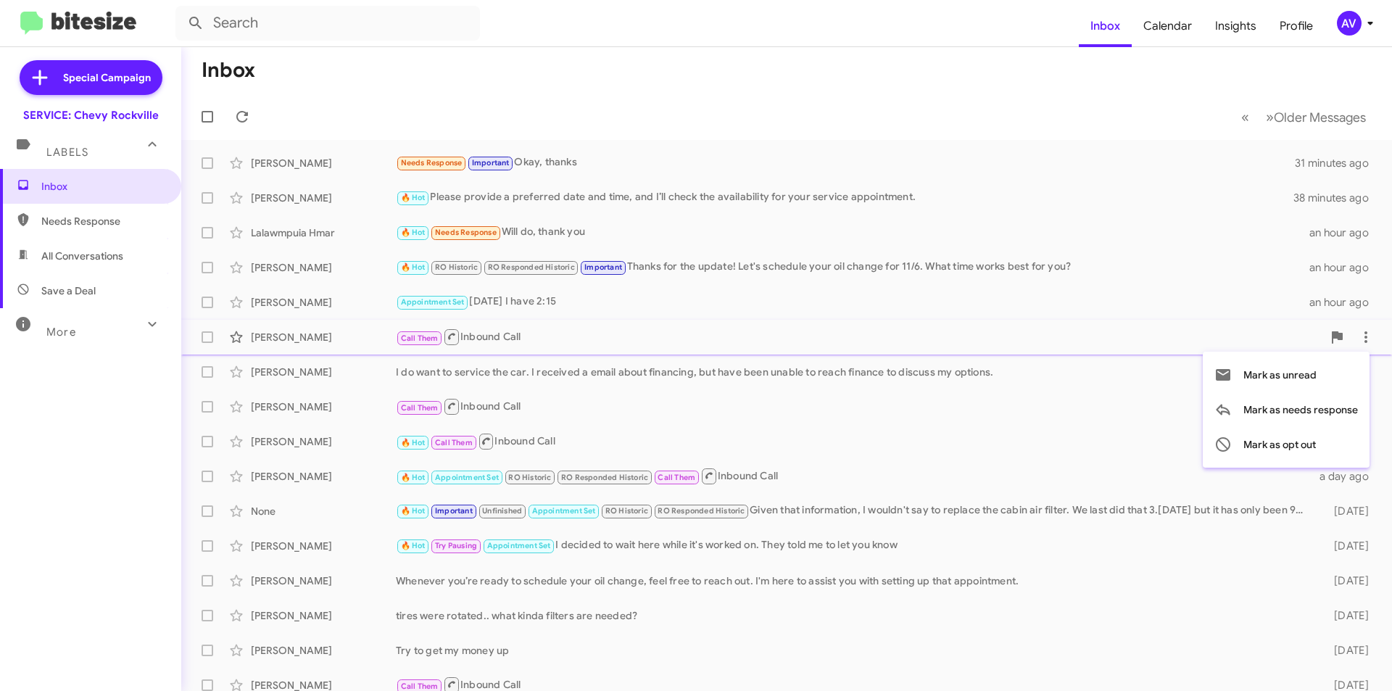
click at [714, 414] on div at bounding box center [696, 345] width 1392 height 691
click at [1361, 399] on icon at bounding box center [1365, 406] width 17 height 17
drag, startPoint x: 1126, startPoint y: 483, endPoint x: 1146, endPoint y: 459, distance: 31.9
click at [1129, 482] on div at bounding box center [696, 345] width 1392 height 691
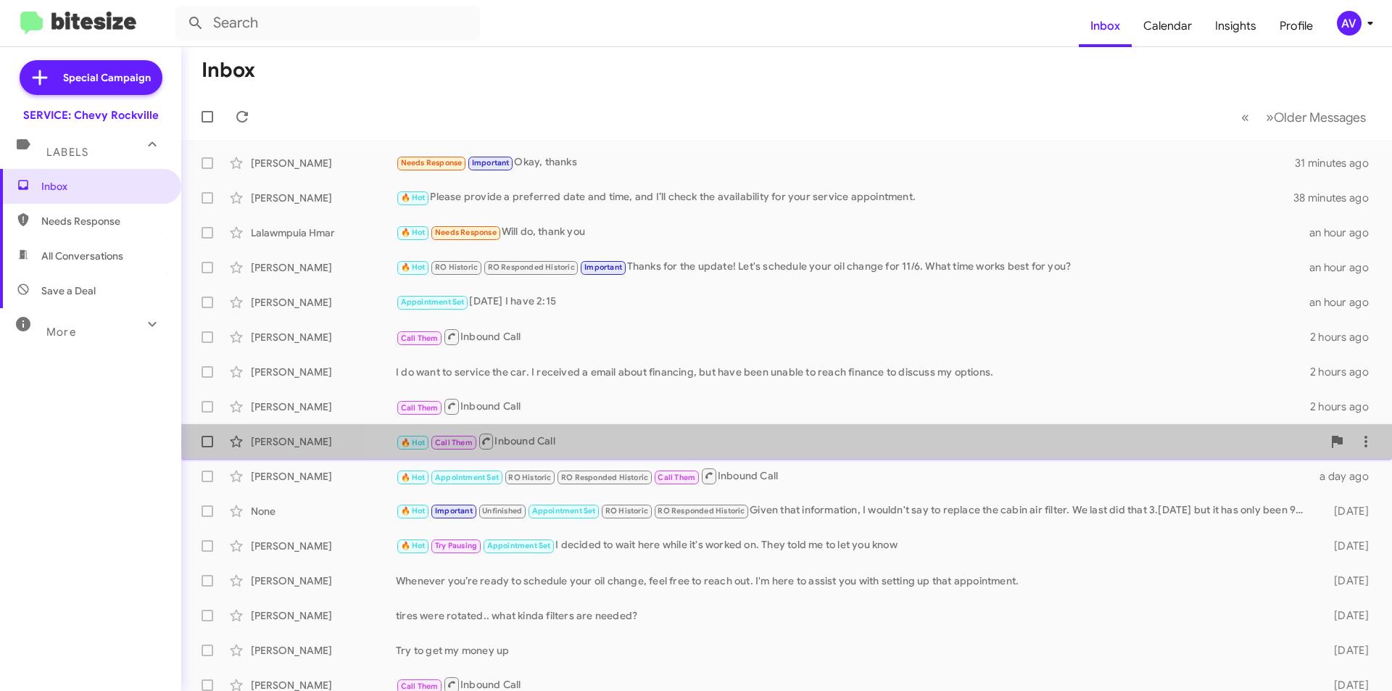
click at [1158, 444] on div "🔥 Hot Call Them Inbound Call" at bounding box center [859, 441] width 926 height 18
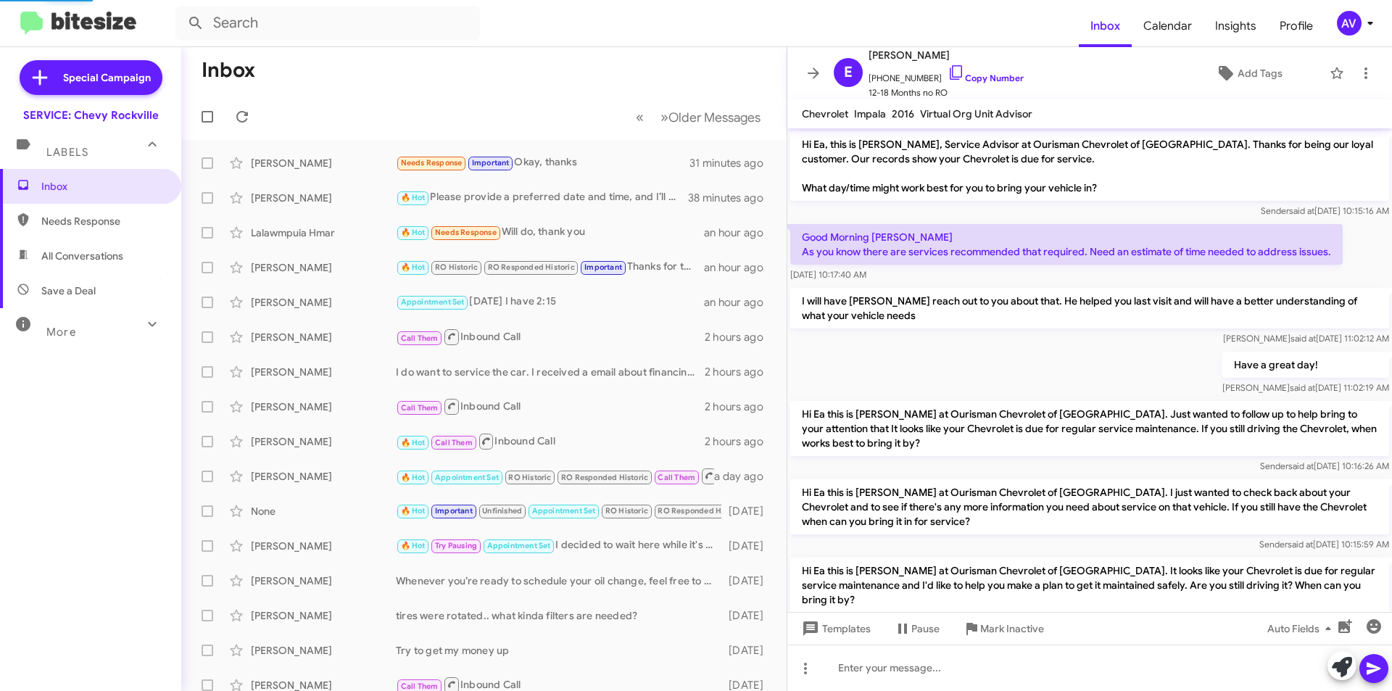
scroll to position [77, 0]
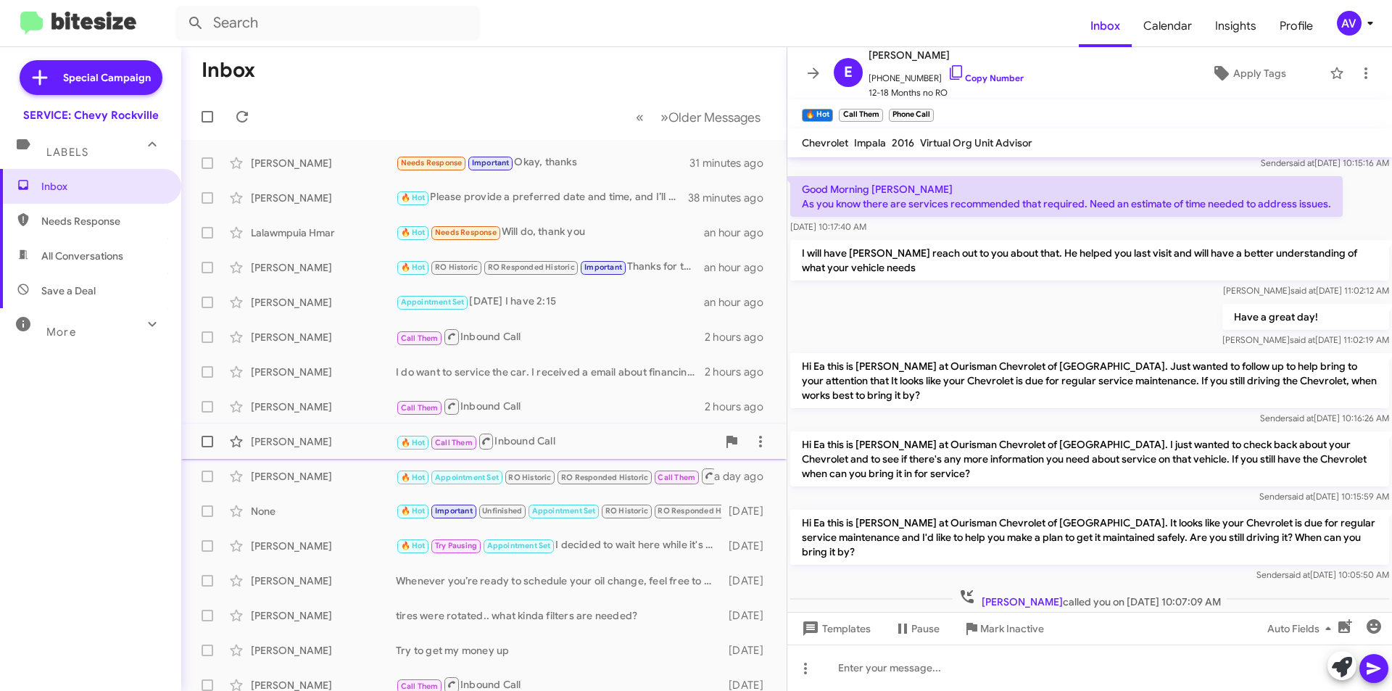
click at [765, 446] on span "Ea Jackson 🔥 Hot Call Them Inbound Call 2 hours ago" at bounding box center [483, 441] width 605 height 35
click at [762, 446] on span at bounding box center [760, 441] width 29 height 17
click at [745, 504] on span "Mark as responded" at bounding box center [678, 514] width 149 height 35
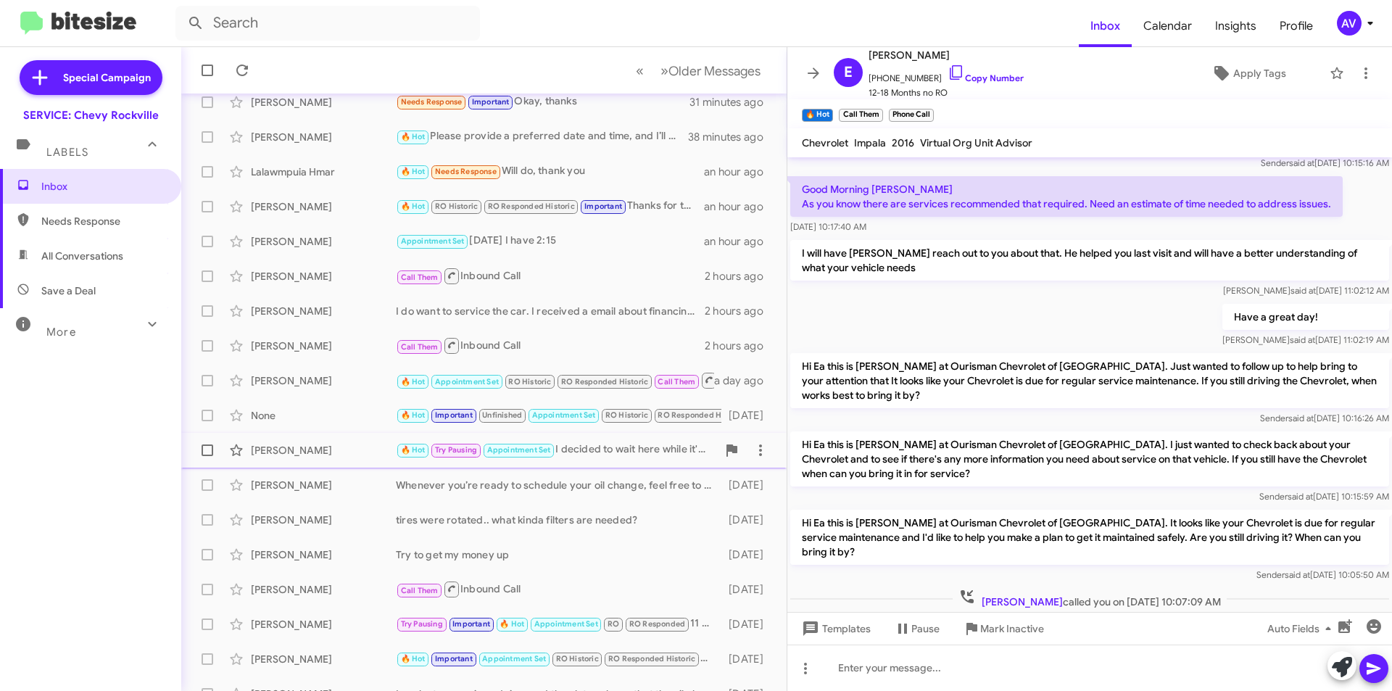
scroll to position [72, 0]
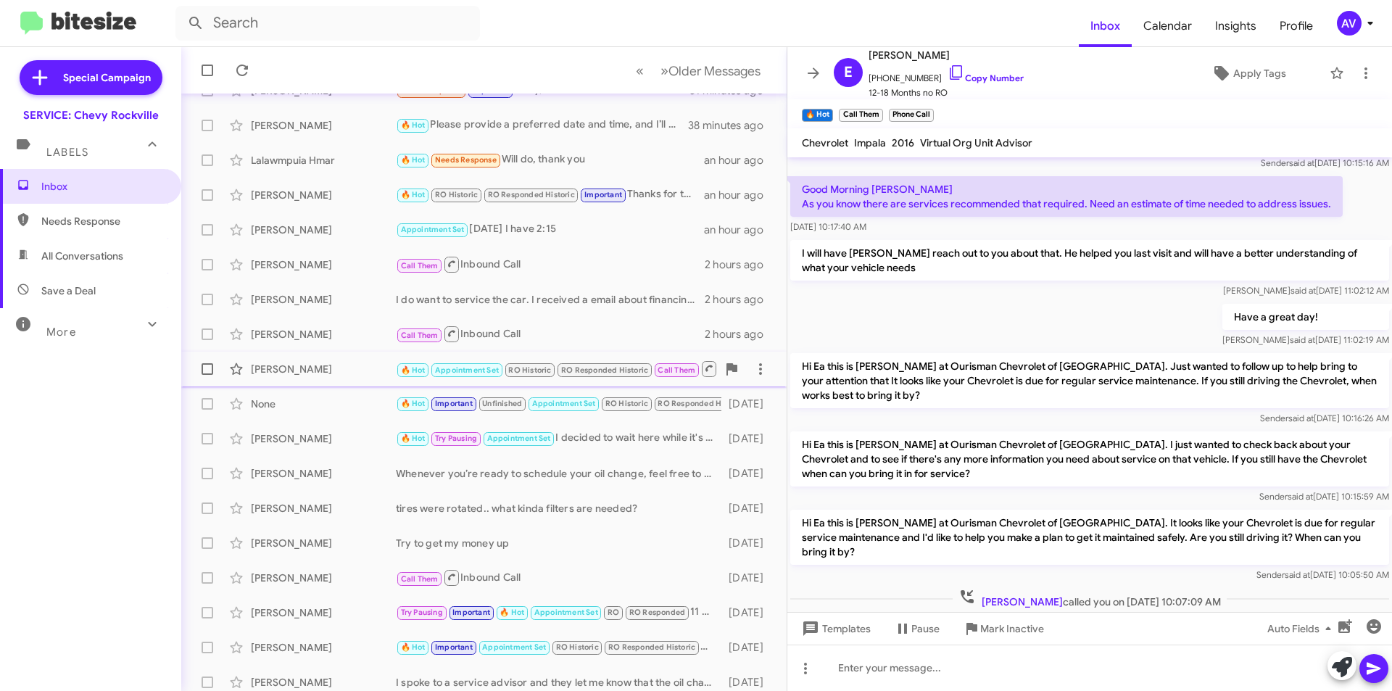
click at [371, 376] on div "David Smith 🔥 Hot Appointment Set RO Historic RO Responded Historic Call Them I…" at bounding box center [484, 368] width 582 height 29
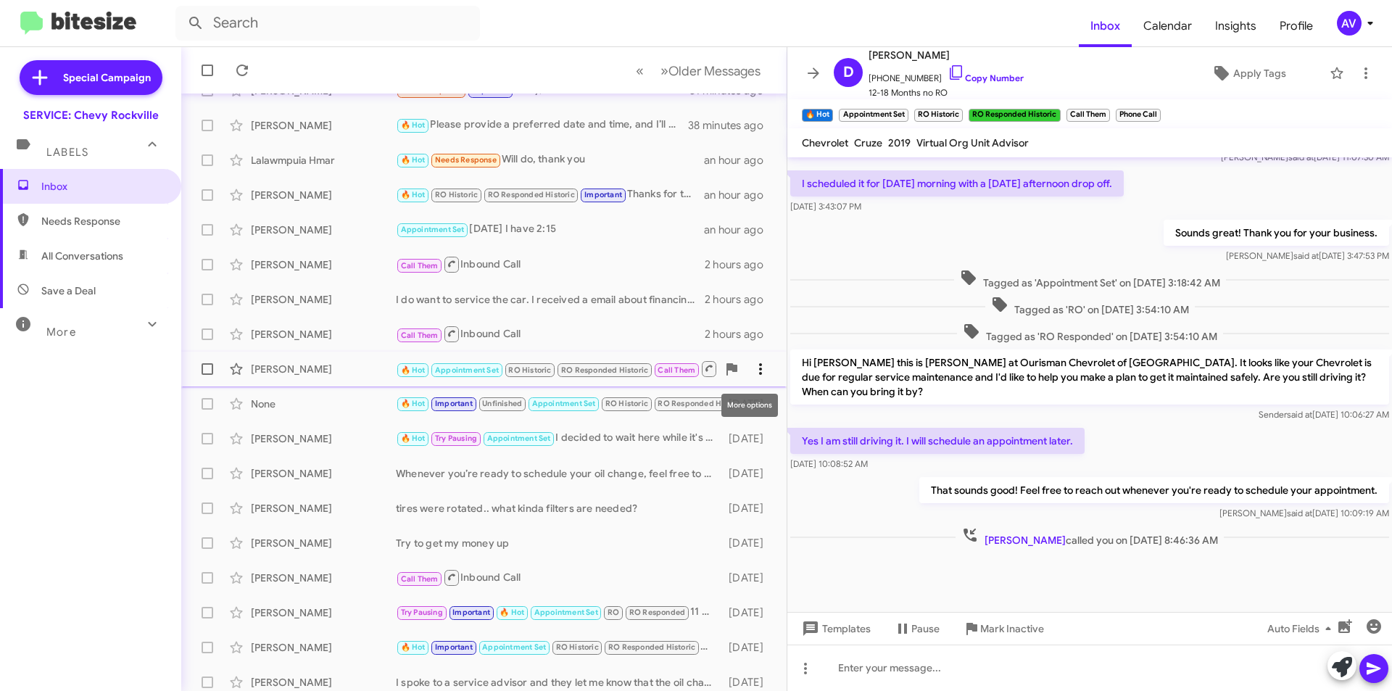
click at [752, 368] on icon at bounding box center [760, 368] width 17 height 17
click at [726, 443] on span "Mark as responded" at bounding box center [678, 441] width 149 height 35
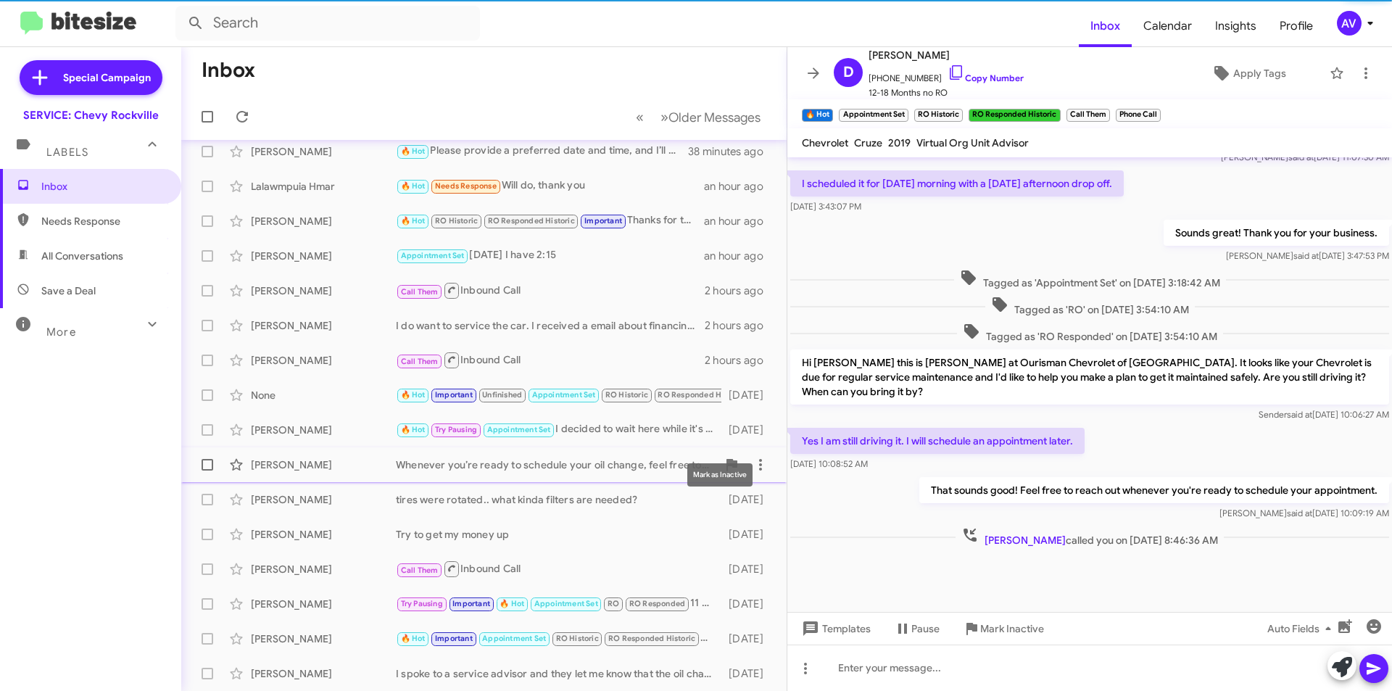
scroll to position [46, 0]
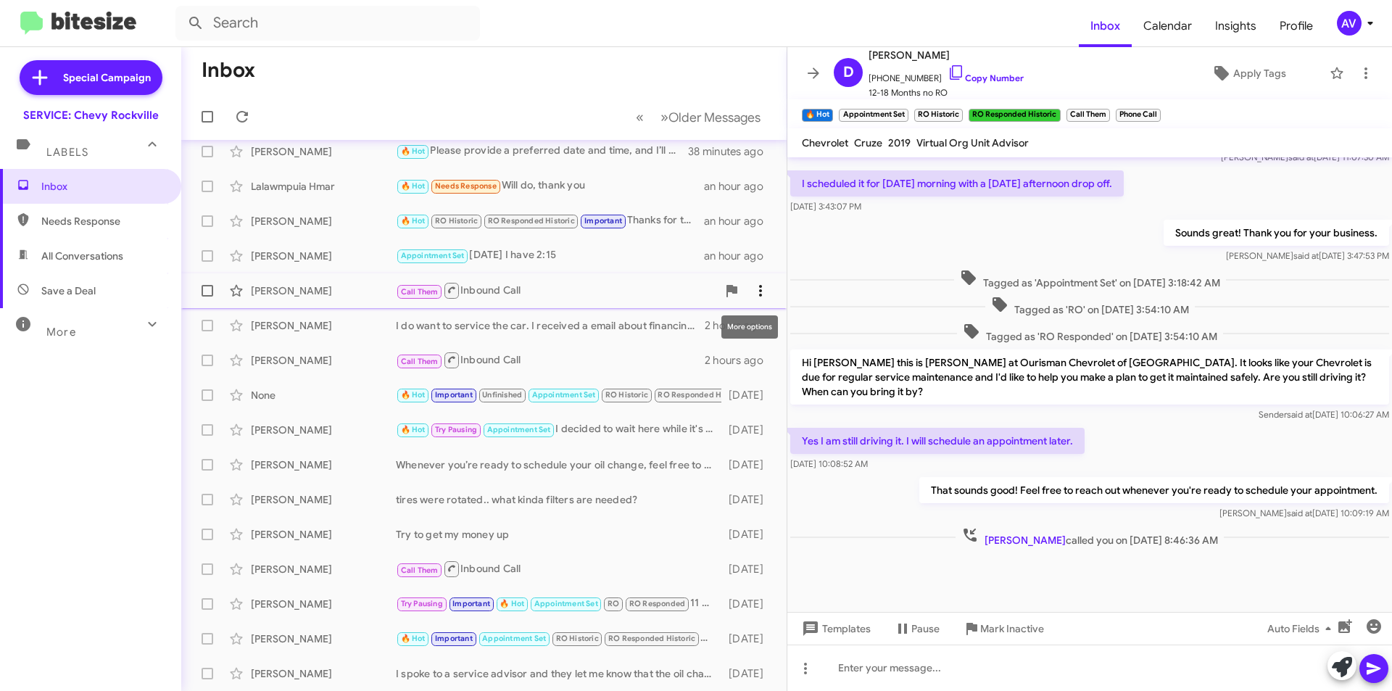
click at [754, 299] on button at bounding box center [760, 290] width 29 height 29
click at [585, 188] on div at bounding box center [696, 345] width 1392 height 691
click at [593, 196] on div "Lalawmpuia Hmar 🔥 Hot Needs Response Will do, thank you an hour ago" at bounding box center [484, 186] width 582 height 29
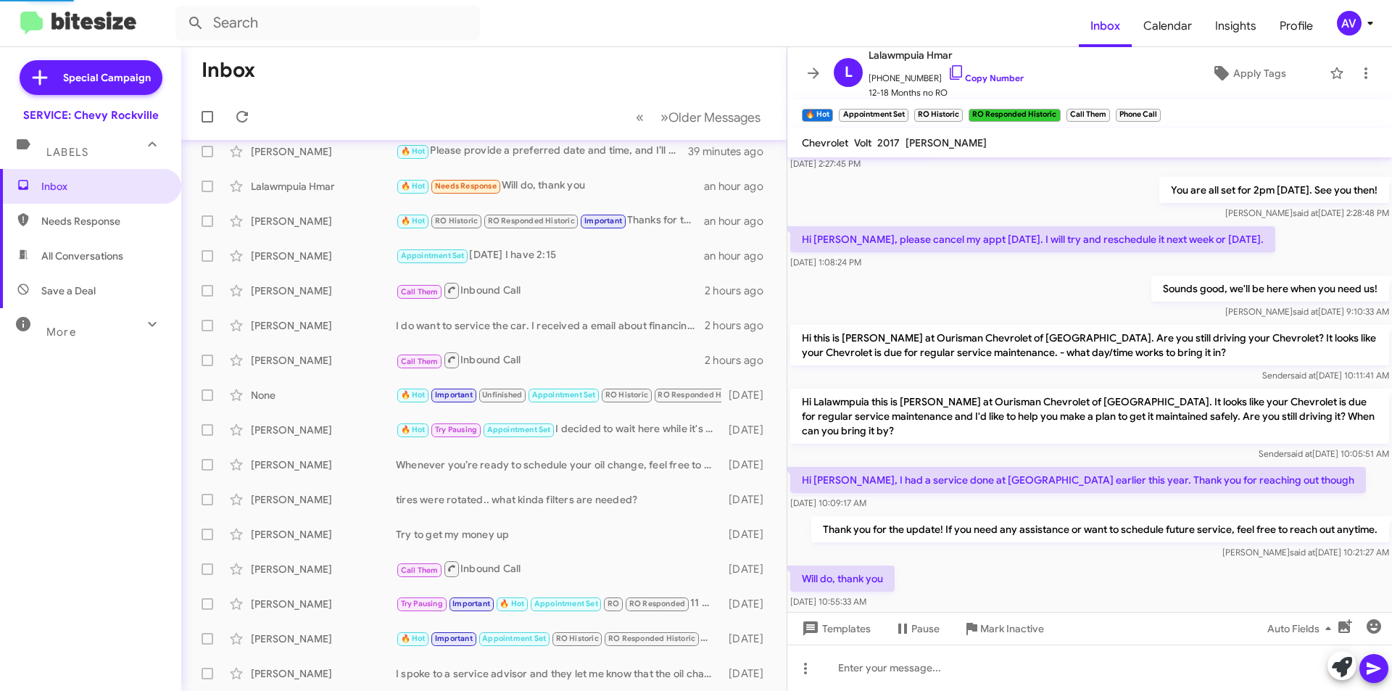
scroll to position [426, 0]
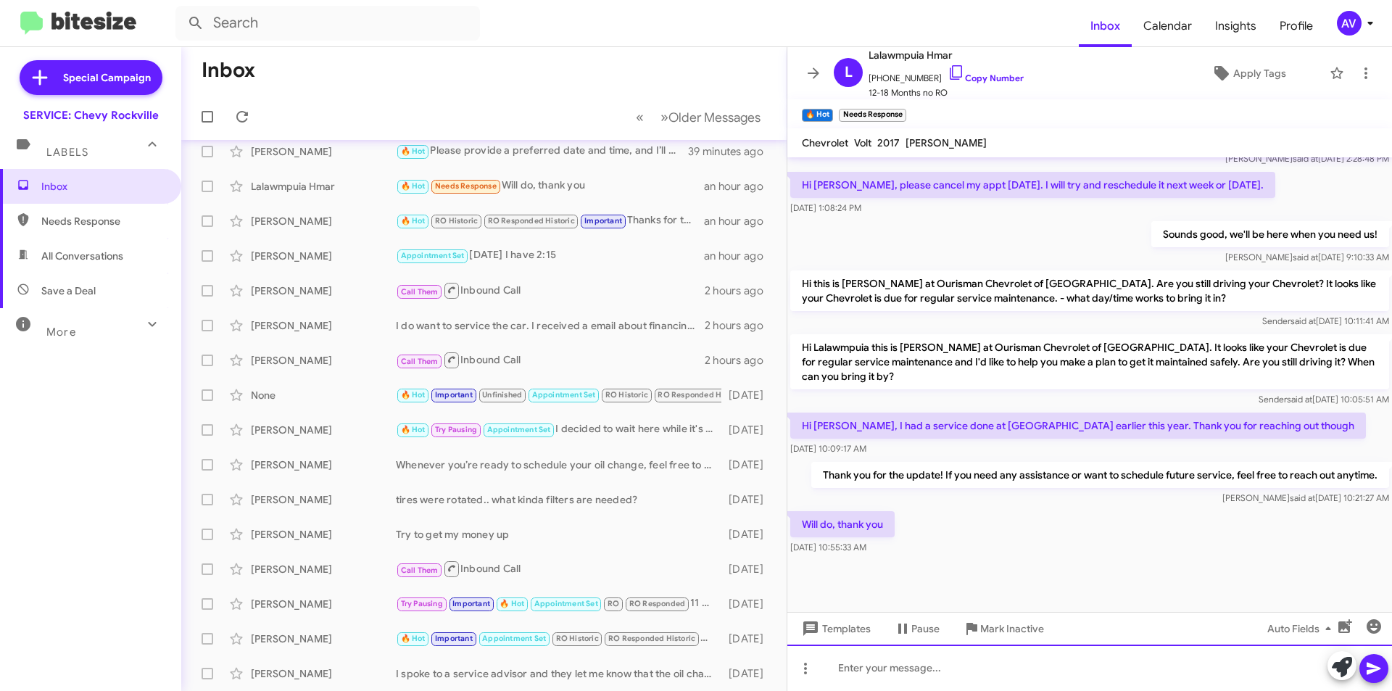
click at [852, 664] on div at bounding box center [1089, 667] width 605 height 46
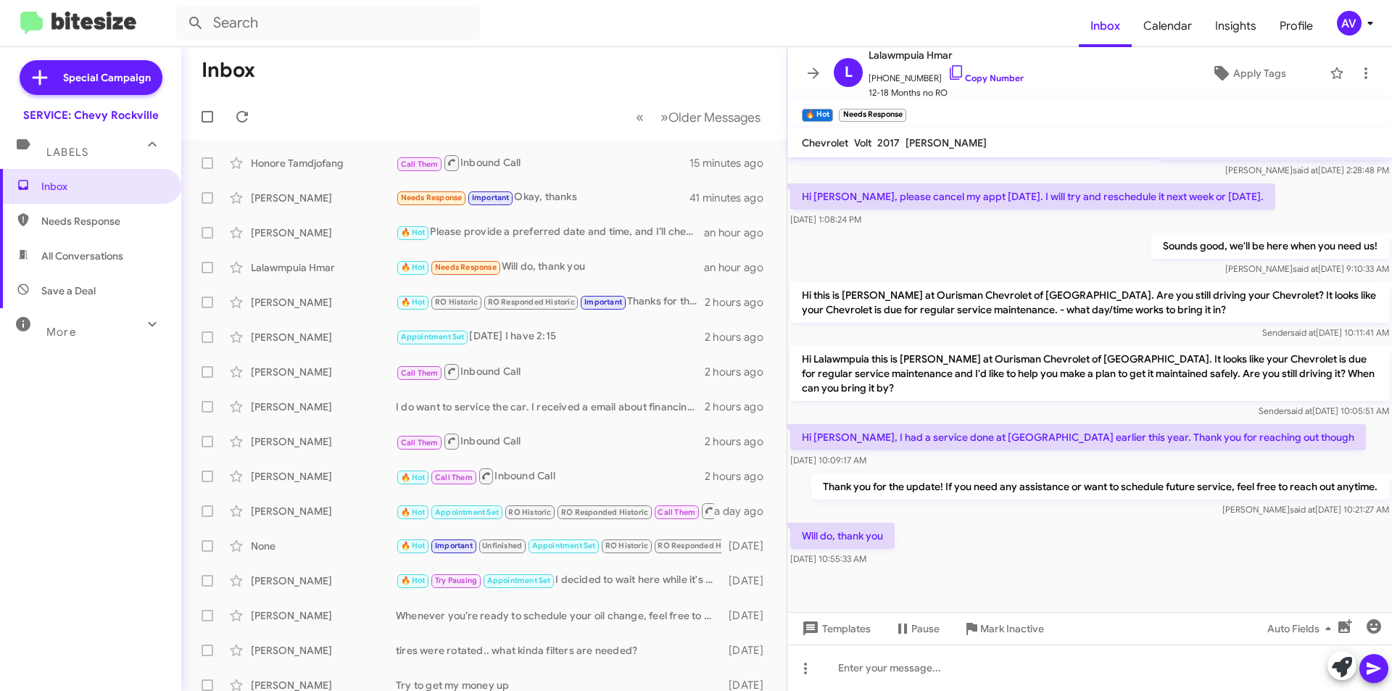
scroll to position [426, 0]
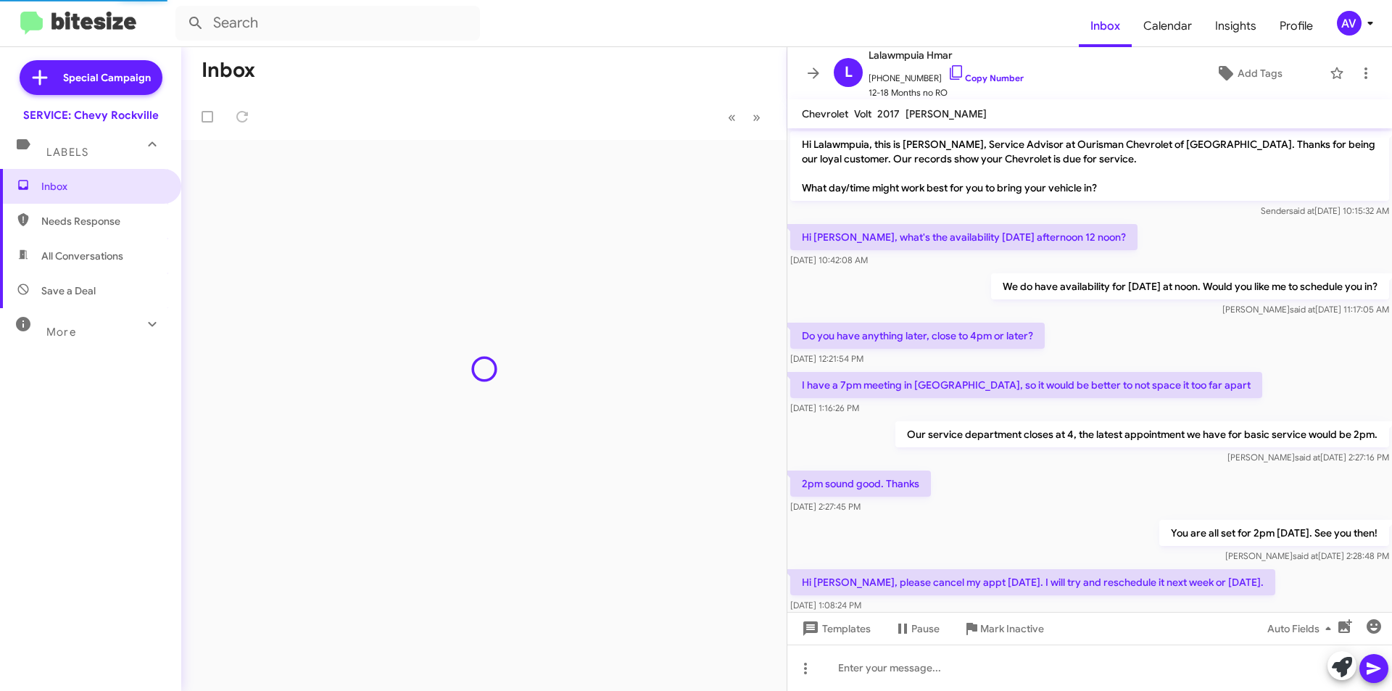
scroll to position [397, 0]
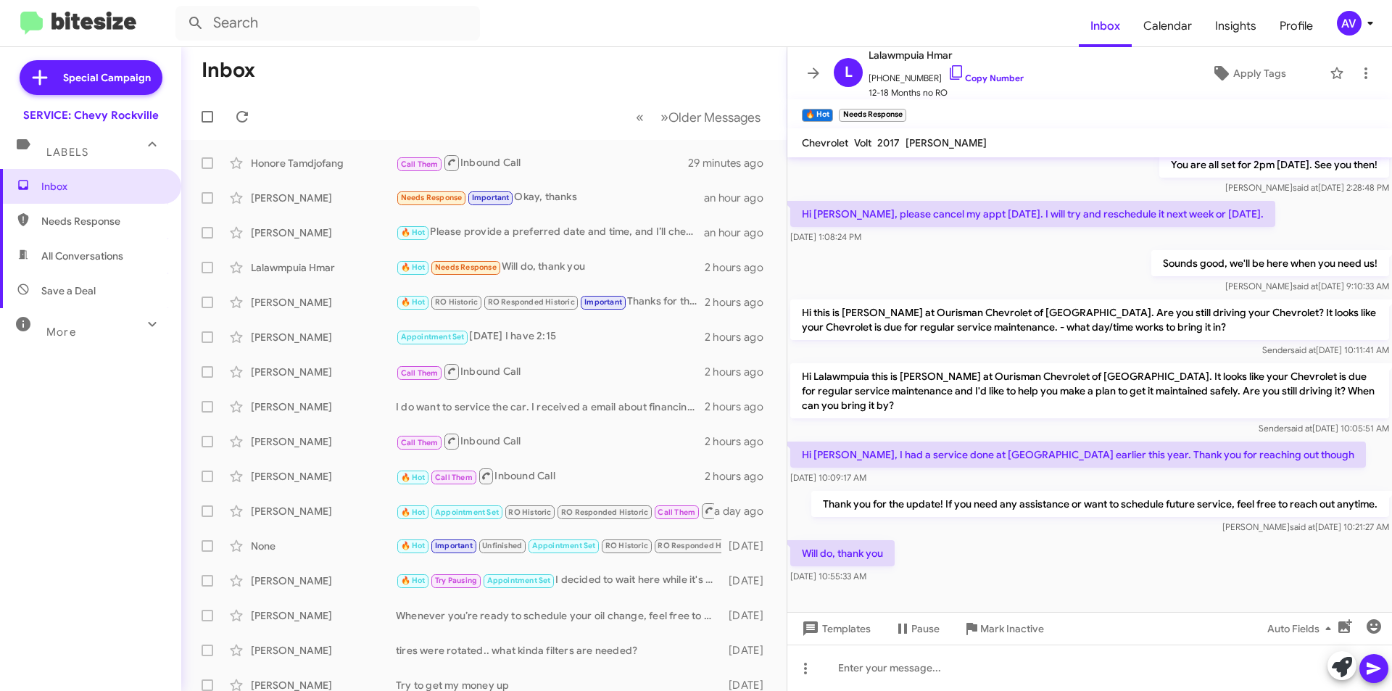
click at [1342, 23] on div "AV" at bounding box center [1349, 23] width 25 height 25
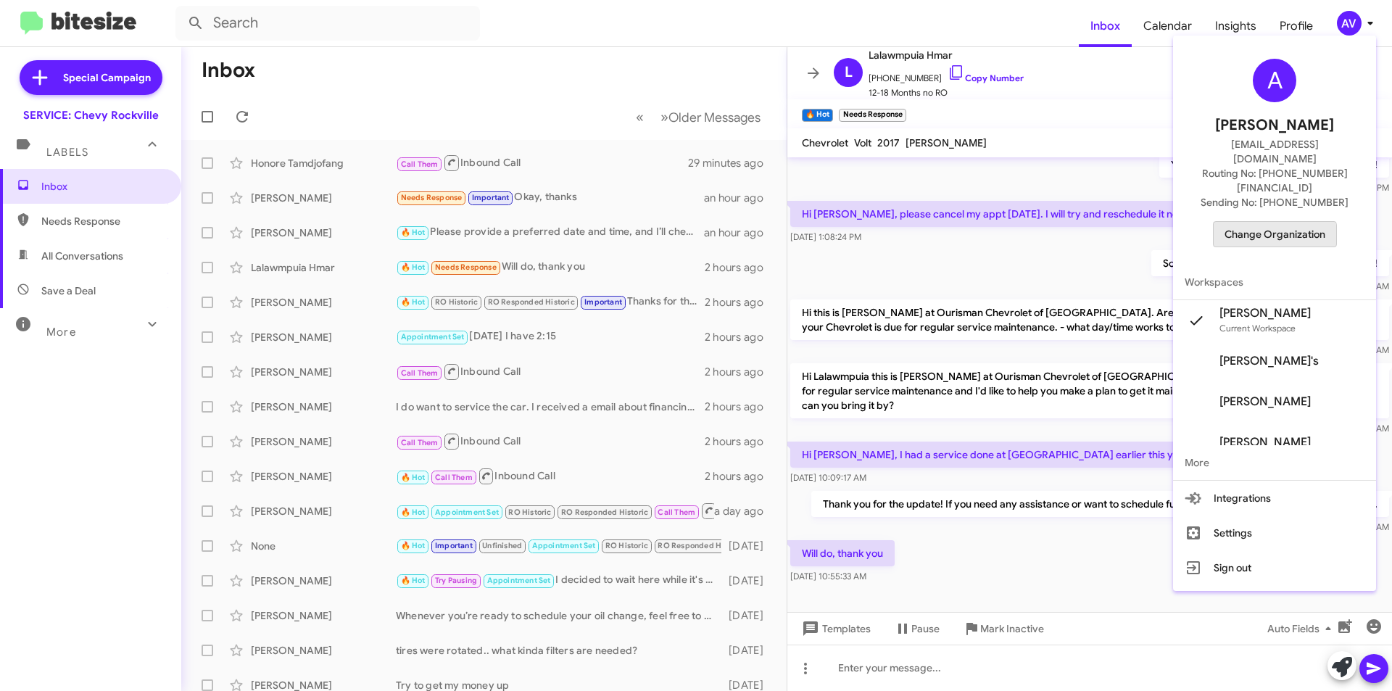
click at [1271, 222] on span "Change Organization" at bounding box center [1274, 234] width 101 height 25
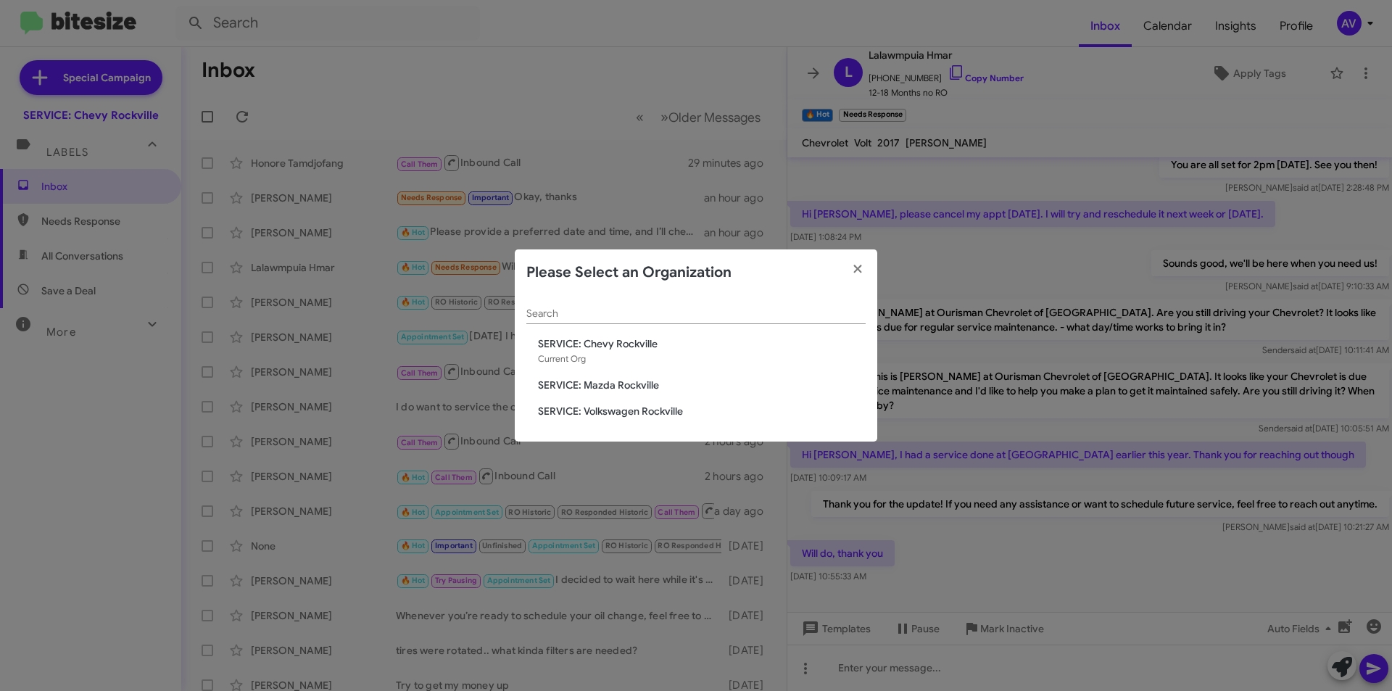
click at [639, 383] on span "SERVICE: Mazda Rockville" at bounding box center [702, 385] width 328 height 14
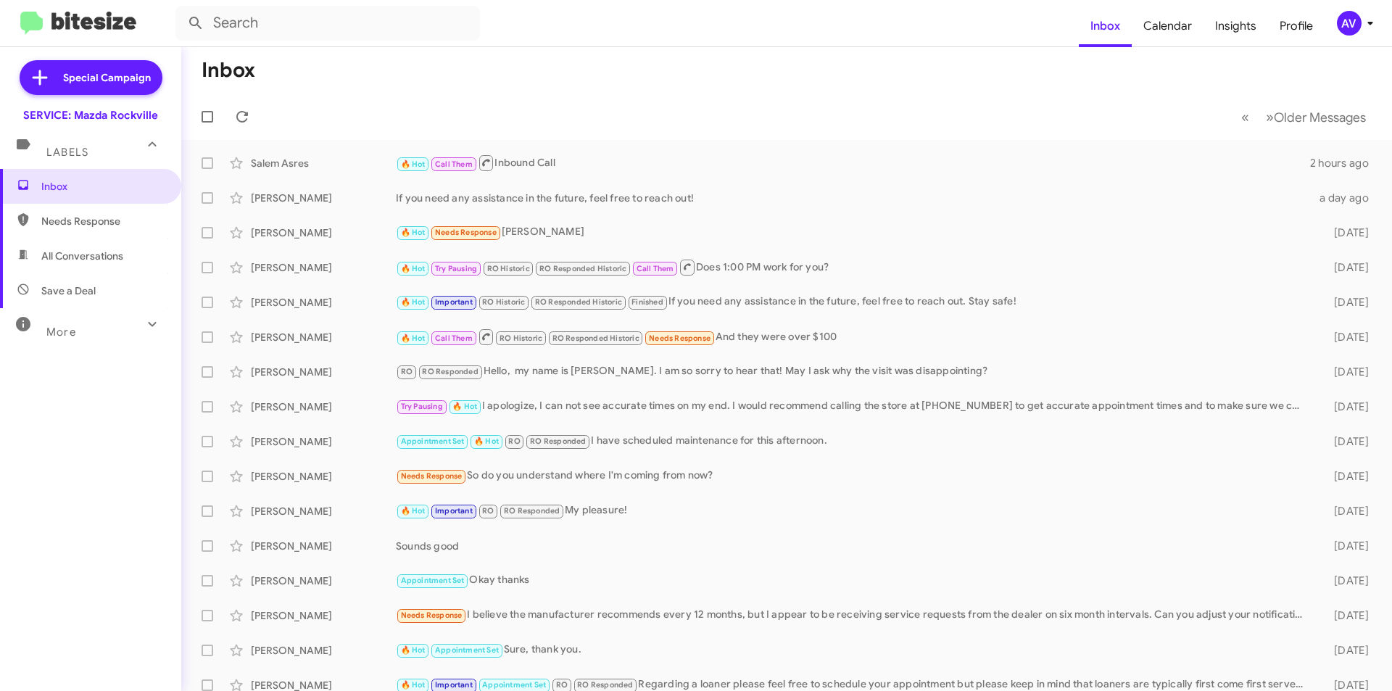
click at [1340, 27] on div "AV" at bounding box center [1349, 23] width 25 height 25
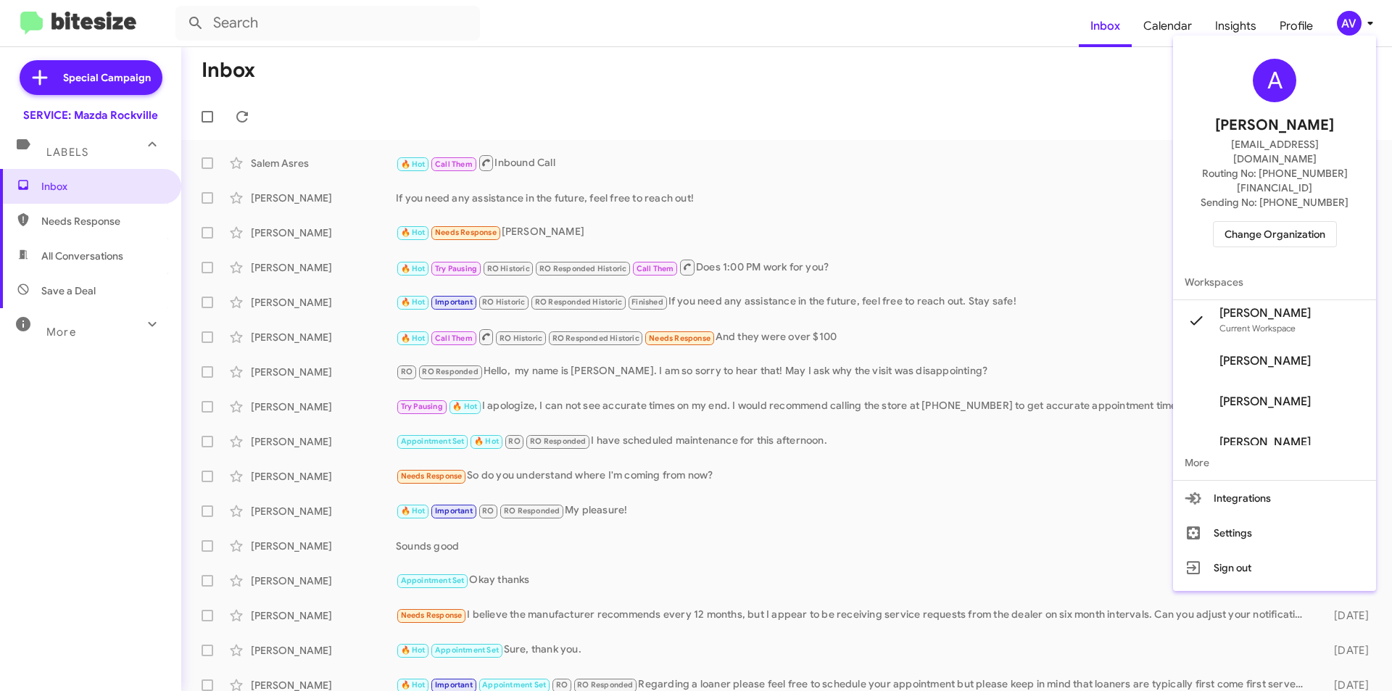
click at [1240, 222] on span "Change Organization" at bounding box center [1274, 234] width 101 height 25
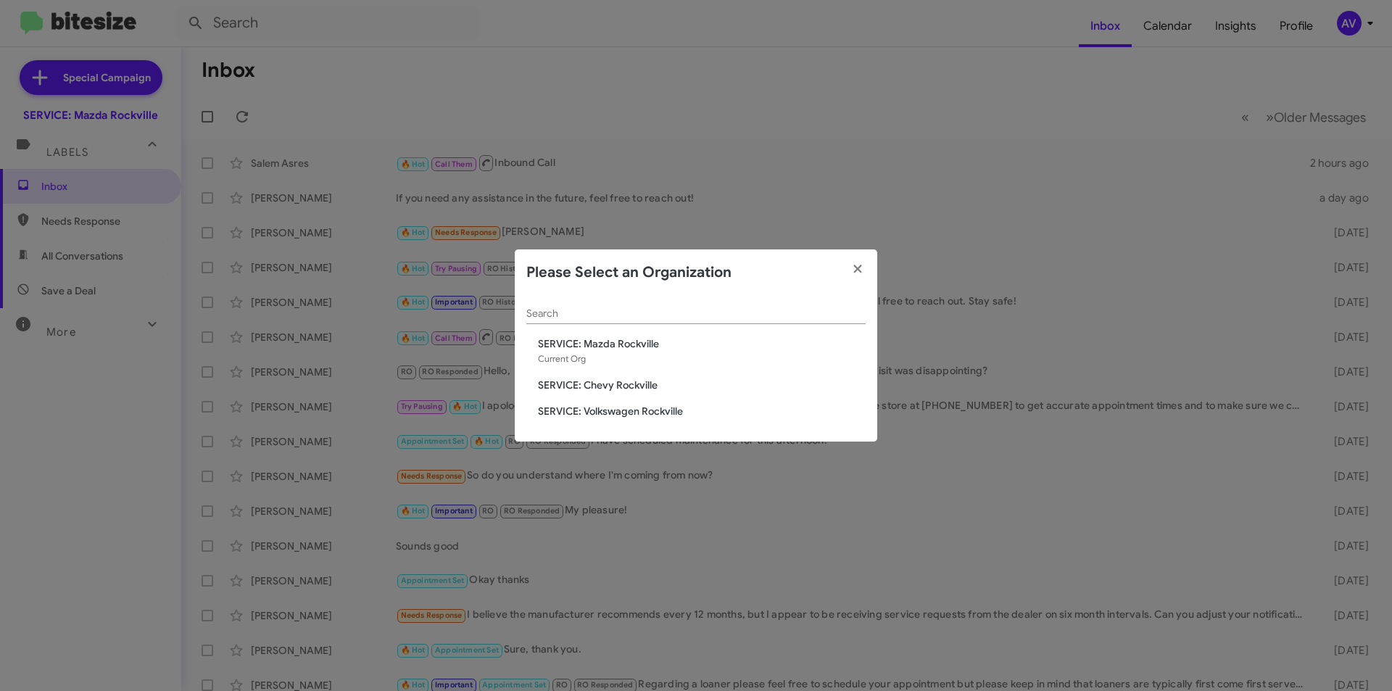
click at [628, 412] on span "SERVICE: Volkswagen Rockville" at bounding box center [702, 411] width 328 height 14
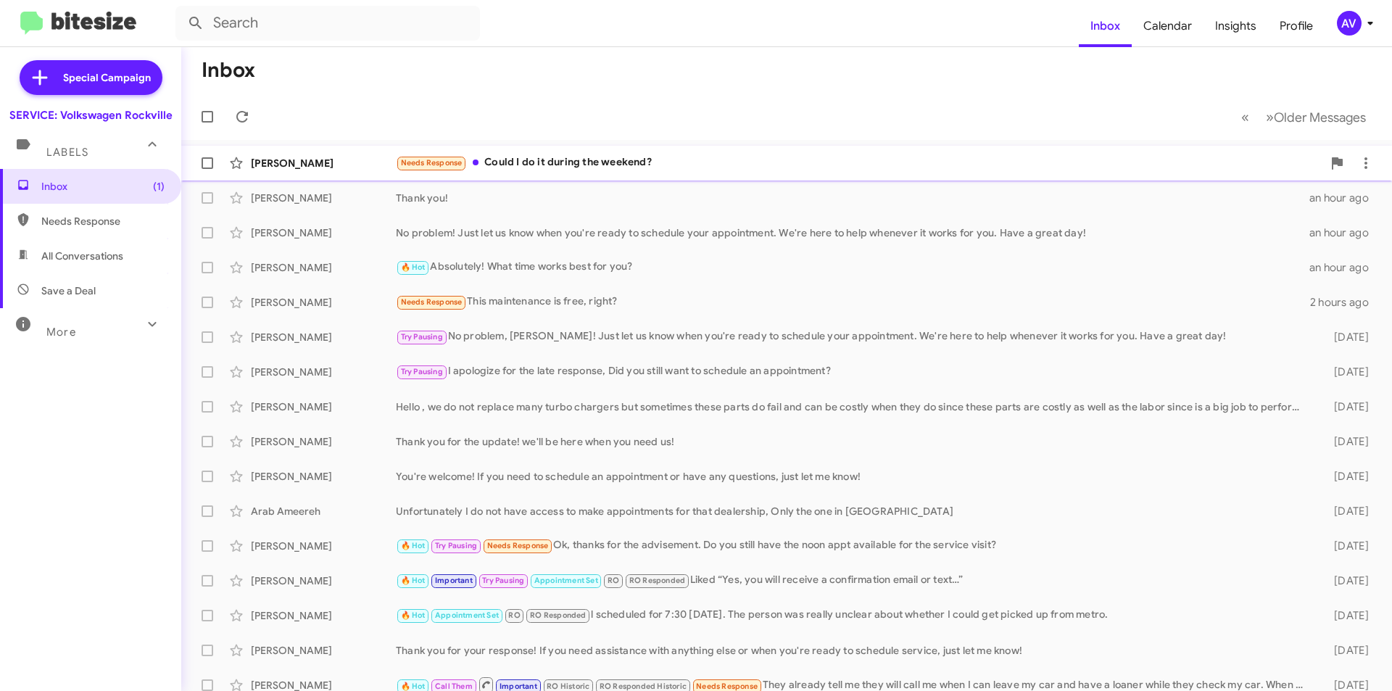
click at [584, 175] on div "Lina Davila Needs Response Could I do it during the weekend? 7 minutes ago" at bounding box center [786, 163] width 1187 height 29
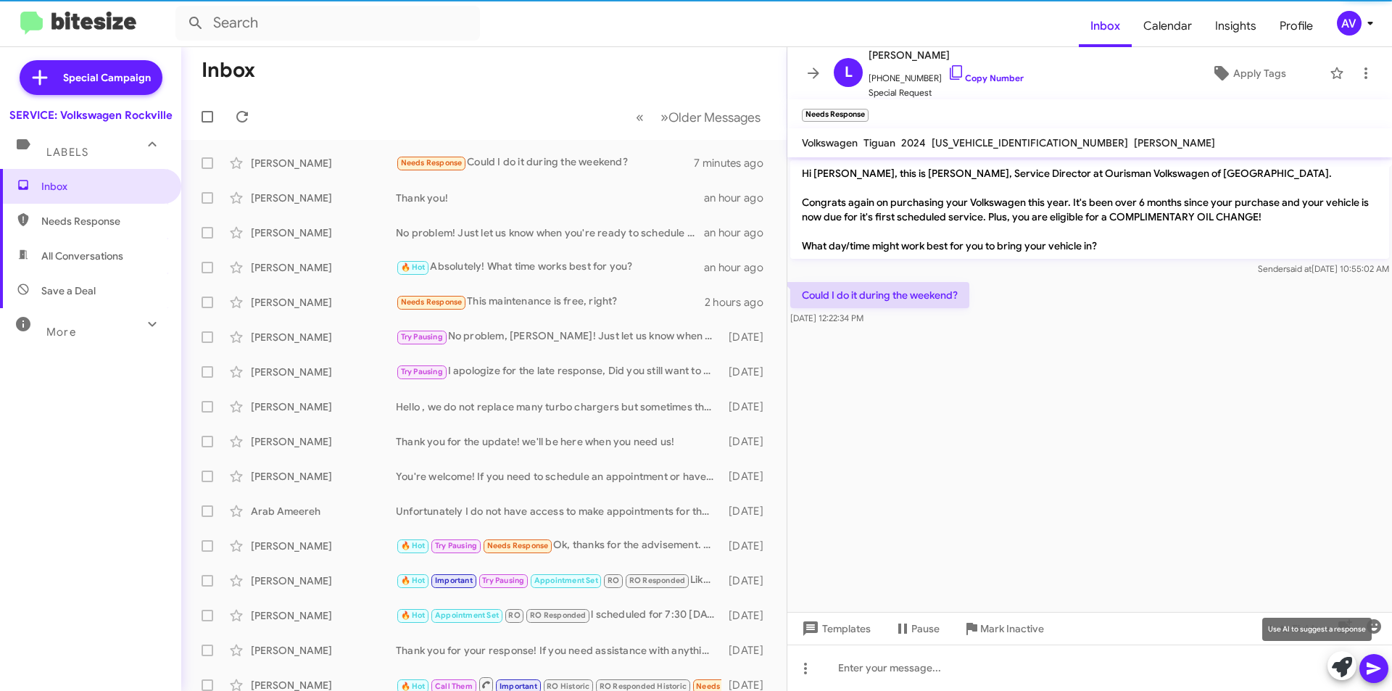
click at [1333, 666] on icon at bounding box center [1342, 667] width 20 height 20
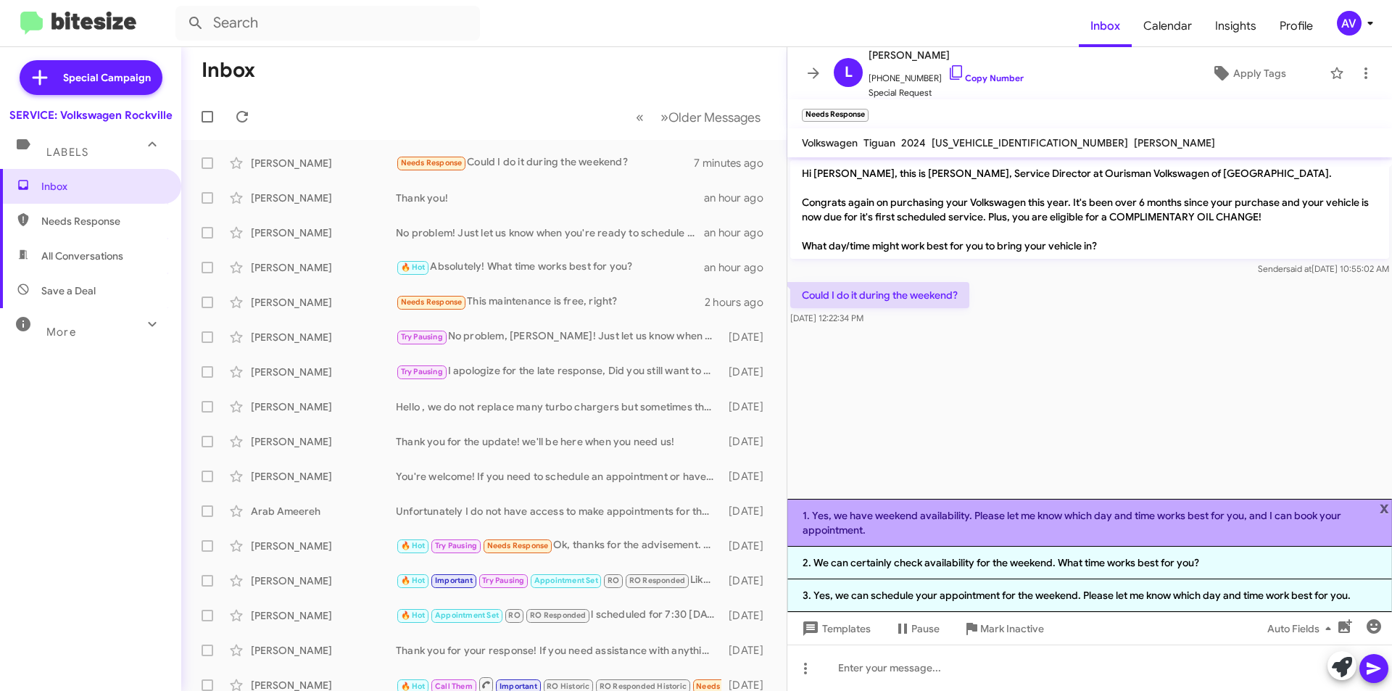
click at [1105, 527] on li "1. Yes, we have weekend availability. Please let me know which day and time wor…" at bounding box center [1089, 523] width 605 height 48
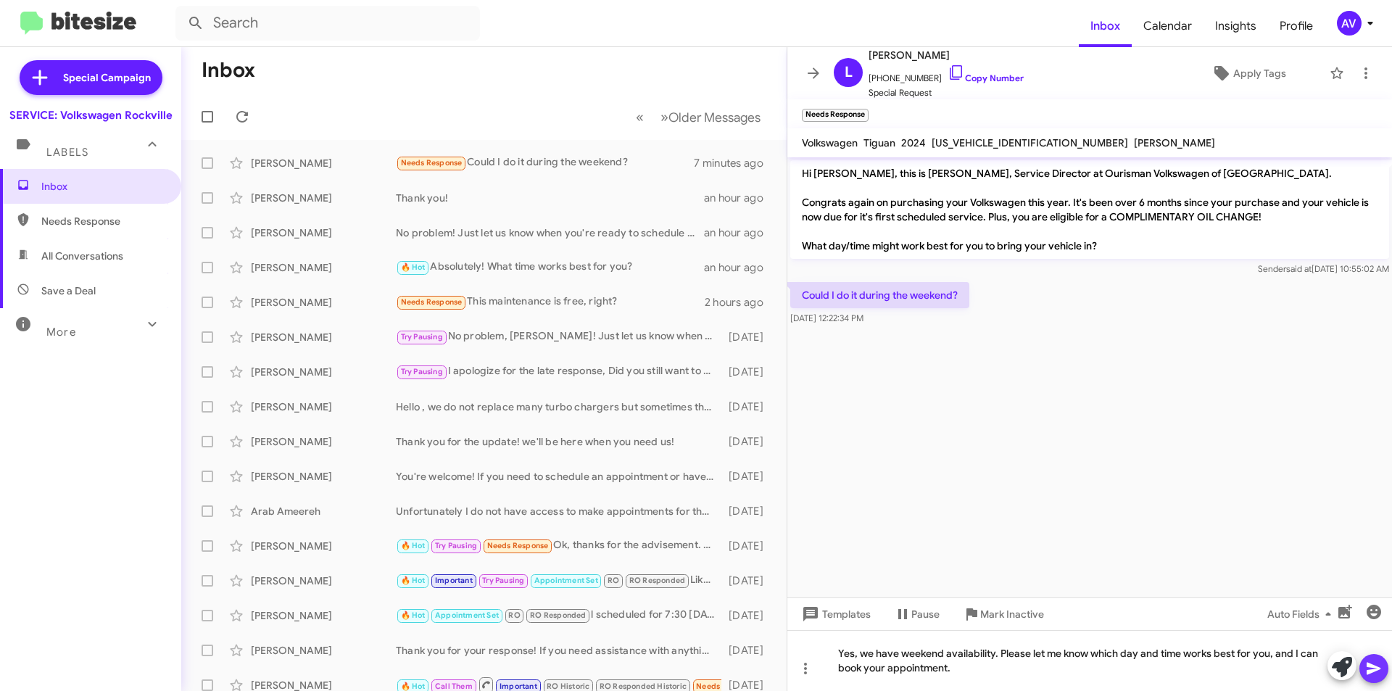
click at [1367, 676] on icon at bounding box center [1373, 668] width 17 height 17
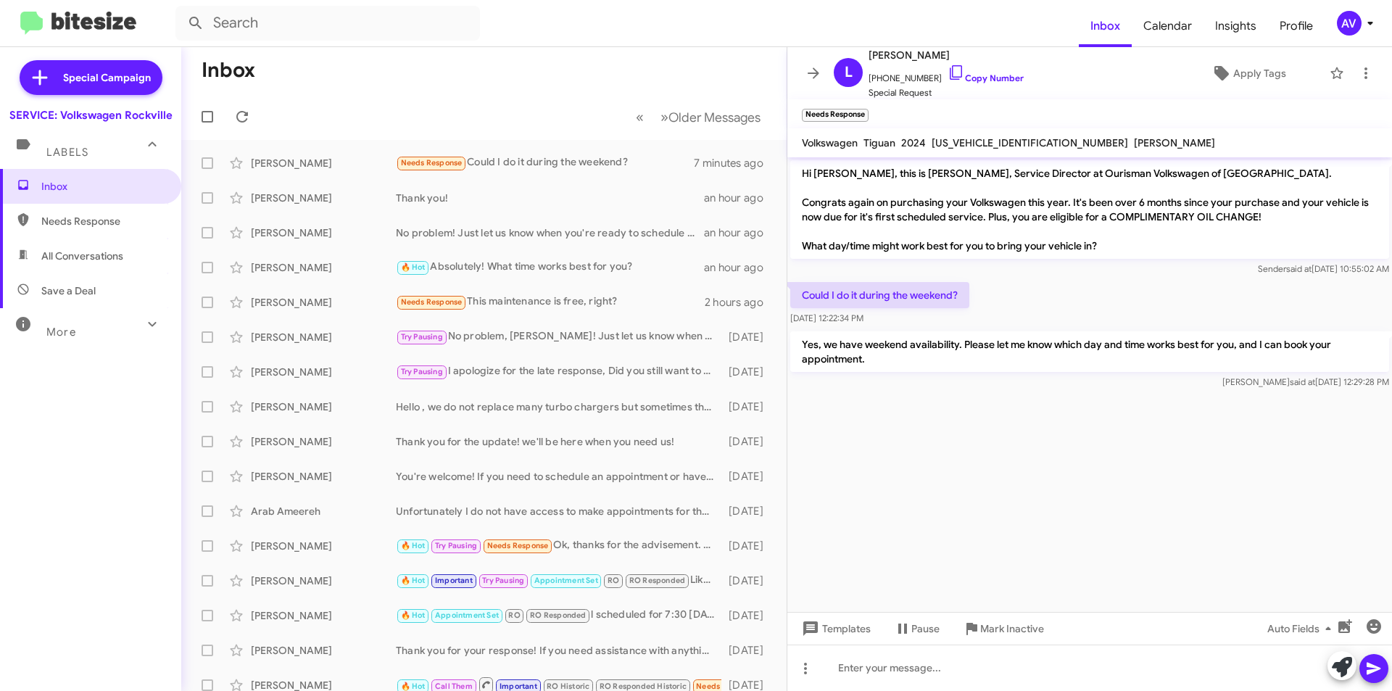
click at [1347, 33] on div "AV" at bounding box center [1349, 23] width 25 height 25
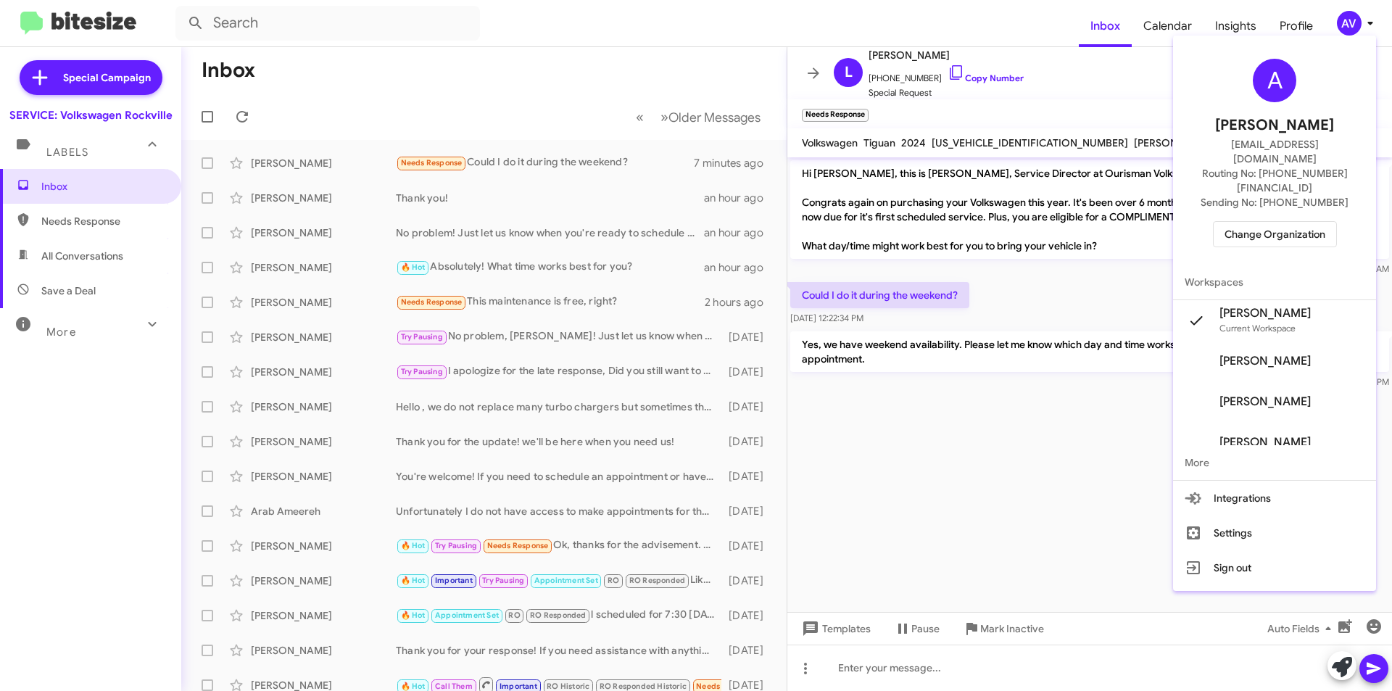
click at [1311, 222] on span "Change Organization" at bounding box center [1274, 234] width 101 height 25
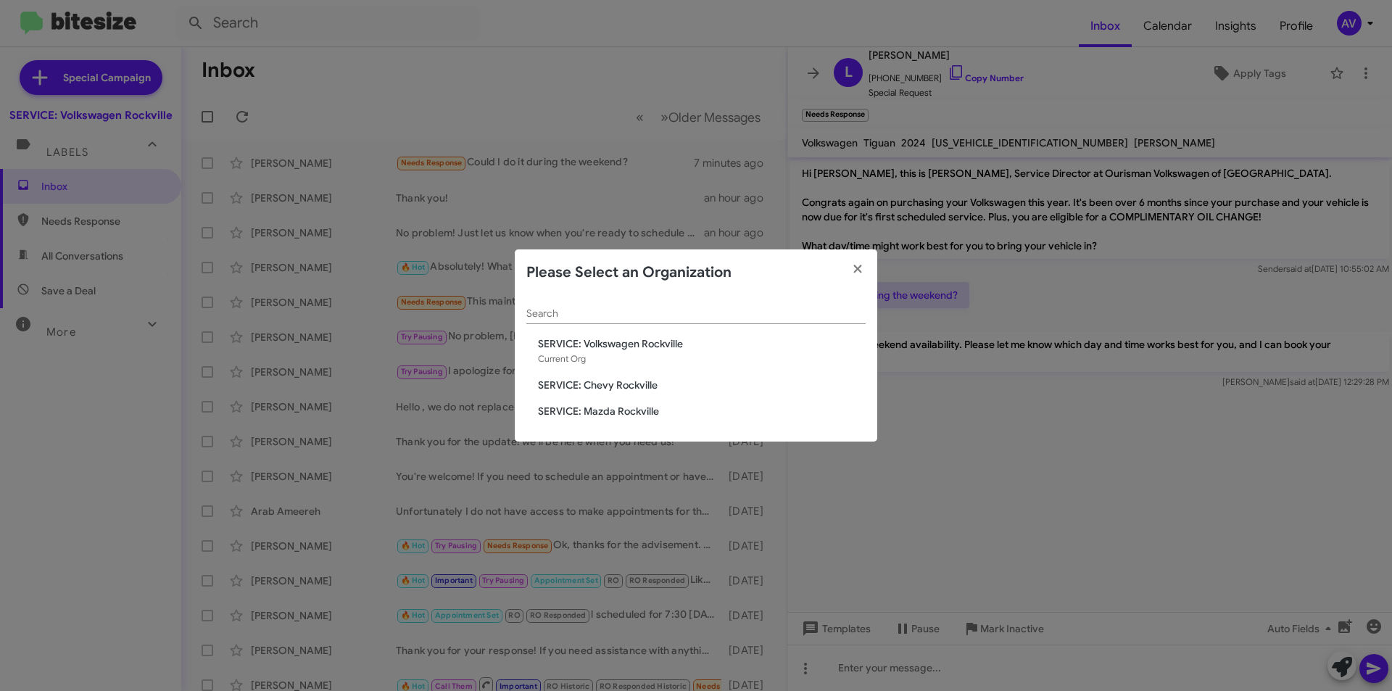
click at [574, 389] on span "SERVICE: Chevy Rockville" at bounding box center [702, 385] width 328 height 14
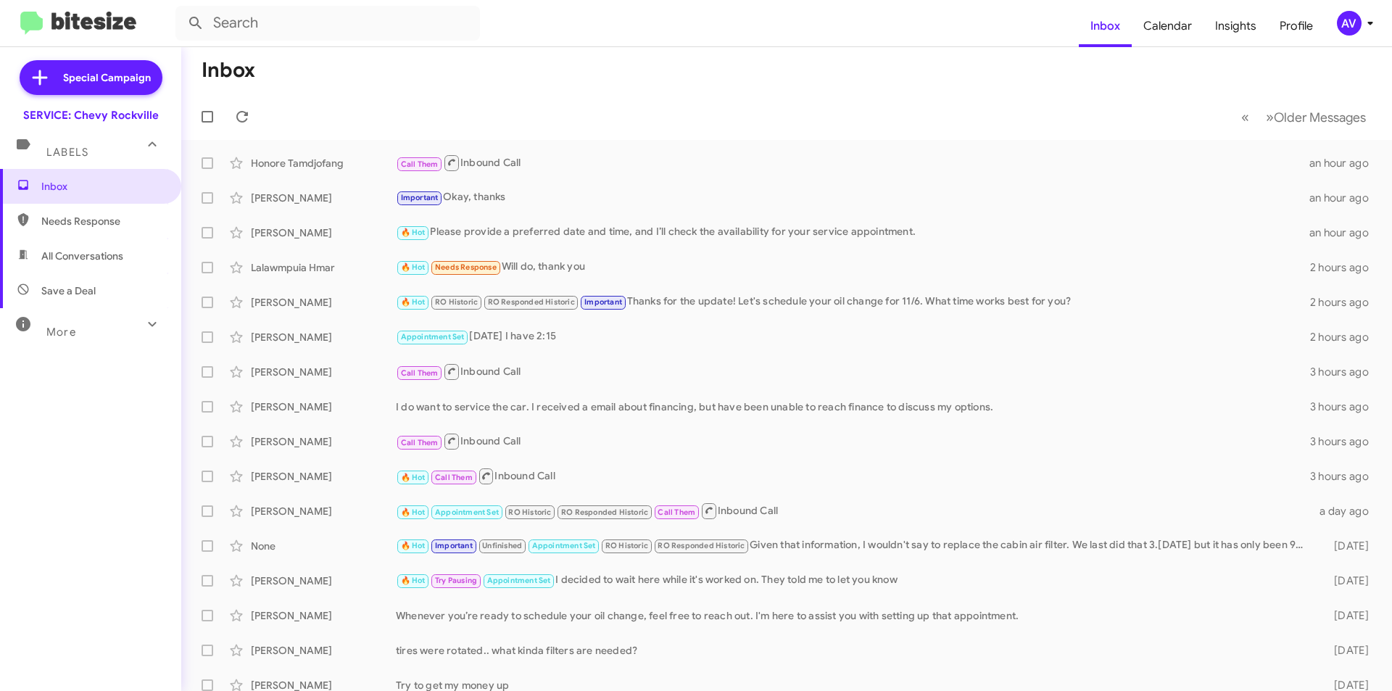
click at [1360, 28] on span "AV" at bounding box center [1357, 23] width 43 height 25
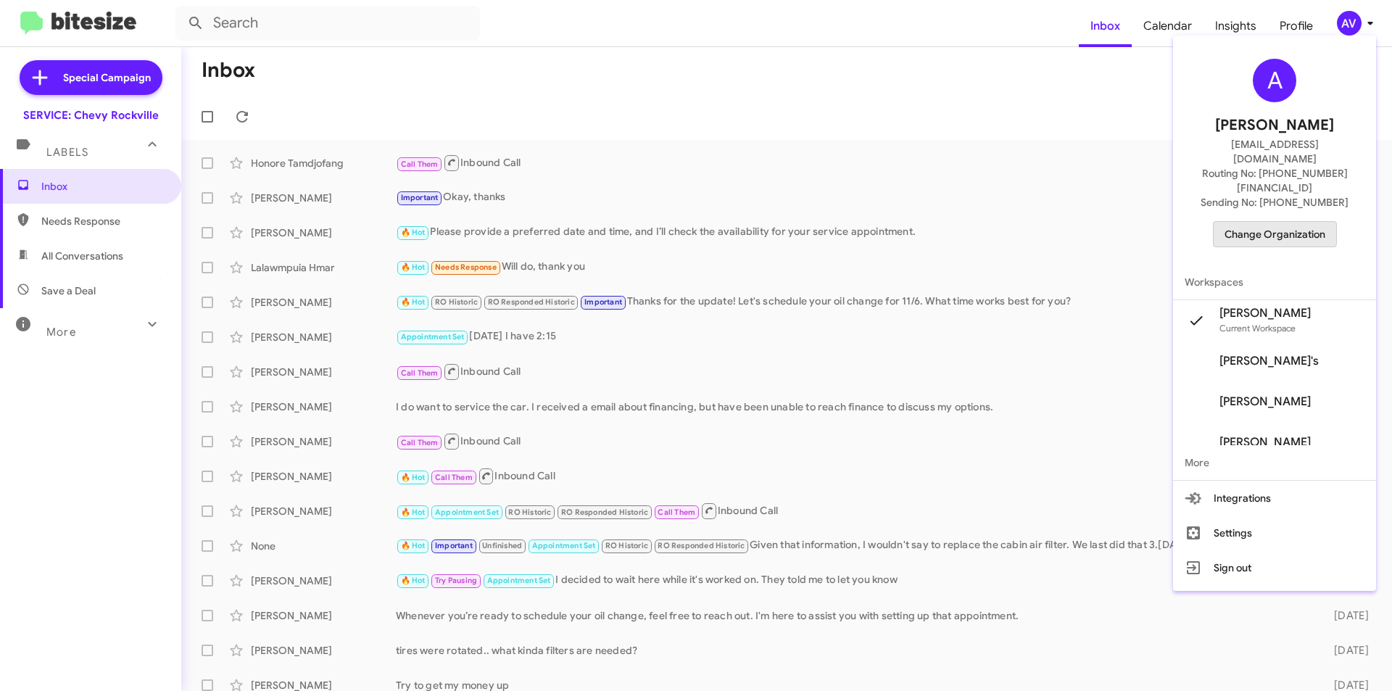
click at [1226, 222] on span "Change Organization" at bounding box center [1274, 234] width 101 height 25
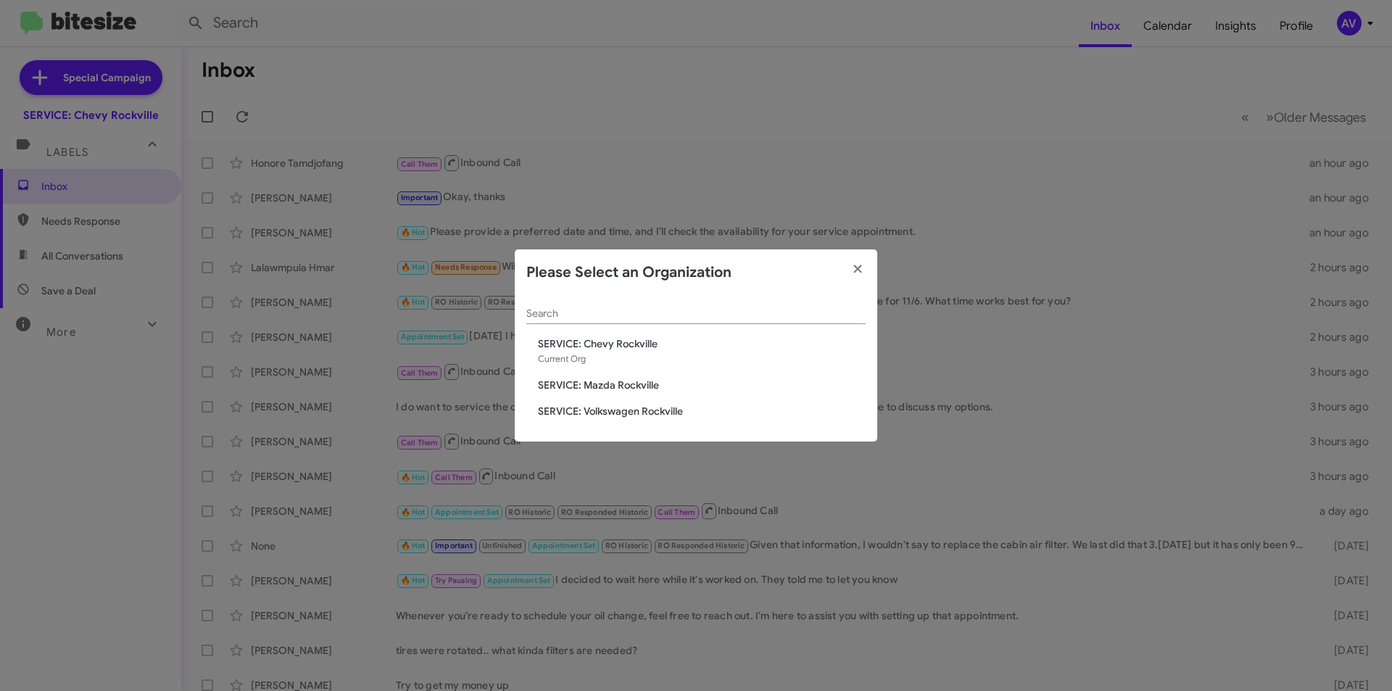
click at [605, 383] on span "SERVICE: Mazda Rockville" at bounding box center [702, 385] width 328 height 14
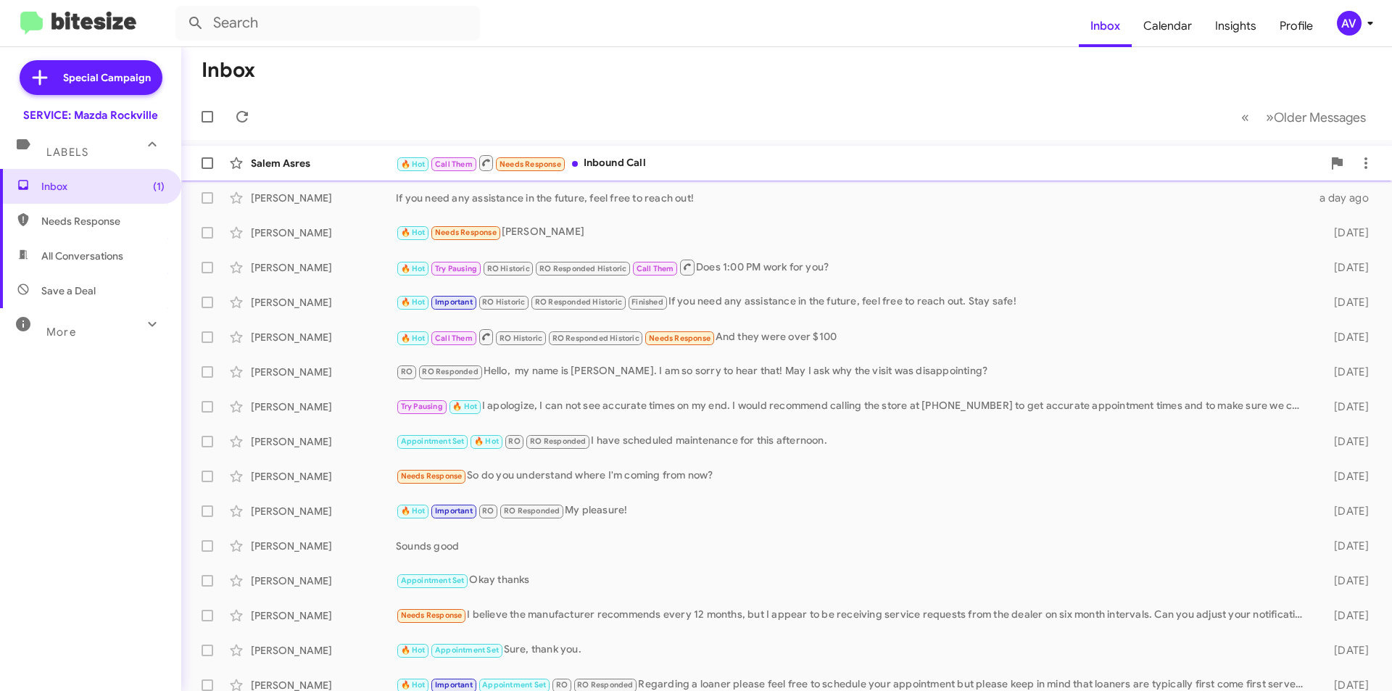
click at [752, 172] on div "🔥 Hot Call Them Needs Response Inbound Call" at bounding box center [859, 163] width 926 height 18
